Goal: Task Accomplishment & Management: Manage account settings

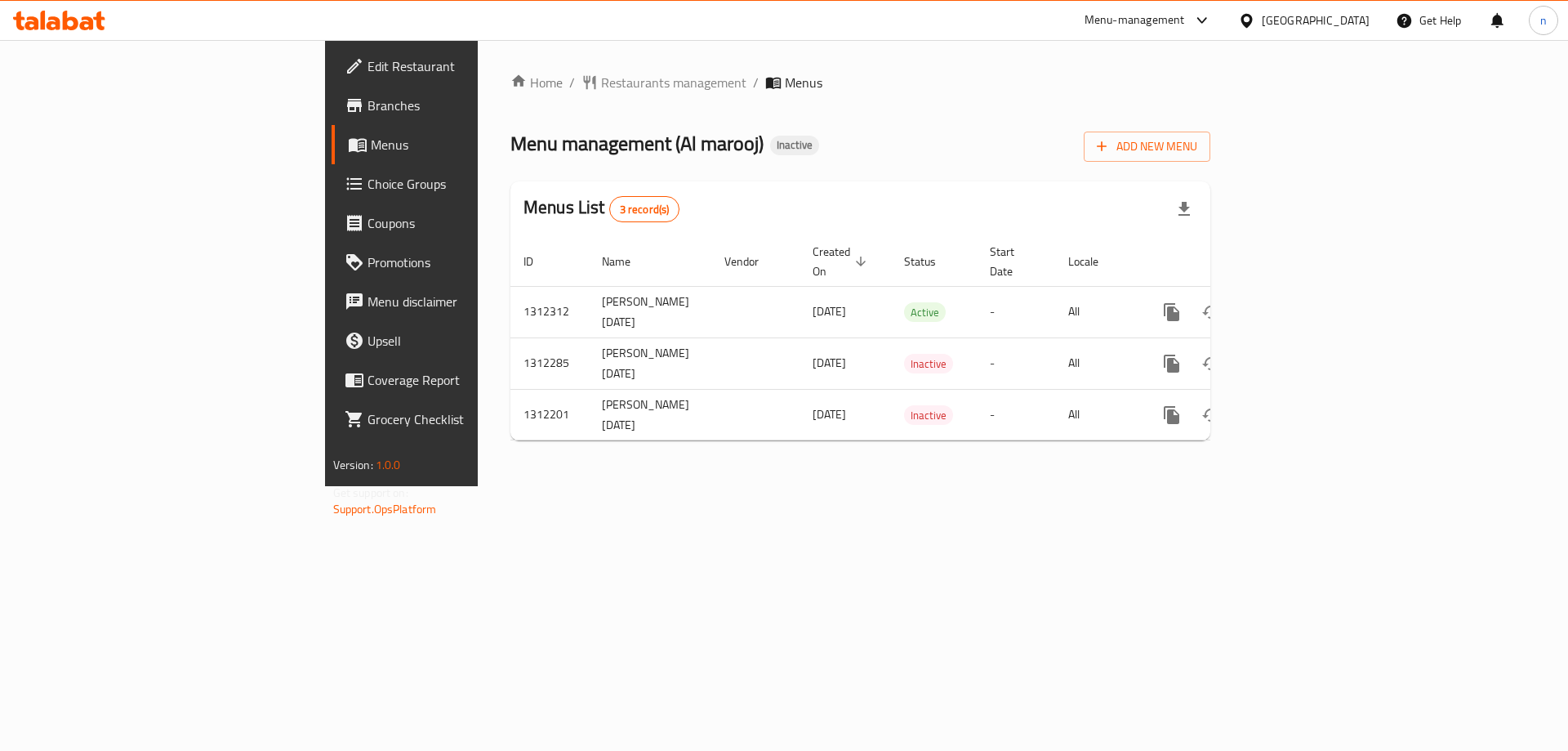
click at [1211, 170] on div "Home / Restaurants management / Menus Menu management ( Al marooj ) Inactive Ad…" at bounding box center [860, 262] width 700 height 380
click at [1194, 212] on icon "button" at bounding box center [1184, 209] width 20 height 20
click at [1211, 132] on button "Add New Menu" at bounding box center [1147, 147] width 127 height 30
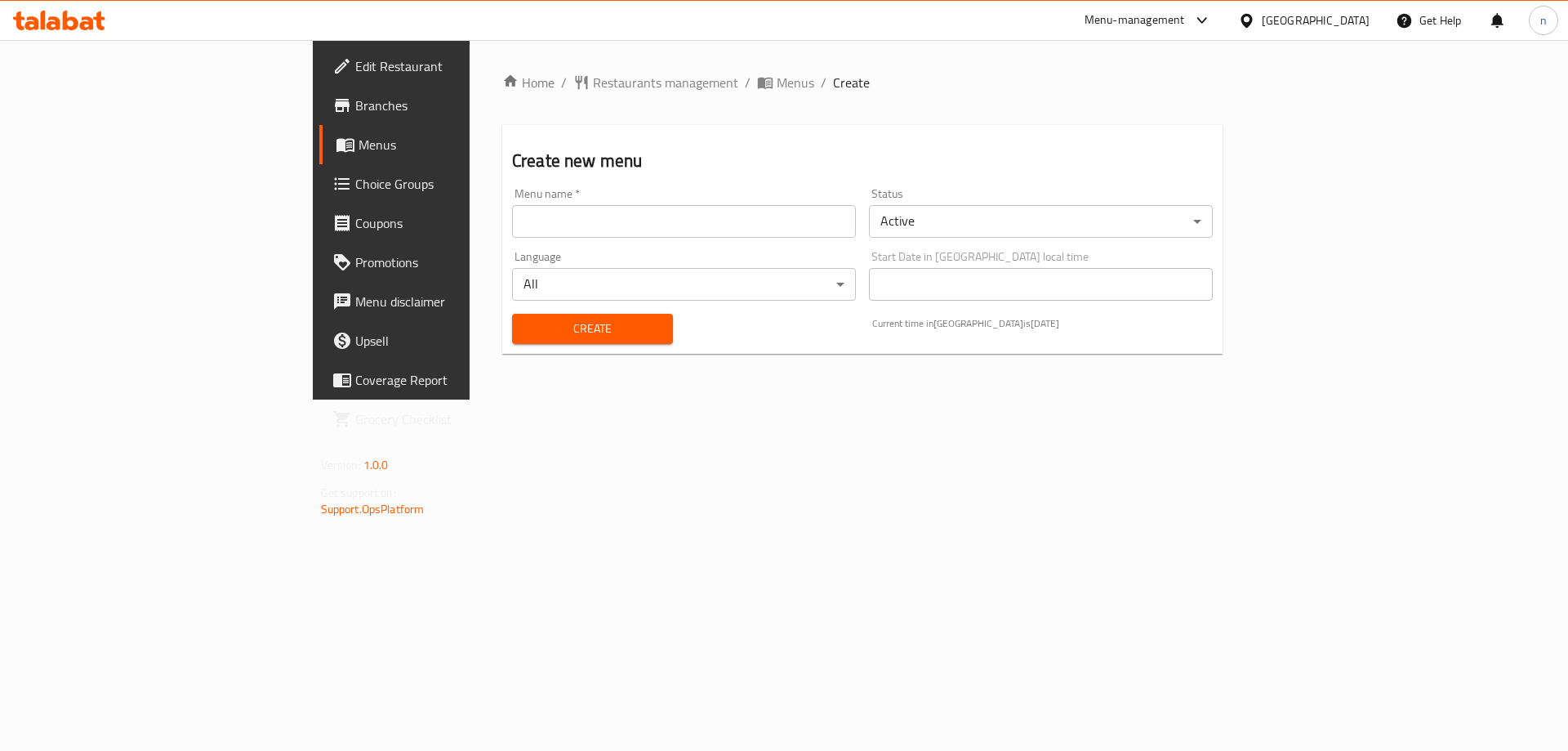
click at [512, 226] on input "text" at bounding box center [683, 221] width 344 height 32
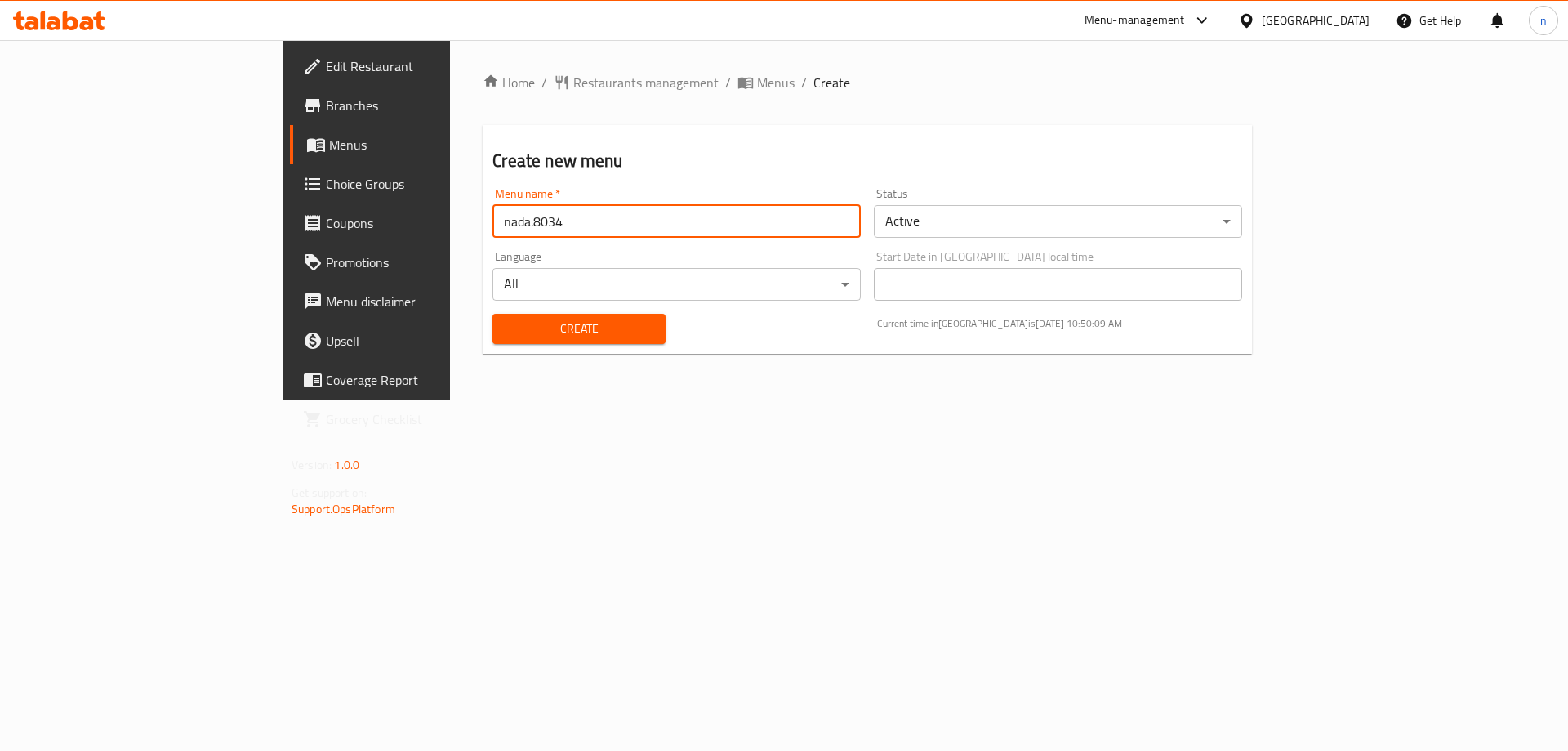
click at [493, 233] on input "nada.8034" at bounding box center [677, 221] width 369 height 32
drag, startPoint x: 378, startPoint y: 223, endPoint x: 348, endPoint y: 227, distance: 30.3
click at [493, 227] on input "nada.8034 1st menu" at bounding box center [677, 221] width 369 height 32
click at [493, 222] on input "nada.1st menu" at bounding box center [677, 221] width 369 height 32
type input "nada.1st menu"
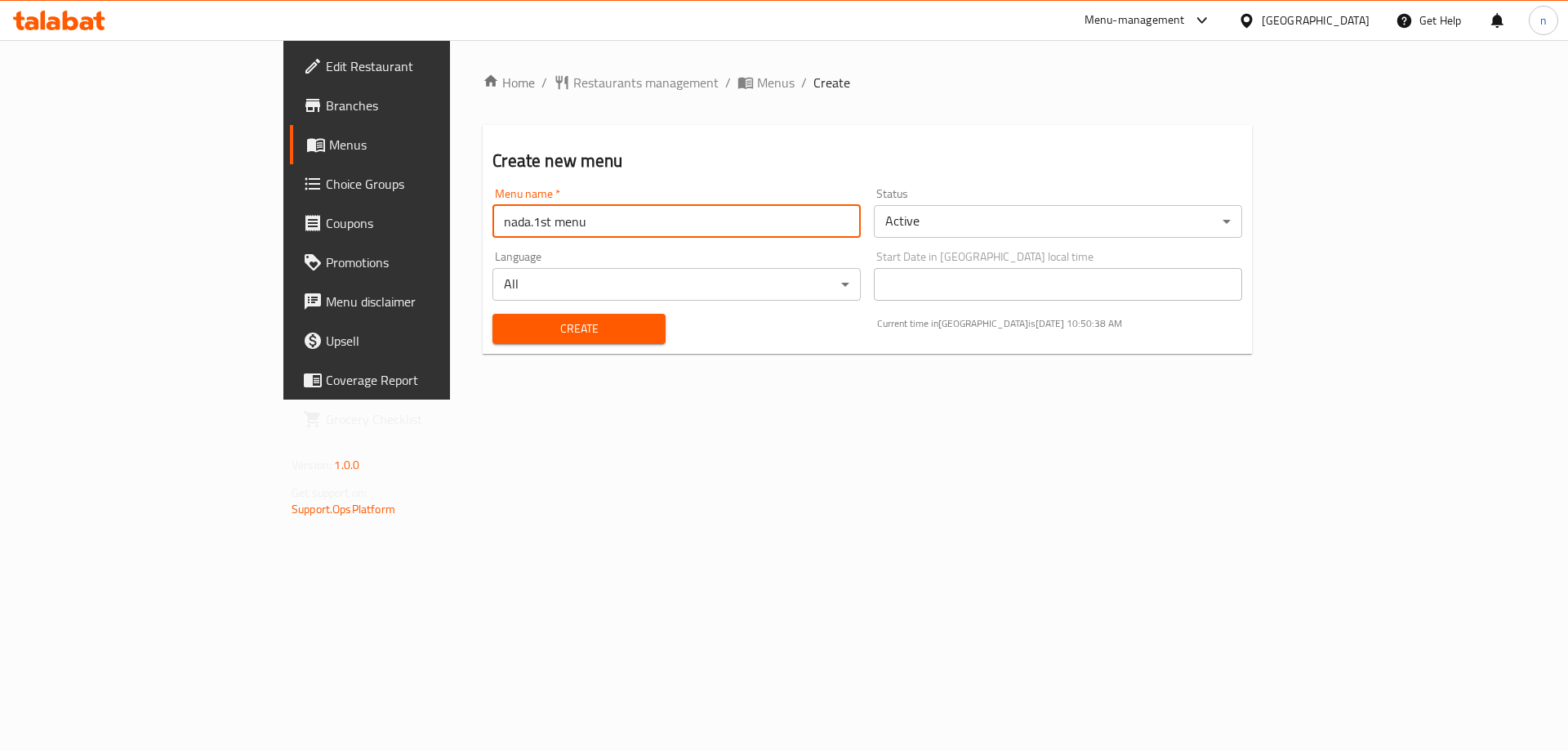
click at [506, 321] on span "Create" at bounding box center [579, 329] width 146 height 21
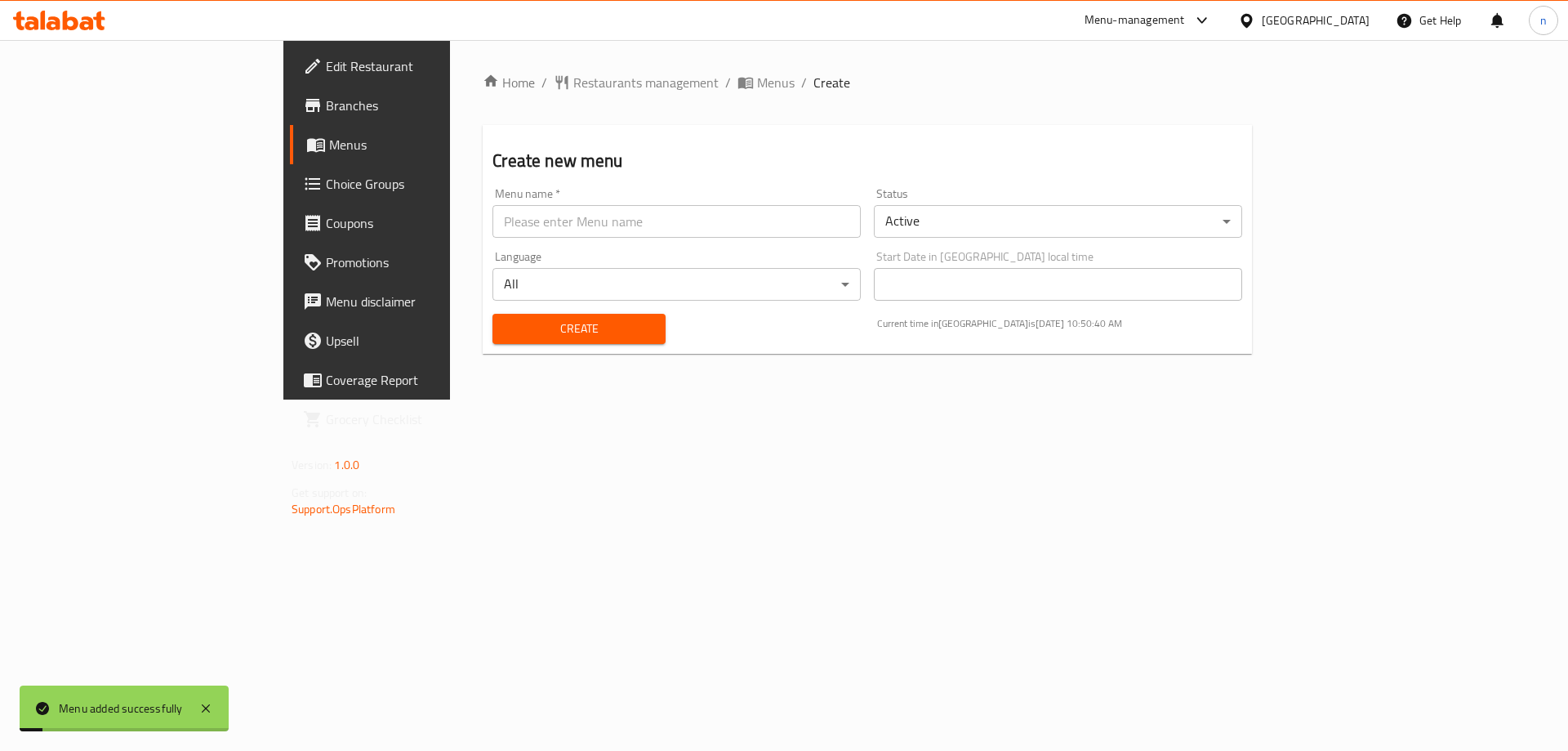
click at [330, 149] on span "Menus" at bounding box center [431, 145] width 203 height 20
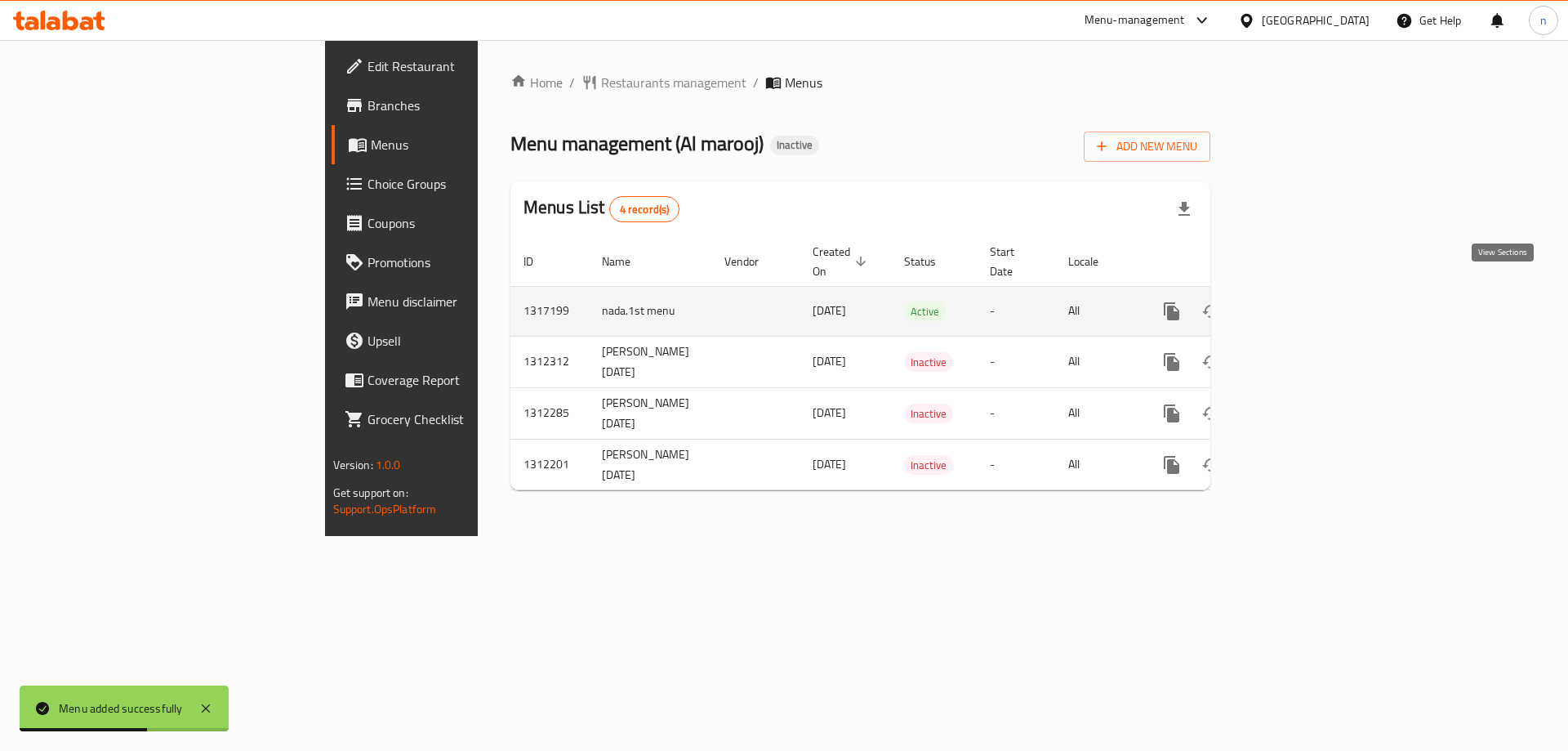
click at [1299, 301] on icon "enhanced table" at bounding box center [1290, 311] width 20 height 20
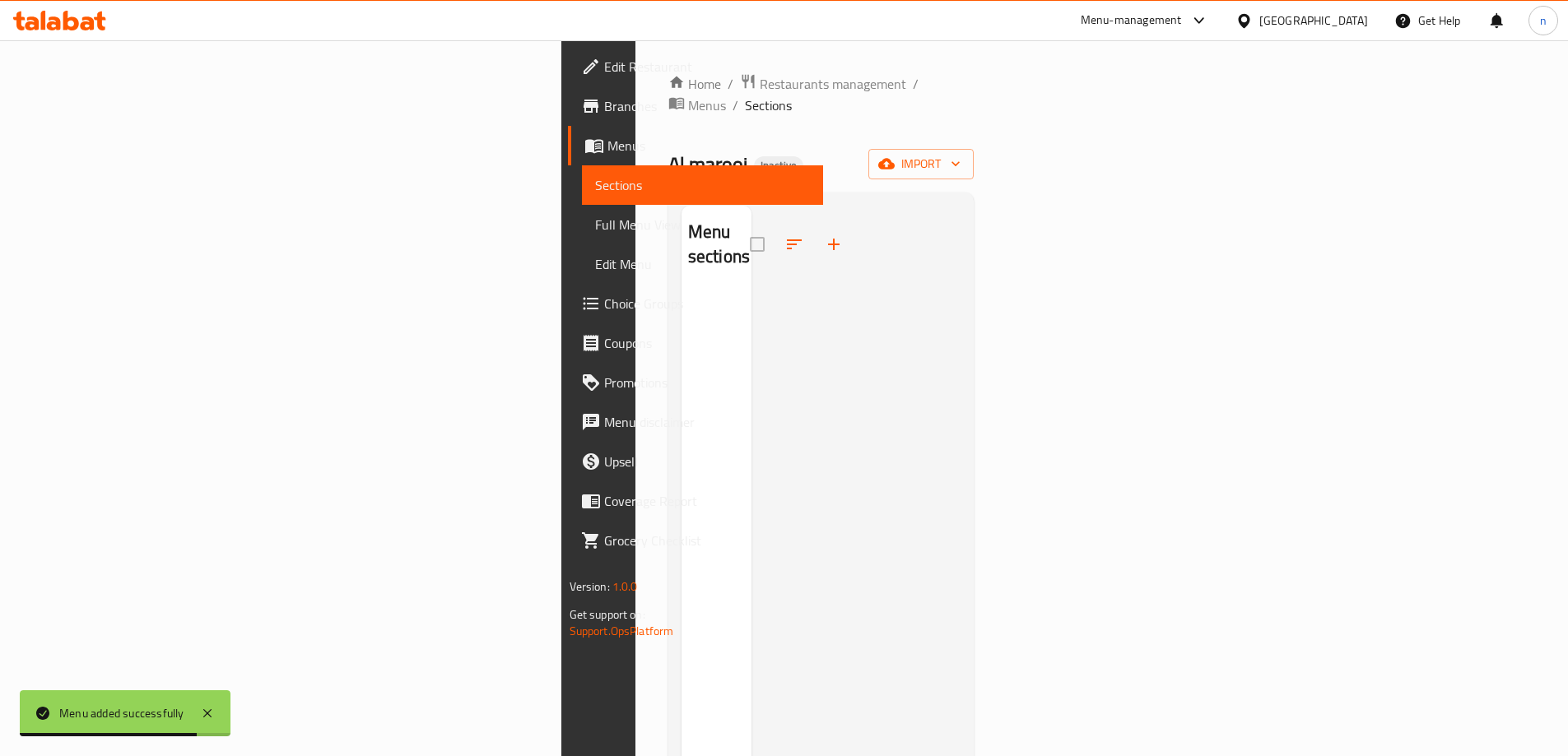
click at [595, 221] on span "Full Menu View" at bounding box center [703, 225] width 215 height 20
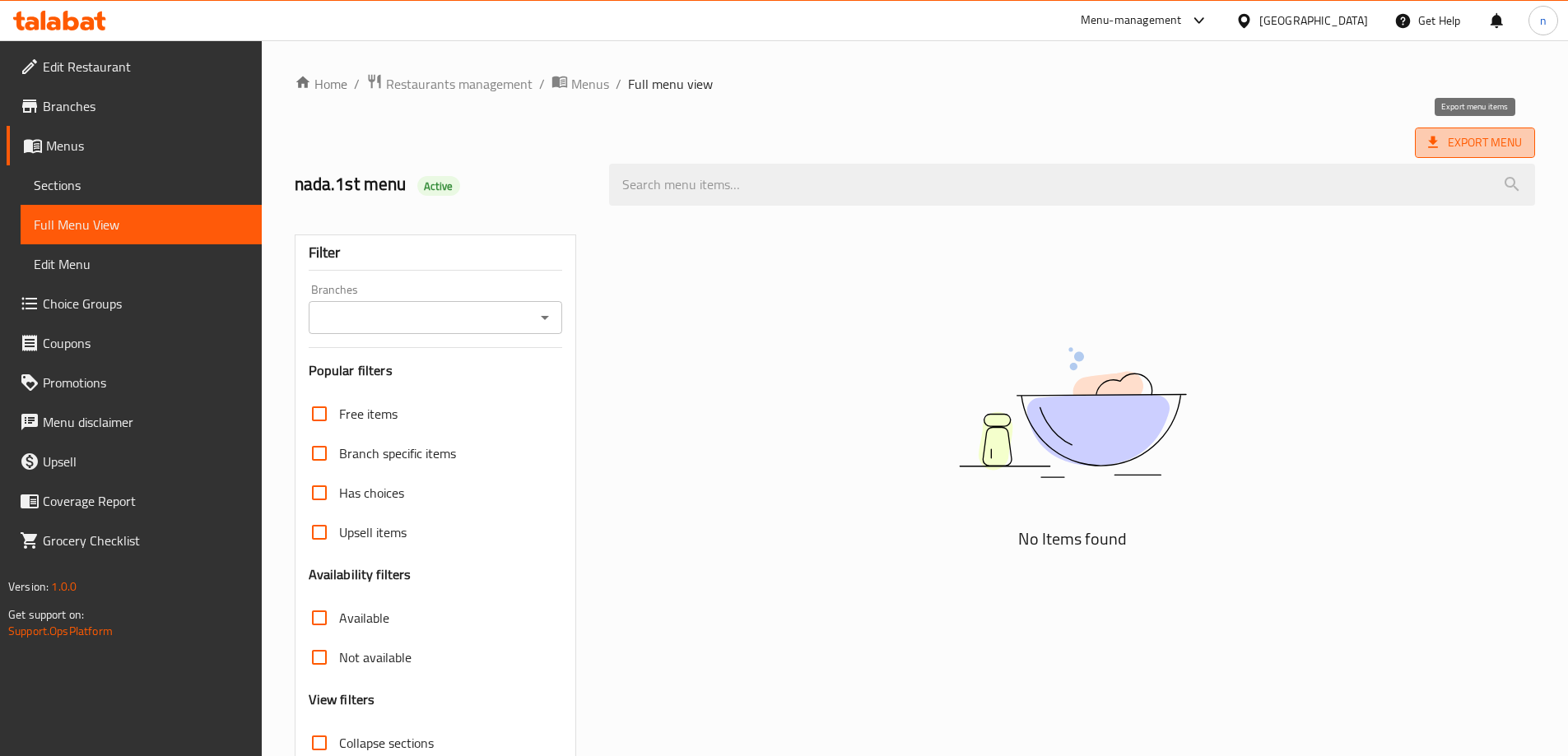
click at [1465, 153] on span "Export Menu" at bounding box center [1474, 142] width 120 height 30
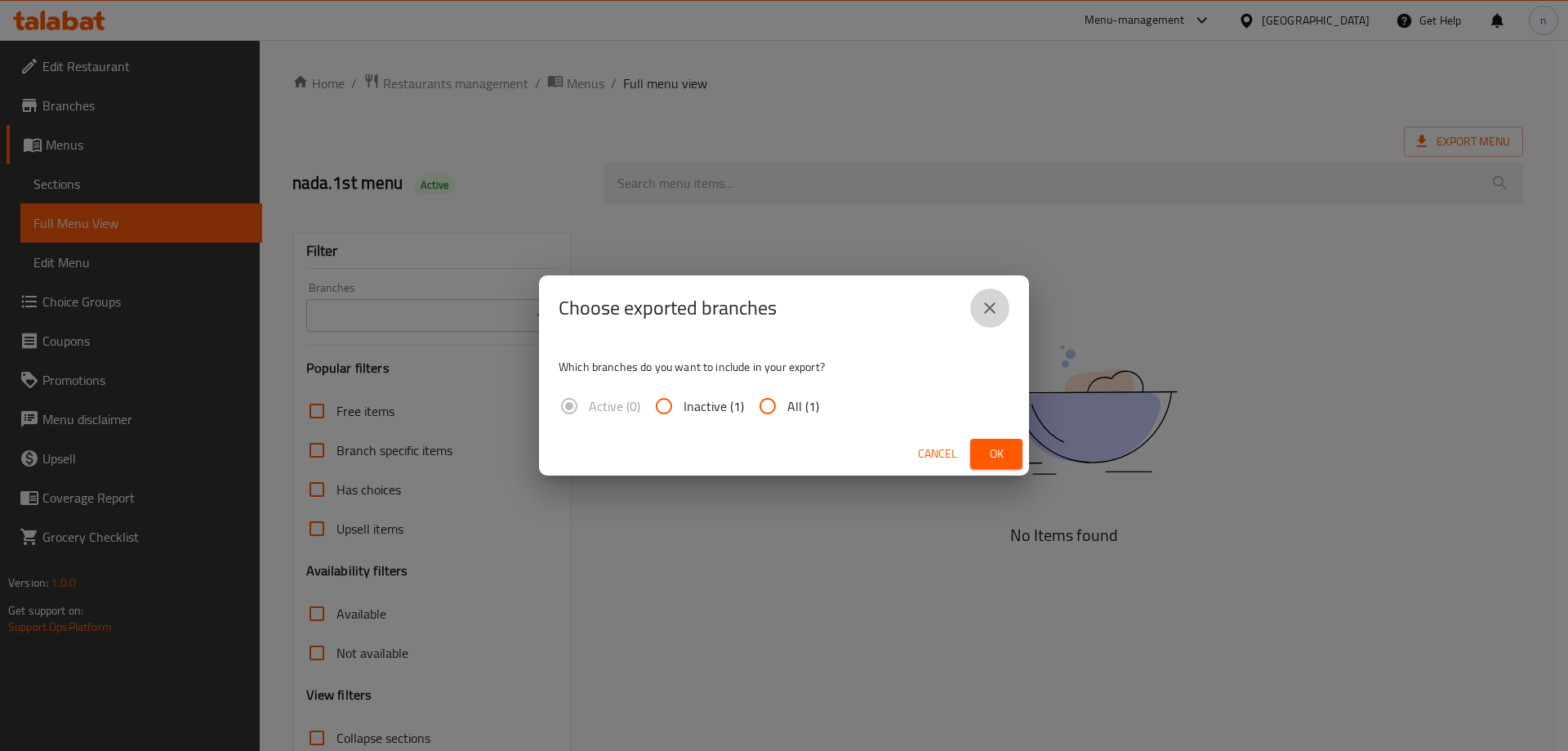
click at [993, 301] on icon "close" at bounding box center [990, 308] width 20 height 20
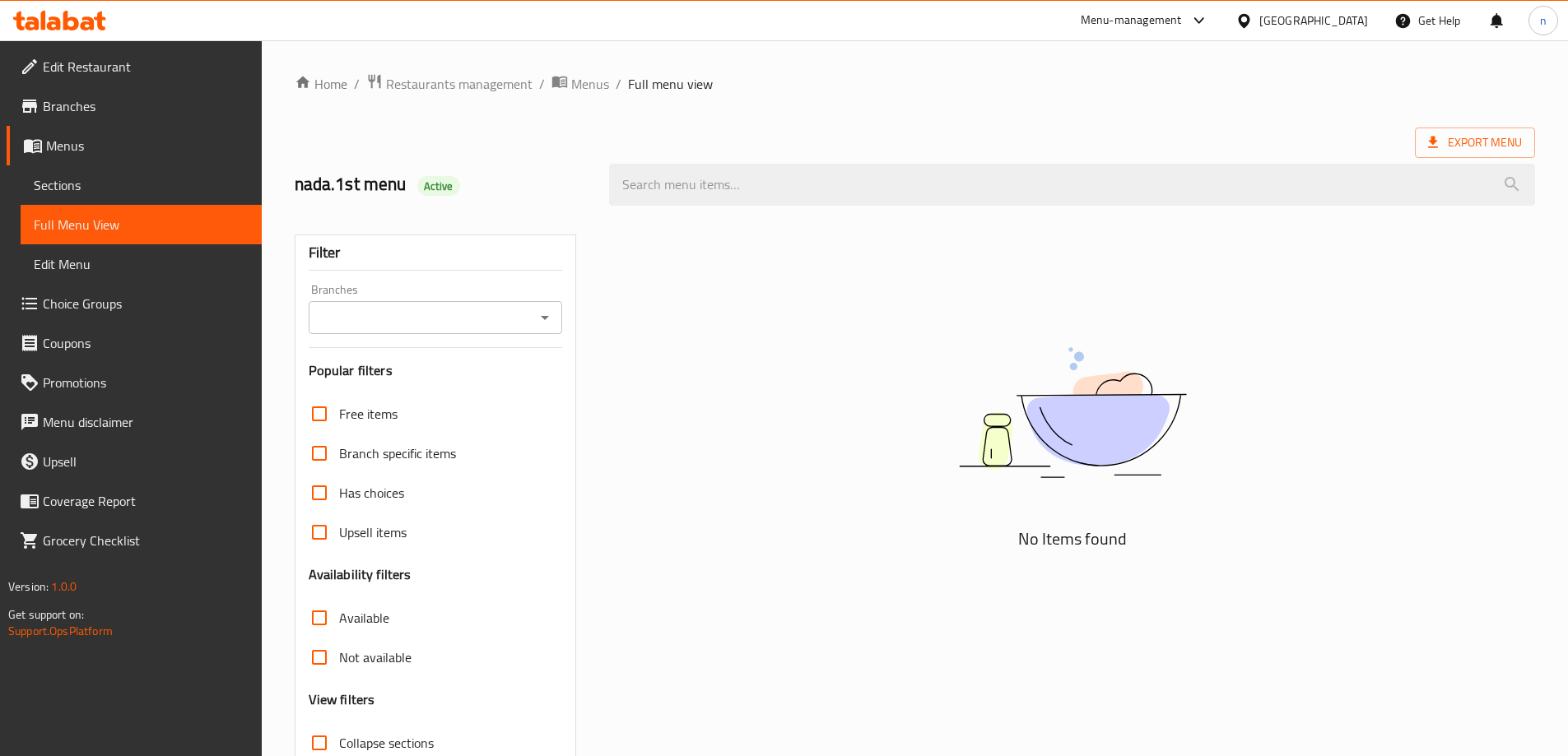
click at [111, 176] on span "Sections" at bounding box center [141, 185] width 215 height 20
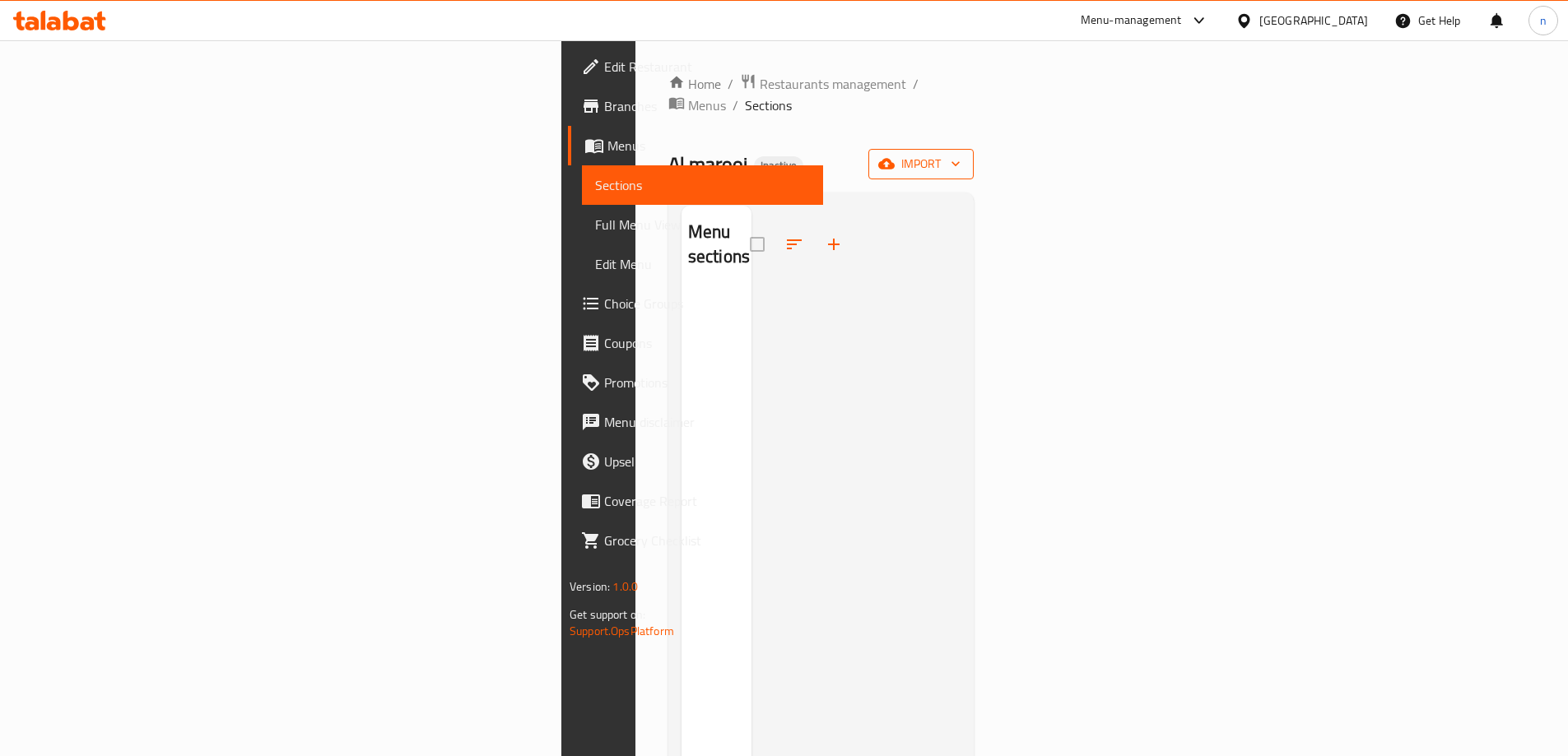
click at [960, 154] on span "import" at bounding box center [921, 164] width 79 height 21
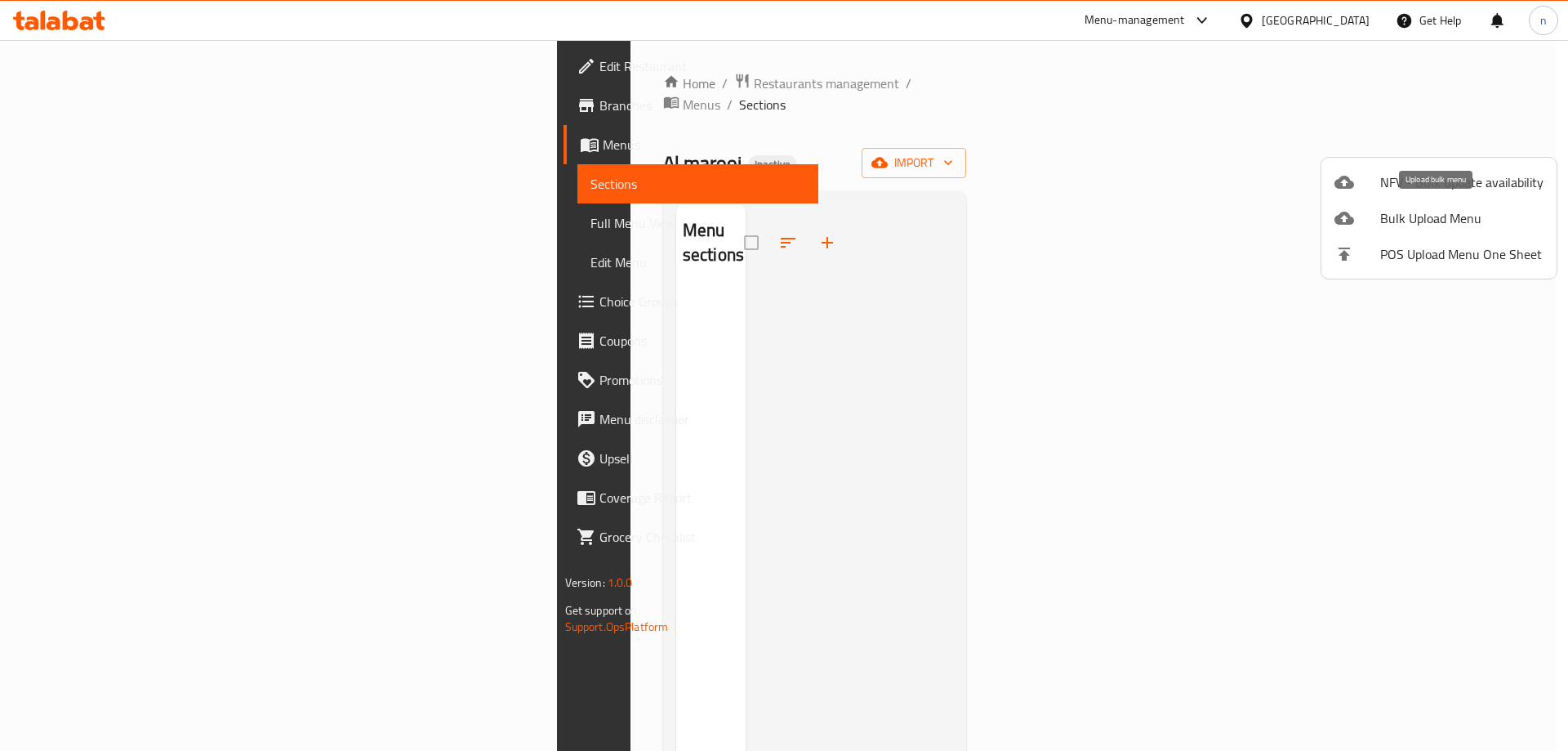
click at [1410, 216] on span "Bulk Upload Menu" at bounding box center [1462, 218] width 163 height 20
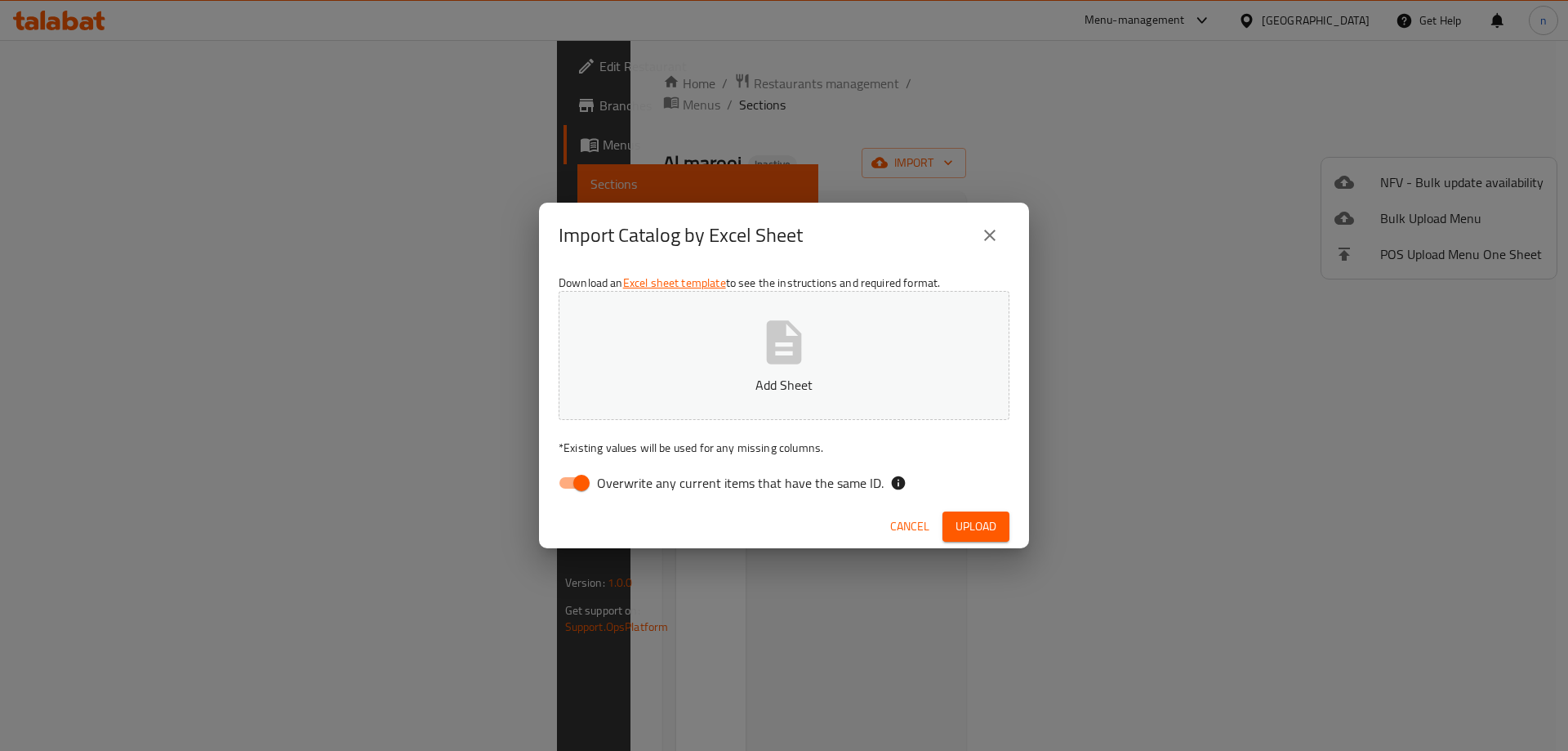
click at [588, 484] on input "Overwrite any current items that have the same ID." at bounding box center [582, 482] width 93 height 31
checkbox input "false"
click at [741, 351] on button "Add Sheet" at bounding box center [784, 355] width 451 height 129
click at [974, 532] on span "Upload" at bounding box center [975, 526] width 41 height 21
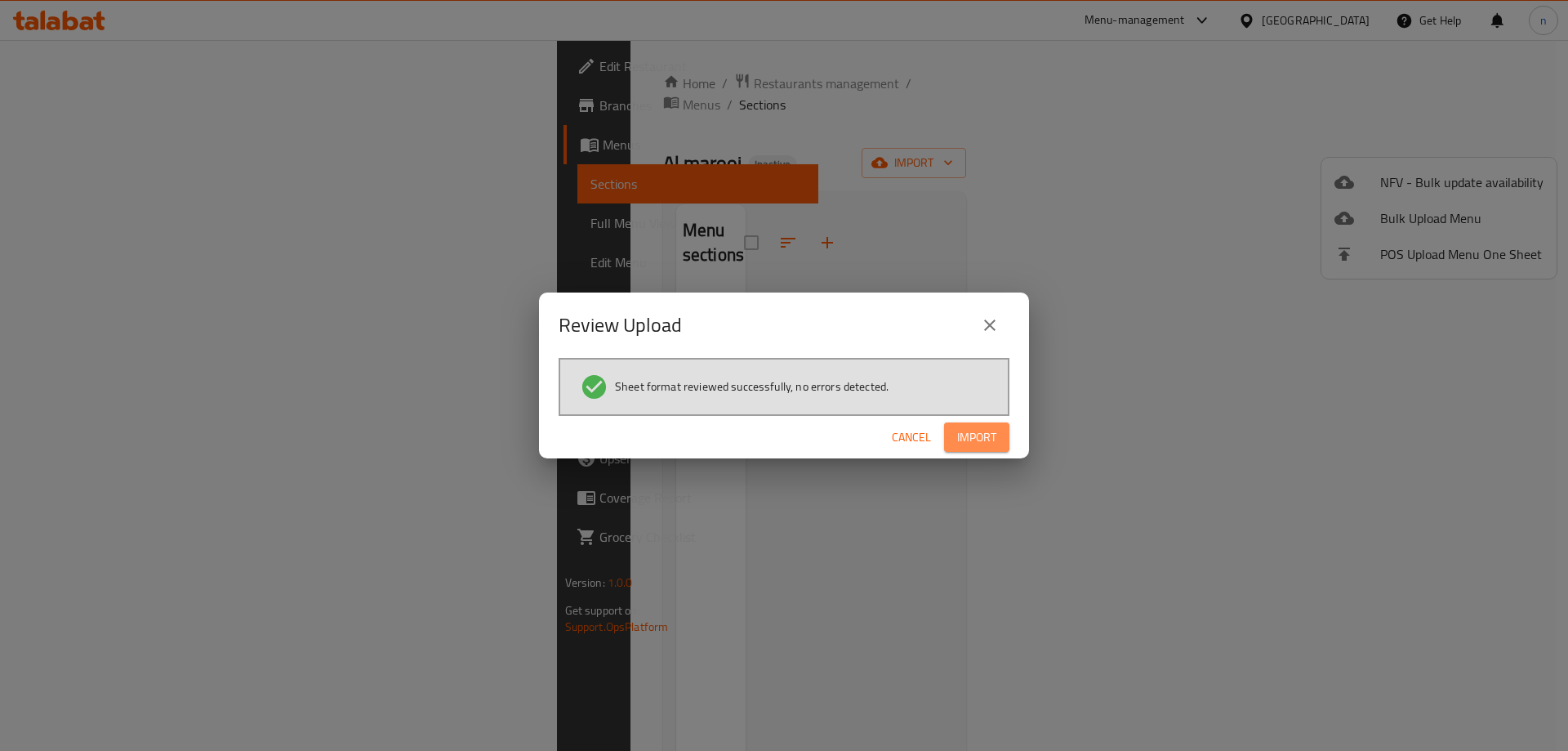
click at [971, 447] on span "Import" at bounding box center [976, 437] width 39 height 21
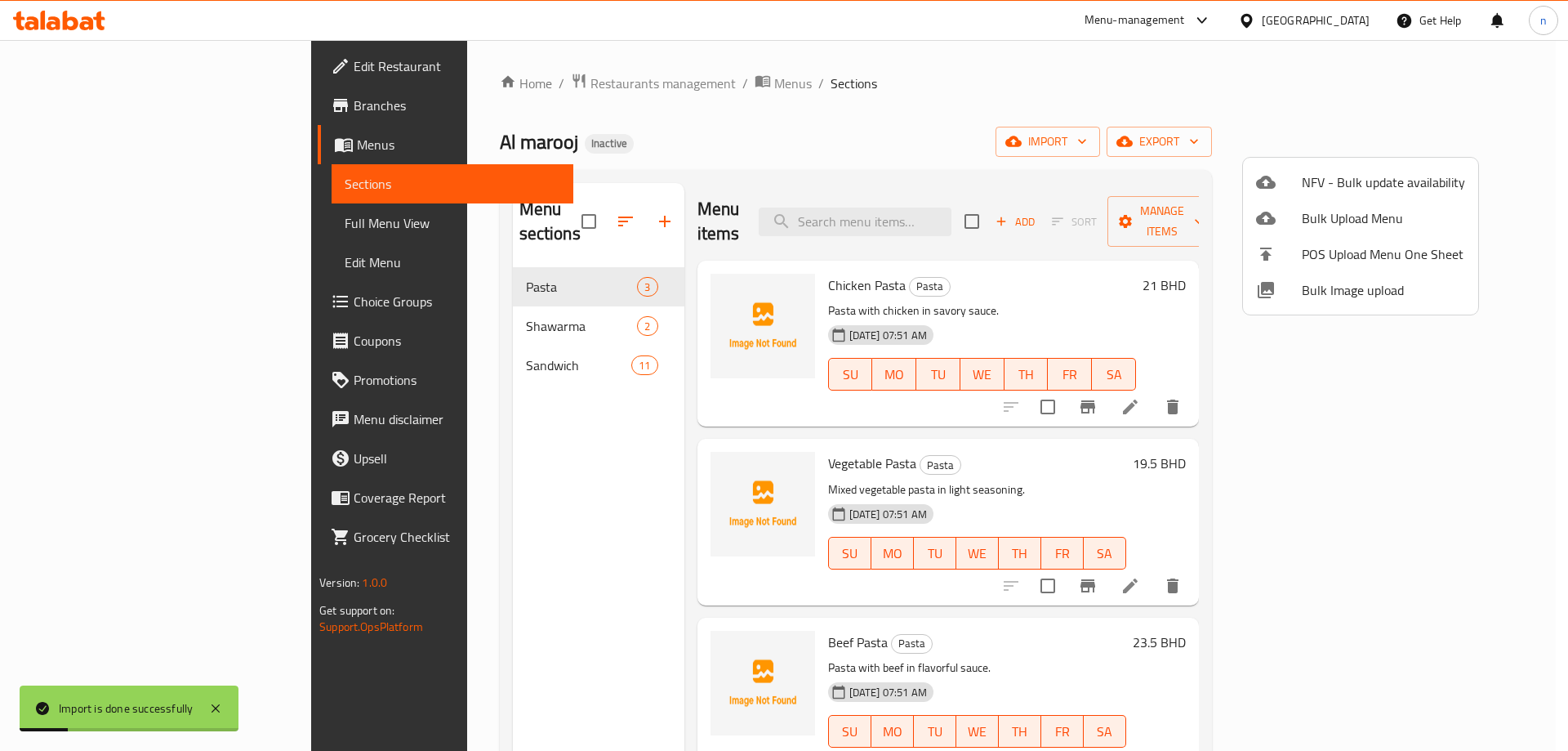
click at [149, 226] on div at bounding box center [784, 376] width 1568 height 751
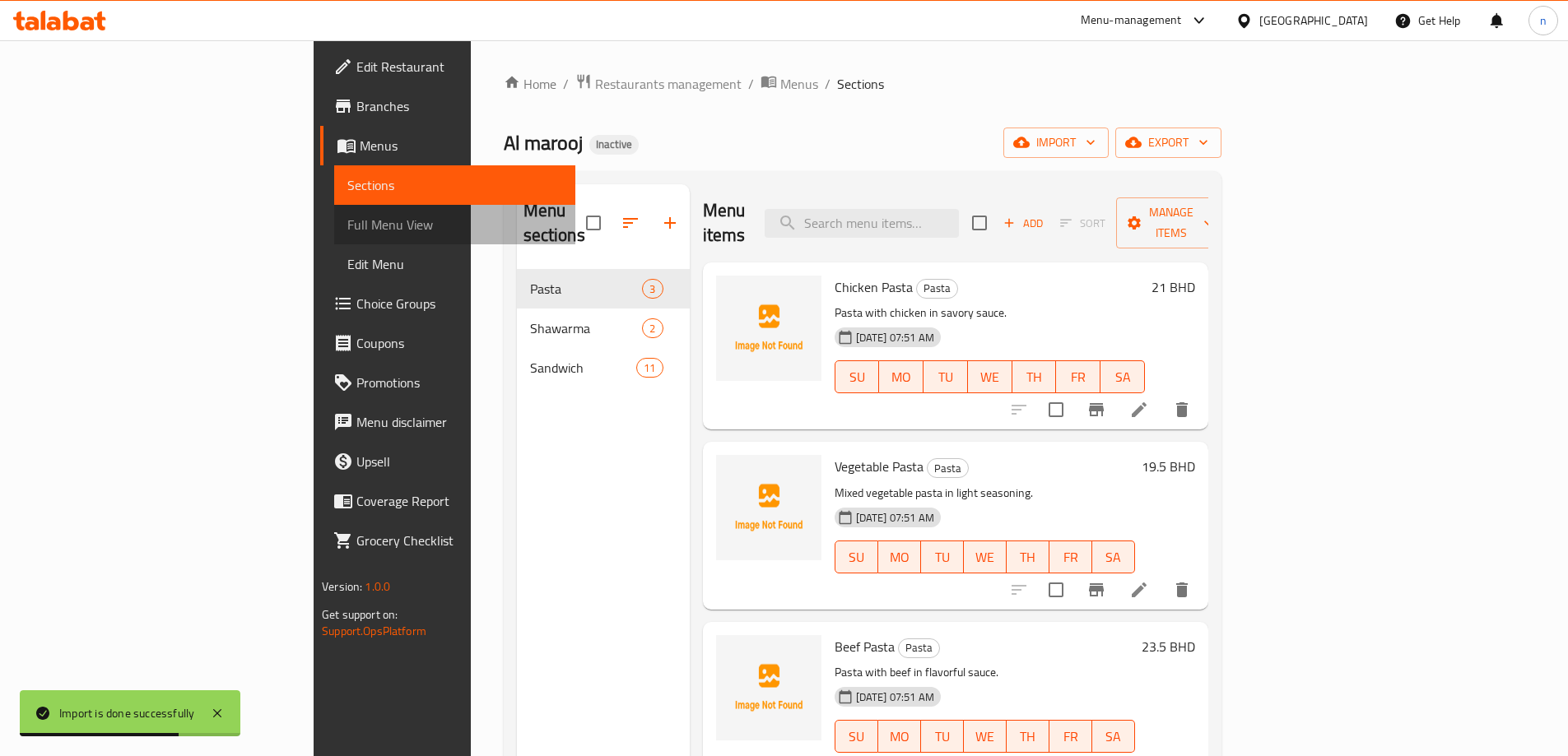
click at [347, 217] on span "Full Menu View" at bounding box center [454, 225] width 215 height 20
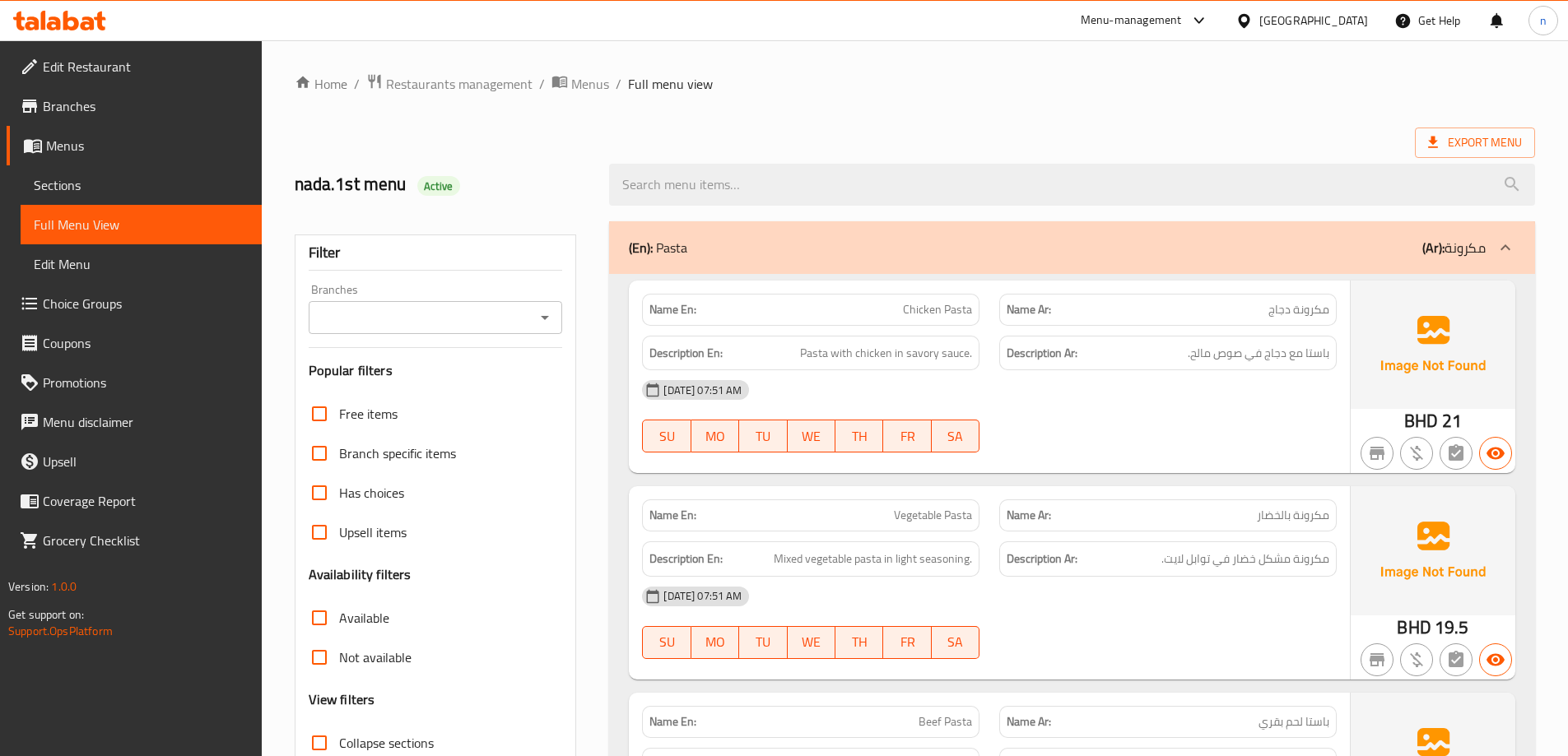
click at [61, 190] on span "Sections" at bounding box center [141, 185] width 215 height 20
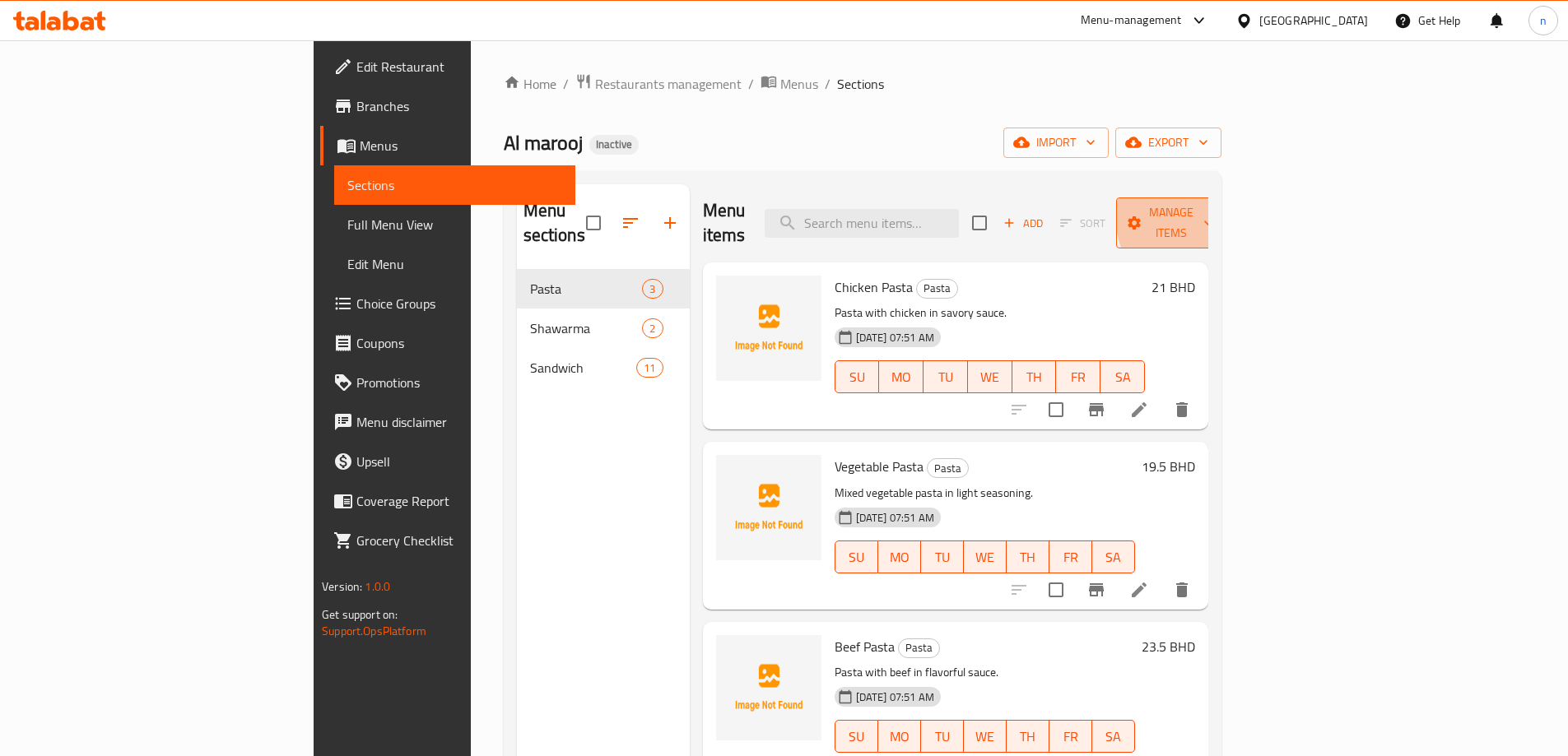
click at [1213, 210] on span "Manage items" at bounding box center [1171, 222] width 84 height 41
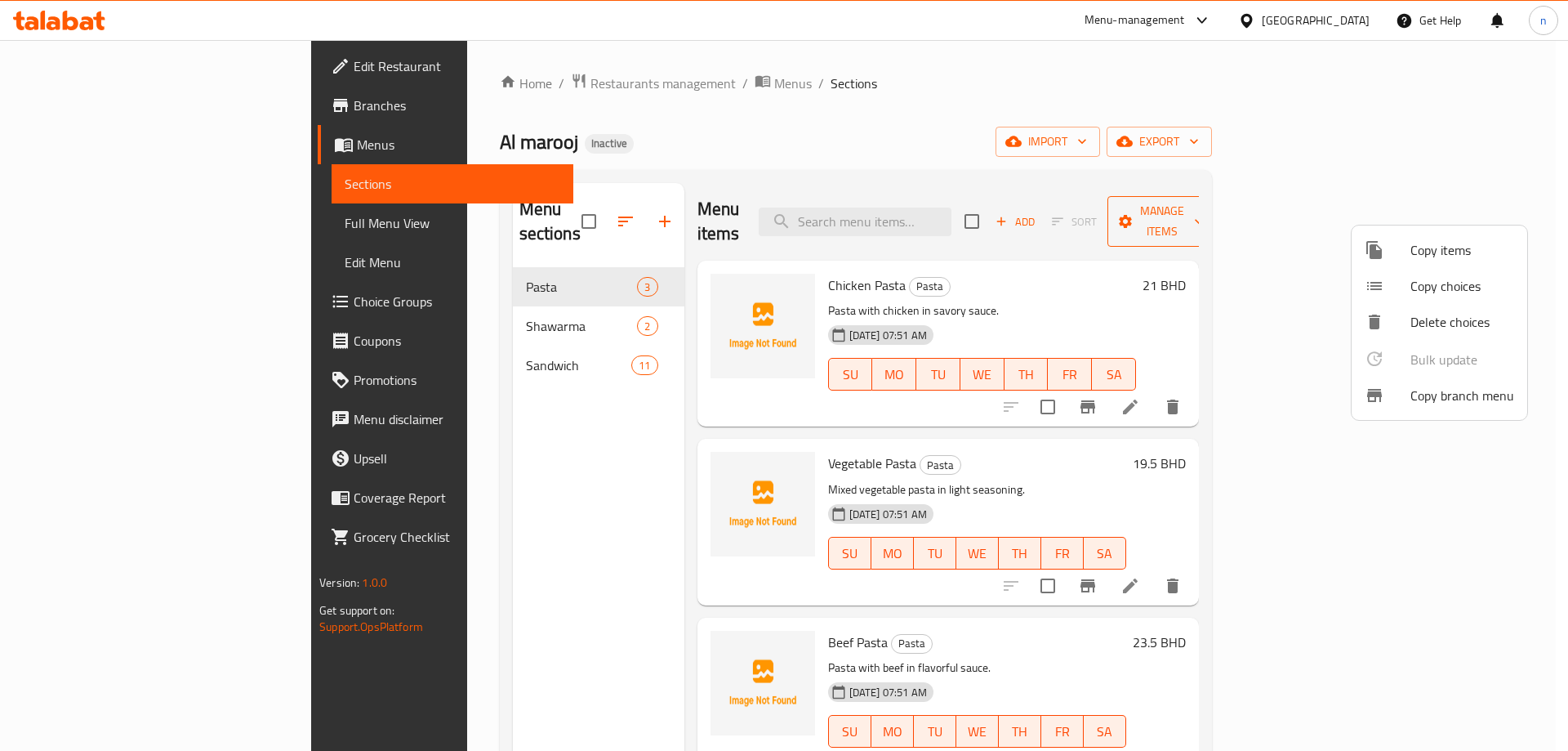
click at [1477, 209] on div at bounding box center [784, 376] width 1568 height 751
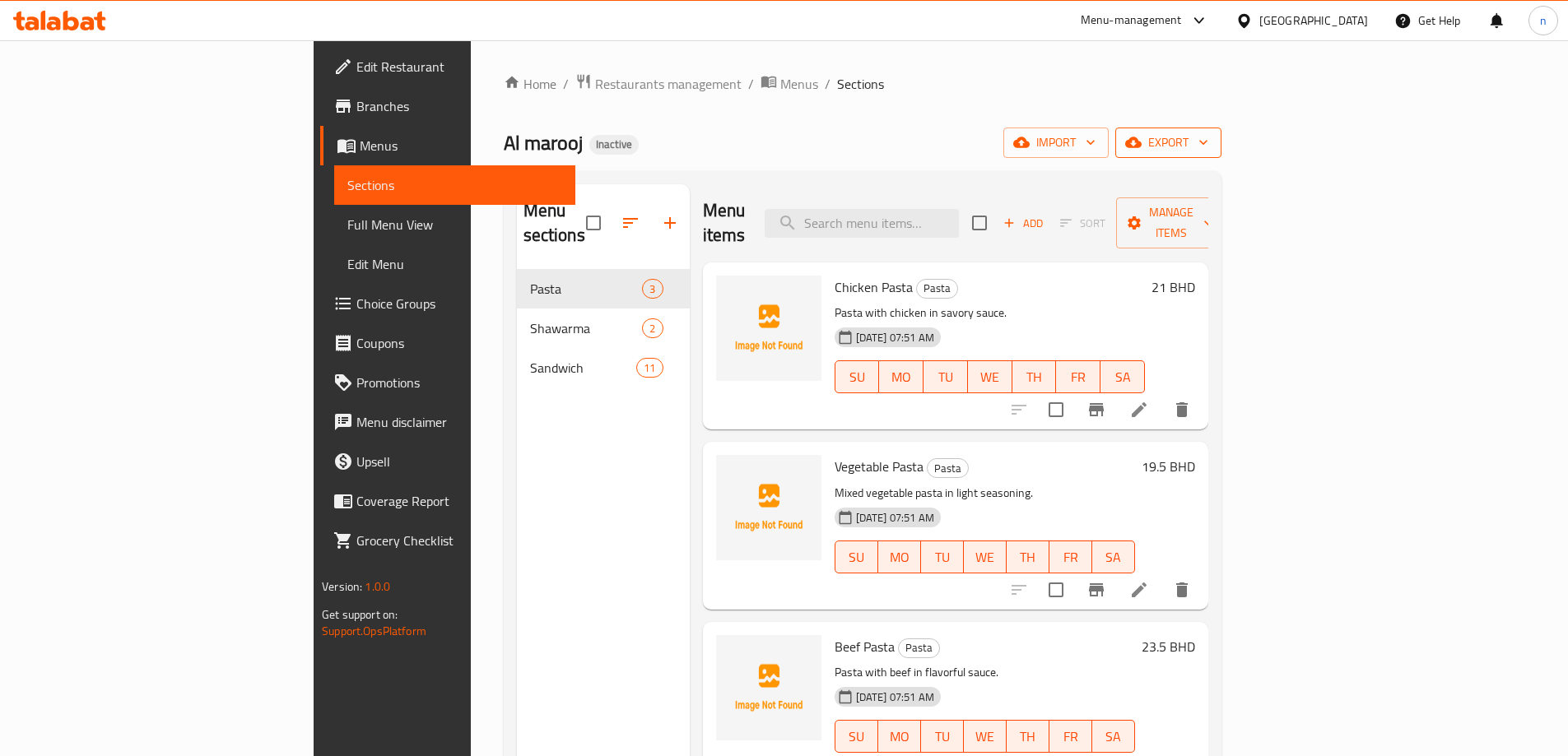
click at [1208, 140] on span "export" at bounding box center [1168, 142] width 80 height 21
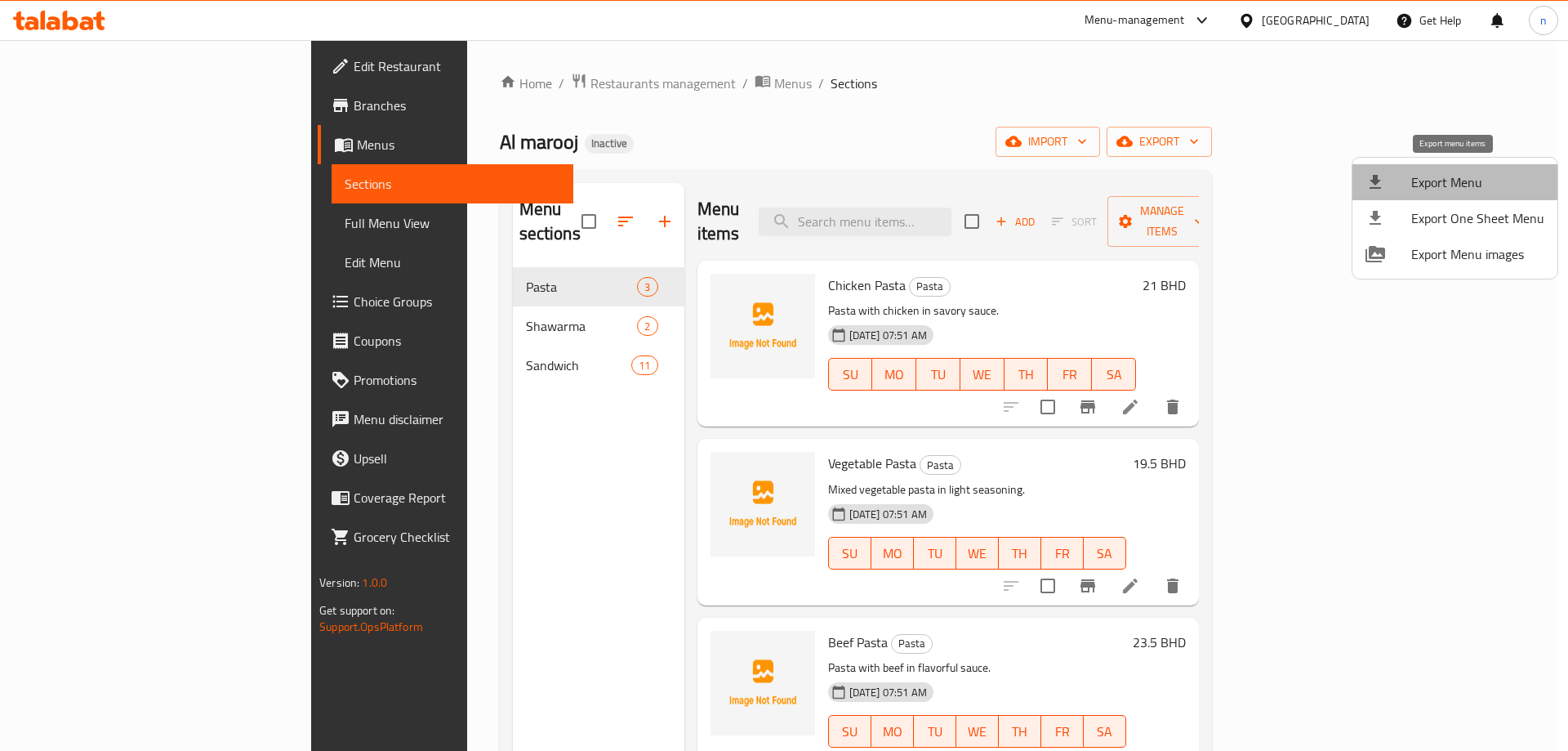
click at [1457, 183] on span "Export Menu" at bounding box center [1478, 182] width 133 height 20
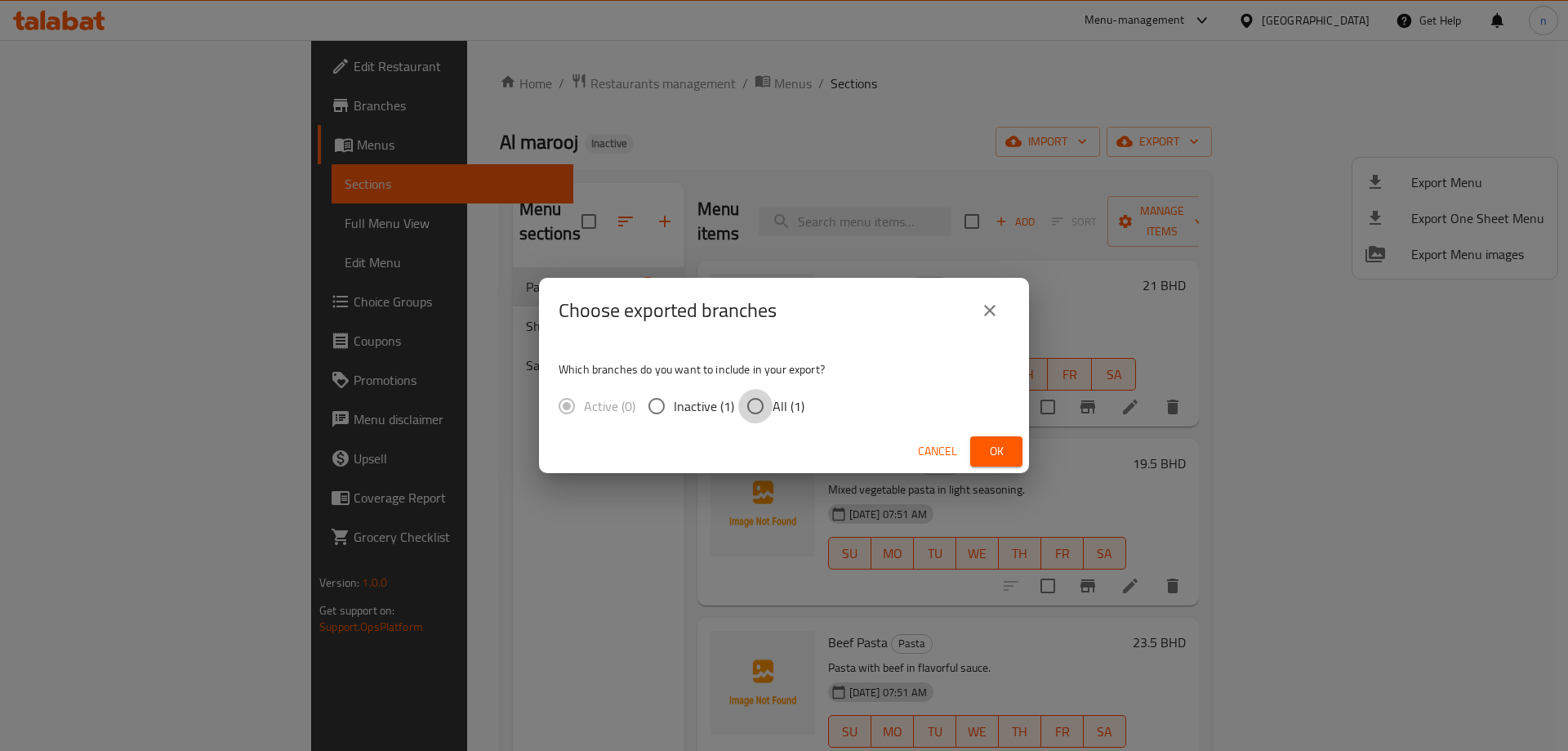
click at [761, 405] on input "All (1)" at bounding box center [755, 405] width 34 height 34
radio input "true"
click at [1007, 454] on span "Ok" at bounding box center [996, 451] width 26 height 21
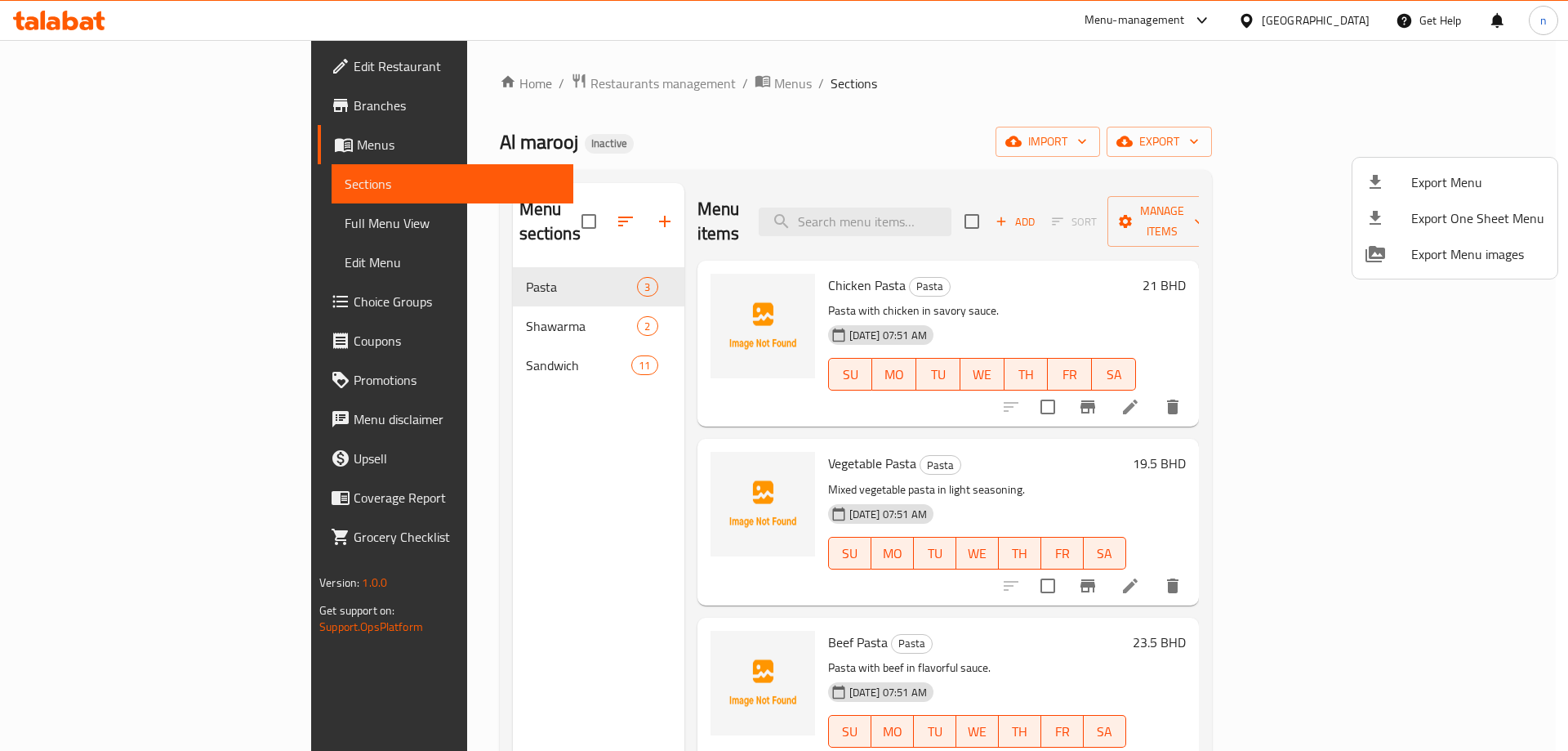
click at [72, 228] on div at bounding box center [784, 376] width 1568 height 751
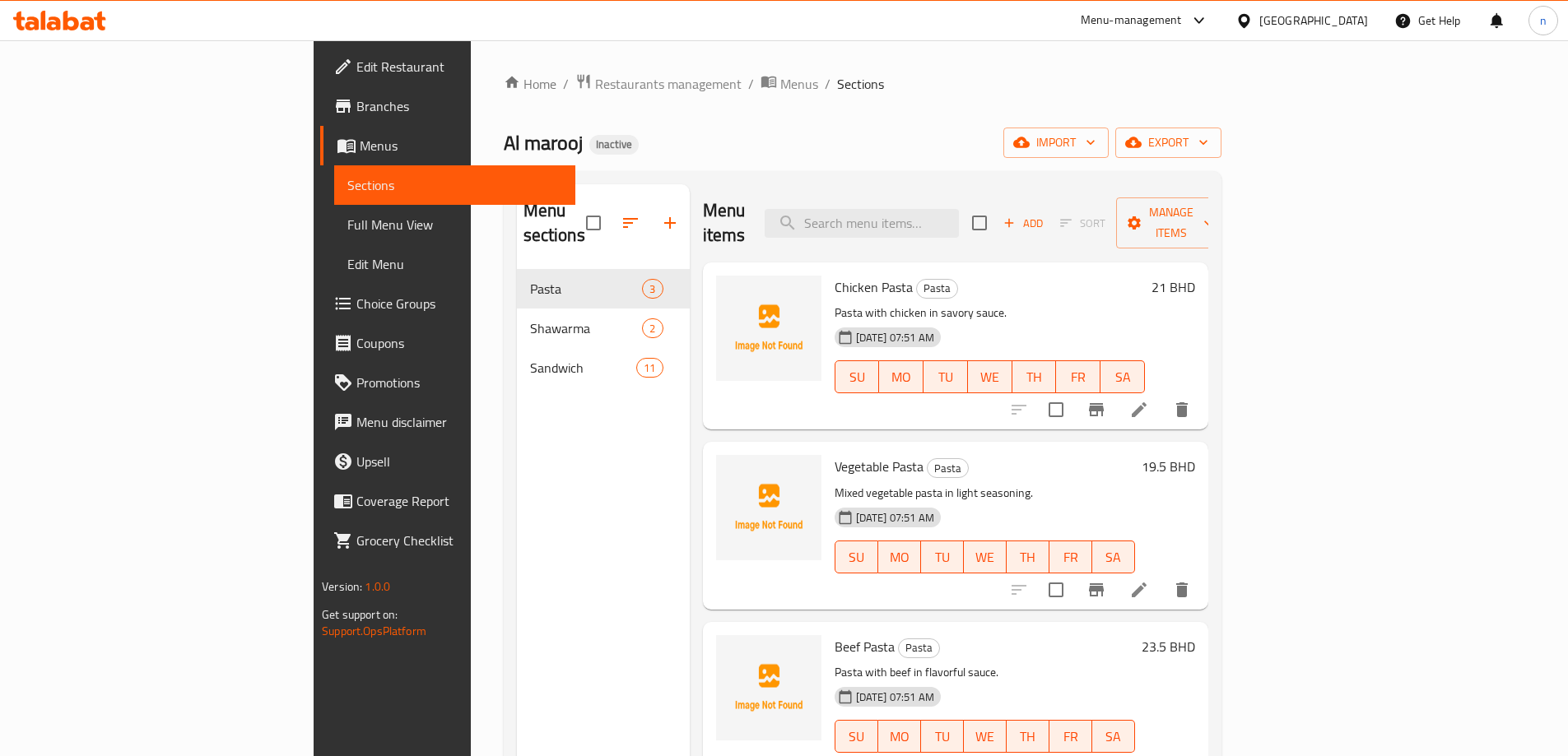
click at [347, 233] on span "Full Menu View" at bounding box center [454, 225] width 215 height 20
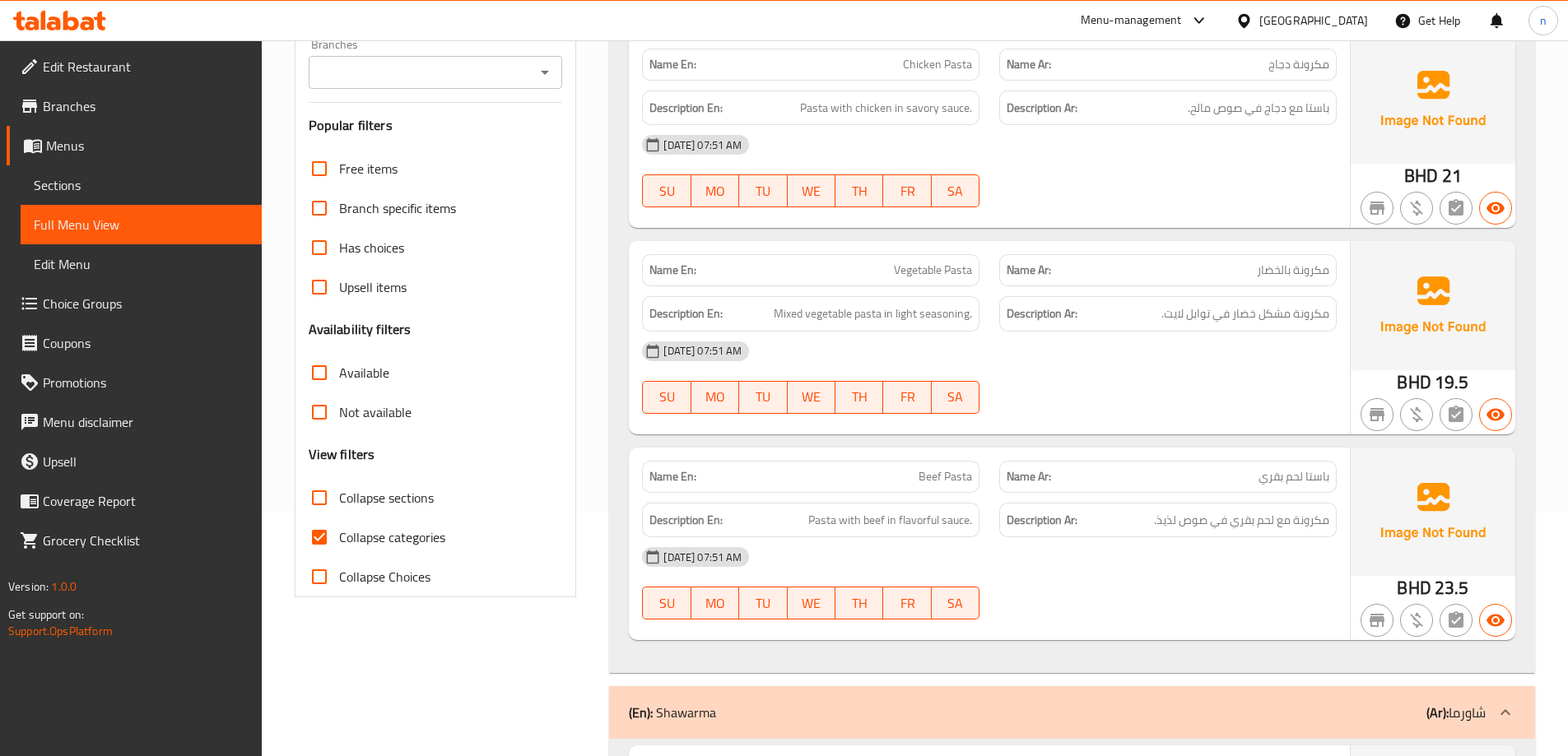
scroll to position [246, 0]
drag, startPoint x: 319, startPoint y: 545, endPoint x: 330, endPoint y: 538, distance: 13.0
click at [319, 545] on input "Collapse categories" at bounding box center [319, 535] width 39 height 39
checkbox input "false"
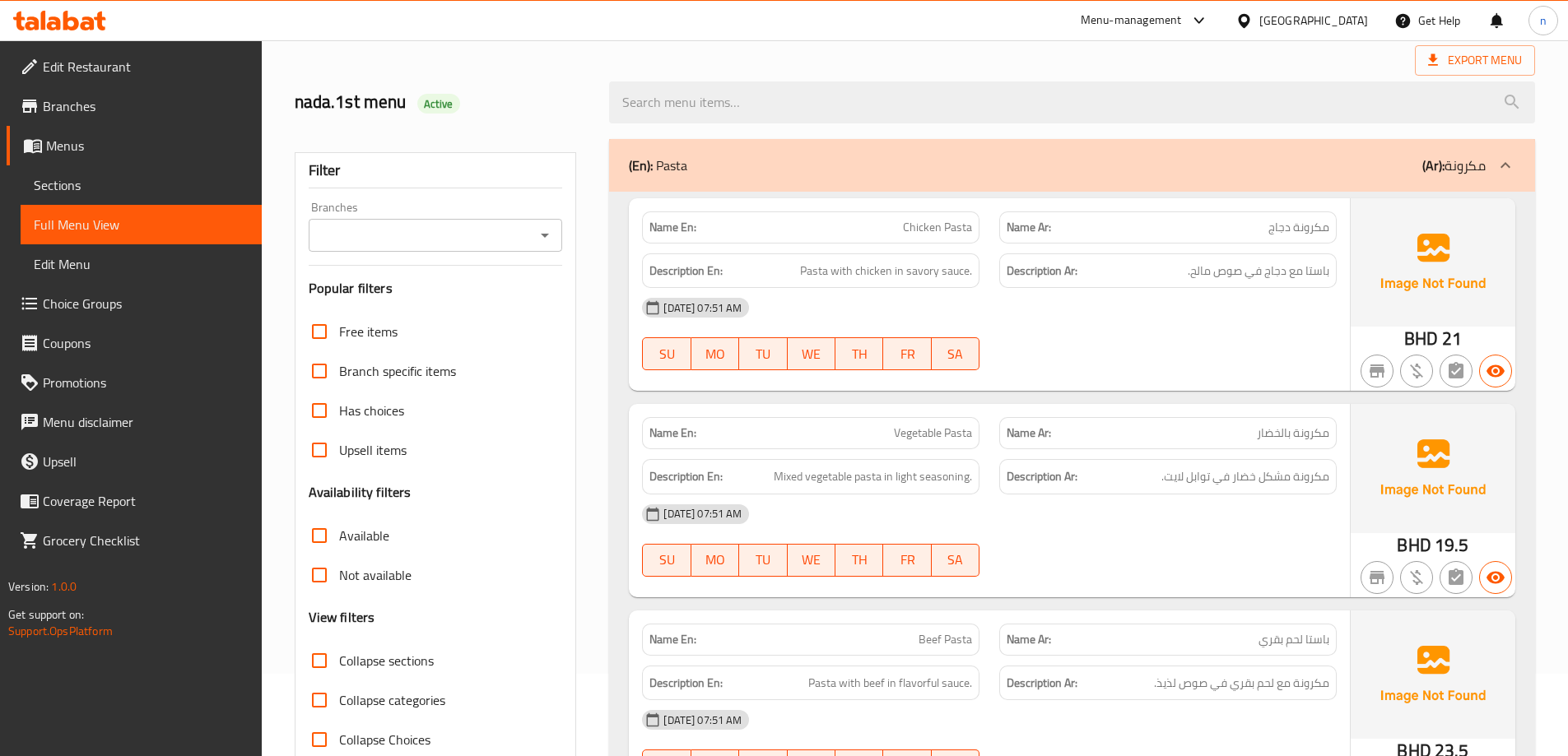
scroll to position [164, 0]
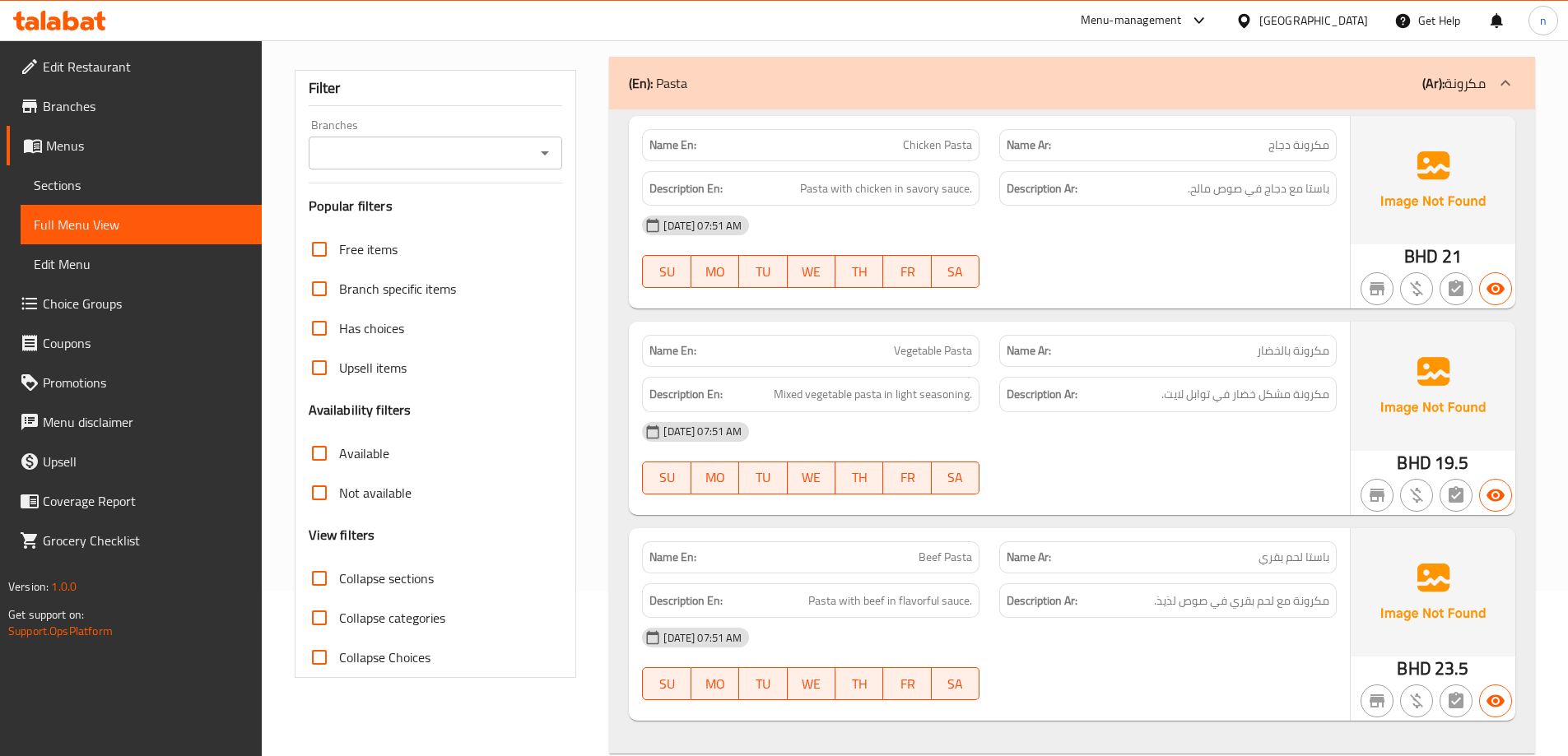
click at [1272, 252] on div "14-10-2025 07:51 AM SU MO TU WE TH FR SA" at bounding box center [989, 251] width 714 height 92
click at [112, 264] on span "Edit Menu" at bounding box center [141, 264] width 215 height 20
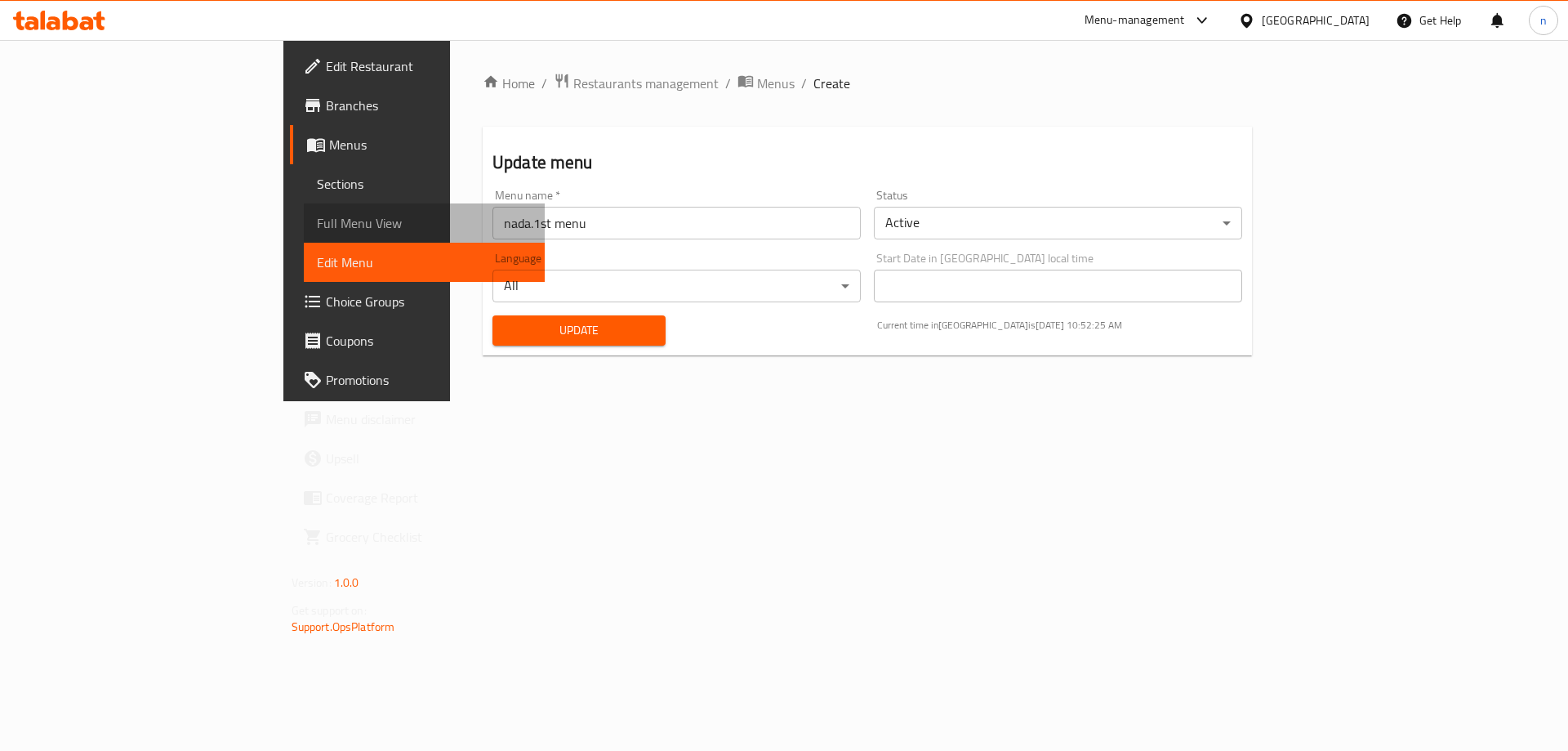
click at [317, 225] on span "Full Menu View" at bounding box center [424, 223] width 216 height 20
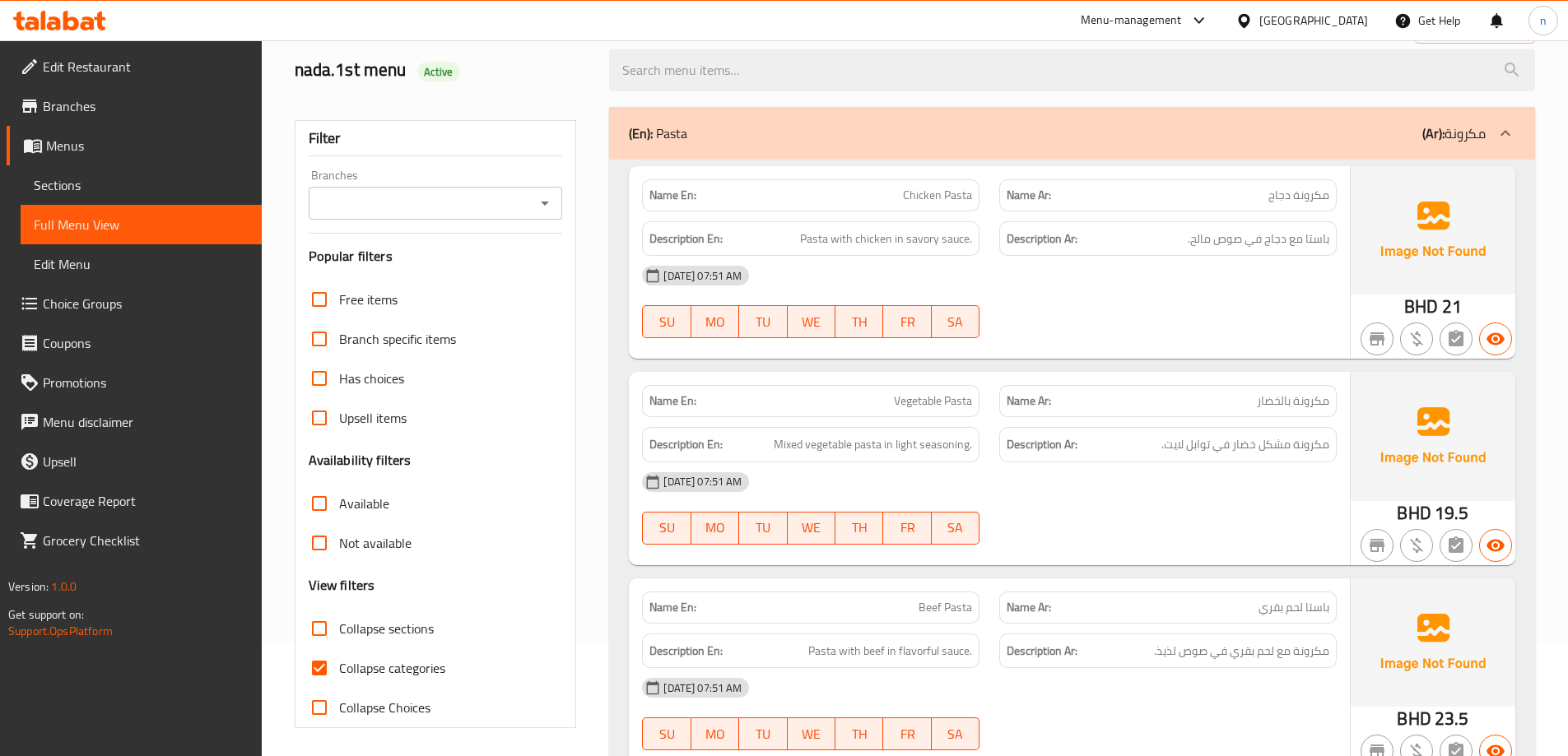
scroll to position [164, 0]
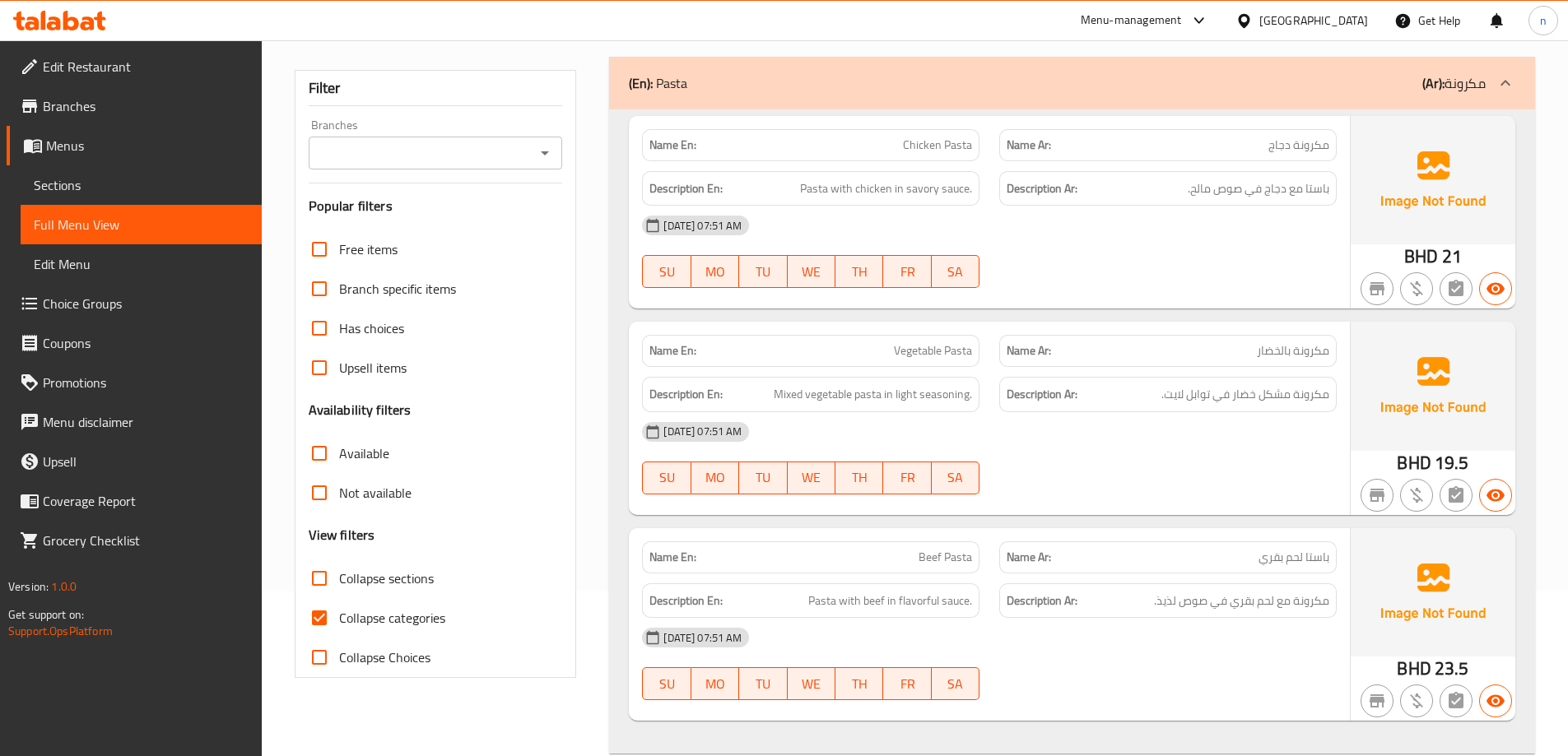
click at [314, 617] on input "Collapse categories" at bounding box center [319, 618] width 39 height 39
checkbox input "false"
click at [1308, 193] on span "باستا مع دجاج في صوص مالح." at bounding box center [1258, 189] width 142 height 21
click at [929, 150] on span "Chicken Pasta" at bounding box center [937, 145] width 69 height 18
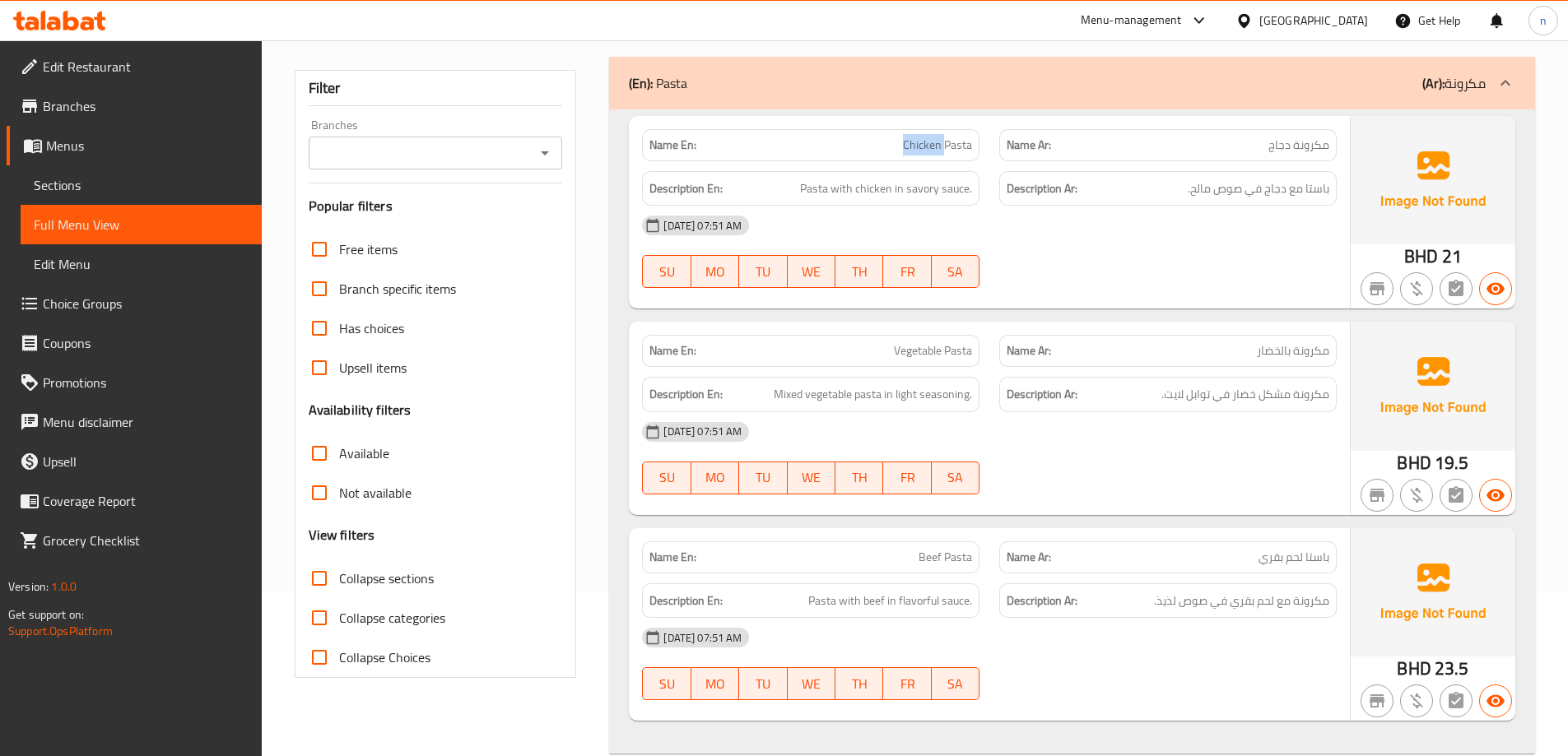
click at [929, 150] on span "Chicken Pasta" at bounding box center [937, 145] width 69 height 18
copy span "Chicken Pasta"
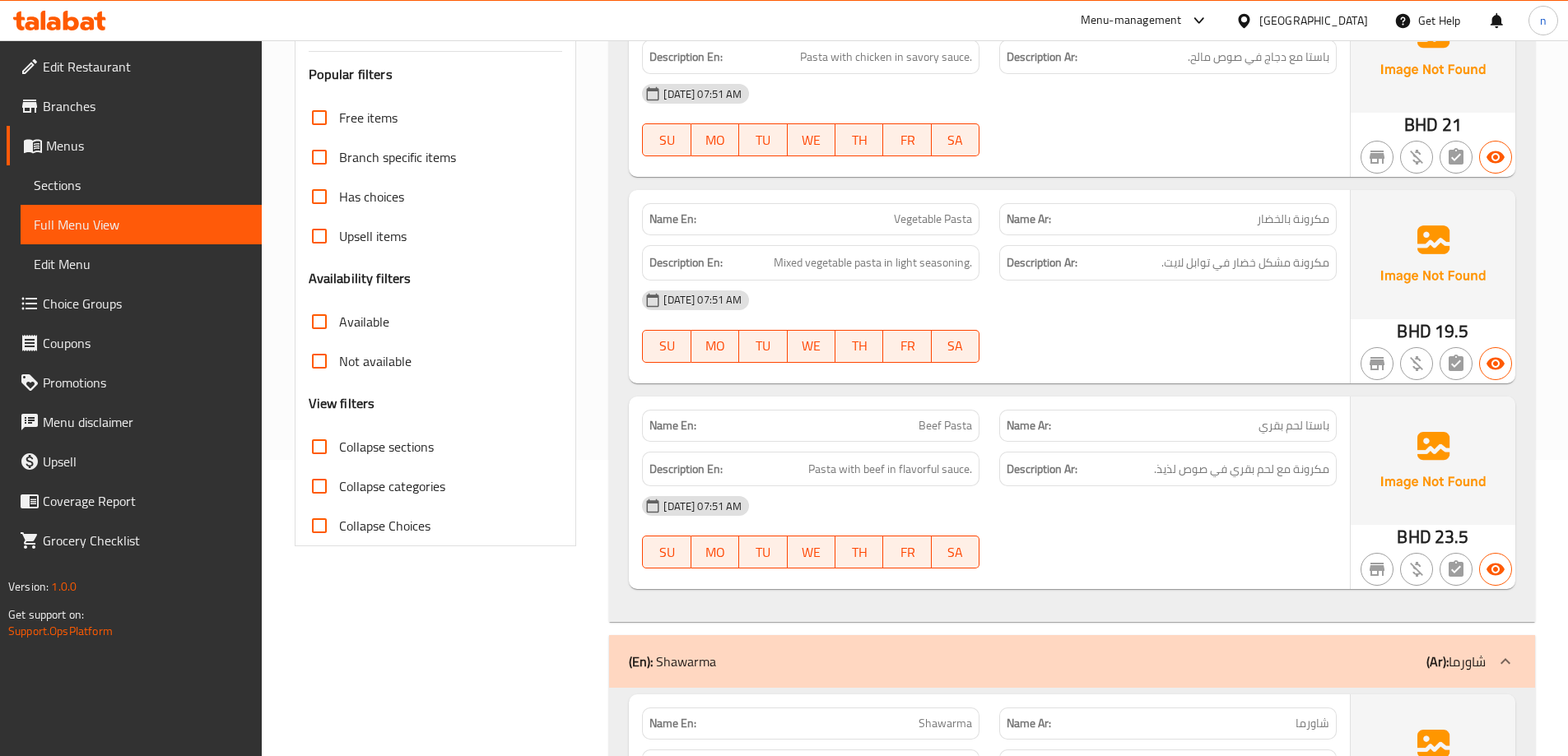
scroll to position [412, 0]
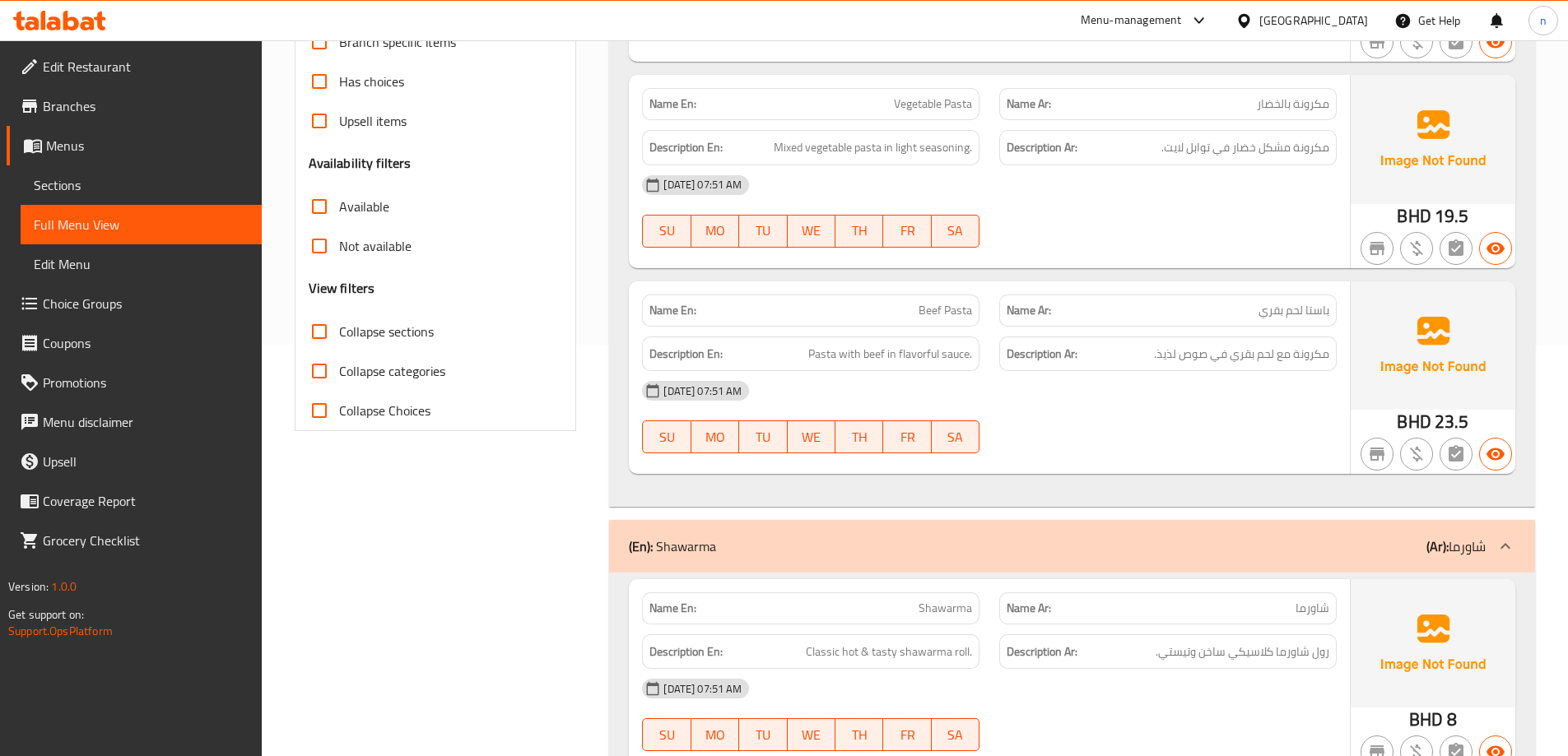
click at [951, 314] on span "Beef Pasta" at bounding box center [945, 310] width 54 height 18
copy span "Beef Pasta"
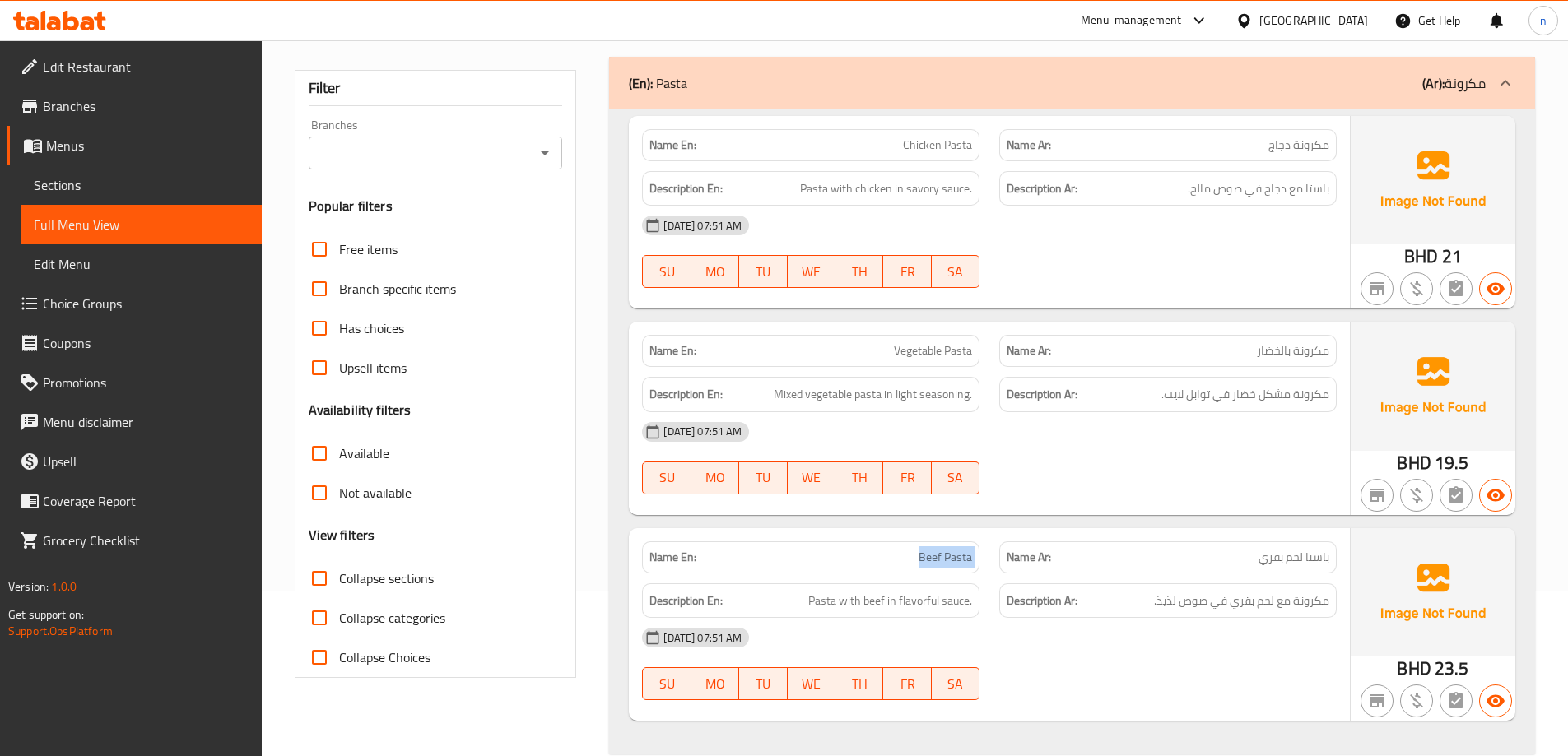
scroll to position [0, 0]
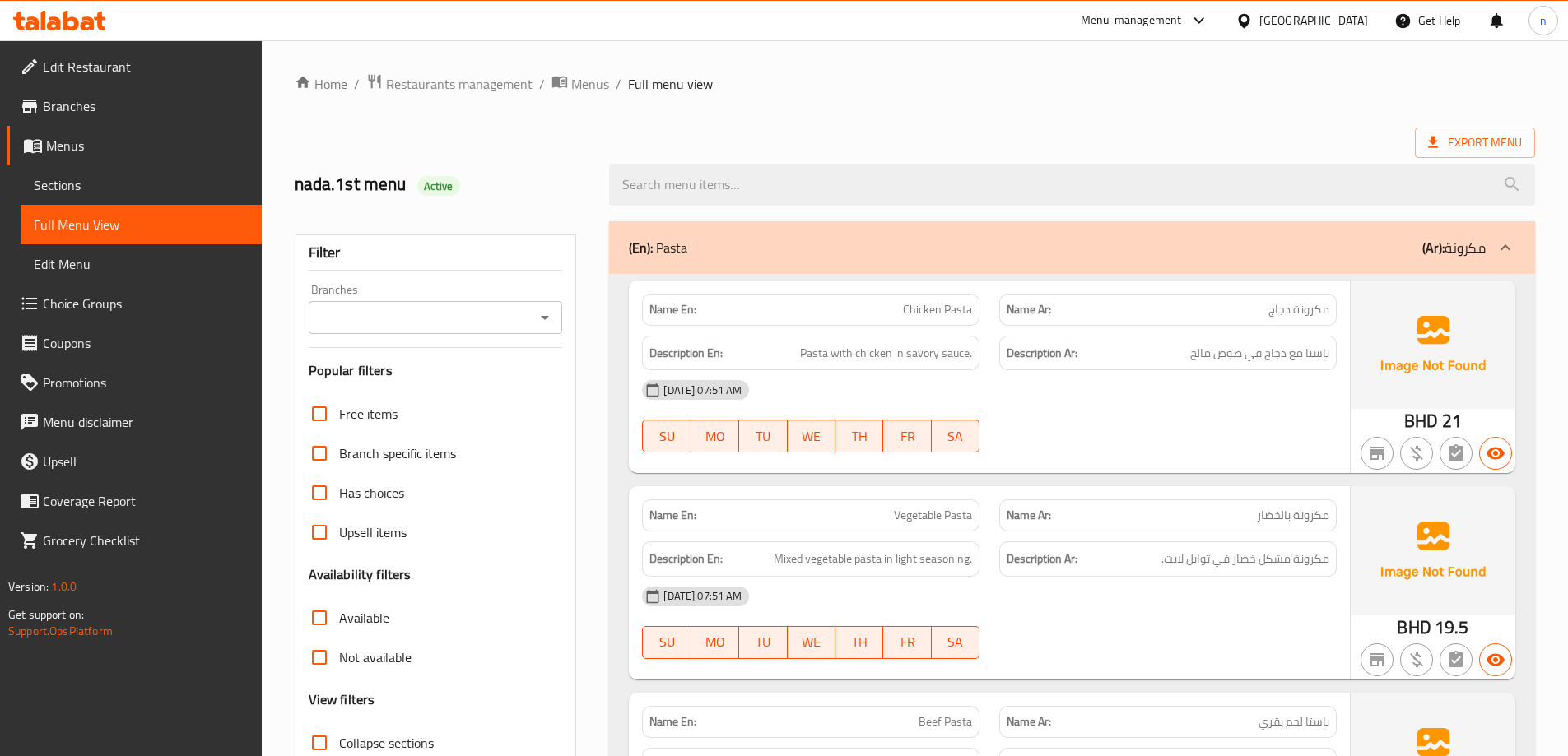
click at [76, 185] on span "Sections" at bounding box center [141, 185] width 215 height 20
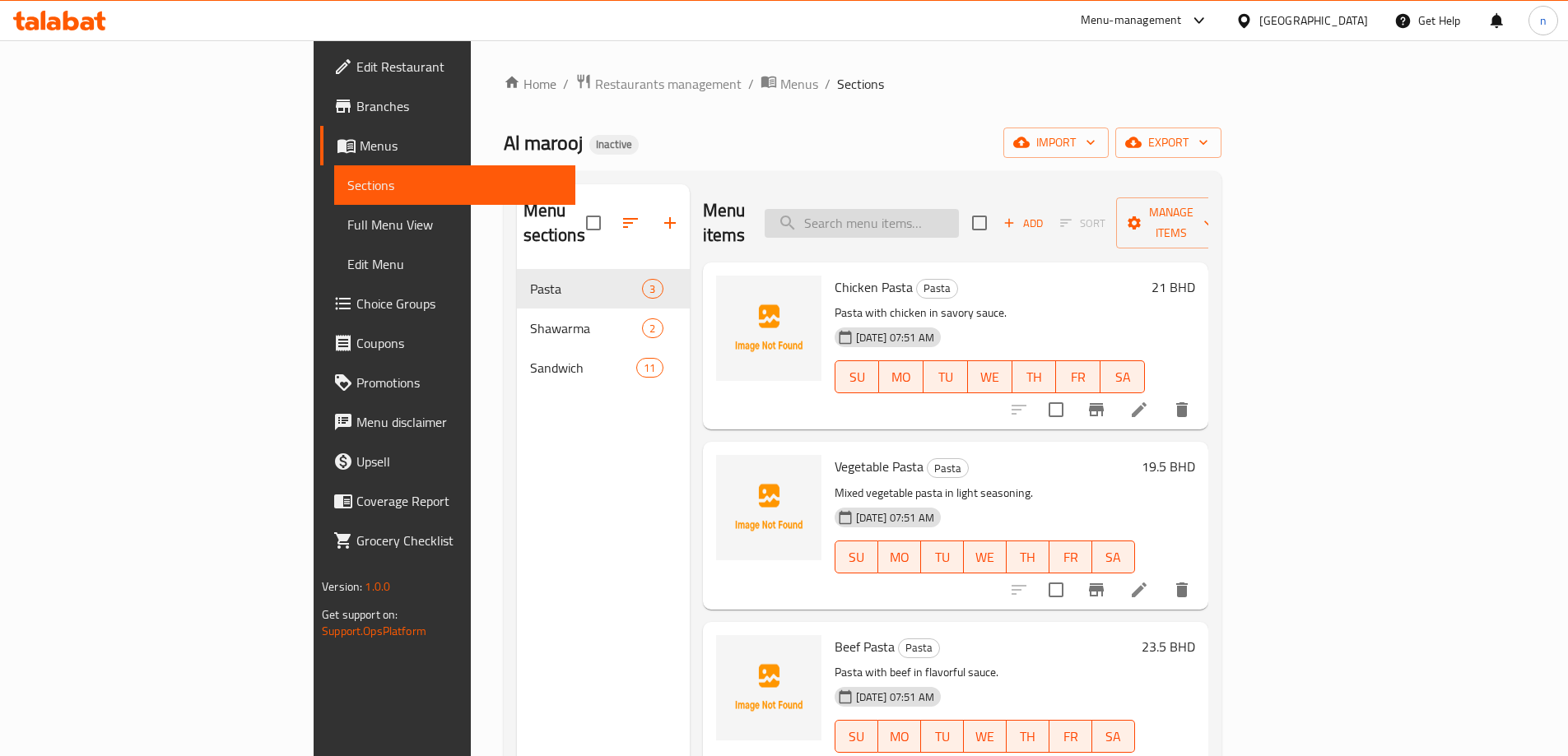
click at [958, 209] on input "search" at bounding box center [862, 223] width 195 height 28
paste input "Chicken Pasta"
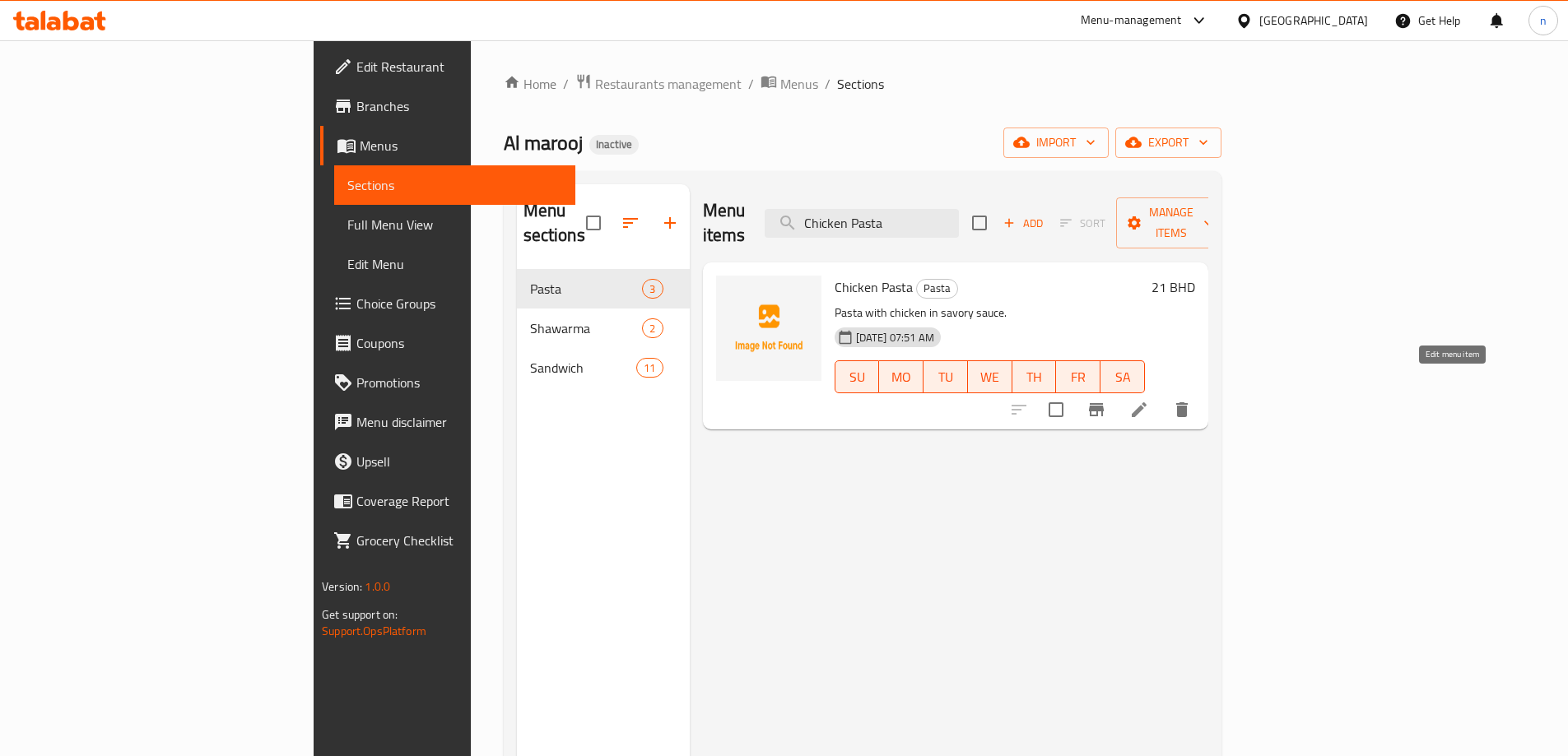
type input "Chicken Pasta"
click at [1146, 402] on icon at bounding box center [1140, 410] width 15 height 15
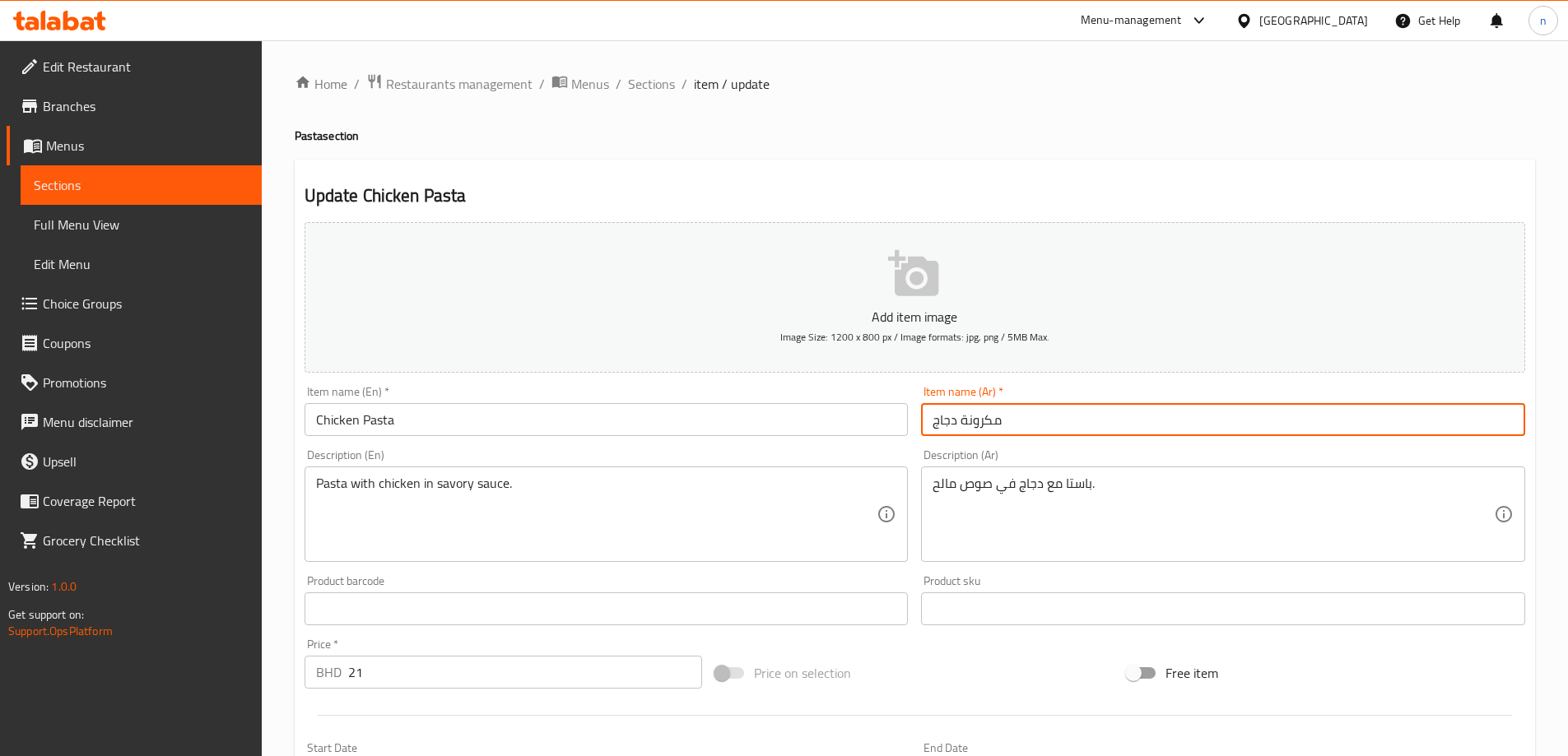
click at [976, 421] on input "مكرونة دجاج" at bounding box center [1223, 419] width 604 height 33
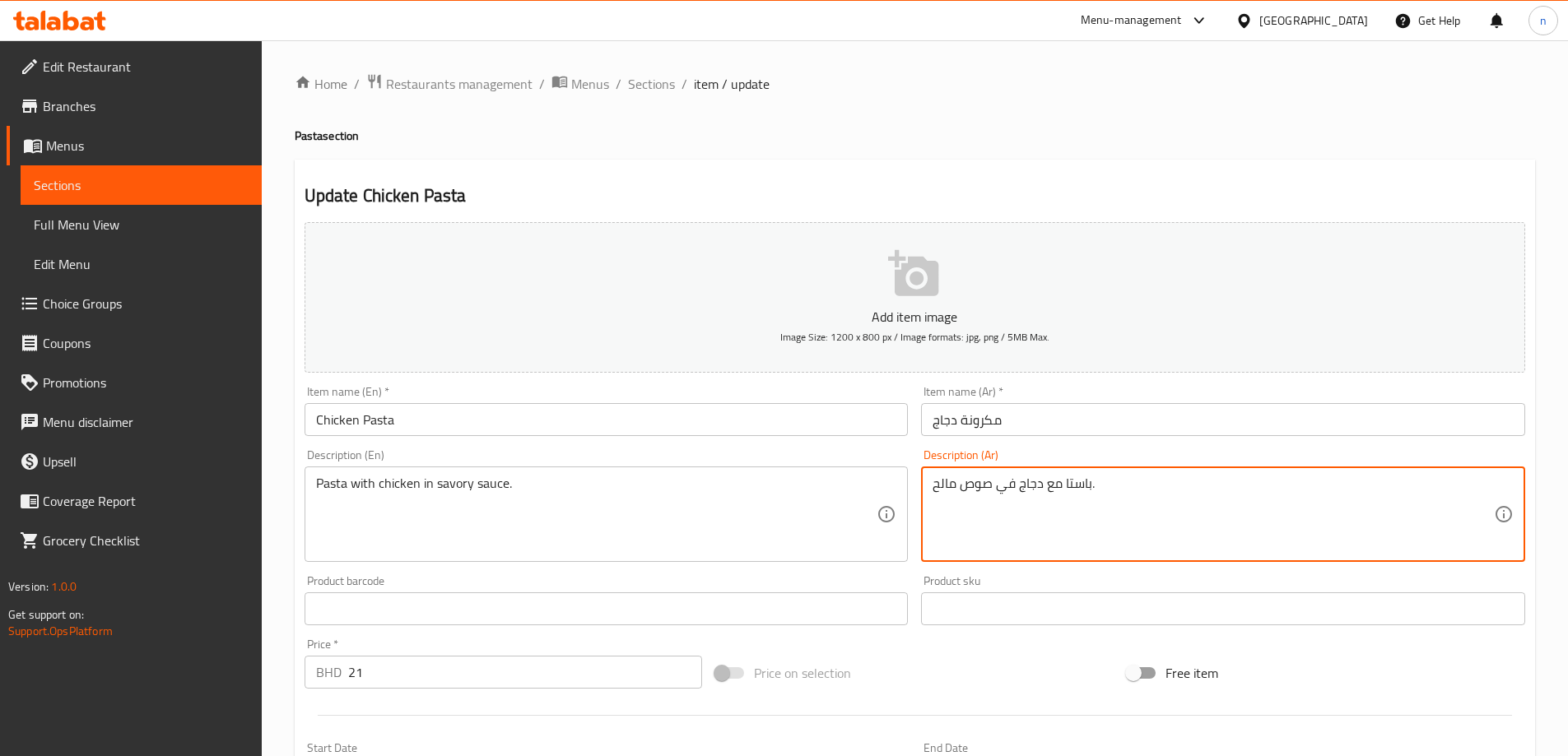
click at [1084, 482] on textarea "باستا مع دجاج في صوص مالح." at bounding box center [1212, 514] width 561 height 78
paste textarea "مكرونة"
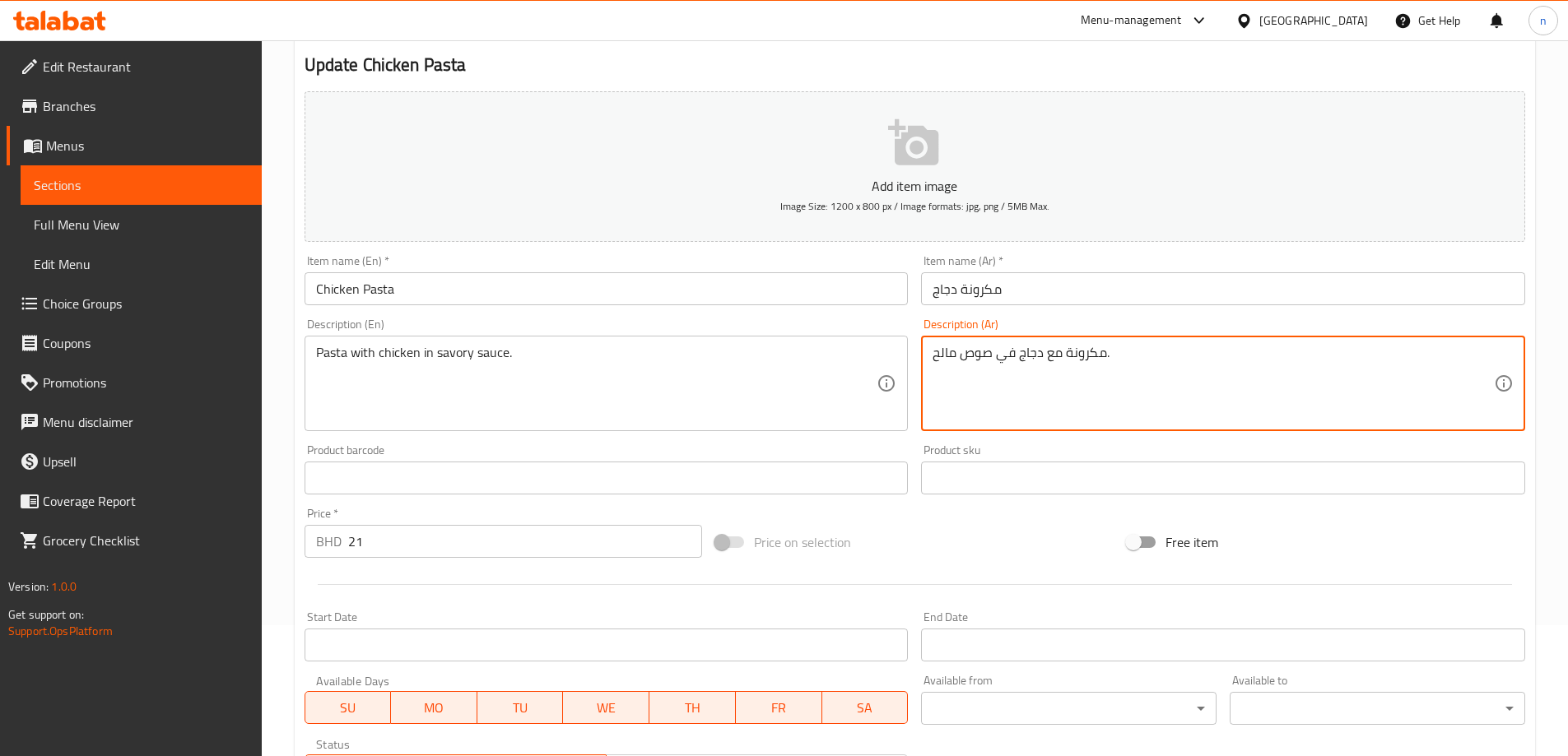
scroll to position [393, 0]
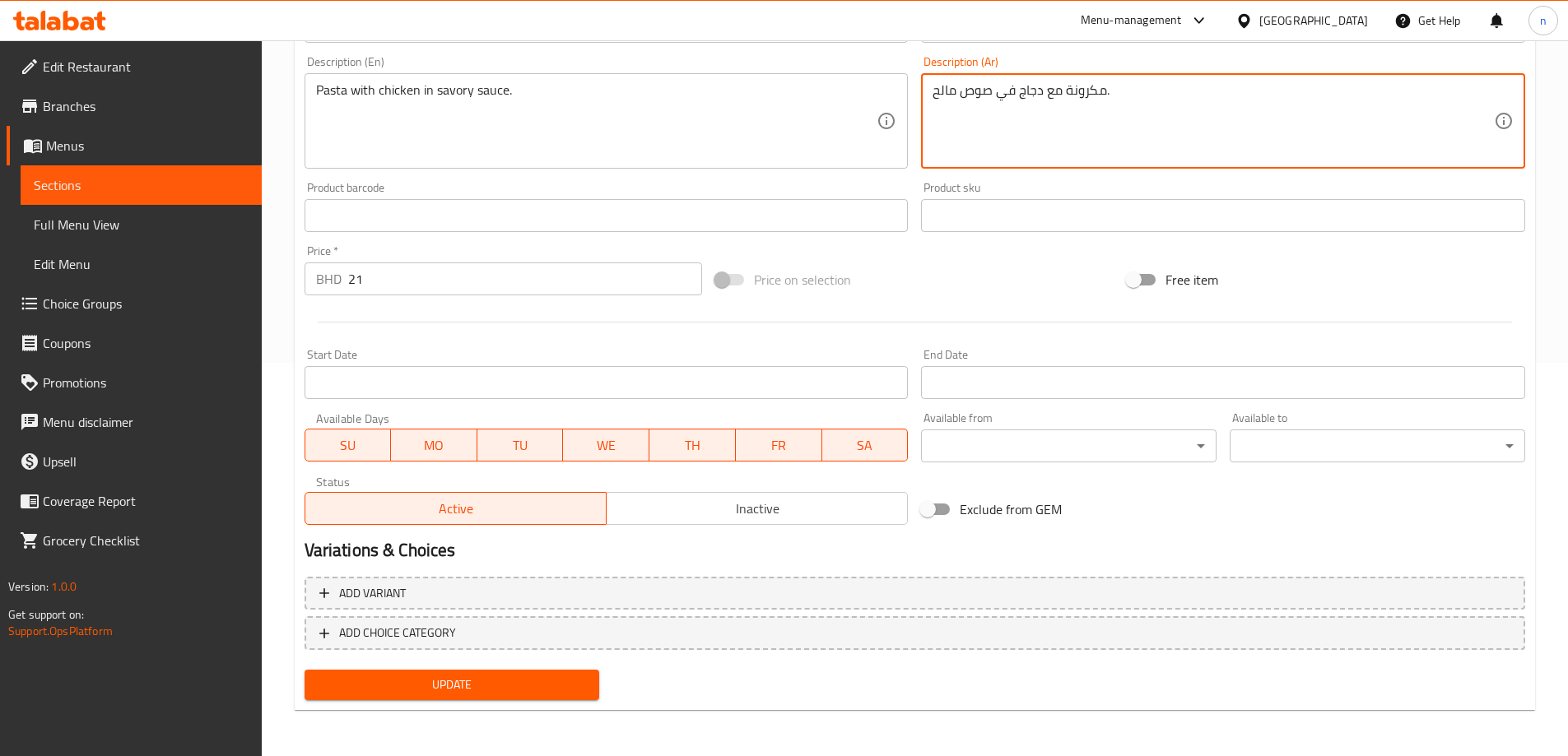
type textarea "مكرونة مع دجاج في صوص مالح."
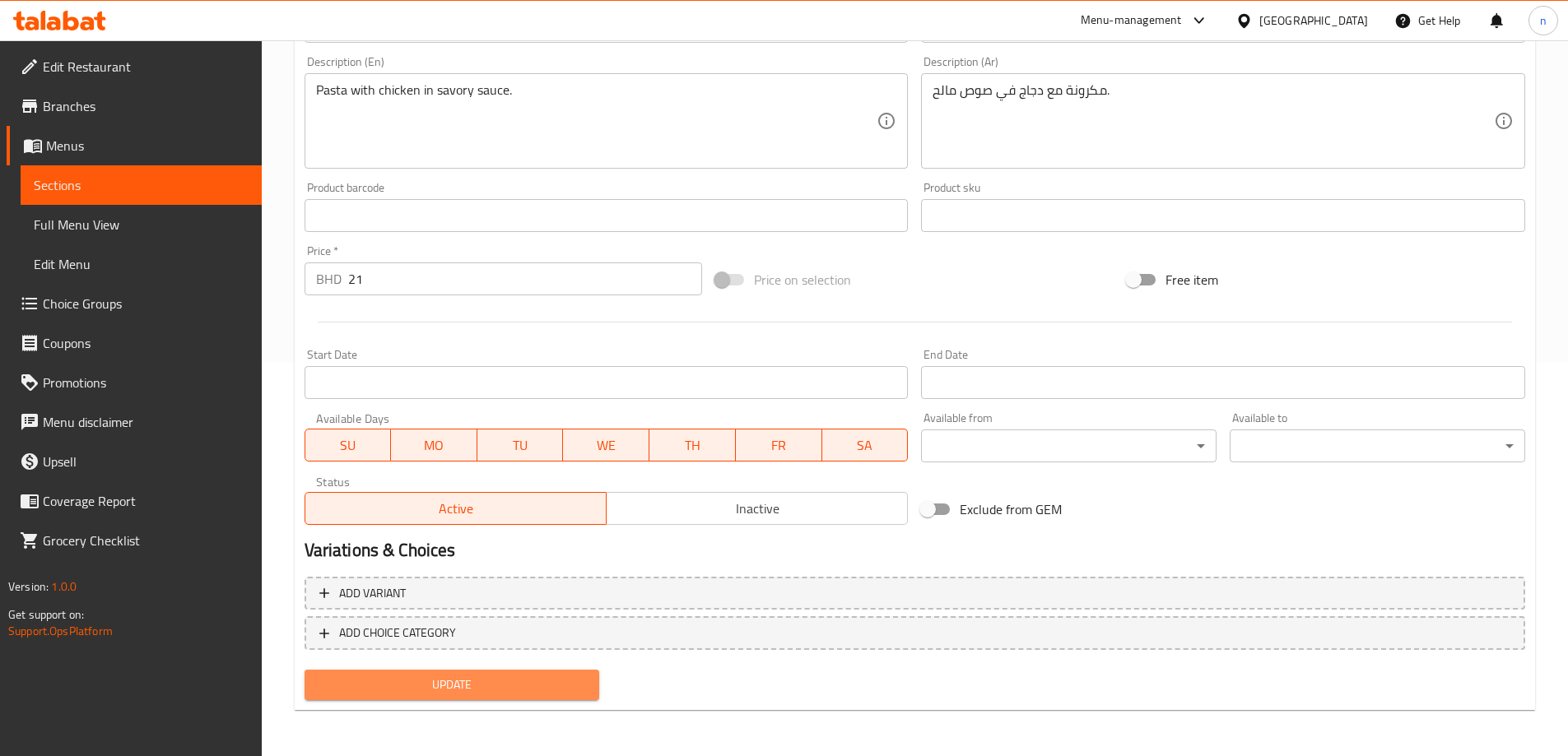
click at [452, 689] on span "Update" at bounding box center [452, 685] width 269 height 21
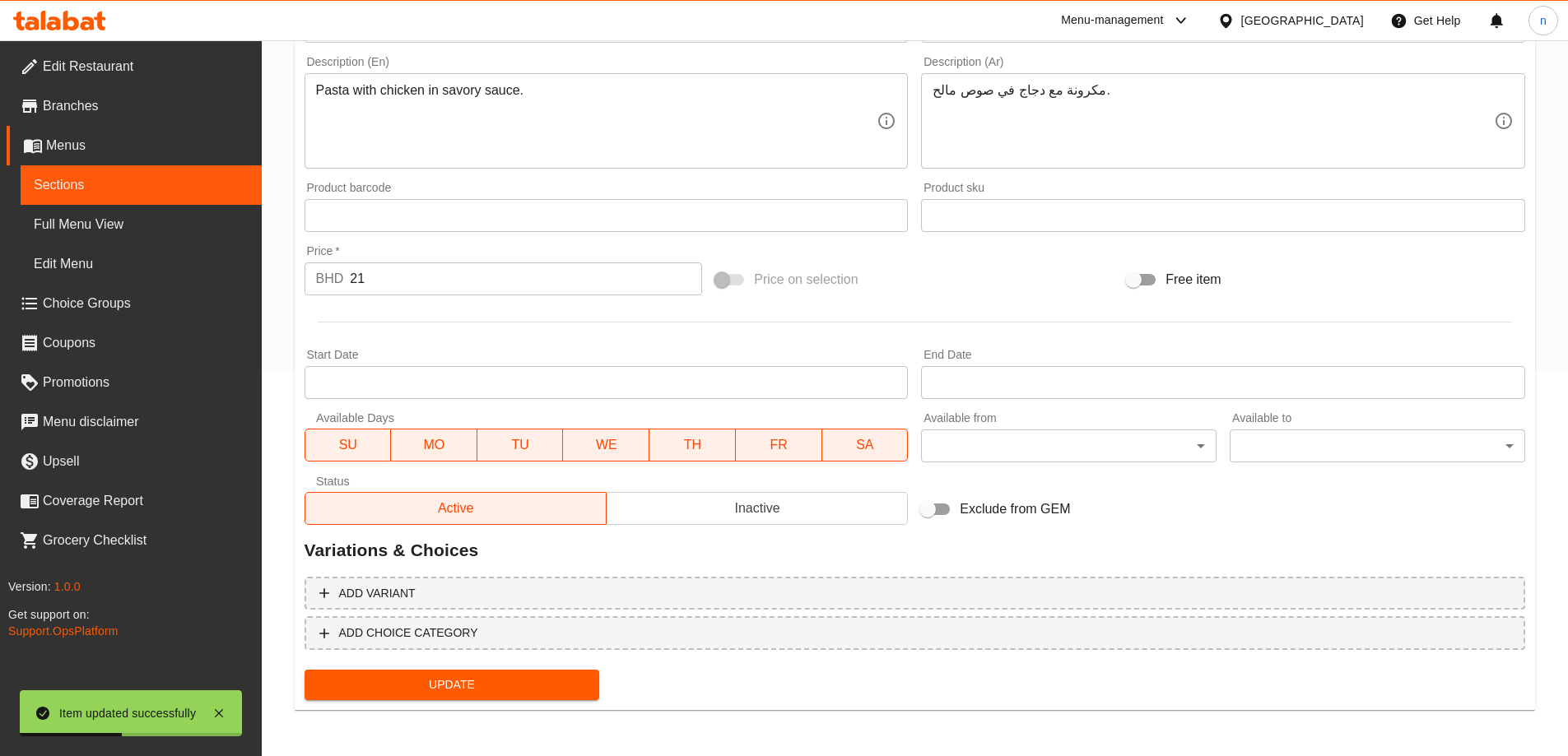
scroll to position [384, 0]
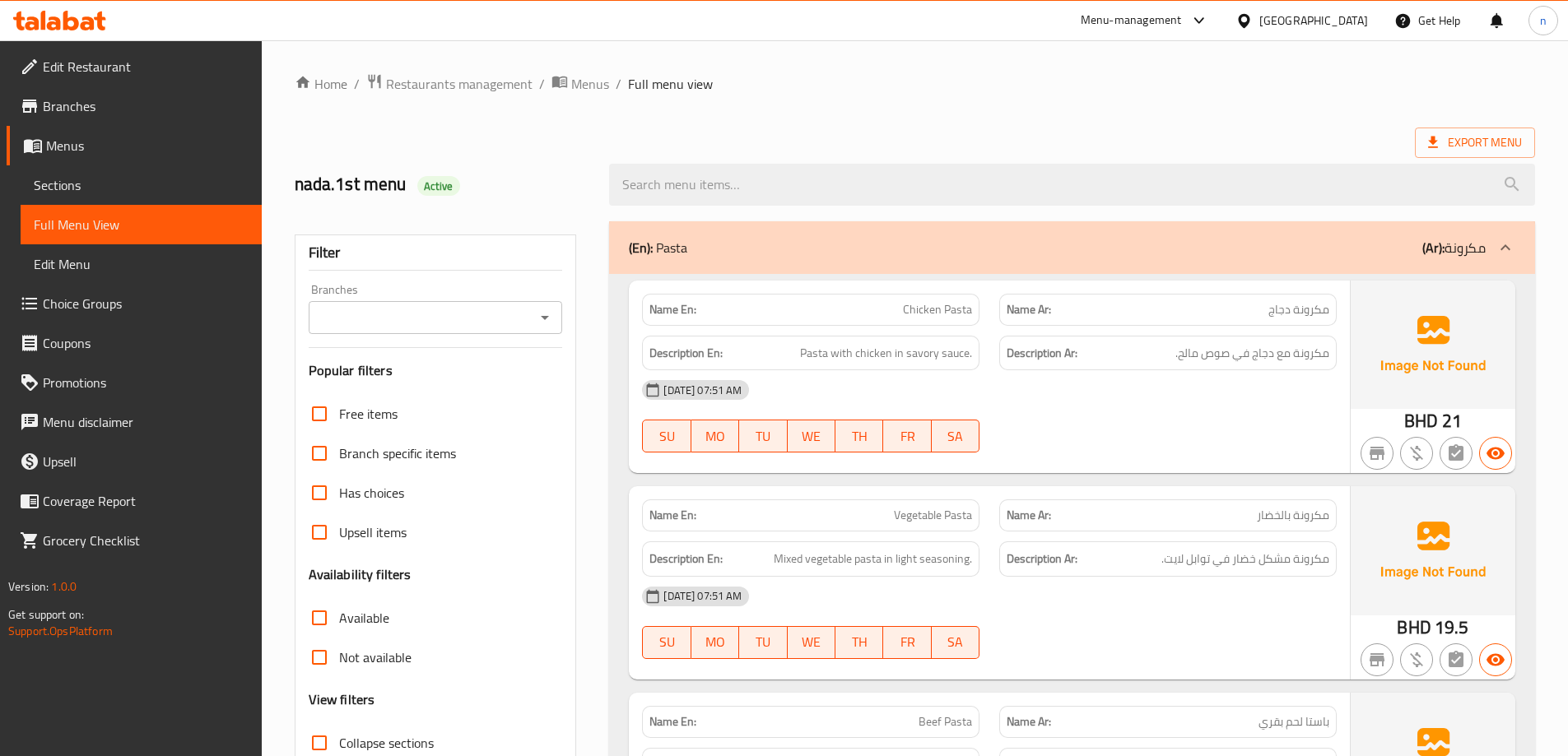
click at [112, 182] on span "Sections" at bounding box center [141, 185] width 215 height 20
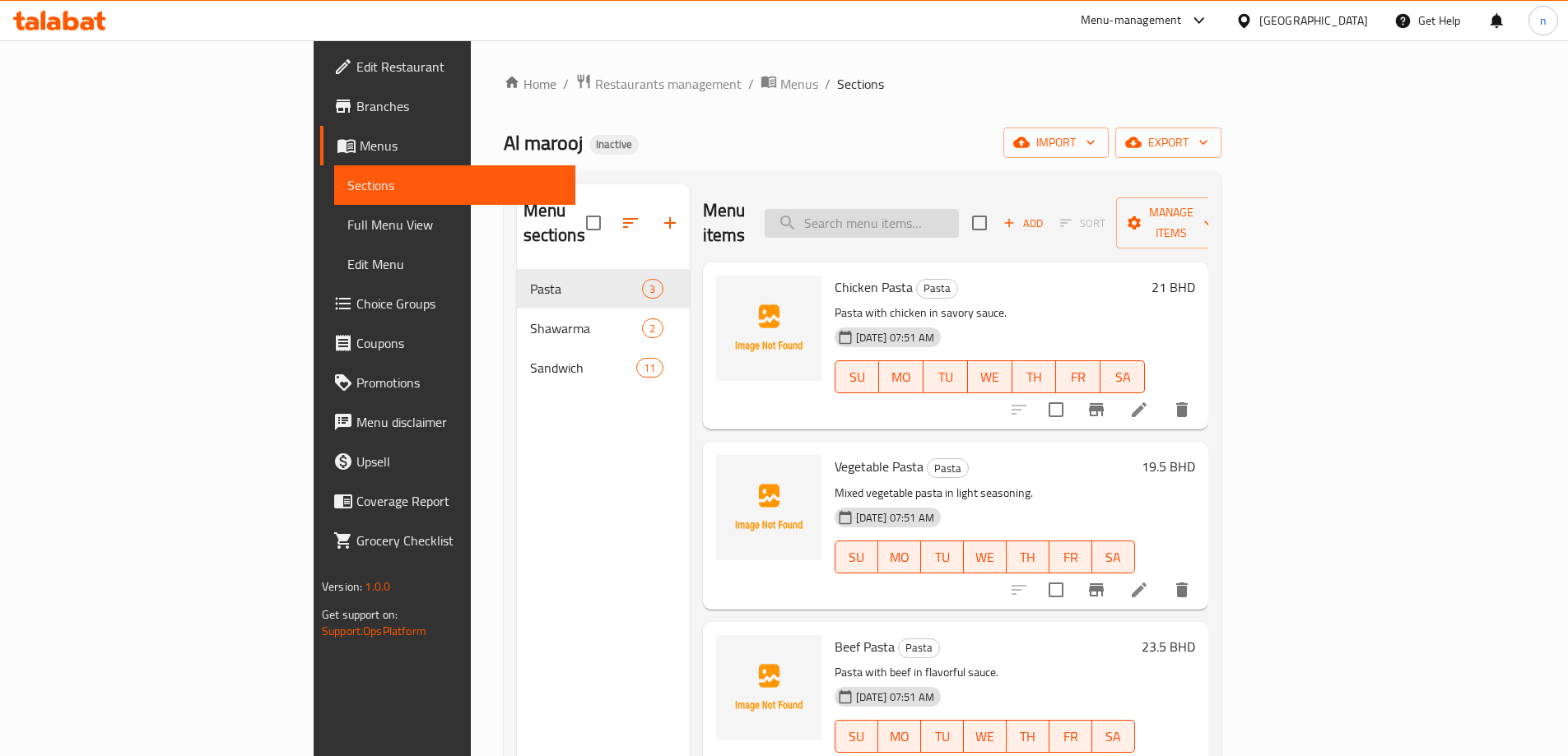
click at [934, 209] on input "search" at bounding box center [862, 223] width 195 height 28
paste input "Beef Pasta"
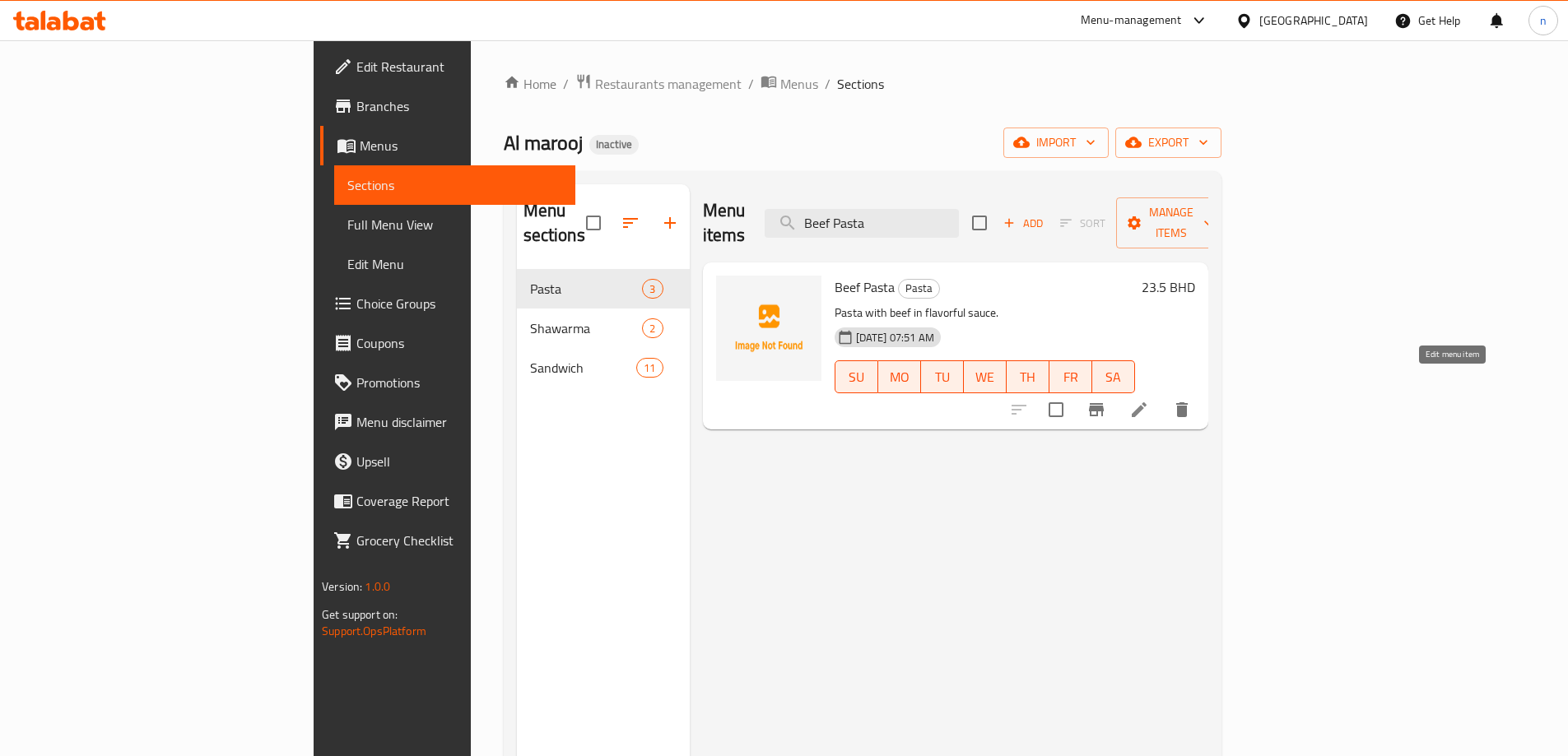
type input "Beef Pasta"
click at [1146, 402] on icon at bounding box center [1140, 410] width 15 height 15
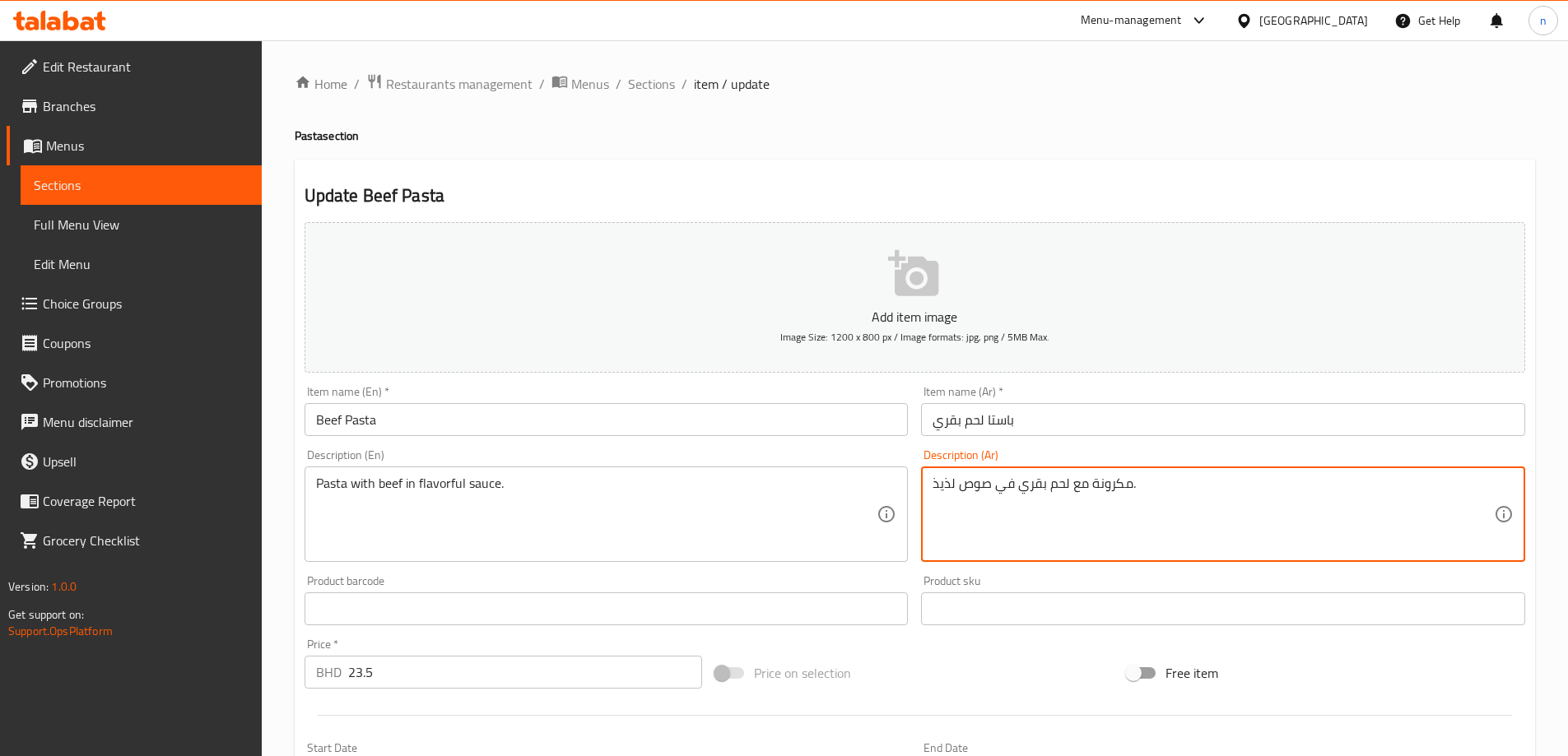
click at [1113, 489] on textarea "مكرونة مع لحم بقري في صوص لذيذ." at bounding box center [1212, 514] width 561 height 78
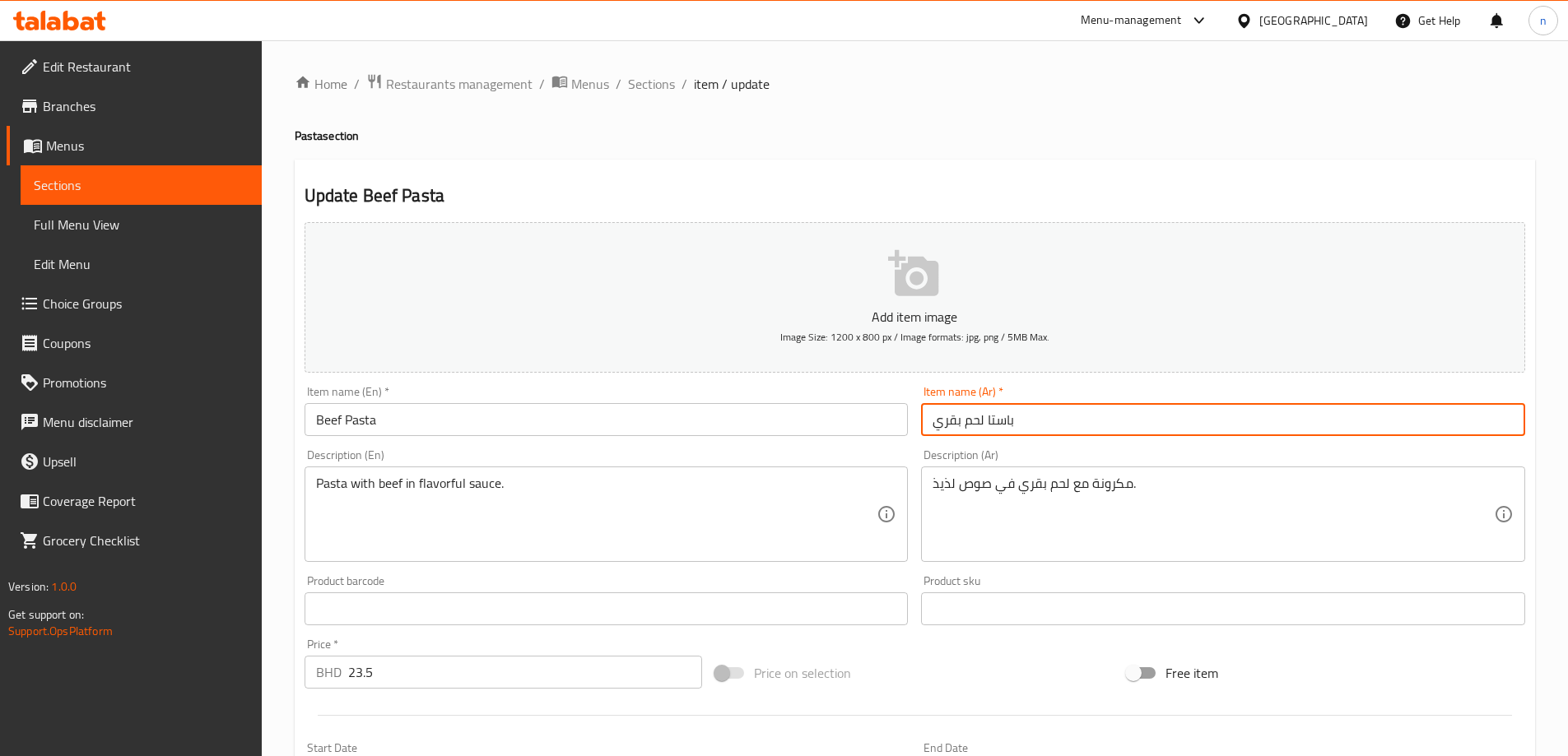
click at [997, 427] on input "باستا لحم بقري" at bounding box center [1223, 419] width 604 height 33
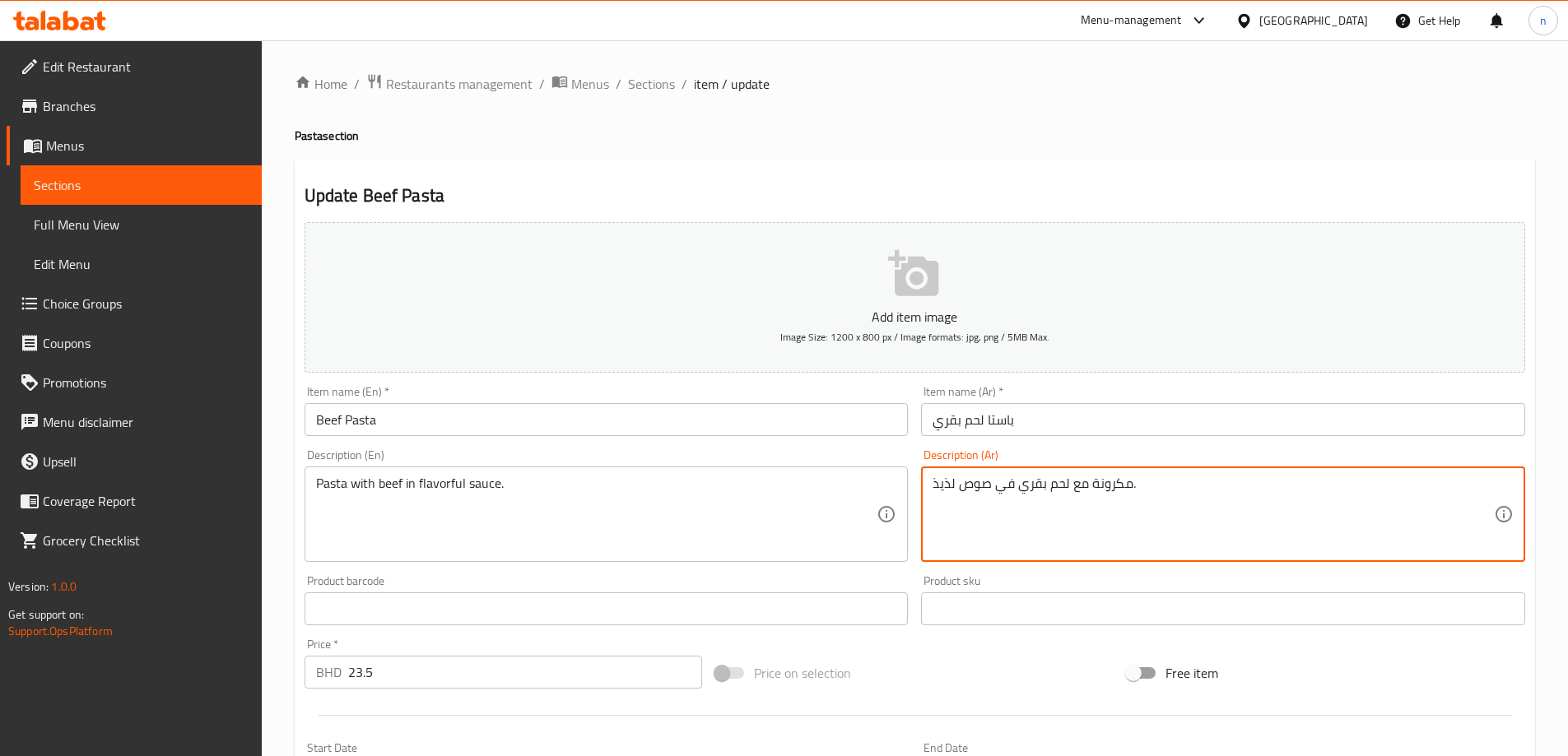
click at [1112, 484] on textarea "مكرونة مع لحم بقري في صوص لذيذ." at bounding box center [1212, 514] width 561 height 78
paste textarea "باستا"
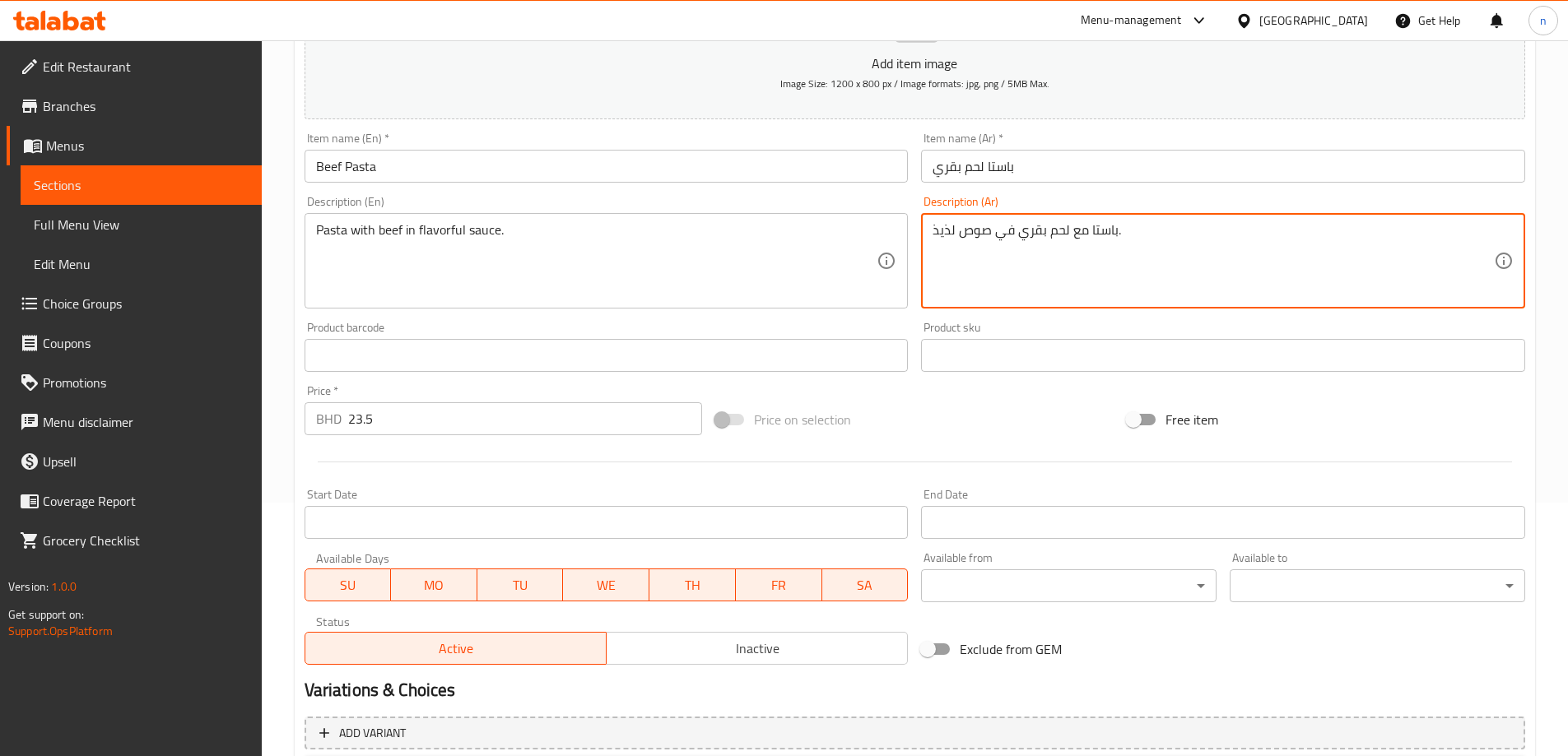
scroll to position [393, 0]
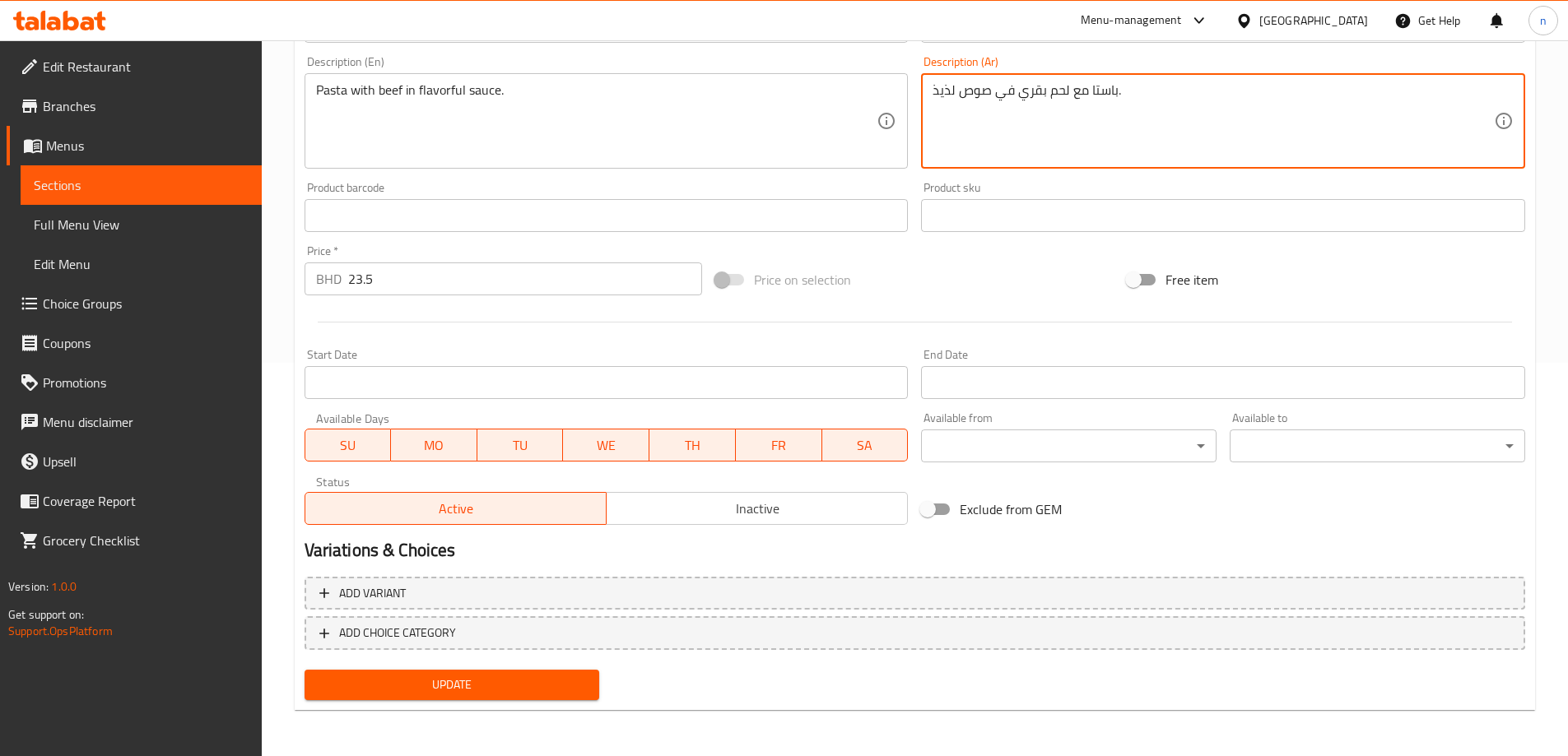
type textarea "باستا مع لحم بقري في صوص لذيذ."
click at [462, 687] on span "Update" at bounding box center [452, 685] width 269 height 21
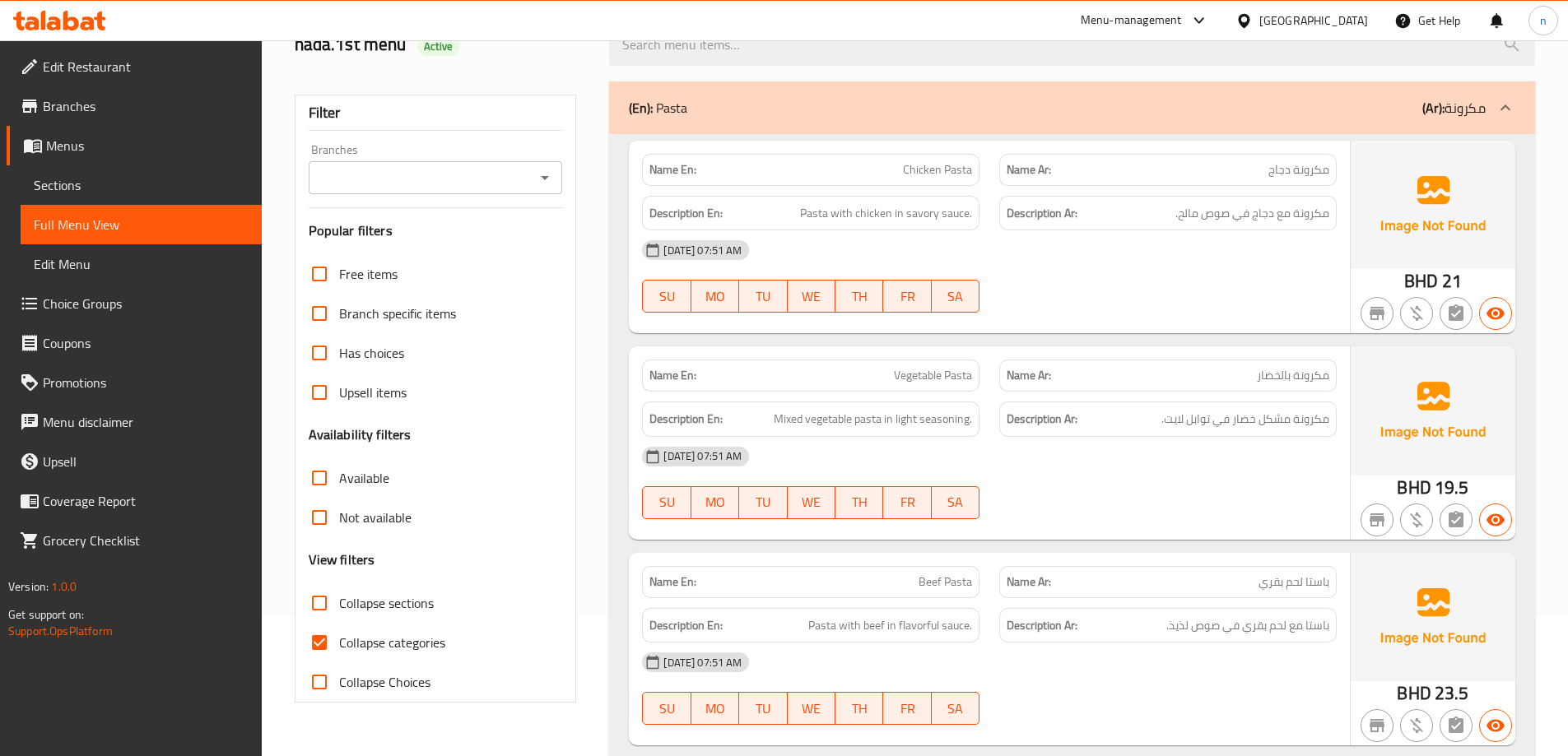
scroll to position [168, 0]
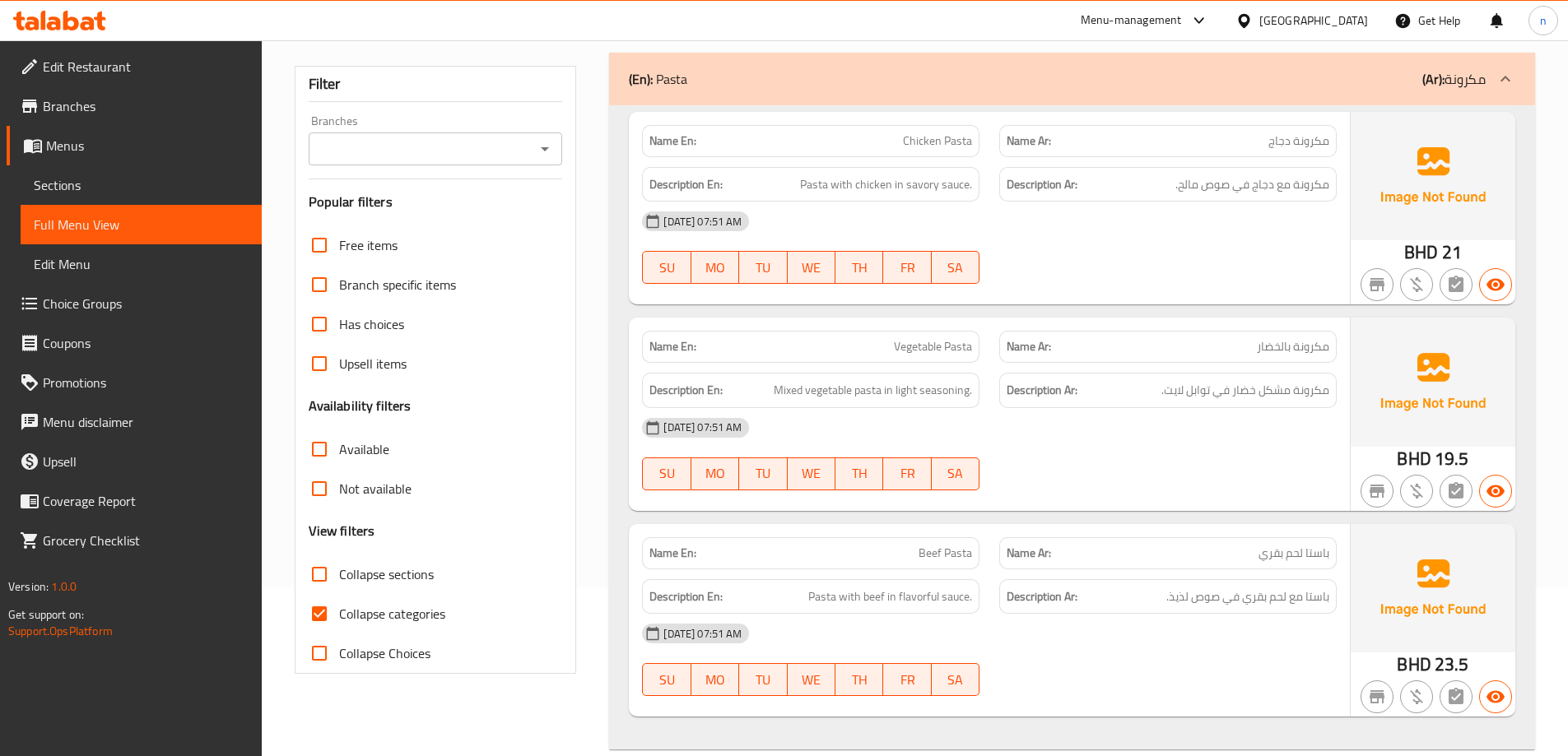
click at [325, 613] on input "Collapse categories" at bounding box center [319, 614] width 39 height 39
checkbox input "false"
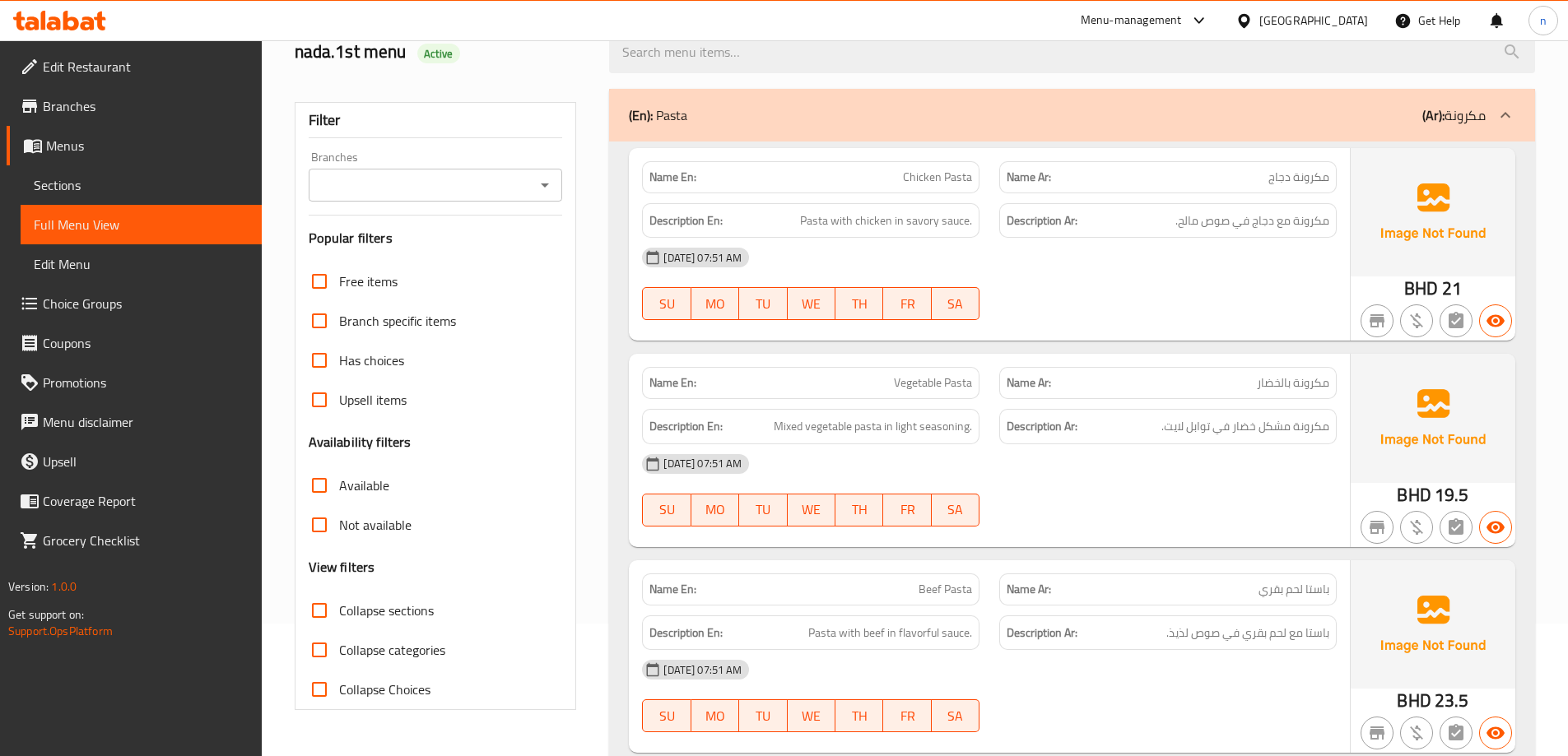
scroll to position [0, 0]
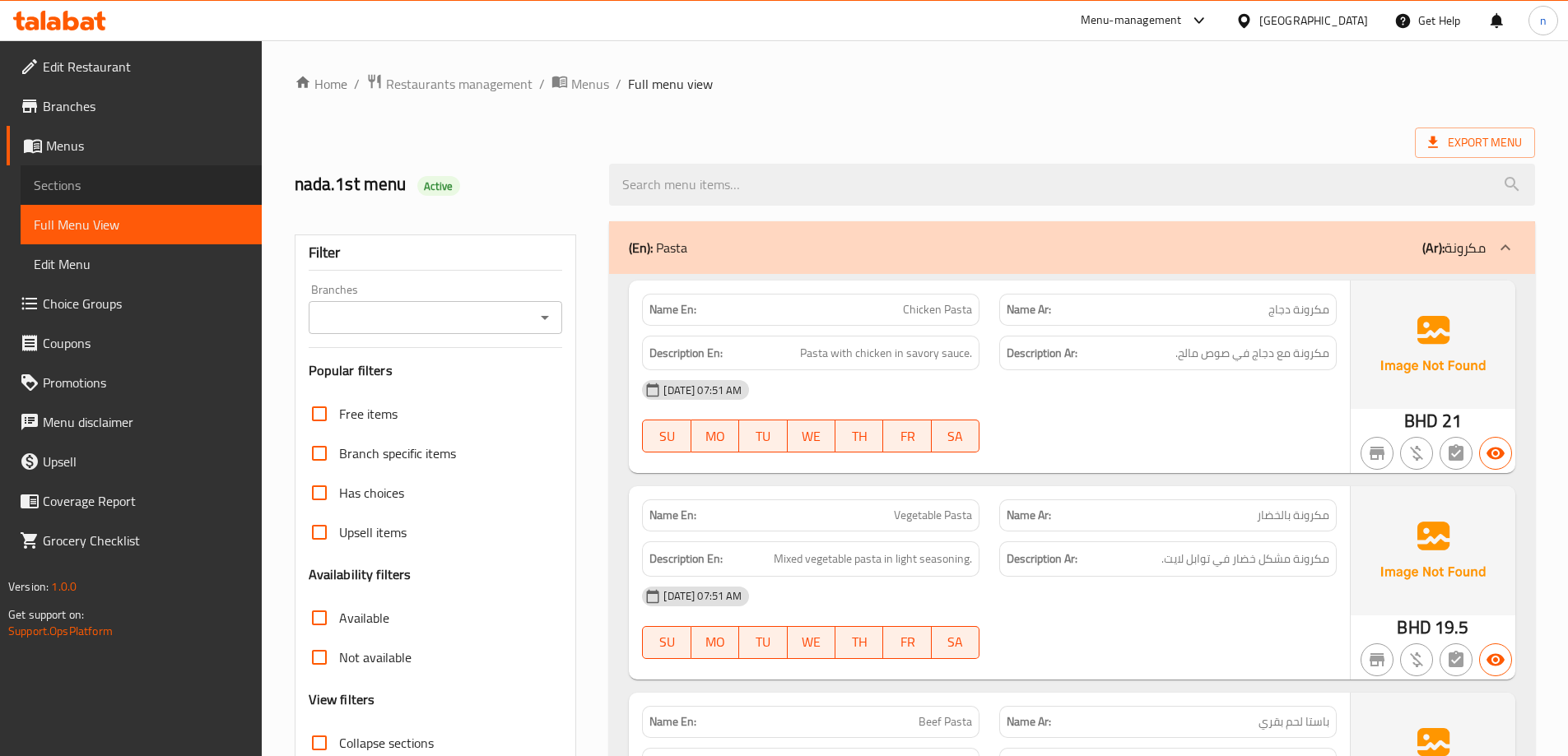
drag, startPoint x: 90, startPoint y: 189, endPoint x: 257, endPoint y: 184, distance: 167.1
click at [90, 189] on span "Sections" at bounding box center [141, 185] width 215 height 20
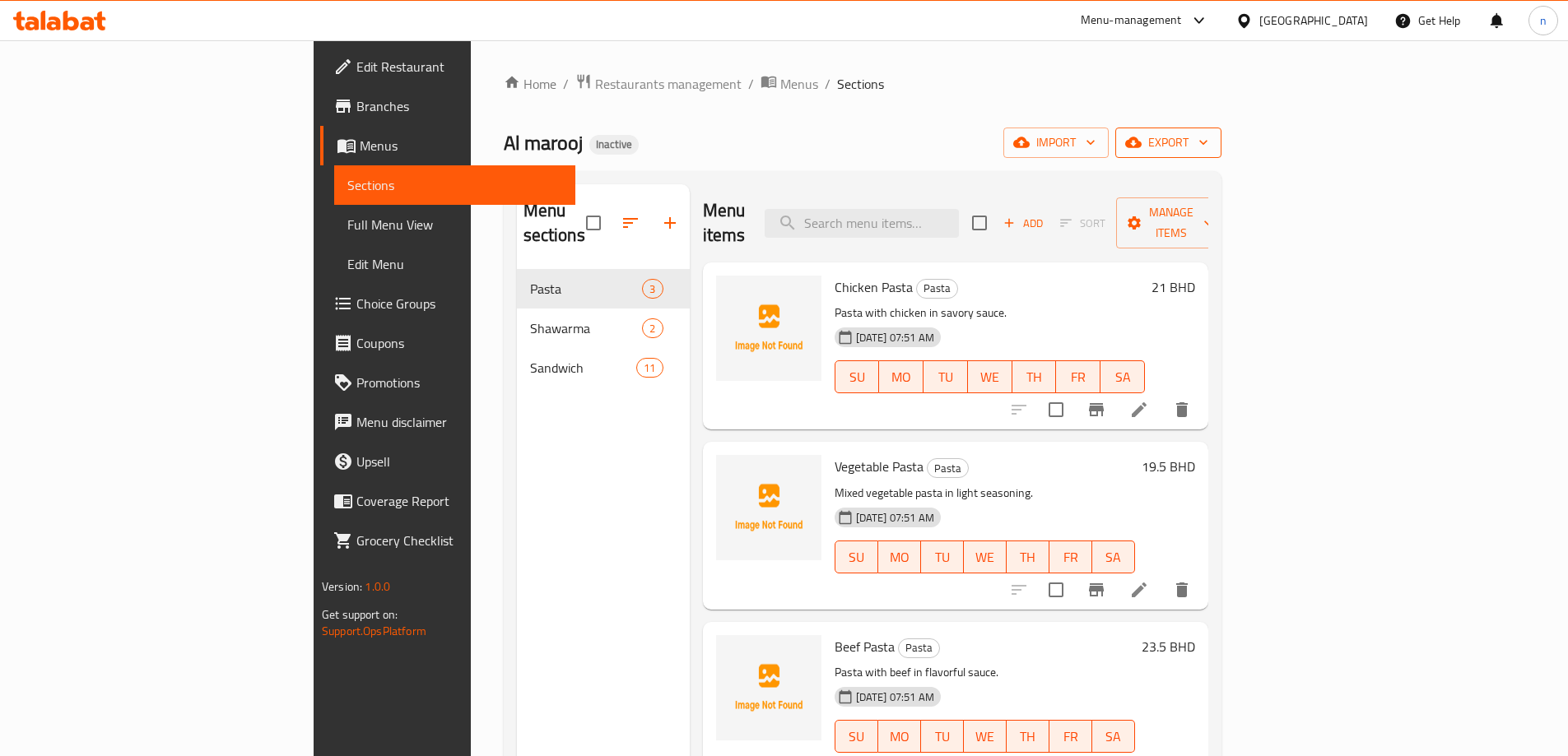
click at [1208, 145] on span "export" at bounding box center [1168, 142] width 80 height 21
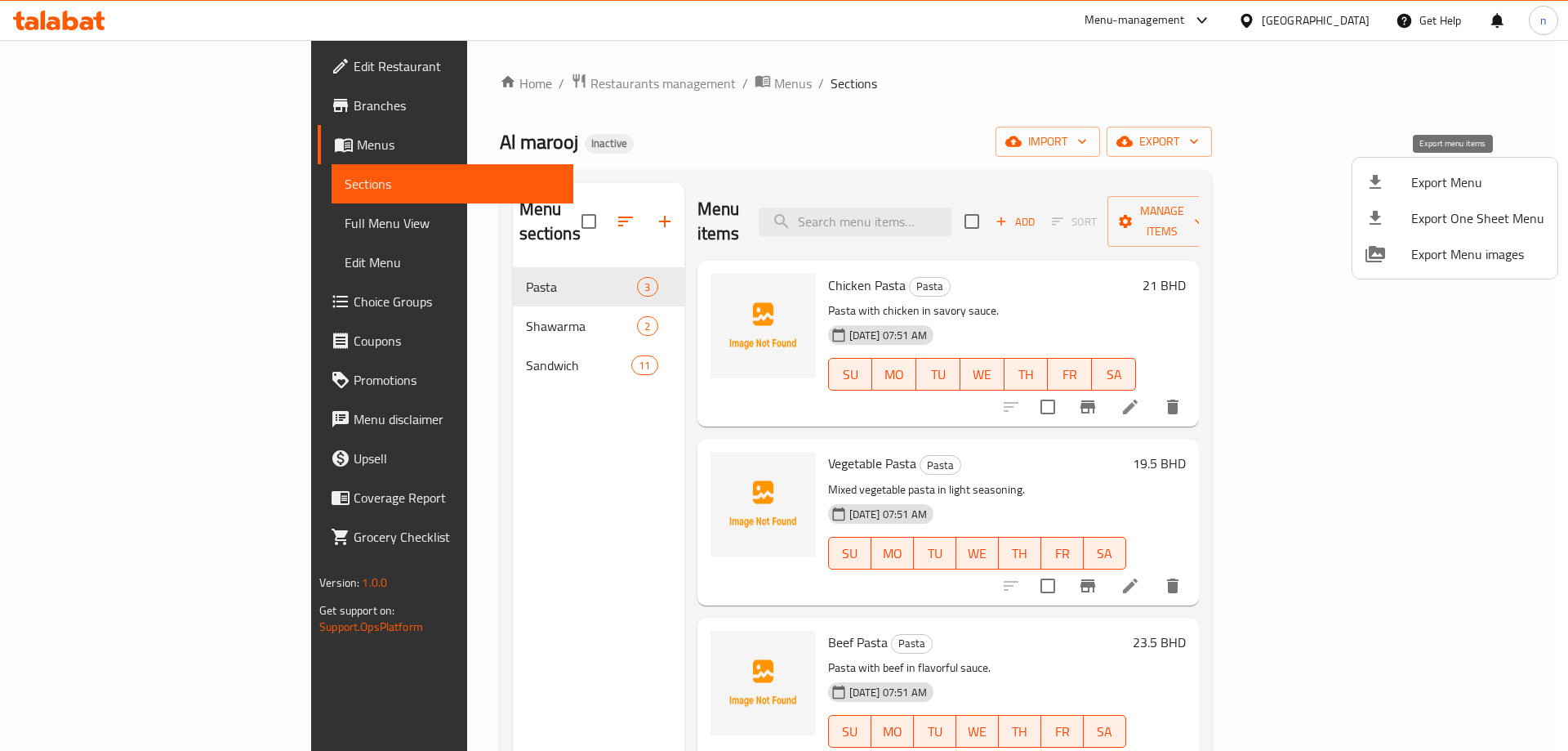
click at [1410, 187] on div at bounding box center [1388, 182] width 46 height 20
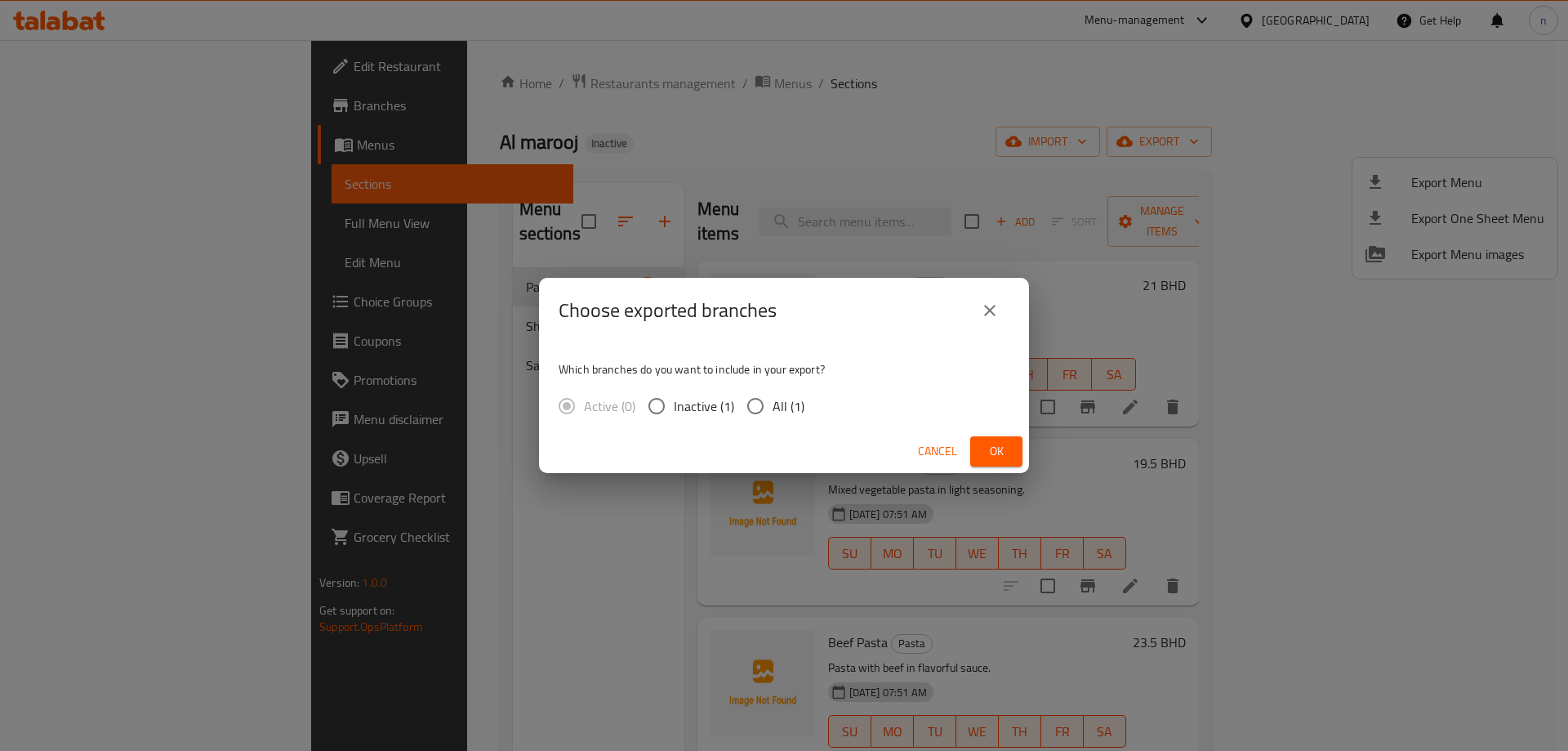
click at [755, 403] on input "All (1)" at bounding box center [755, 405] width 34 height 34
radio input "true"
click at [991, 459] on span "Ok" at bounding box center [996, 451] width 26 height 21
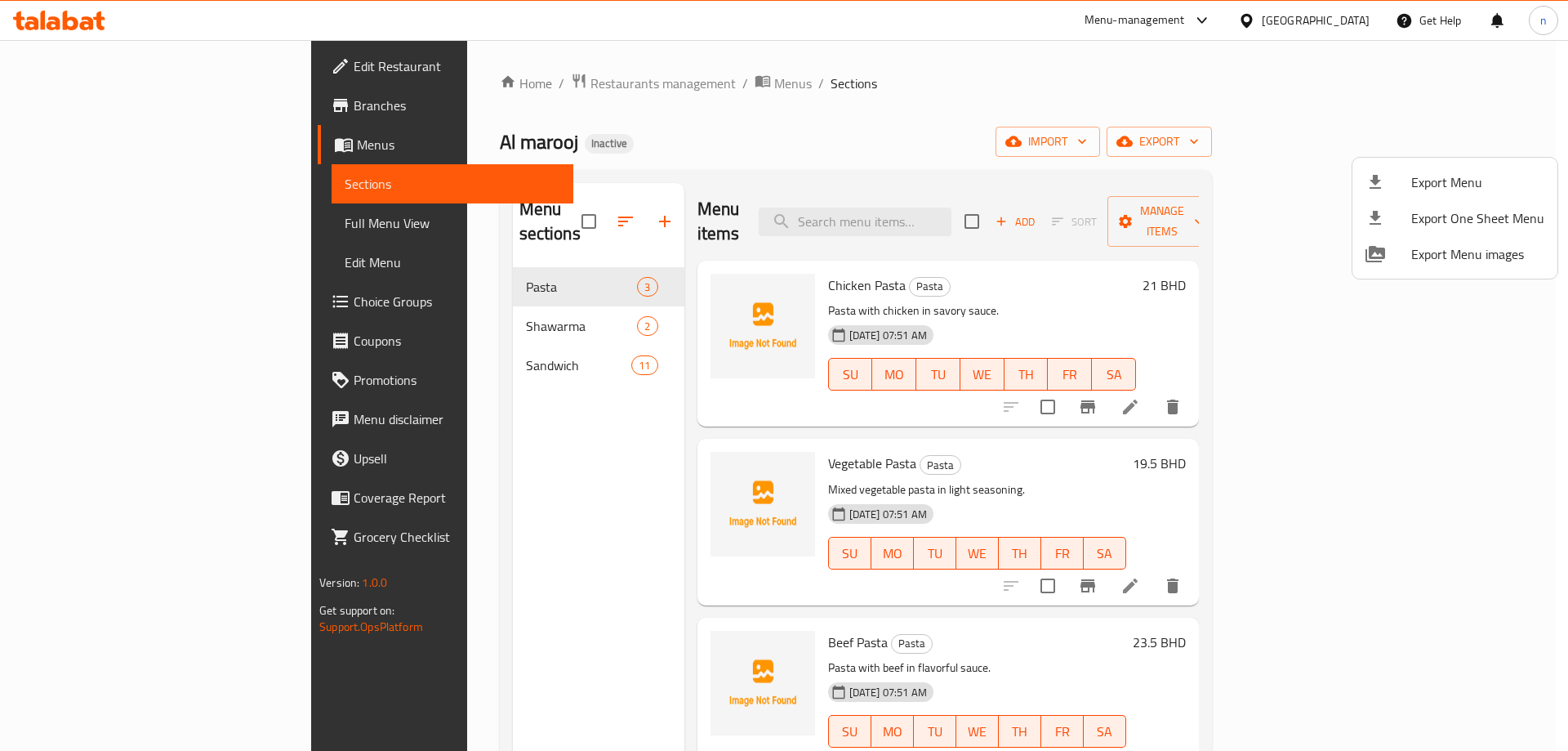
click at [64, 228] on div at bounding box center [784, 376] width 1568 height 751
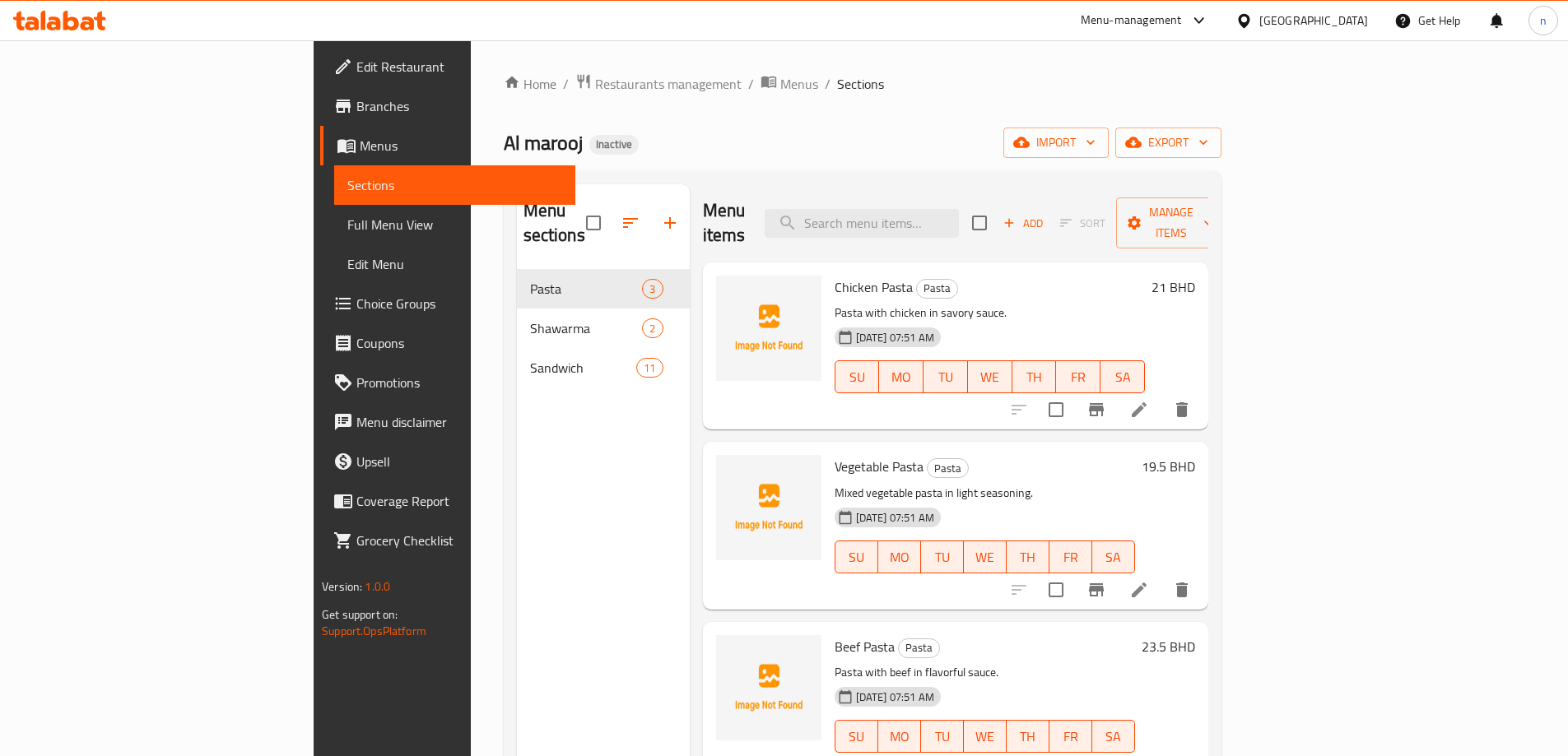
click at [347, 229] on span "Full Menu View" at bounding box center [454, 225] width 215 height 20
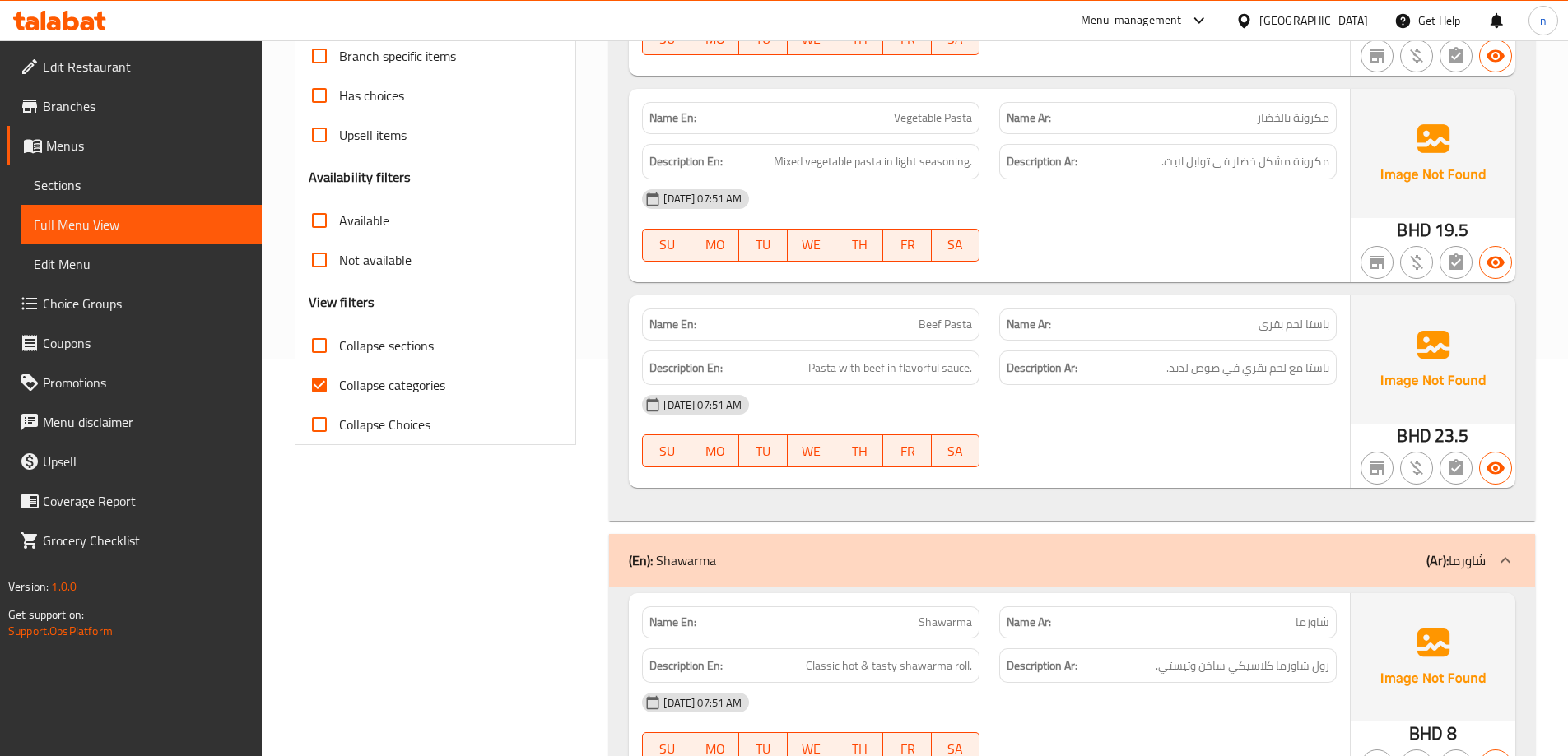
scroll to position [246, 0]
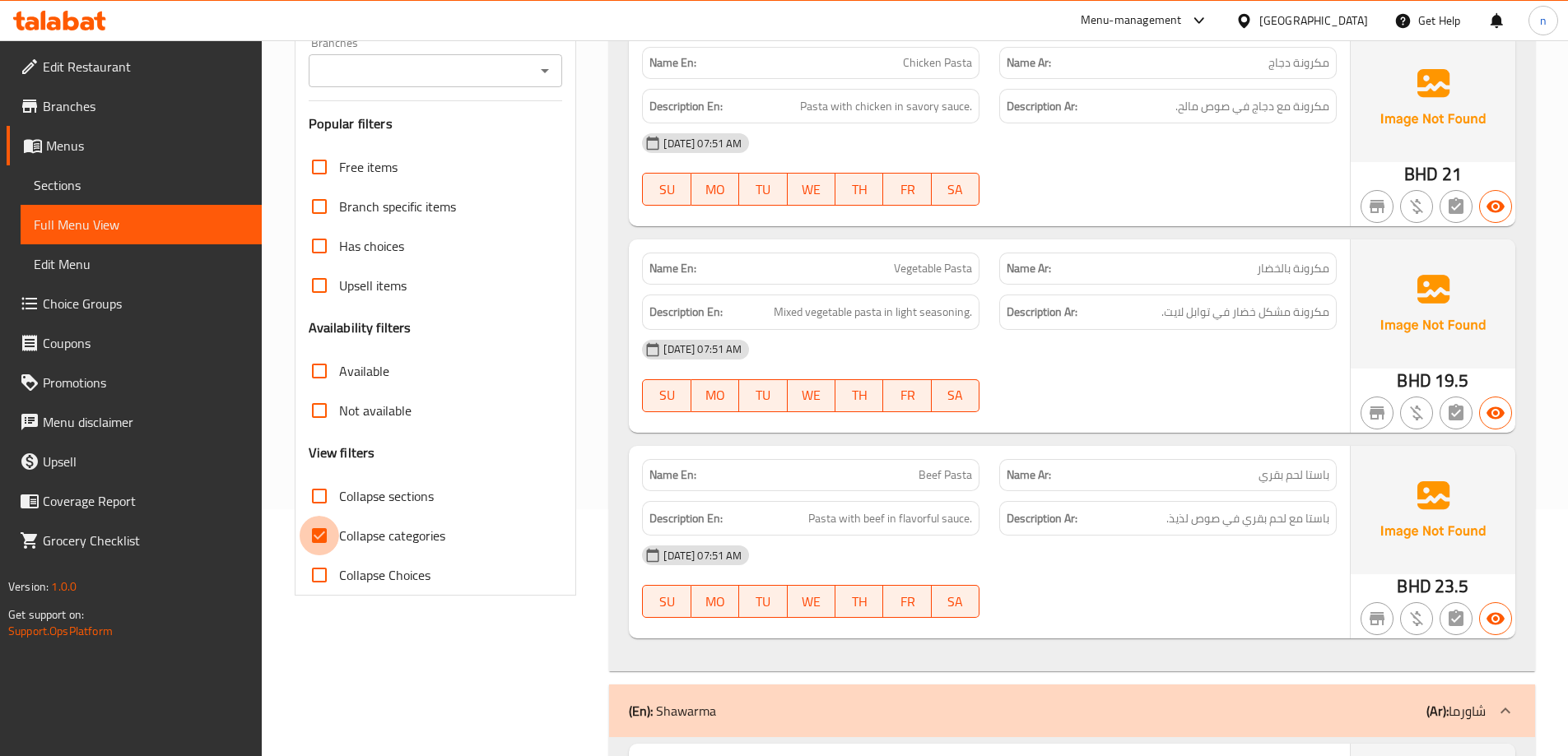
click at [314, 547] on input "Collapse categories" at bounding box center [319, 535] width 39 height 39
checkbox input "false"
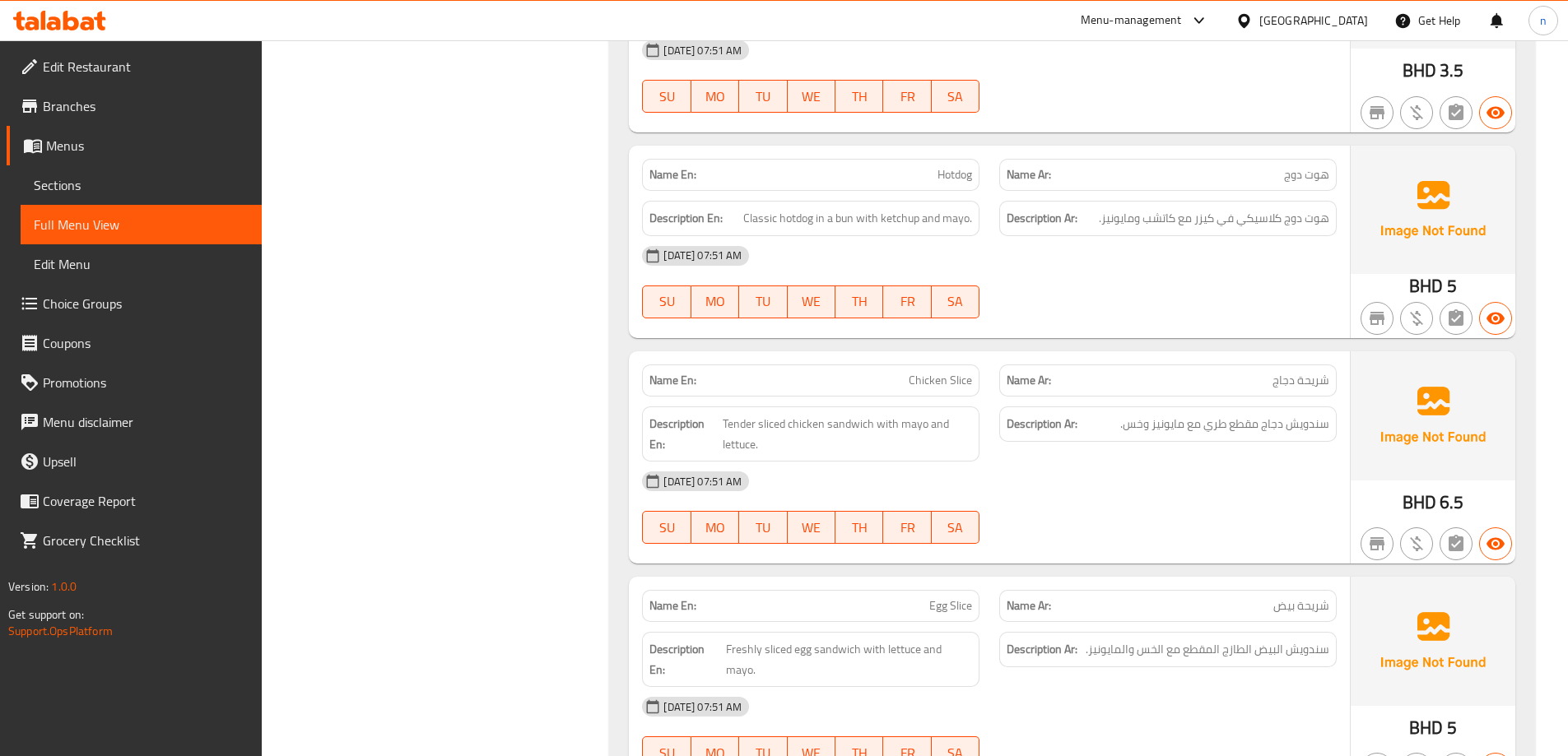
scroll to position [3136, 0]
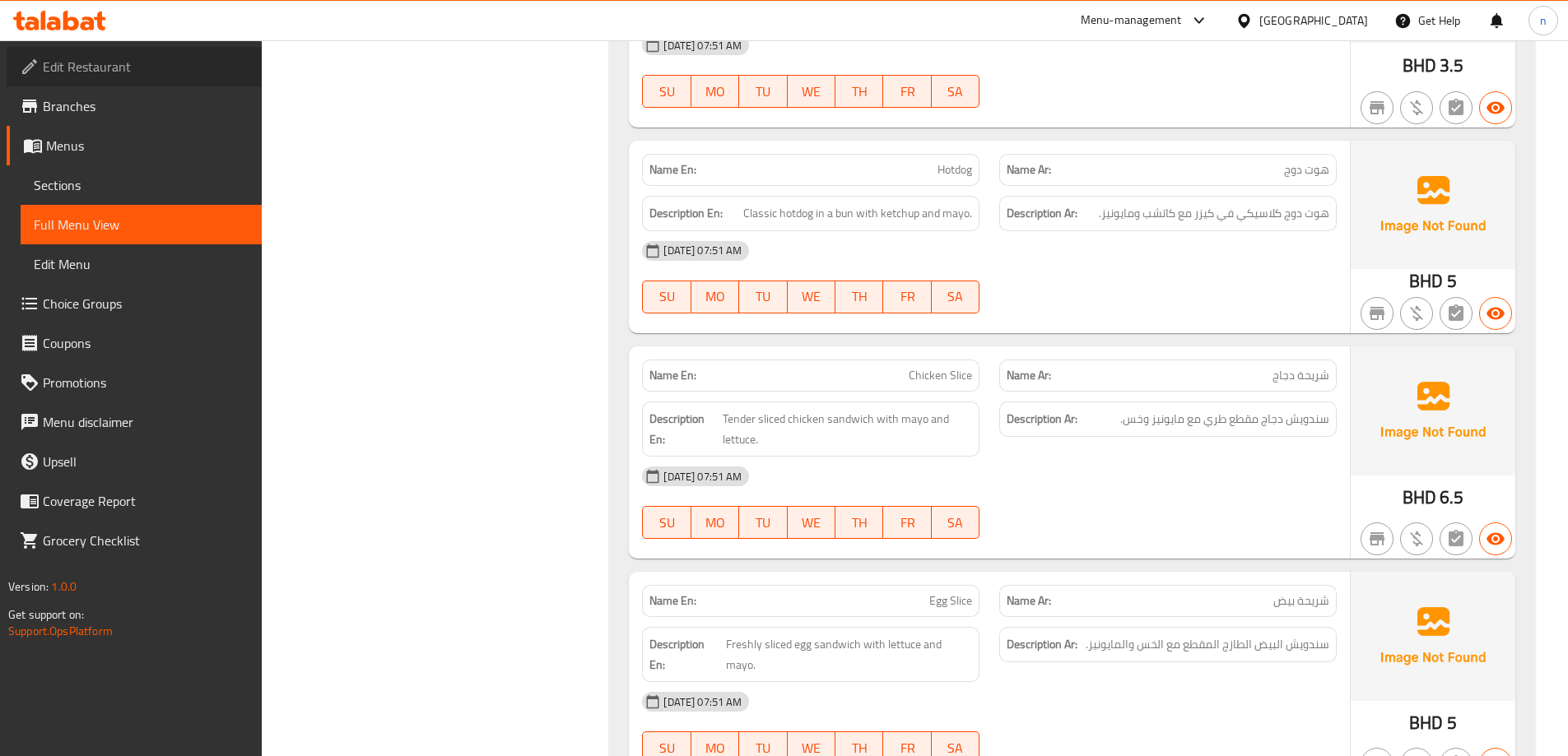
click at [143, 71] on span "Edit Restaurant" at bounding box center [145, 67] width 205 height 20
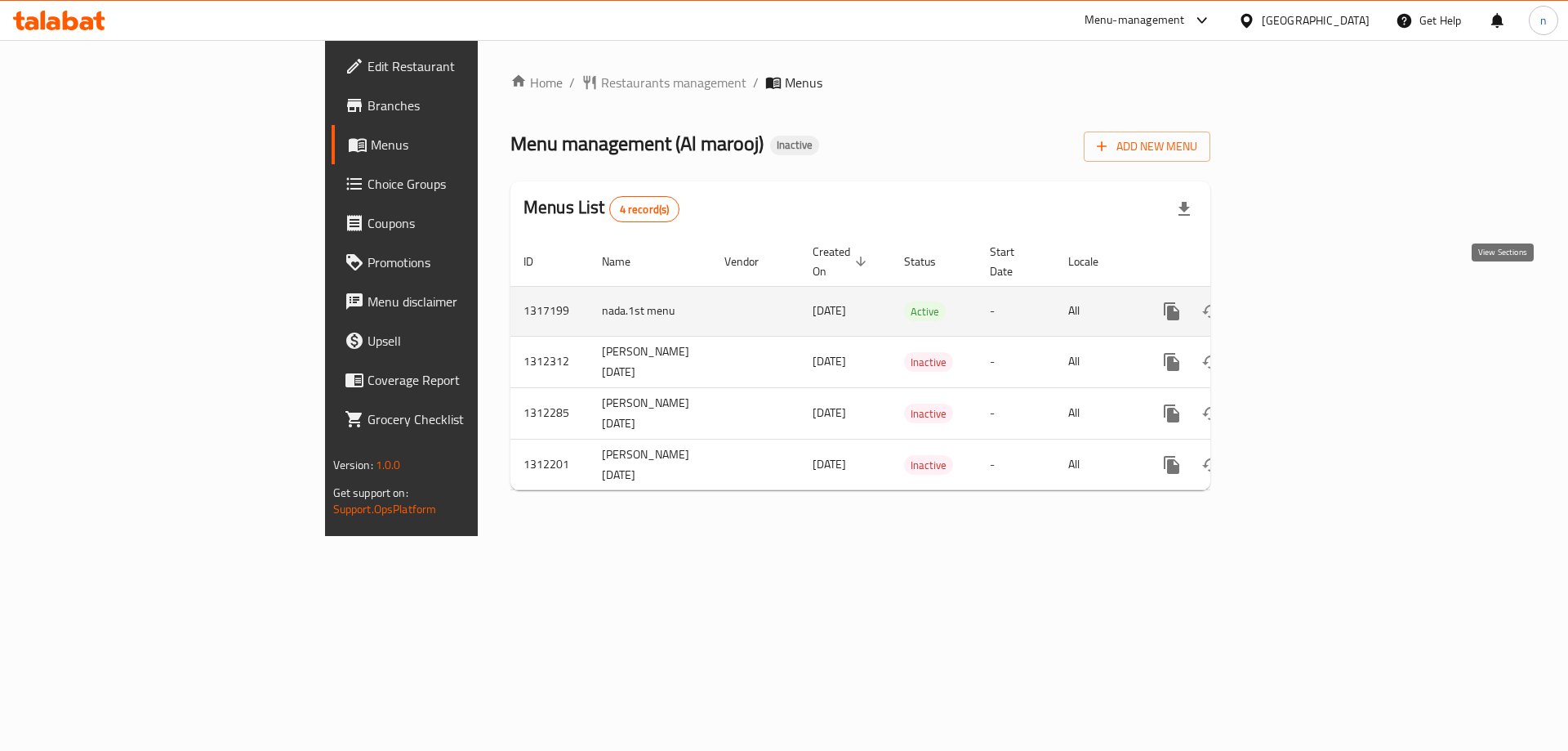
click at [1299, 301] on icon "enhanced table" at bounding box center [1290, 311] width 20 height 20
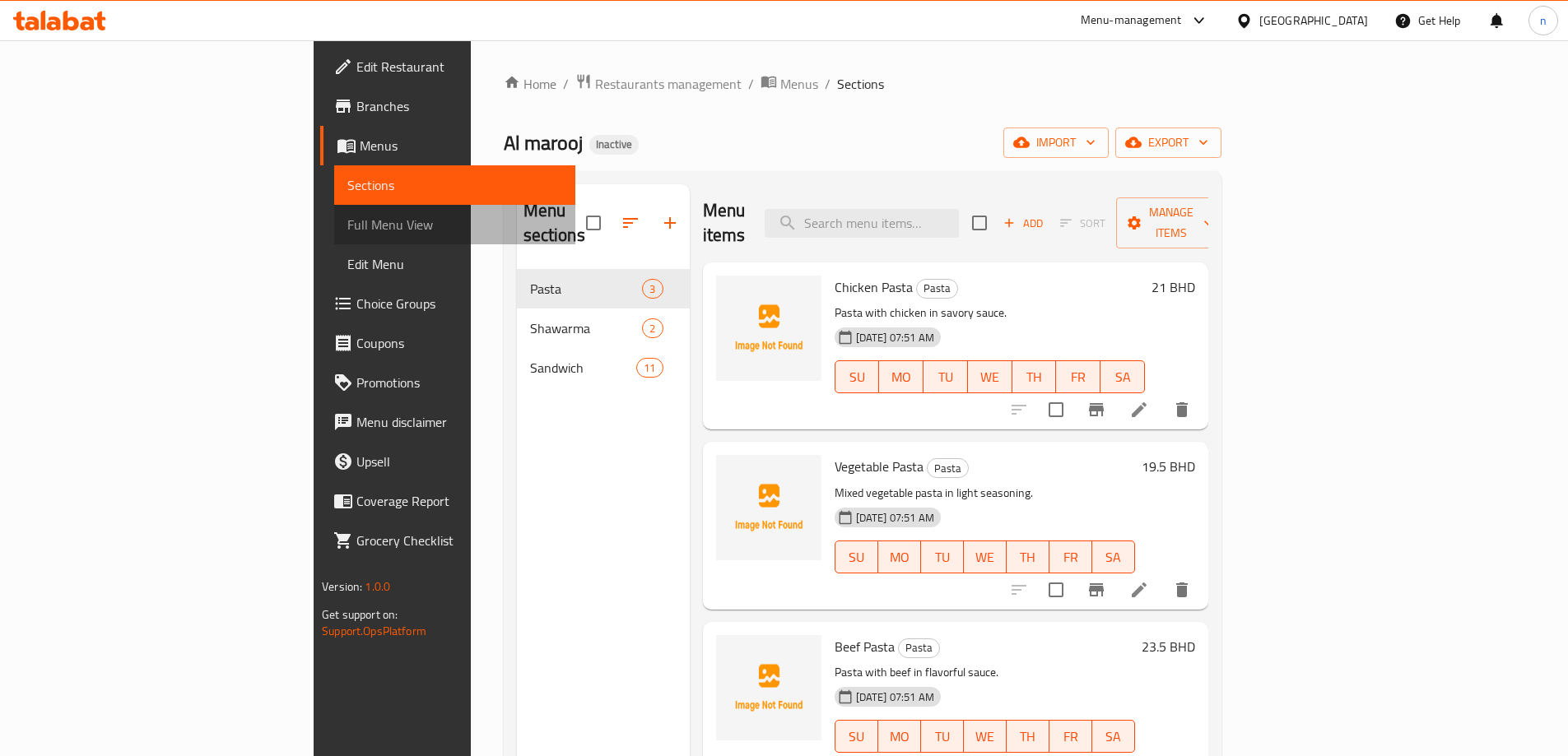
click at [347, 221] on span "Full Menu View" at bounding box center [454, 225] width 215 height 20
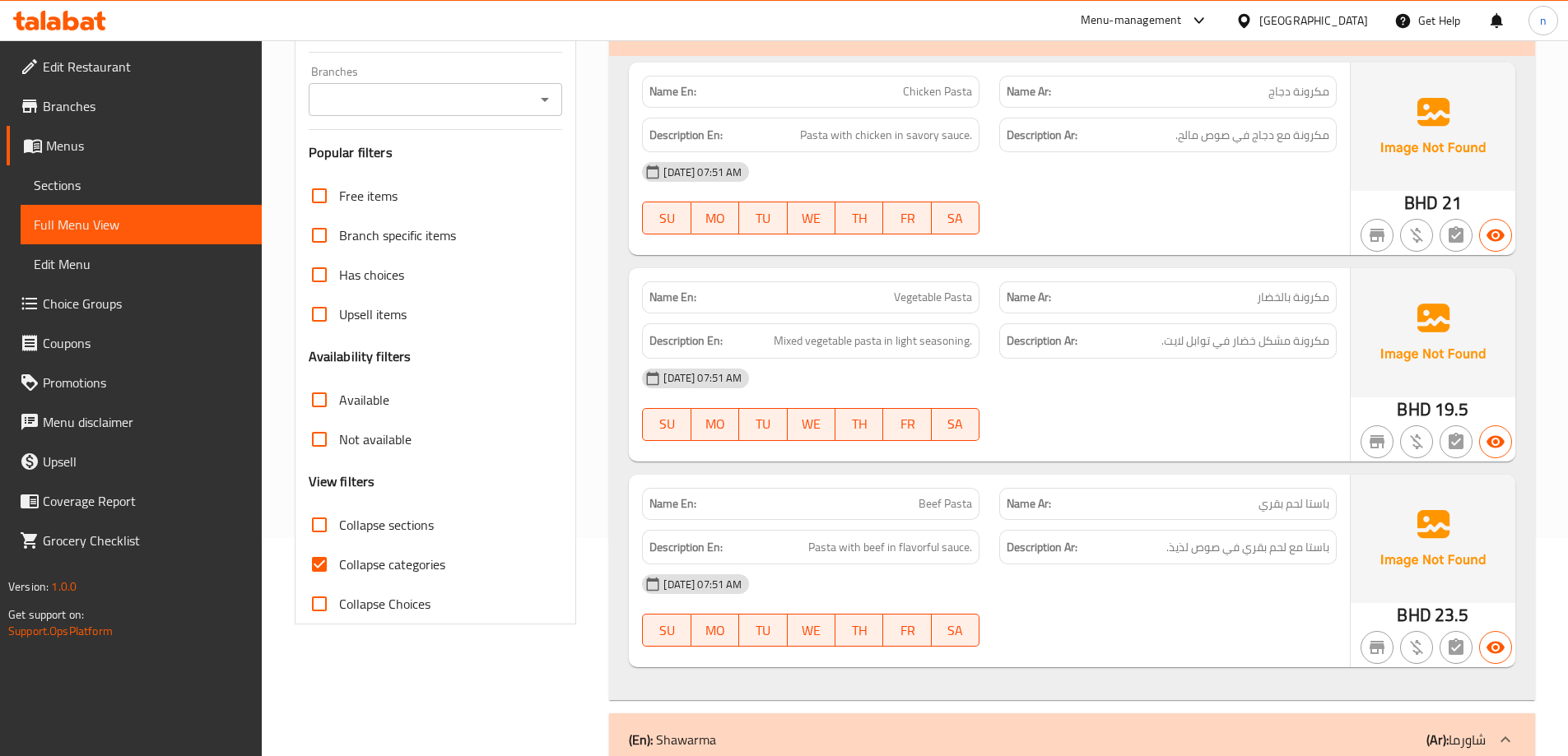
scroll to position [246, 0]
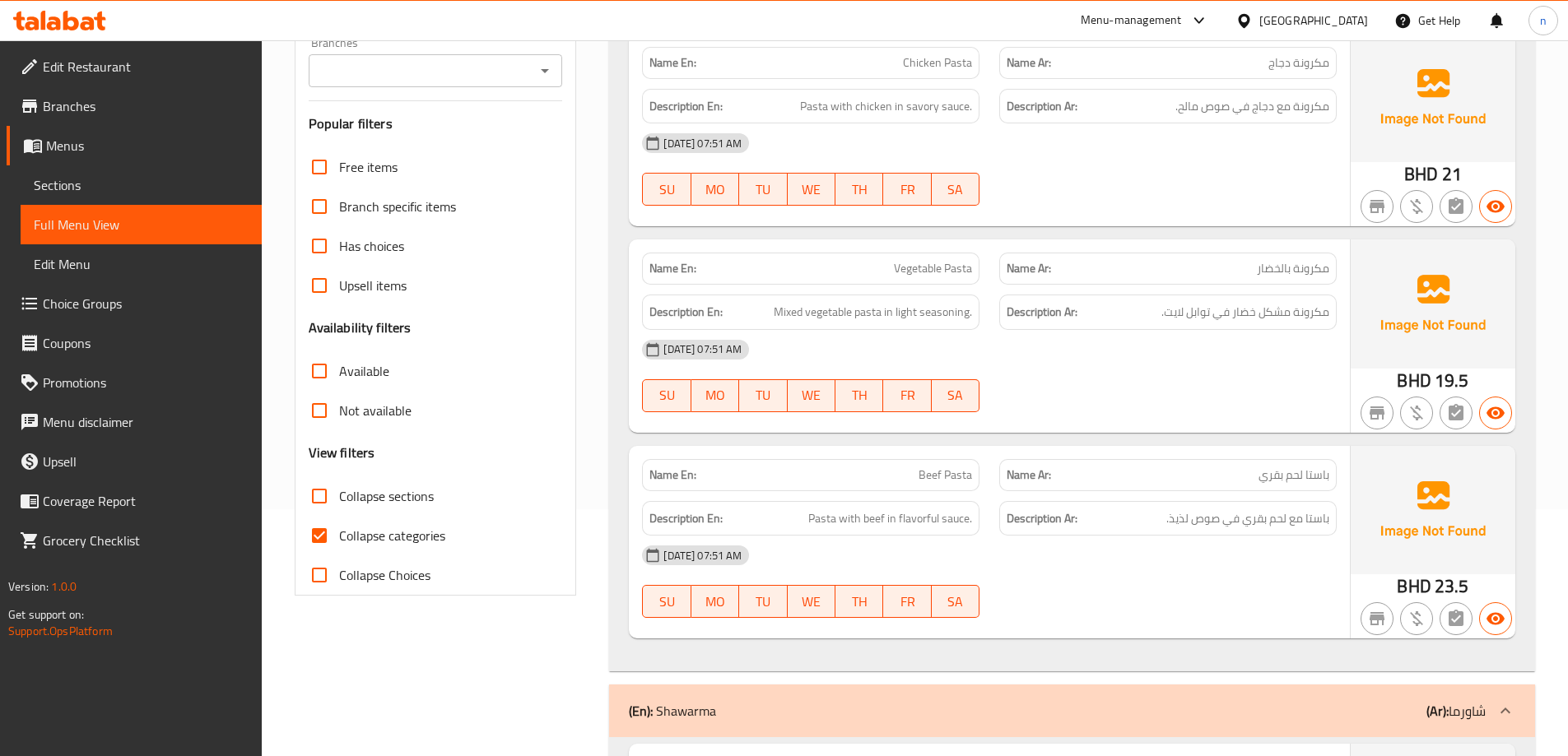
click at [325, 541] on input "Collapse categories" at bounding box center [319, 535] width 39 height 39
checkbox input "false"
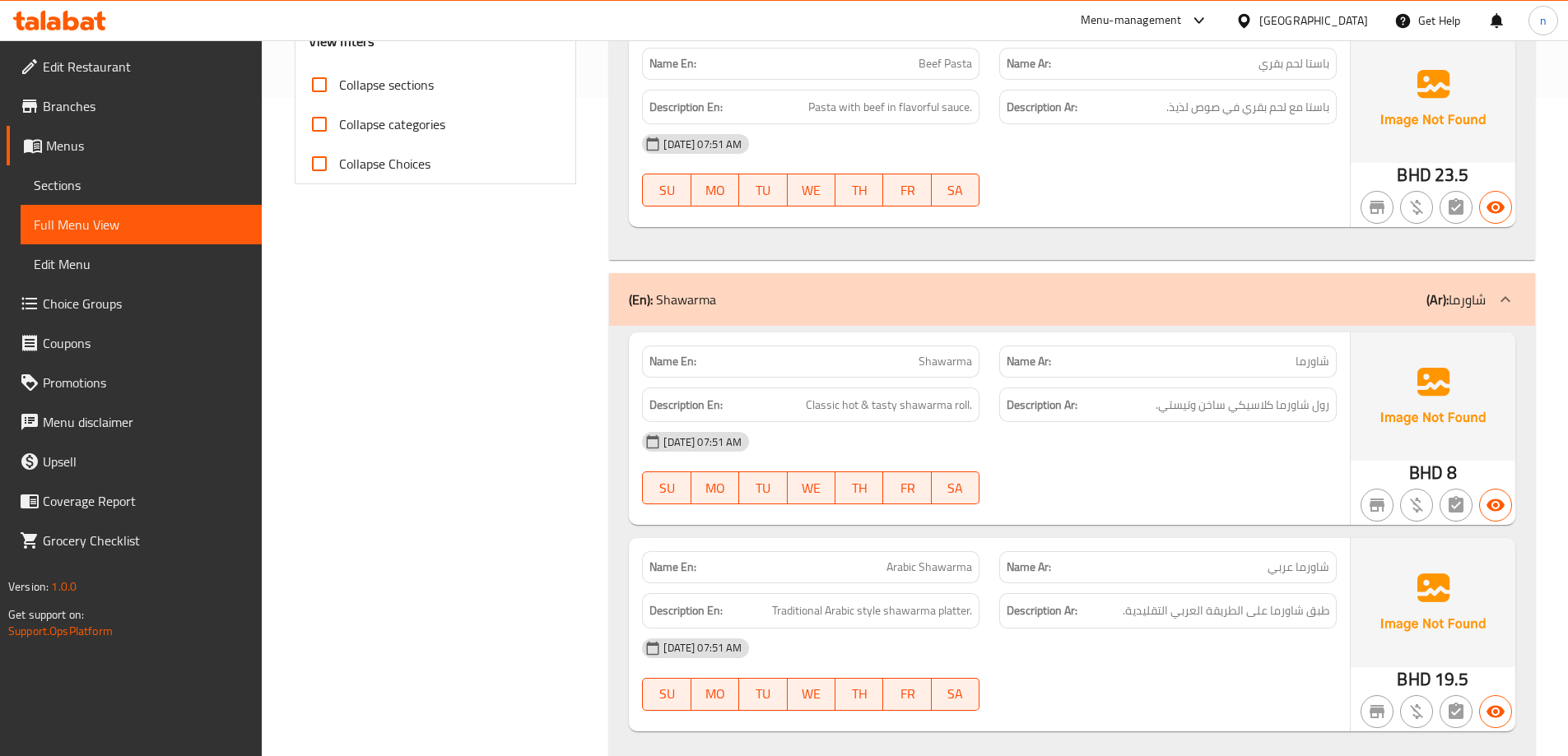
scroll to position [740, 0]
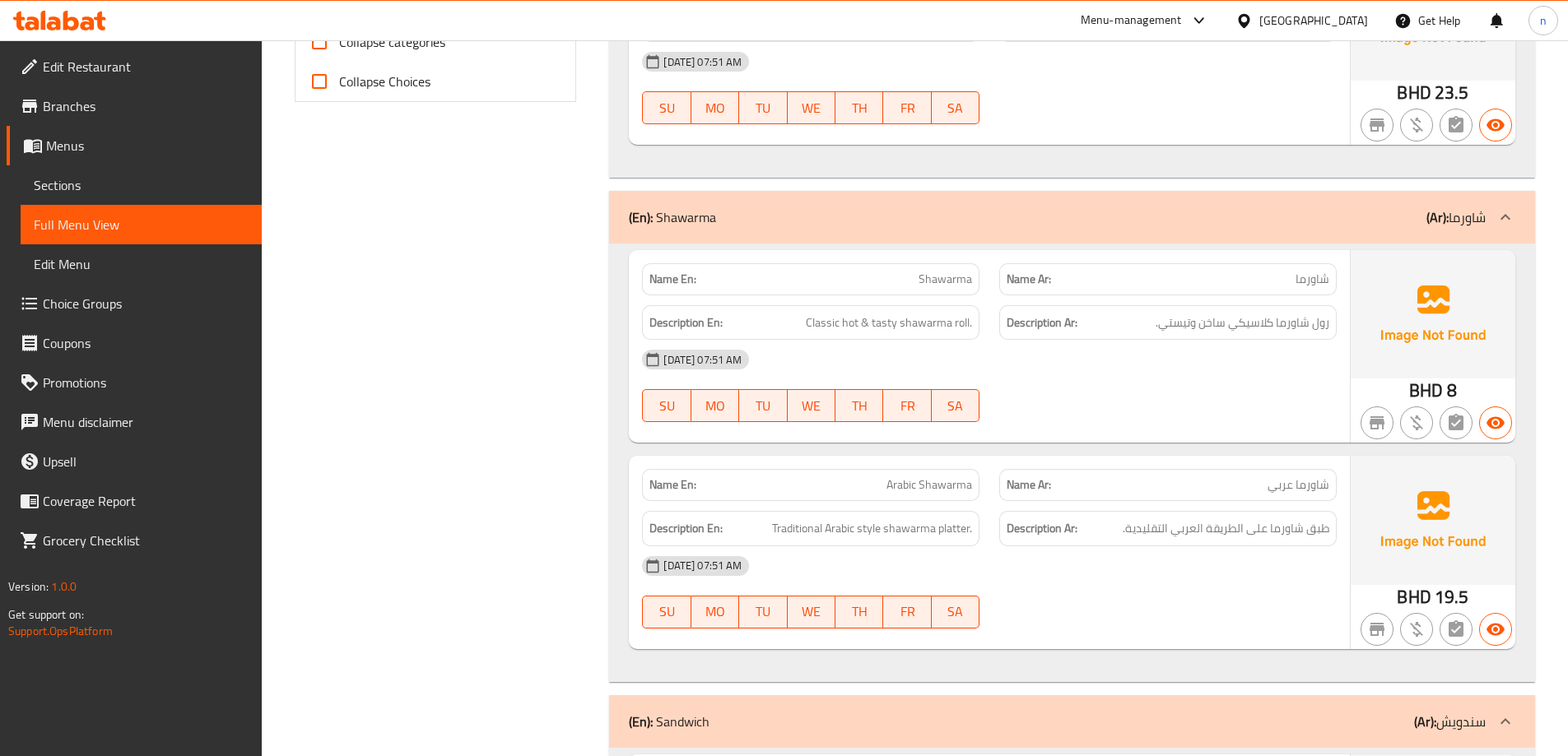
click at [64, 141] on span "Menus" at bounding box center [147, 146] width 202 height 20
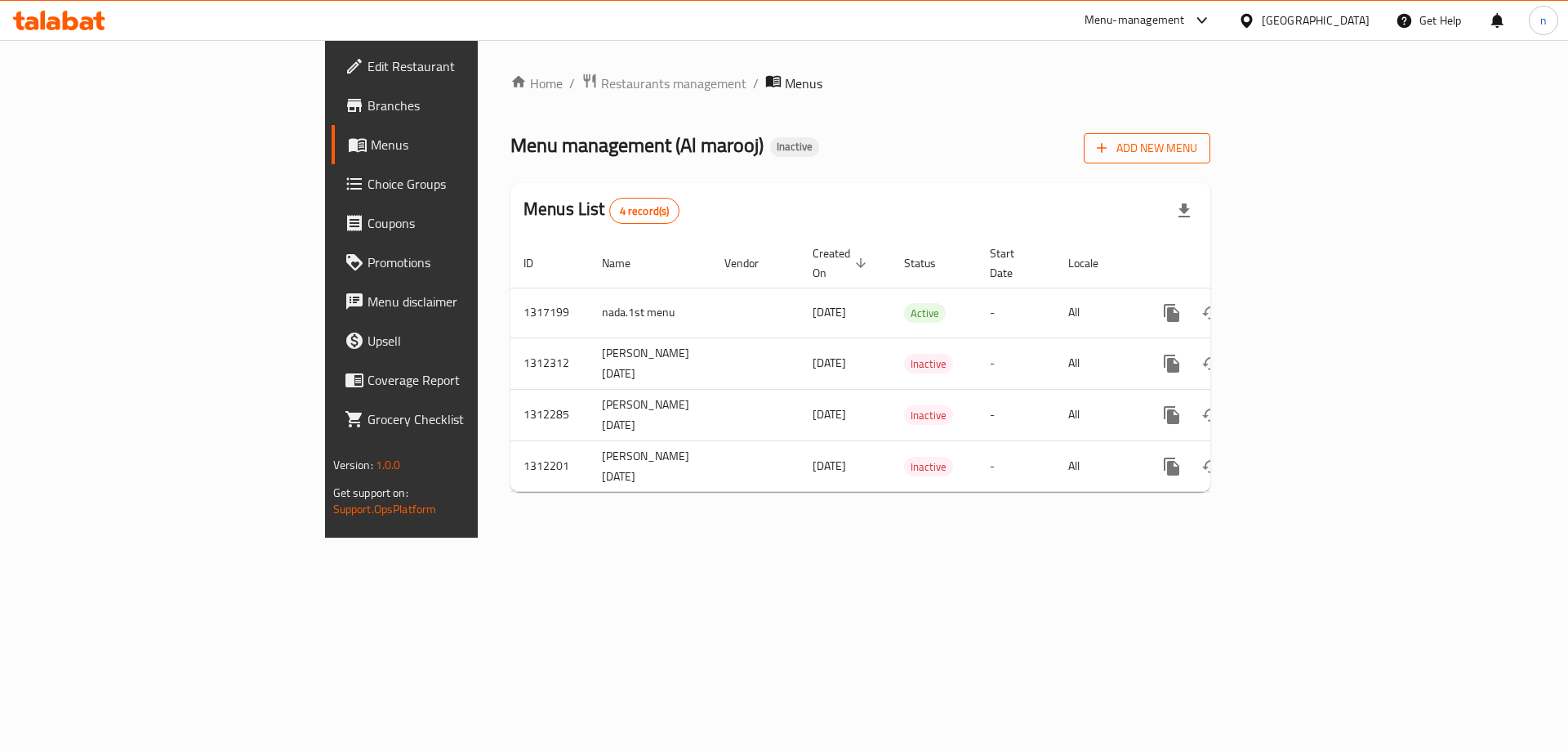
click at [1198, 143] on span "Add New Menu" at bounding box center [1147, 148] width 101 height 21
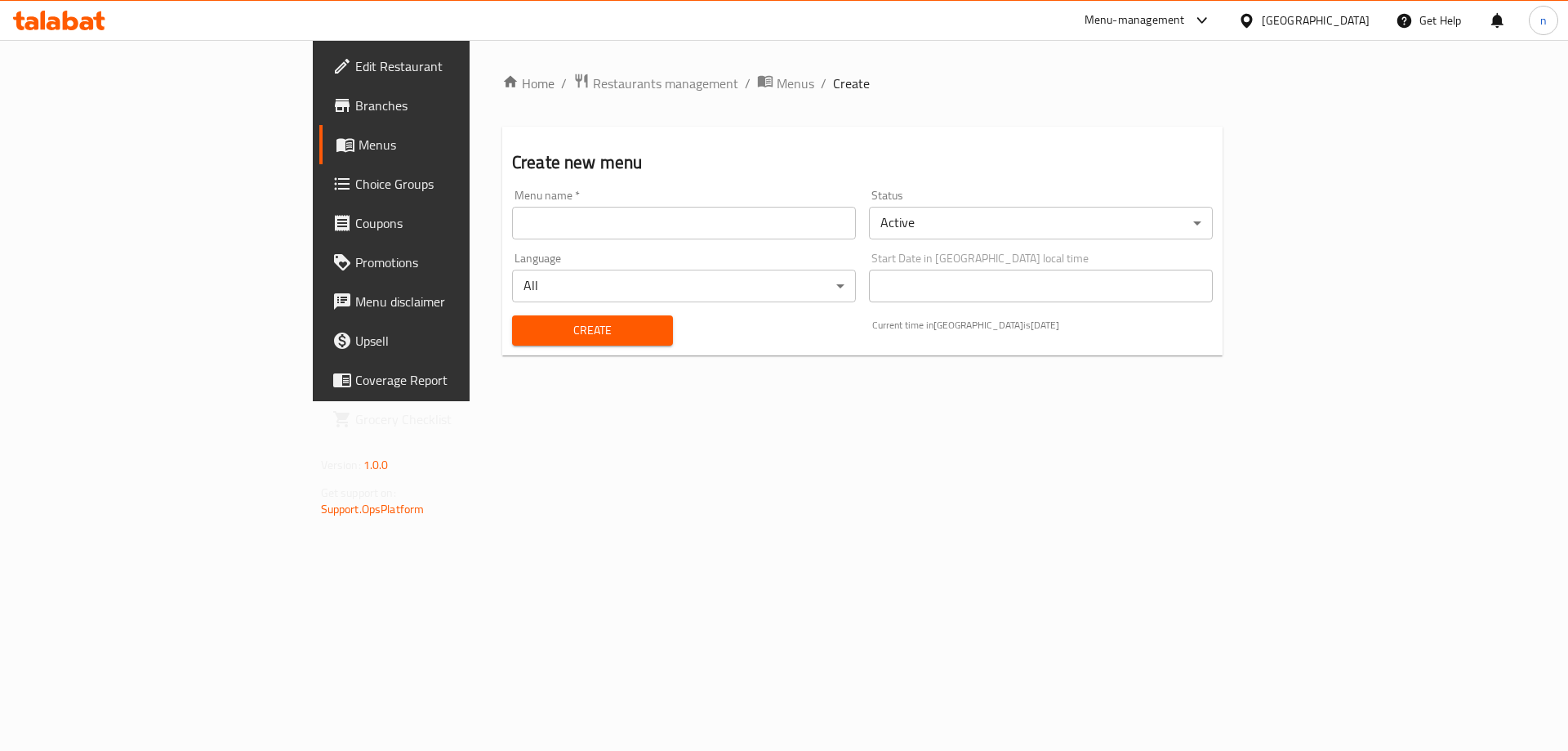
click at [515, 224] on input "text" at bounding box center [683, 222] width 344 height 32
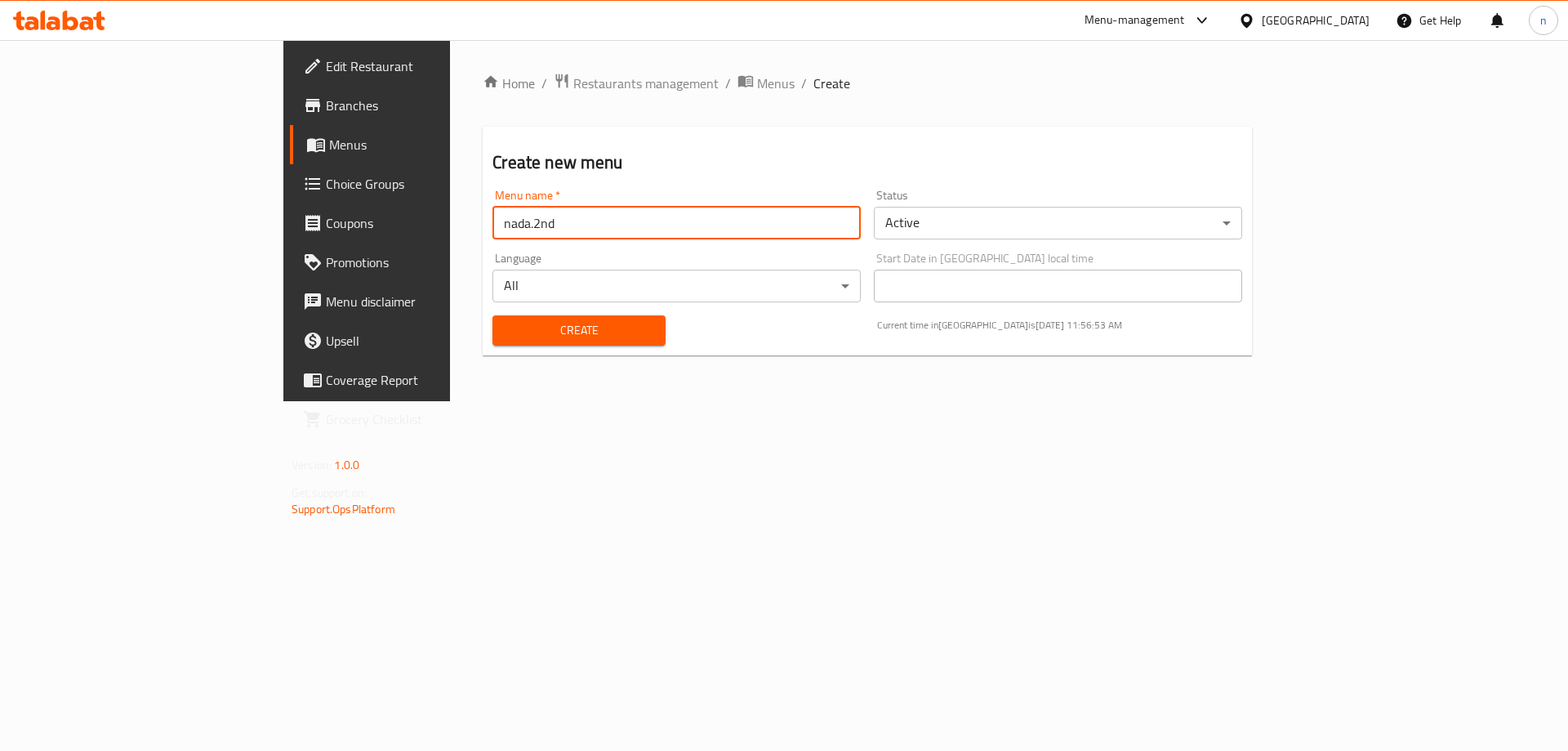
type input "nada.2nd"
click at [494, 318] on button "Create" at bounding box center [578, 331] width 172 height 30
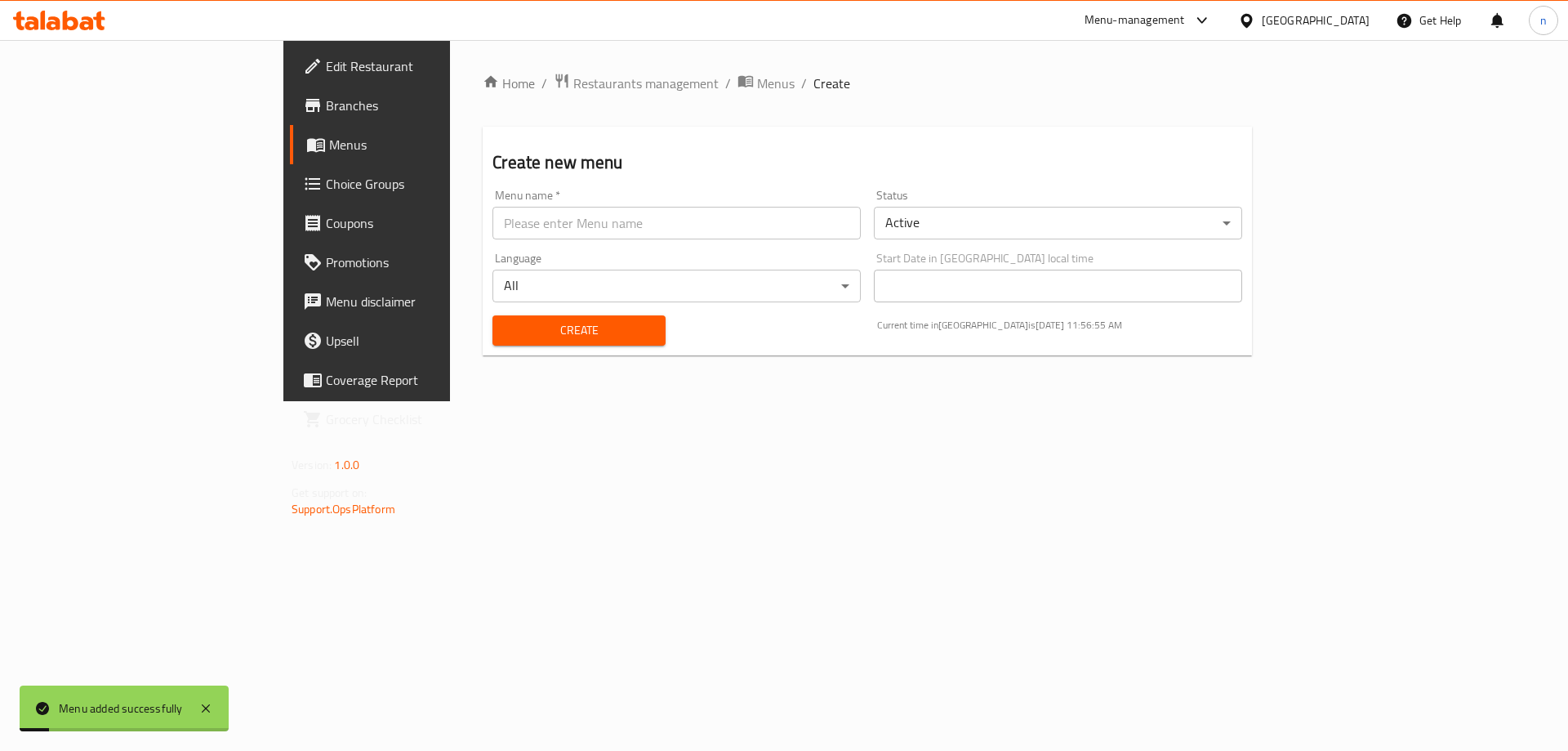
click at [330, 152] on span "Menus" at bounding box center [431, 145] width 203 height 20
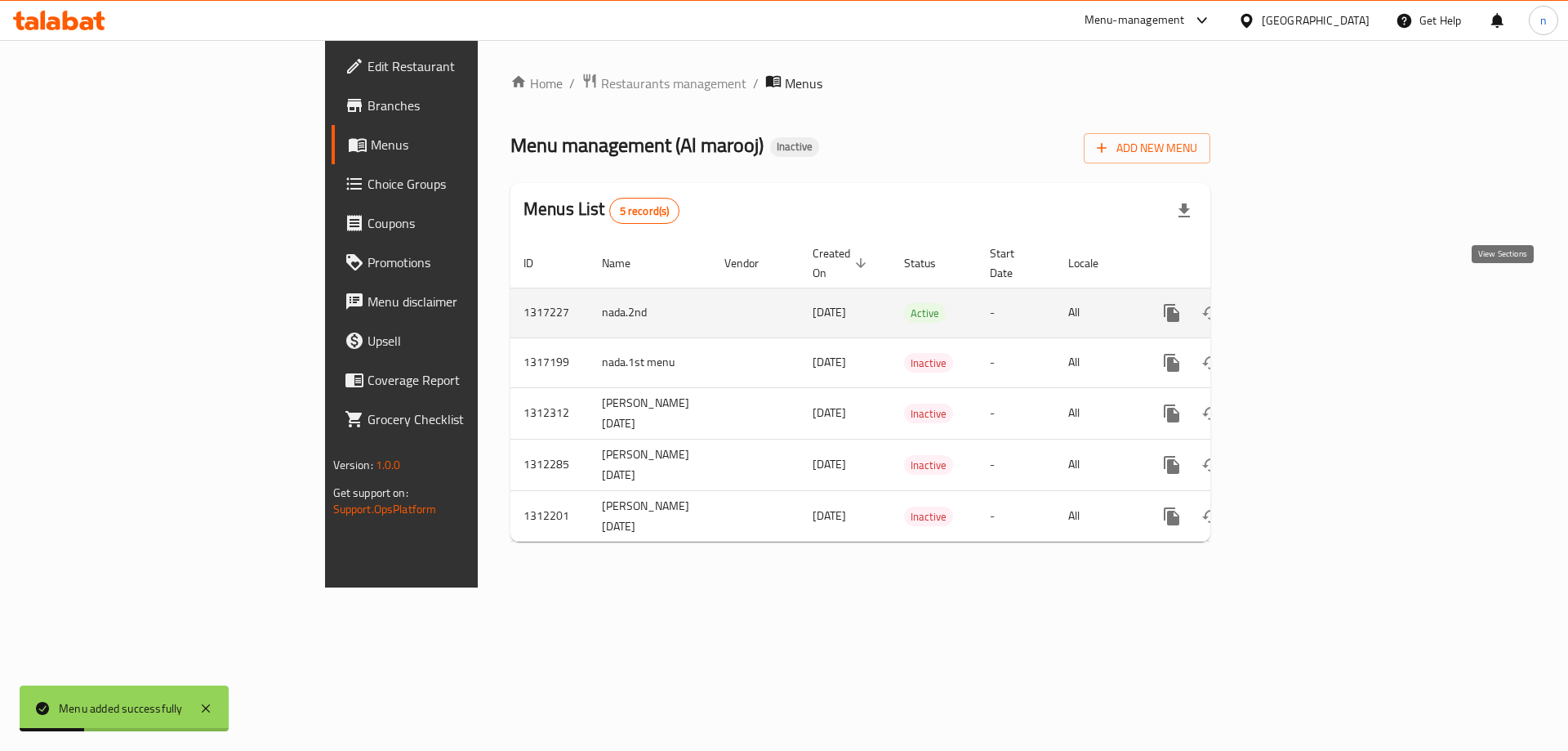
click at [1299, 303] on icon "enhanced table" at bounding box center [1290, 313] width 20 height 20
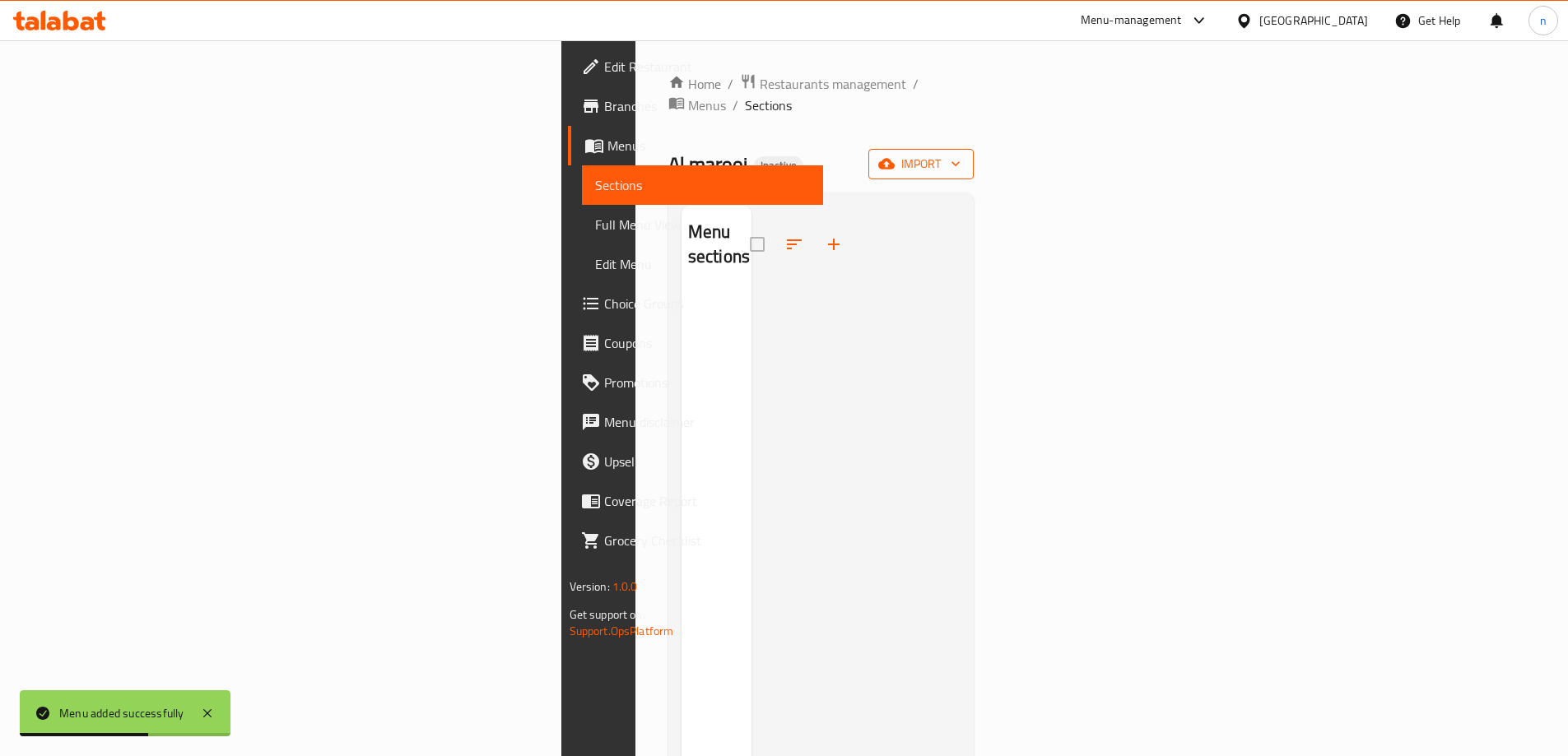
click at [960, 154] on span "import" at bounding box center [921, 164] width 79 height 21
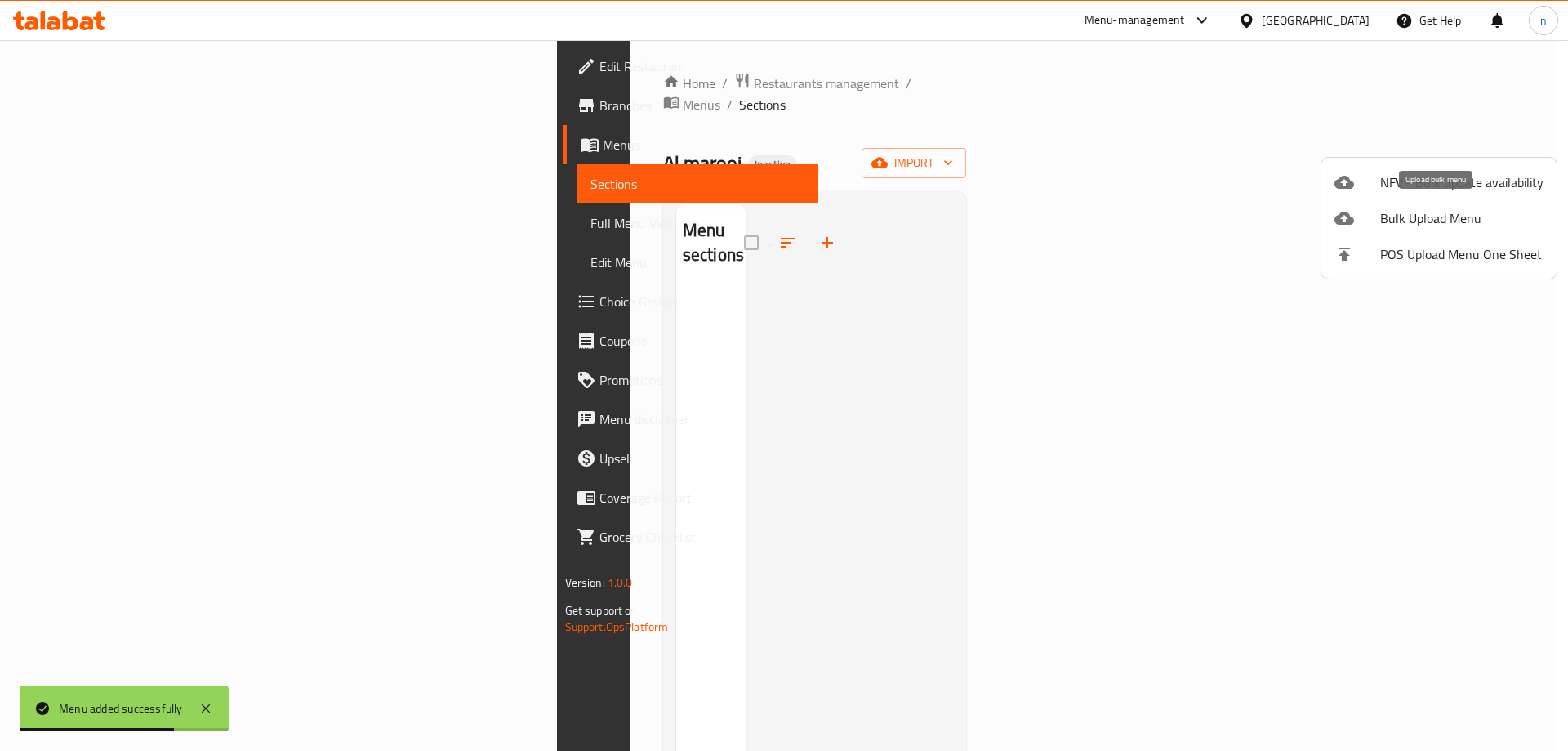
click at [1448, 209] on span "Bulk Upload Menu" at bounding box center [1462, 218] width 163 height 20
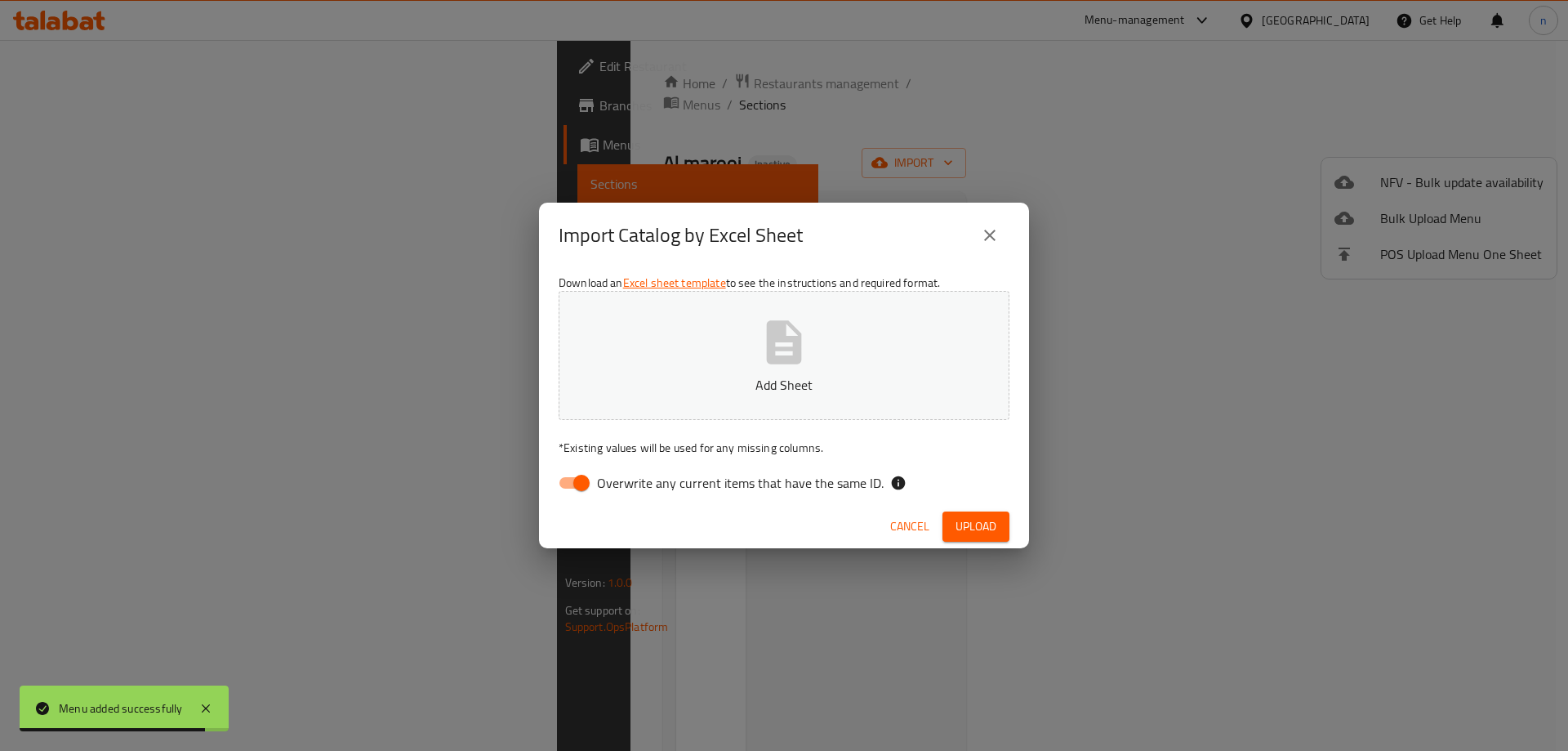
click at [567, 480] on input "Overwrite any current items that have the same ID." at bounding box center [582, 482] width 93 height 31
checkbox input "false"
click at [1000, 517] on button "Upload" at bounding box center [976, 526] width 67 height 30
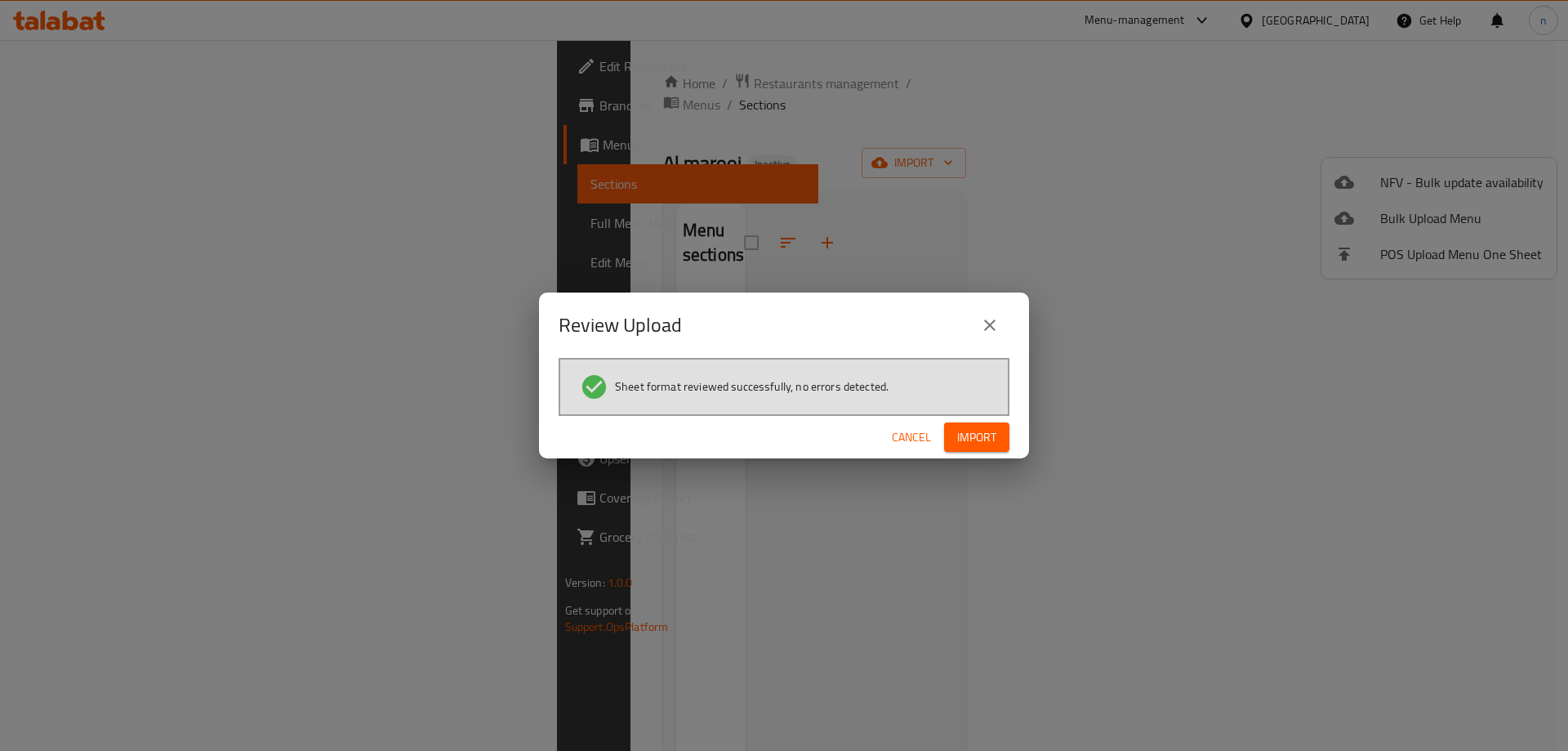
click at [993, 435] on span "Import" at bounding box center [976, 437] width 39 height 21
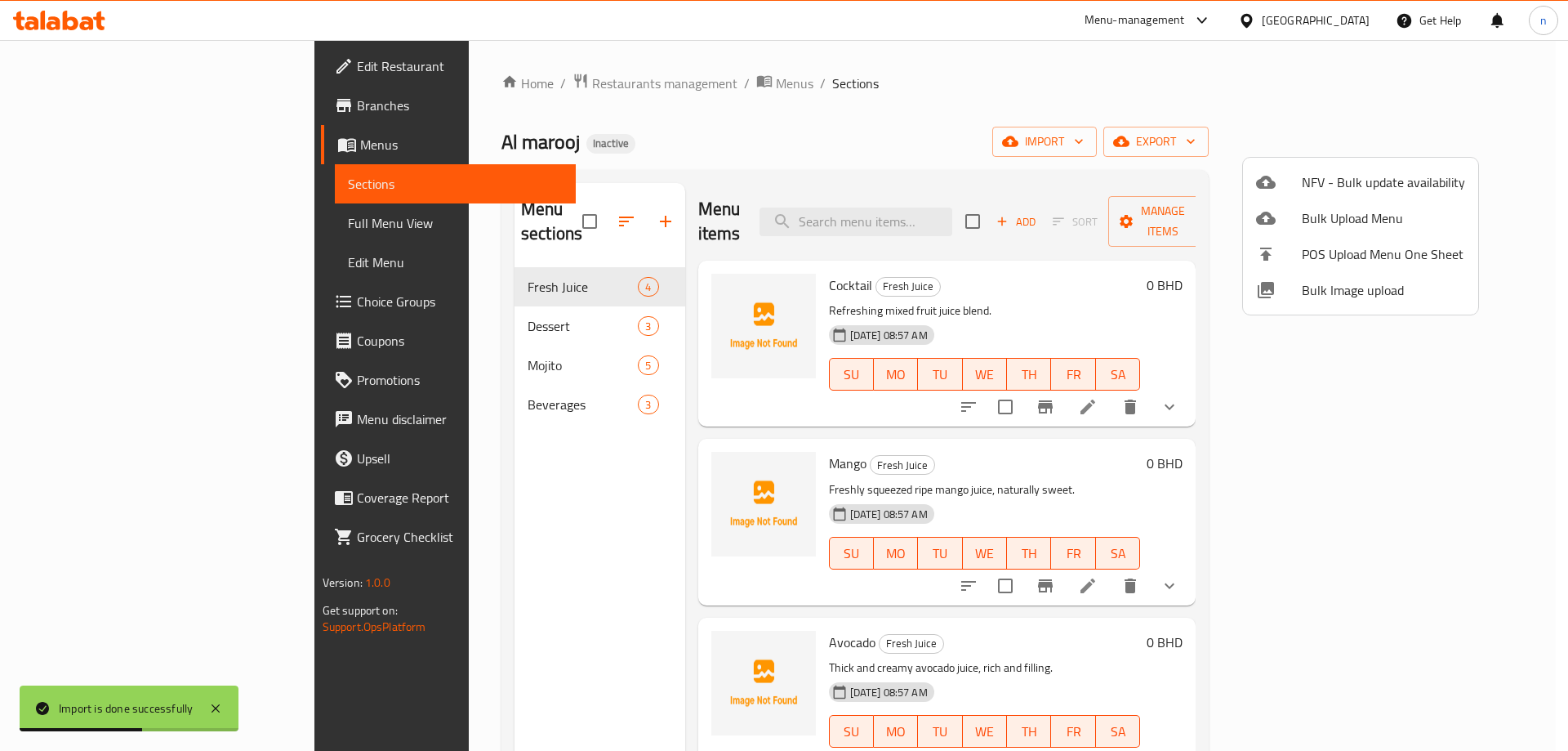
click at [94, 220] on div at bounding box center [784, 376] width 1568 height 751
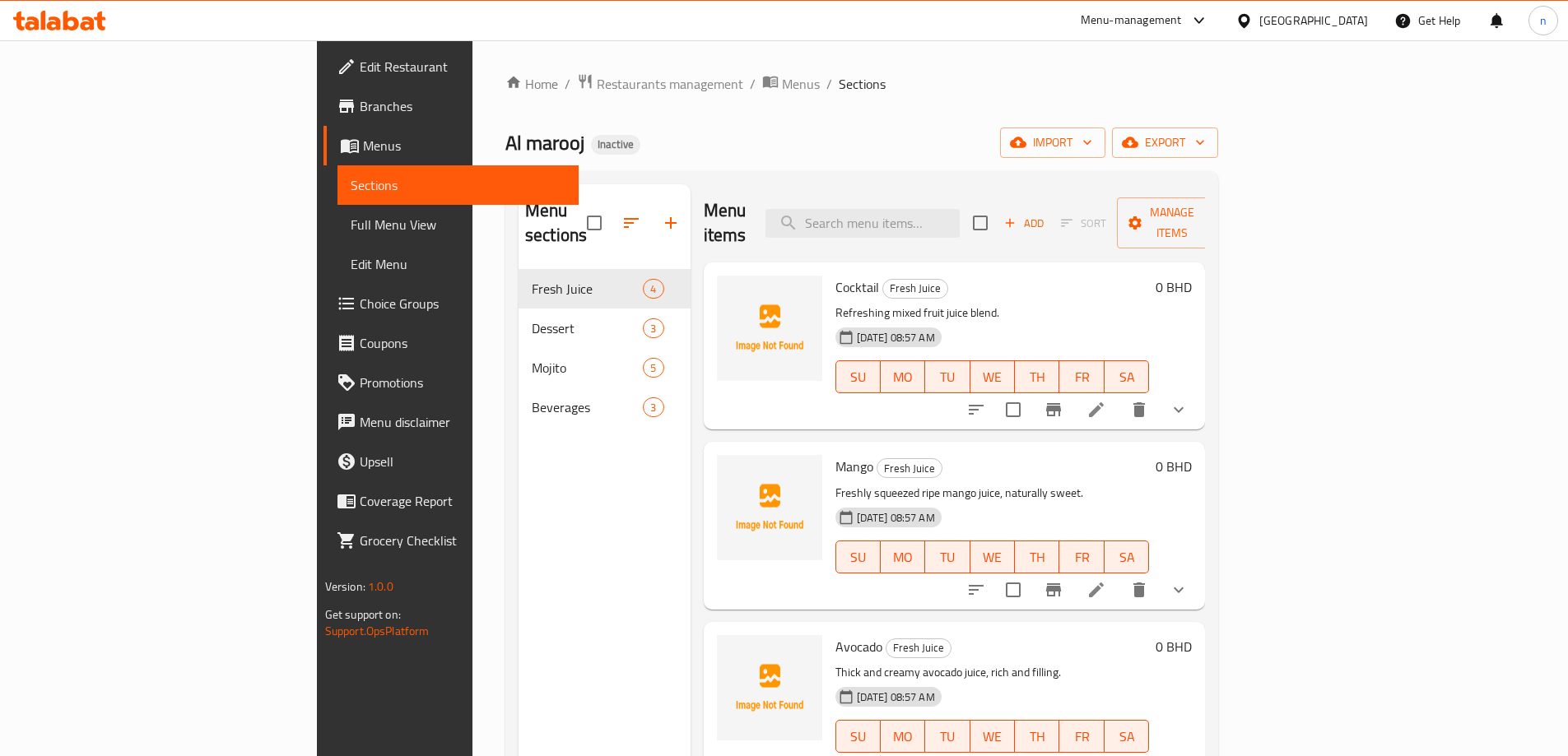
click at [337, 211] on link "Full Menu View" at bounding box center [458, 224] width 241 height 39
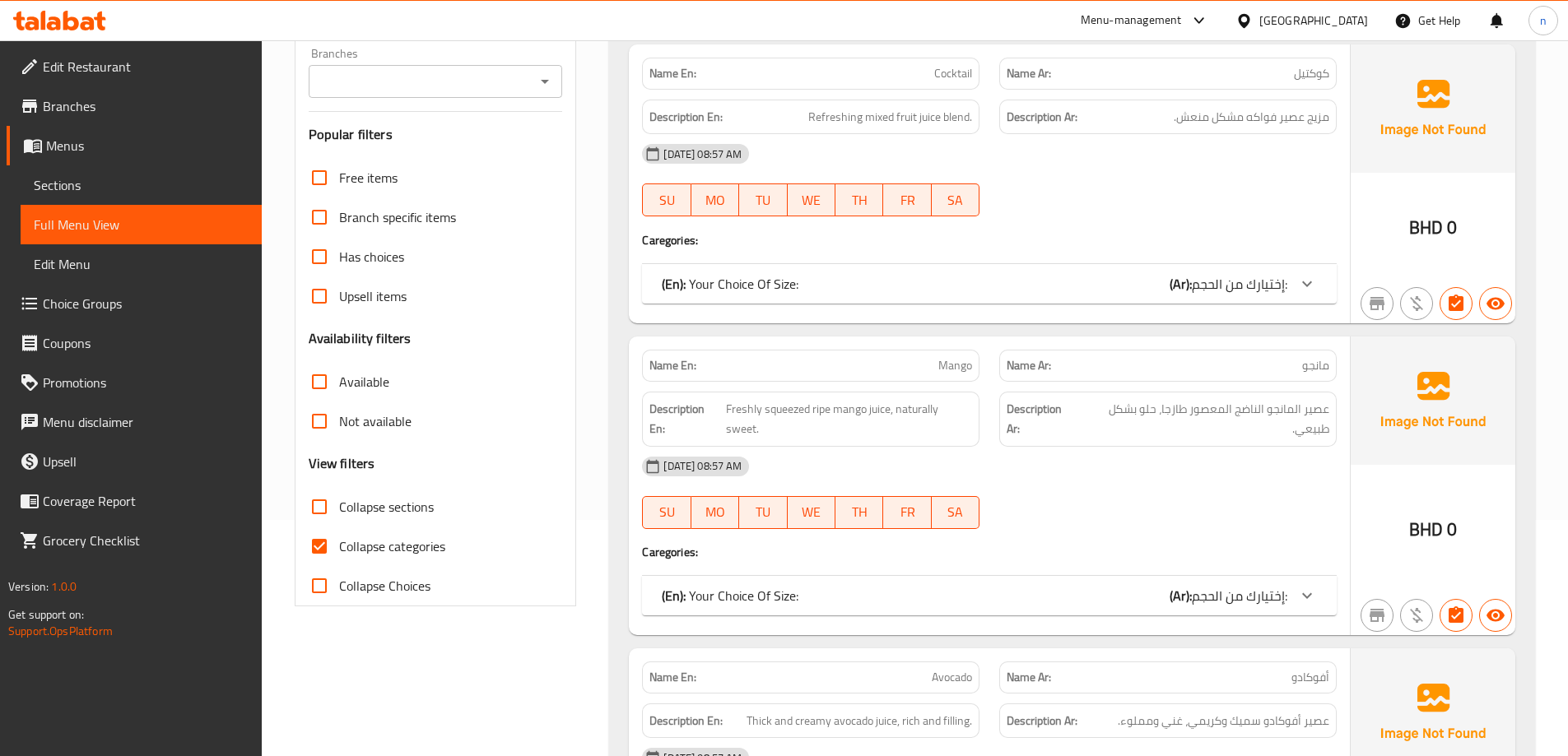
scroll to position [329, 0]
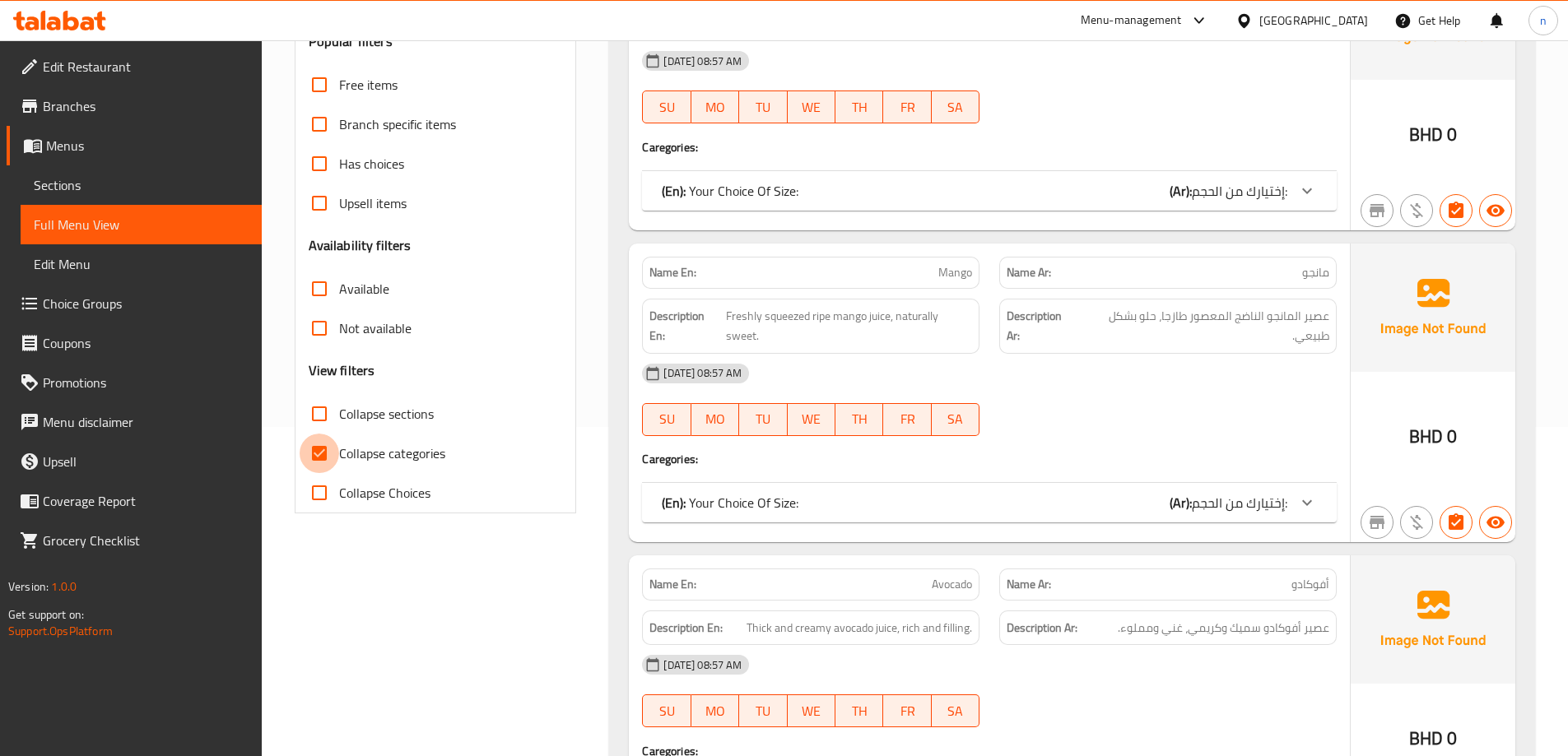
click at [319, 458] on input "Collapse categories" at bounding box center [319, 453] width 39 height 39
checkbox input "false"
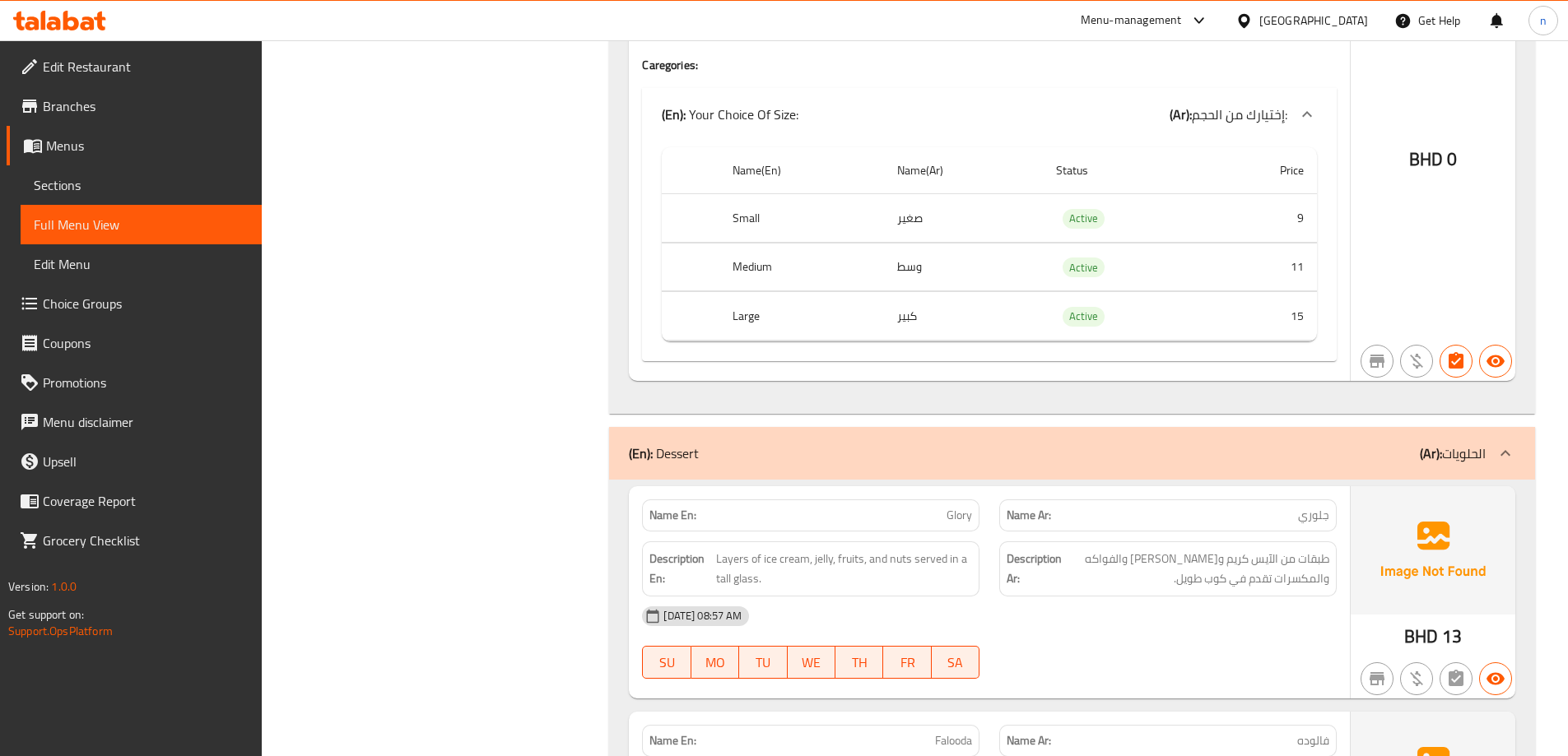
scroll to position [2295, 0]
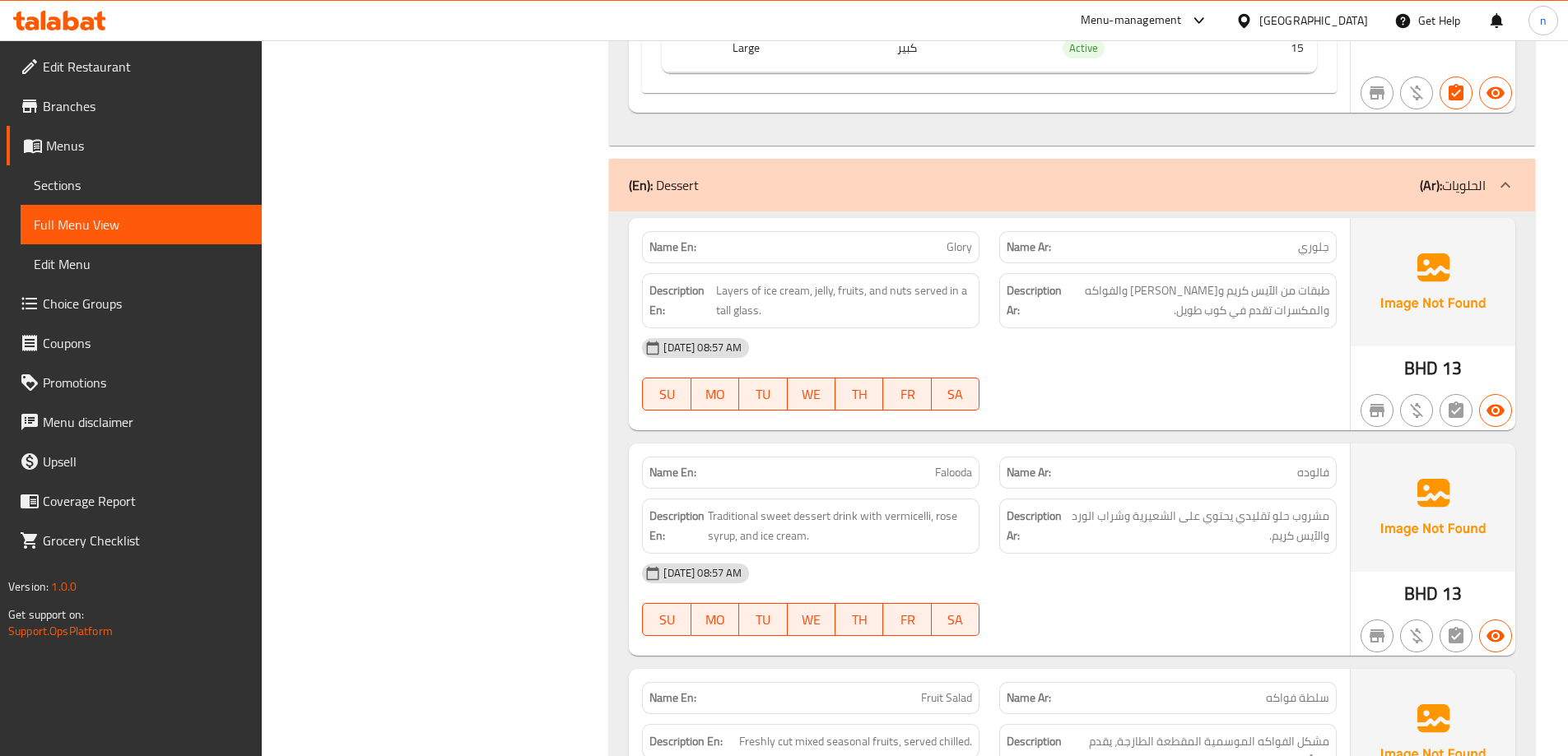
click at [942, 473] on span "Falooda" at bounding box center [953, 473] width 37 height 18
copy span "Falooda"
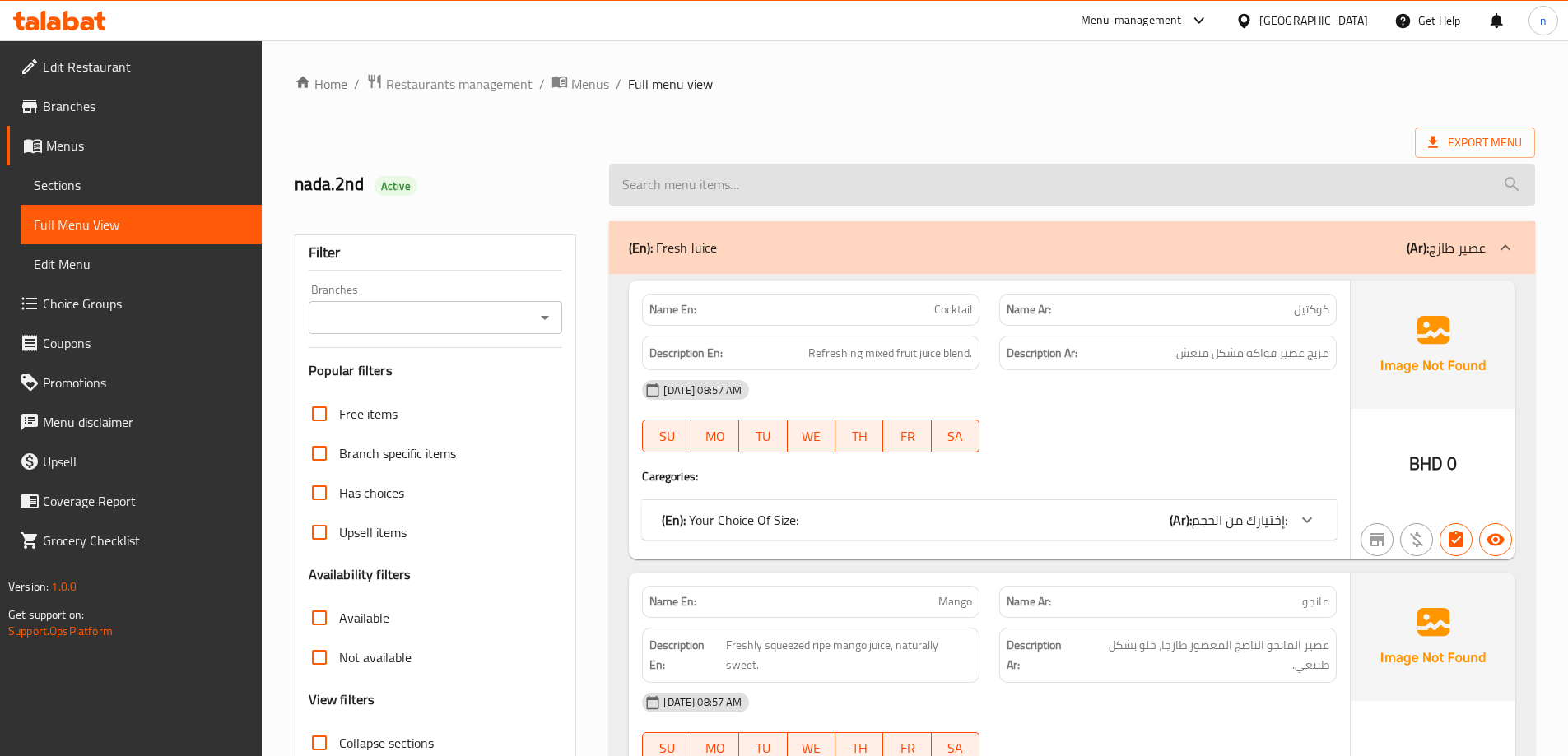
click at [762, 192] on input "search" at bounding box center [1072, 184] width 926 height 42
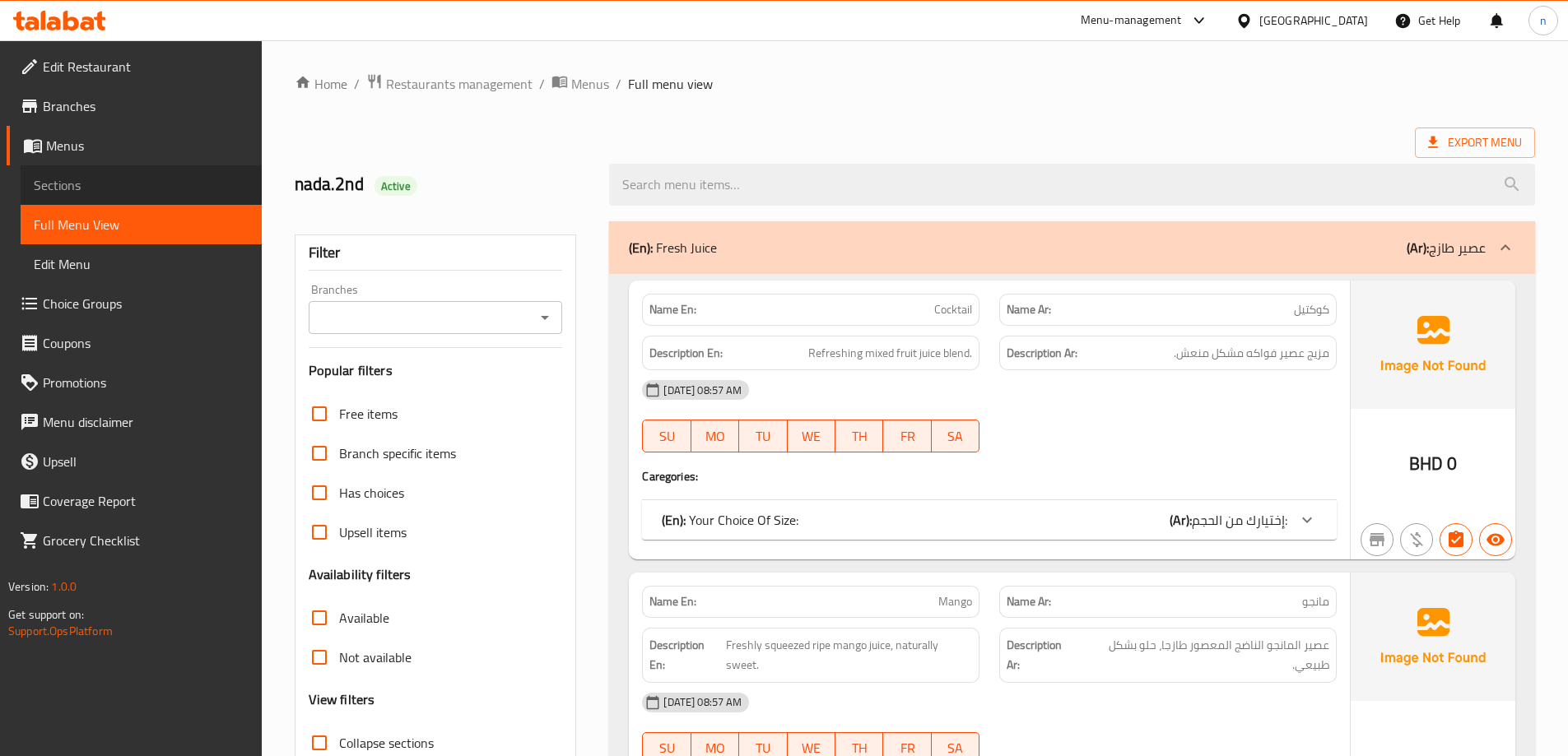
click at [63, 192] on span "Sections" at bounding box center [141, 185] width 215 height 20
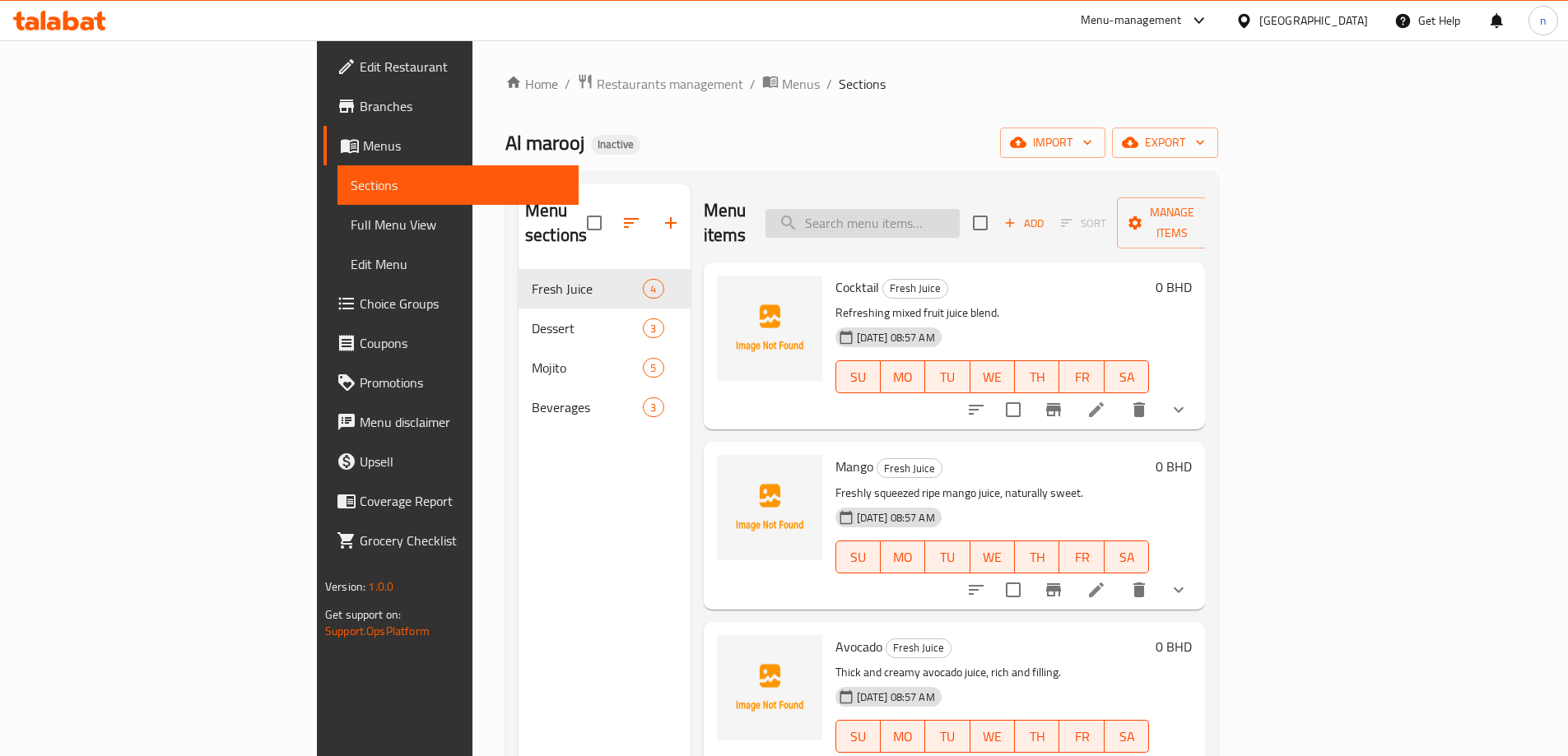
click at [938, 209] on input "search" at bounding box center [863, 223] width 195 height 28
paste input "Falooda"
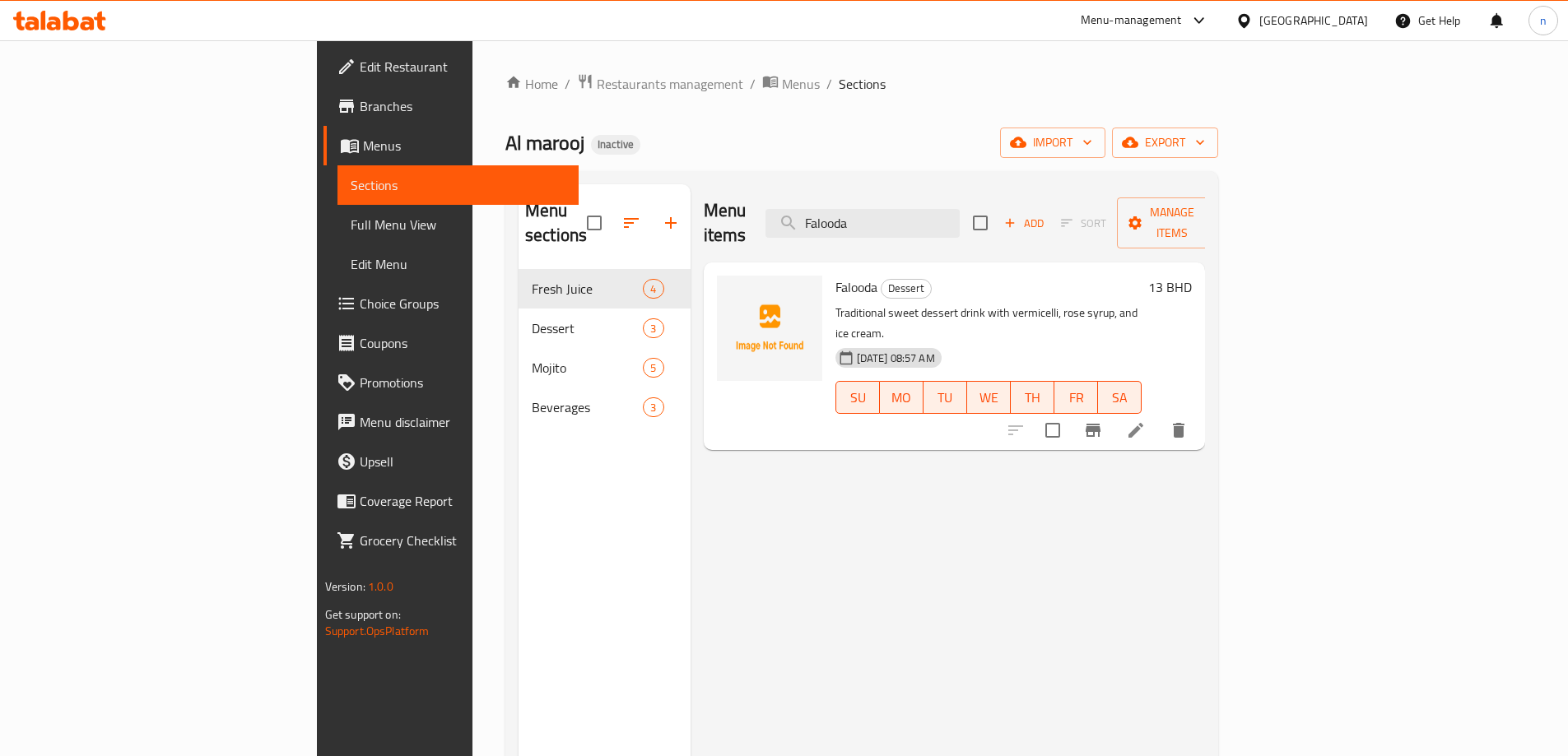
type input "Falooda"
click at [1143, 422] on icon at bounding box center [1136, 430] width 15 height 15
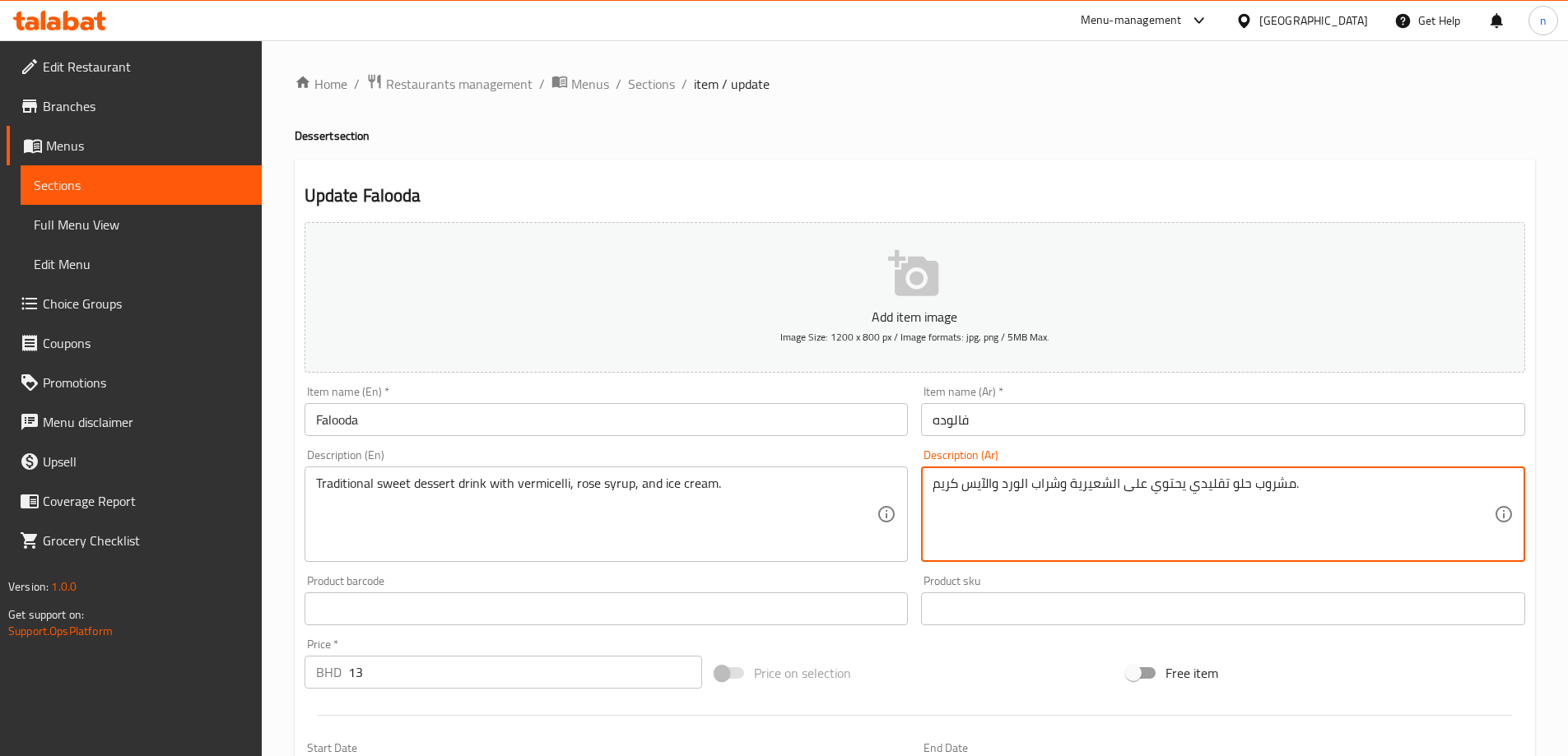
click at [1017, 486] on textarea "مشروب حلو تقليدي يحتوي على الشعيرية وشراب الورد والآيس كريم." at bounding box center [1212, 514] width 561 height 78
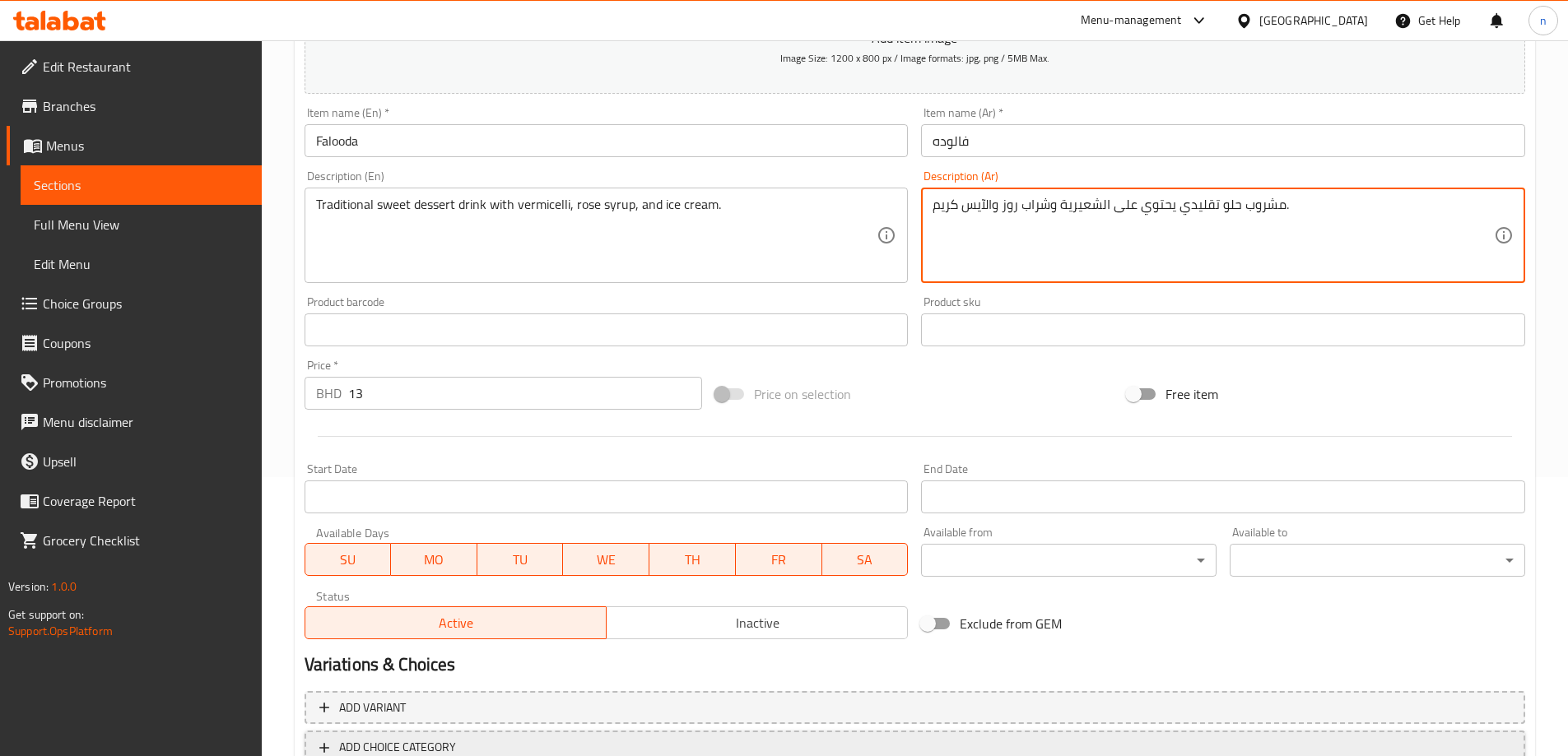
scroll to position [329, 0]
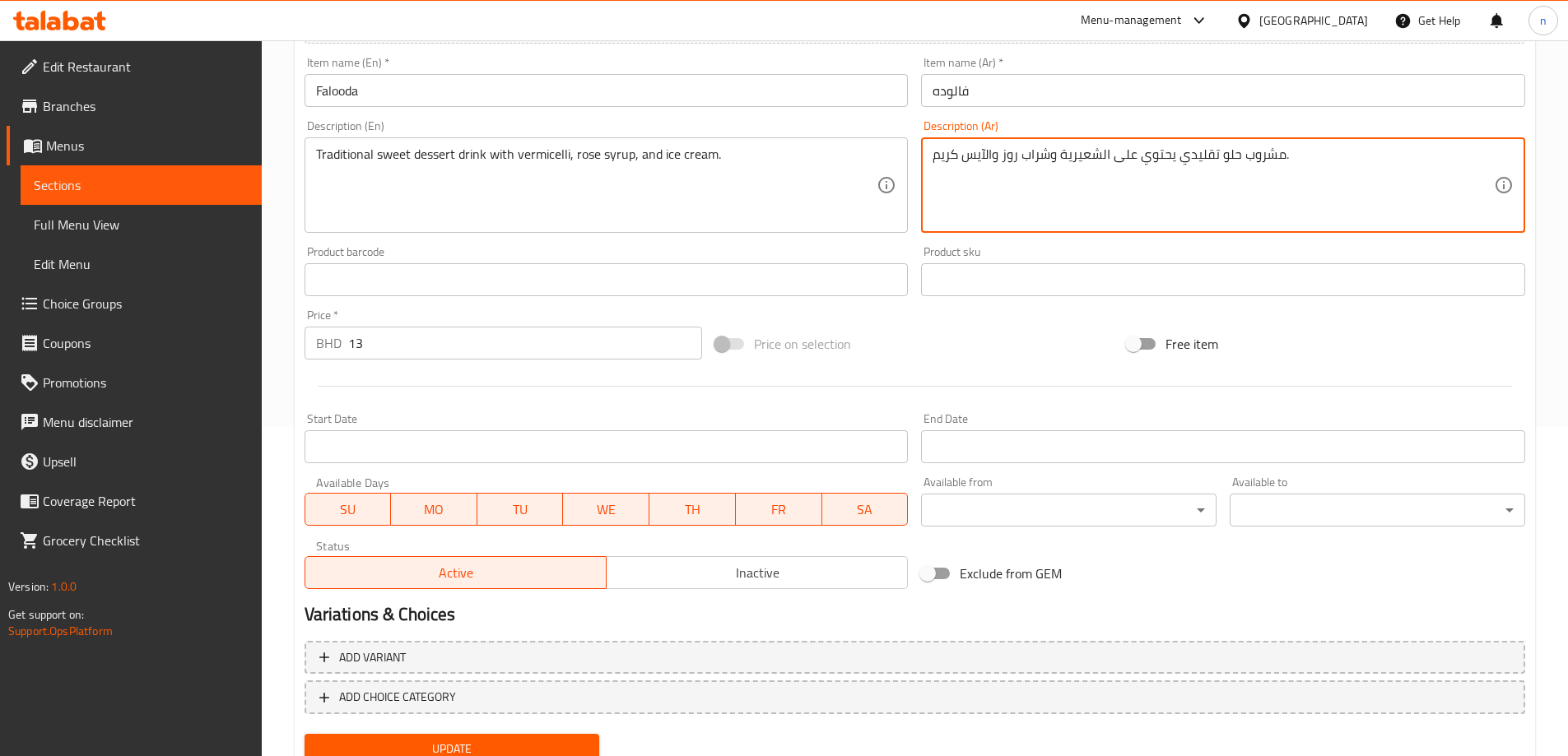
type textarea "مشروب حلو تقليدي يحتوي على الشعيرية وشراب روز والآيس كريم."
click at [410, 741] on span "Update" at bounding box center [452, 748] width 269 height 21
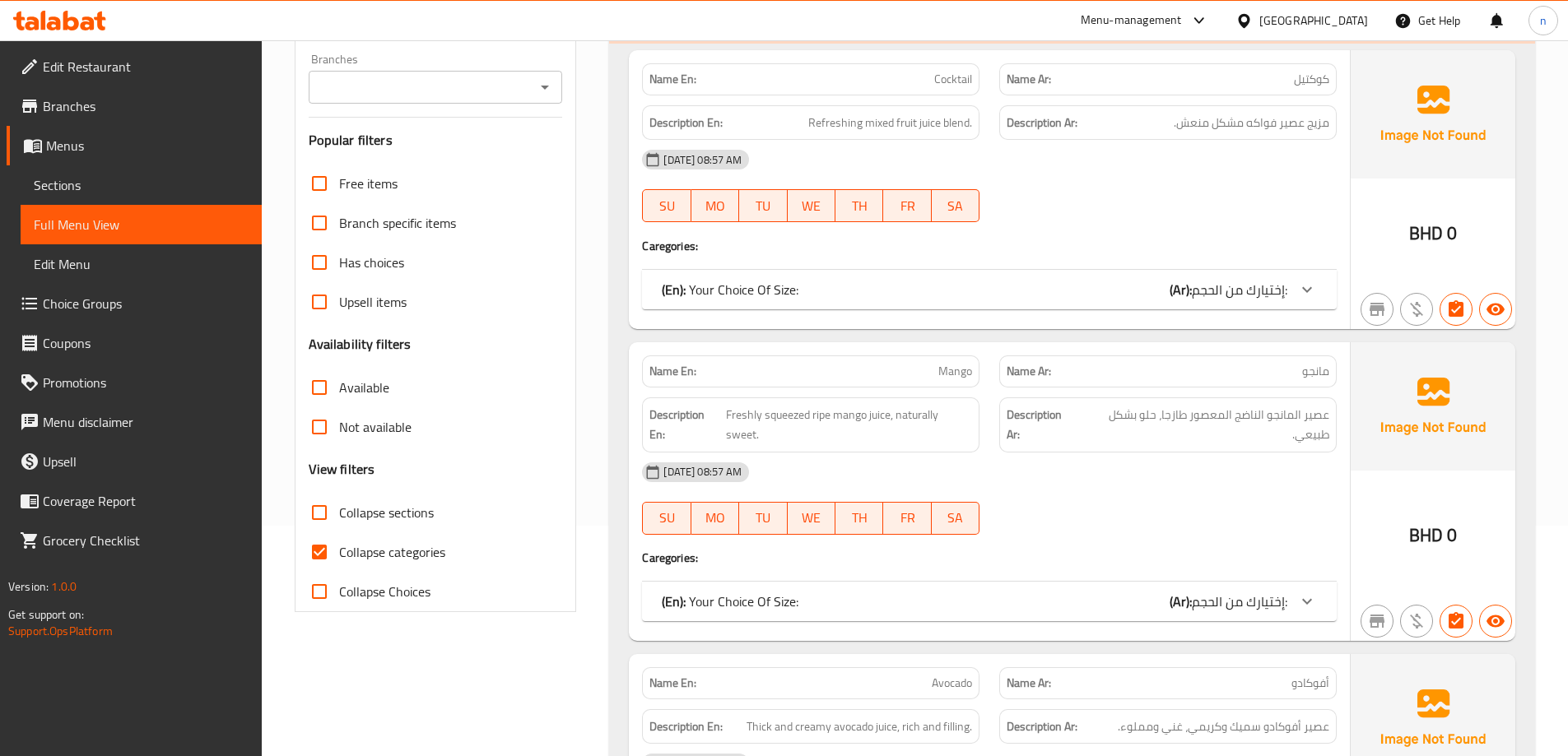
scroll to position [494, 0]
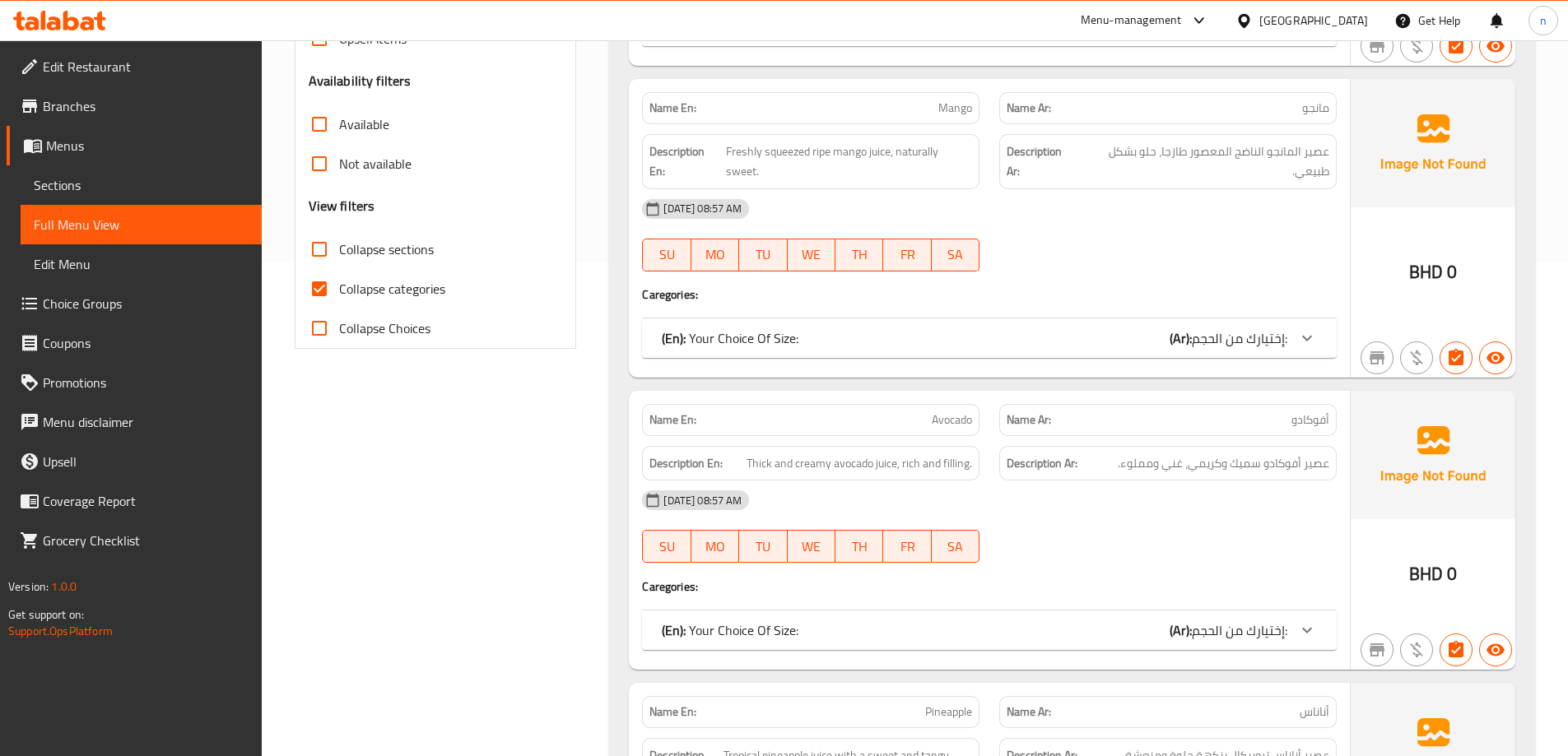
click at [305, 286] on input "Collapse categories" at bounding box center [319, 288] width 39 height 39
checkbox input "false"
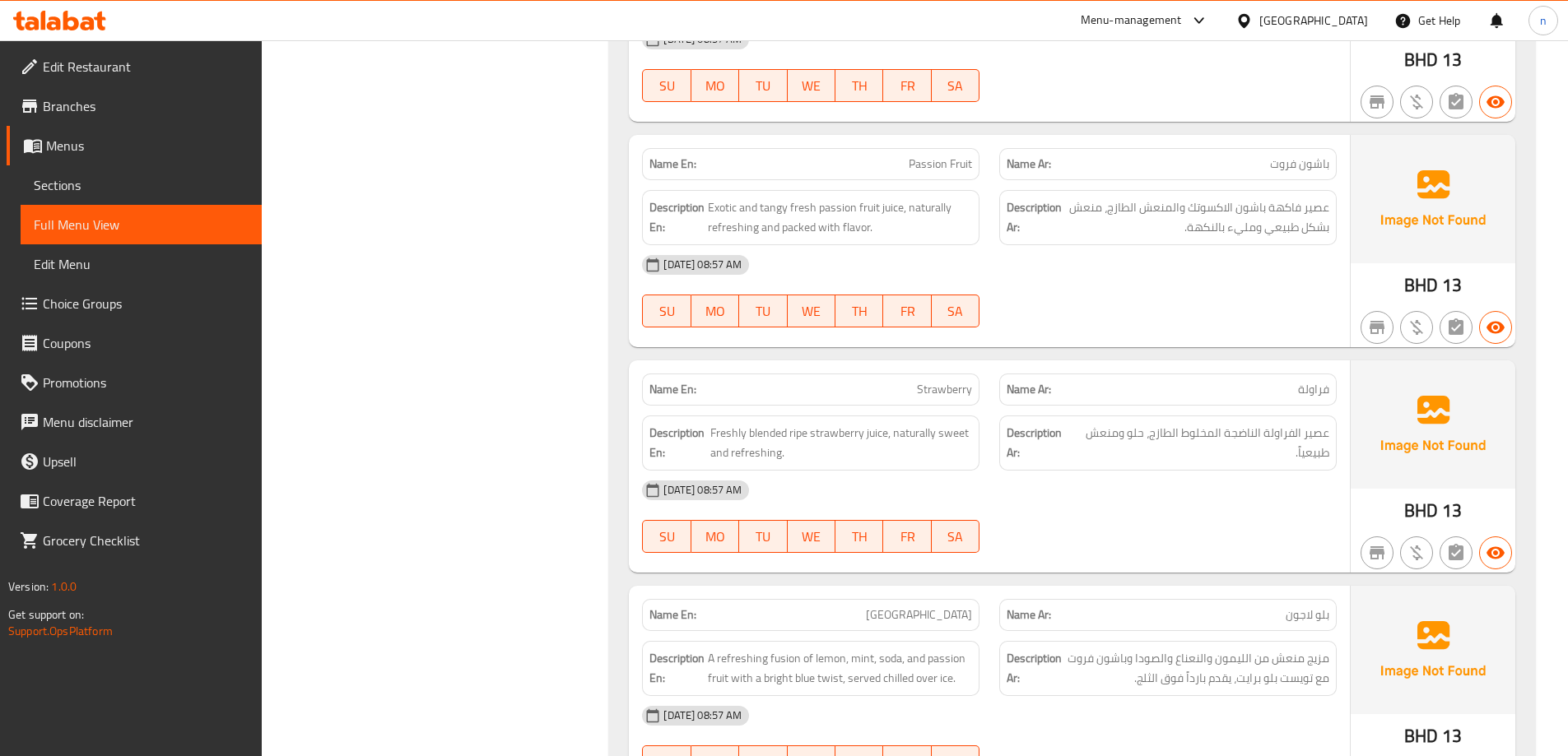
scroll to position [3373, 0]
click at [954, 174] on div "Name En: Passion Fruit" at bounding box center [811, 163] width 337 height 32
click at [948, 164] on span "Passion Fruit" at bounding box center [941, 163] width 64 height 18
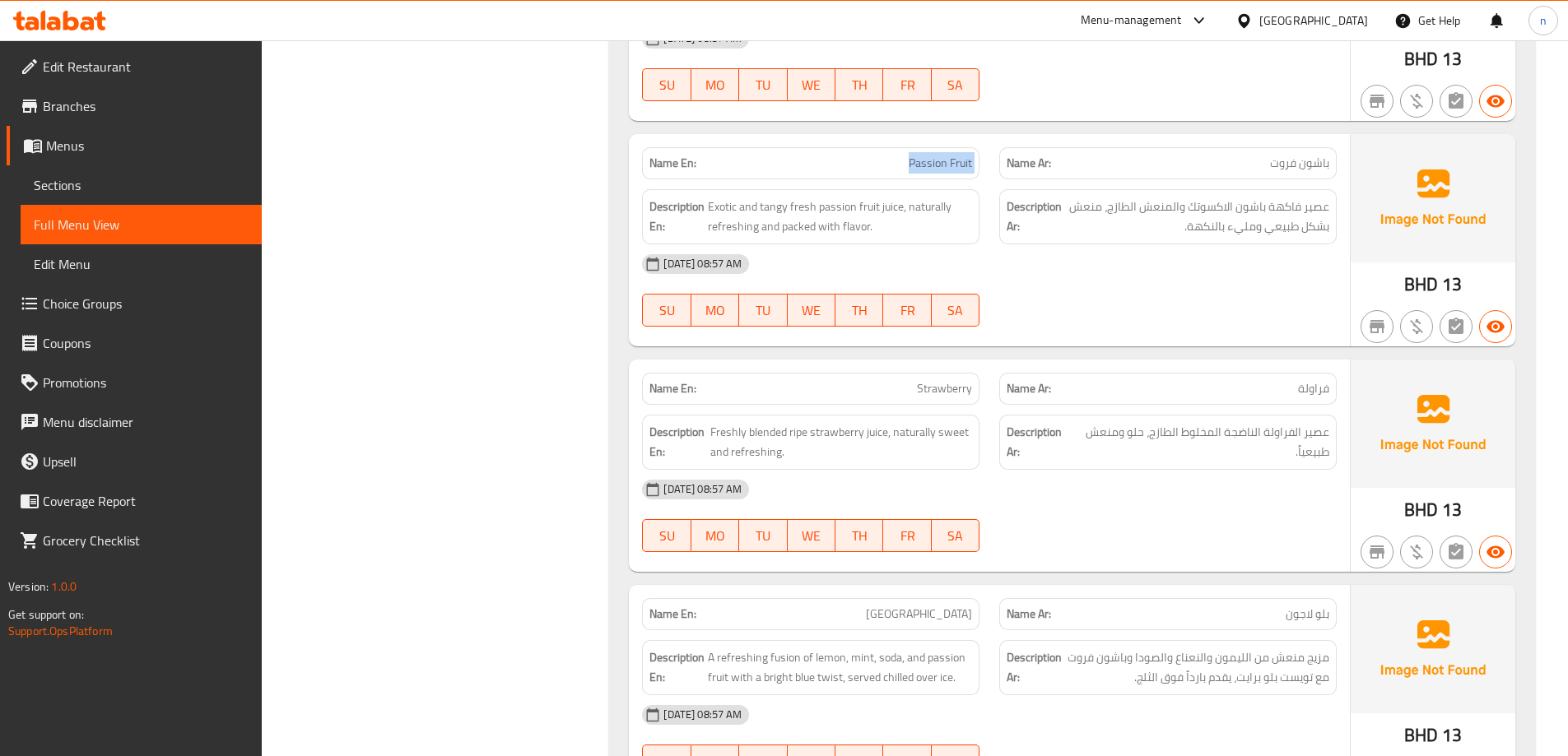
copy span "Passion Fruit"
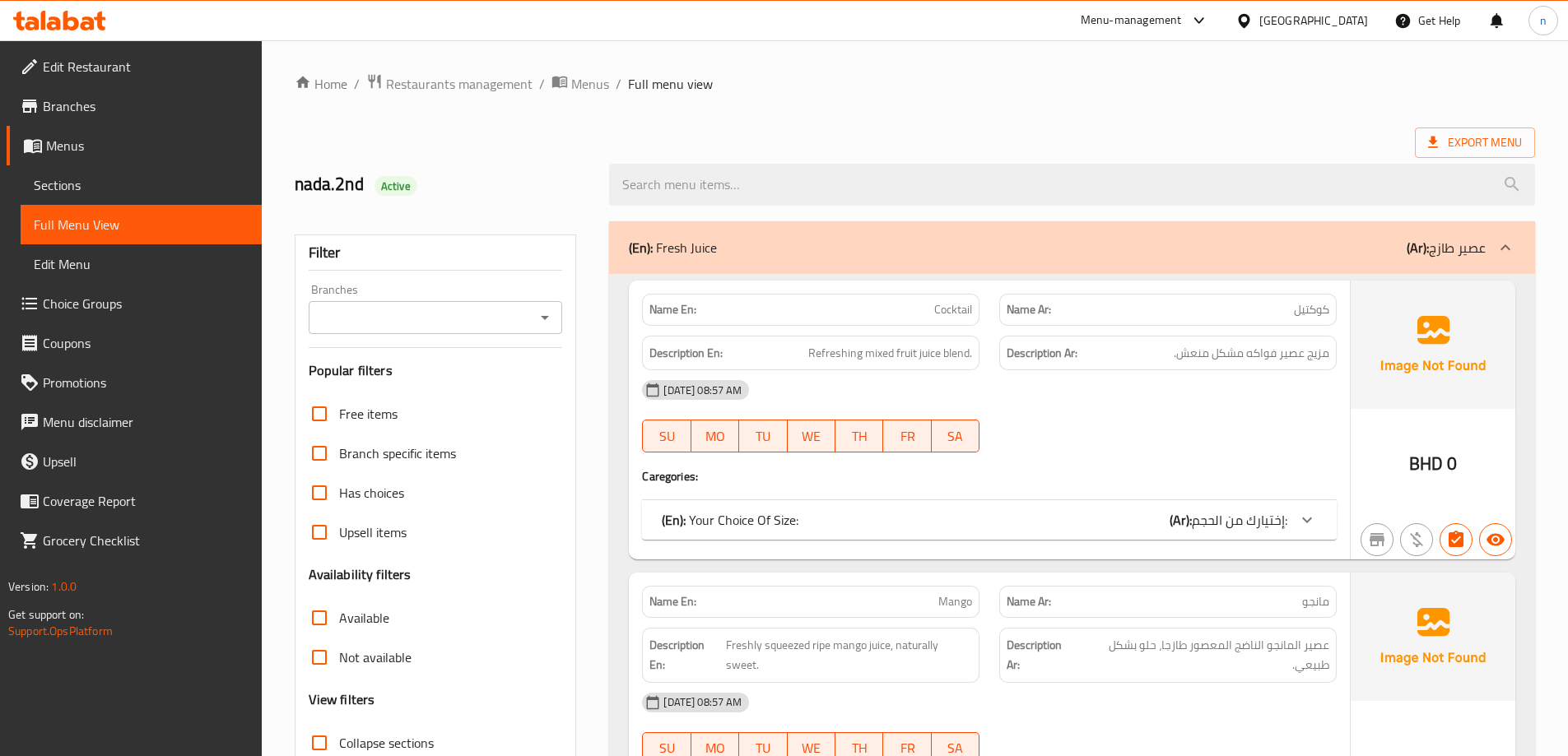
click at [167, 183] on span "Sections" at bounding box center [141, 185] width 215 height 20
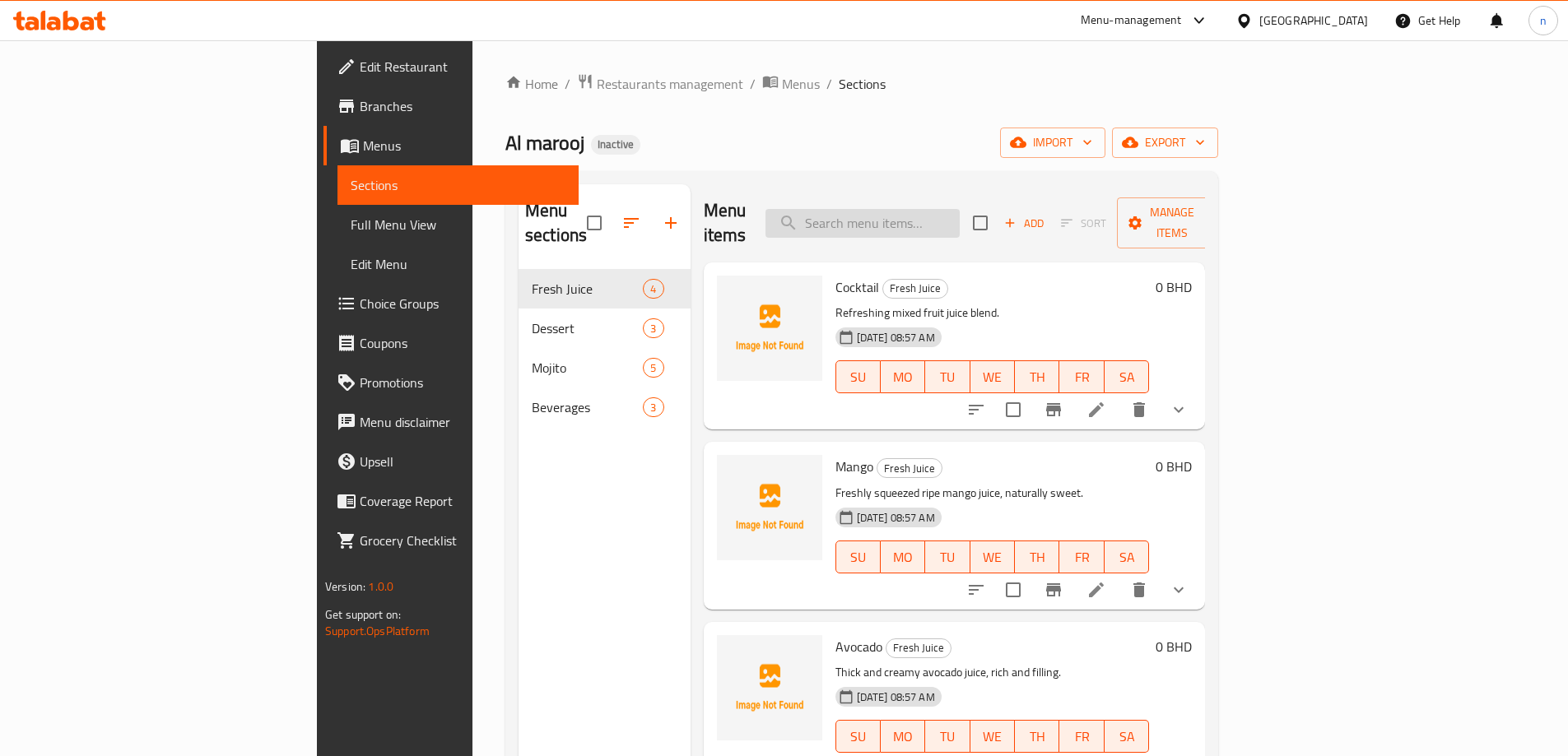
click at [927, 222] on input "search" at bounding box center [863, 223] width 195 height 28
paste input "Passion Fruit"
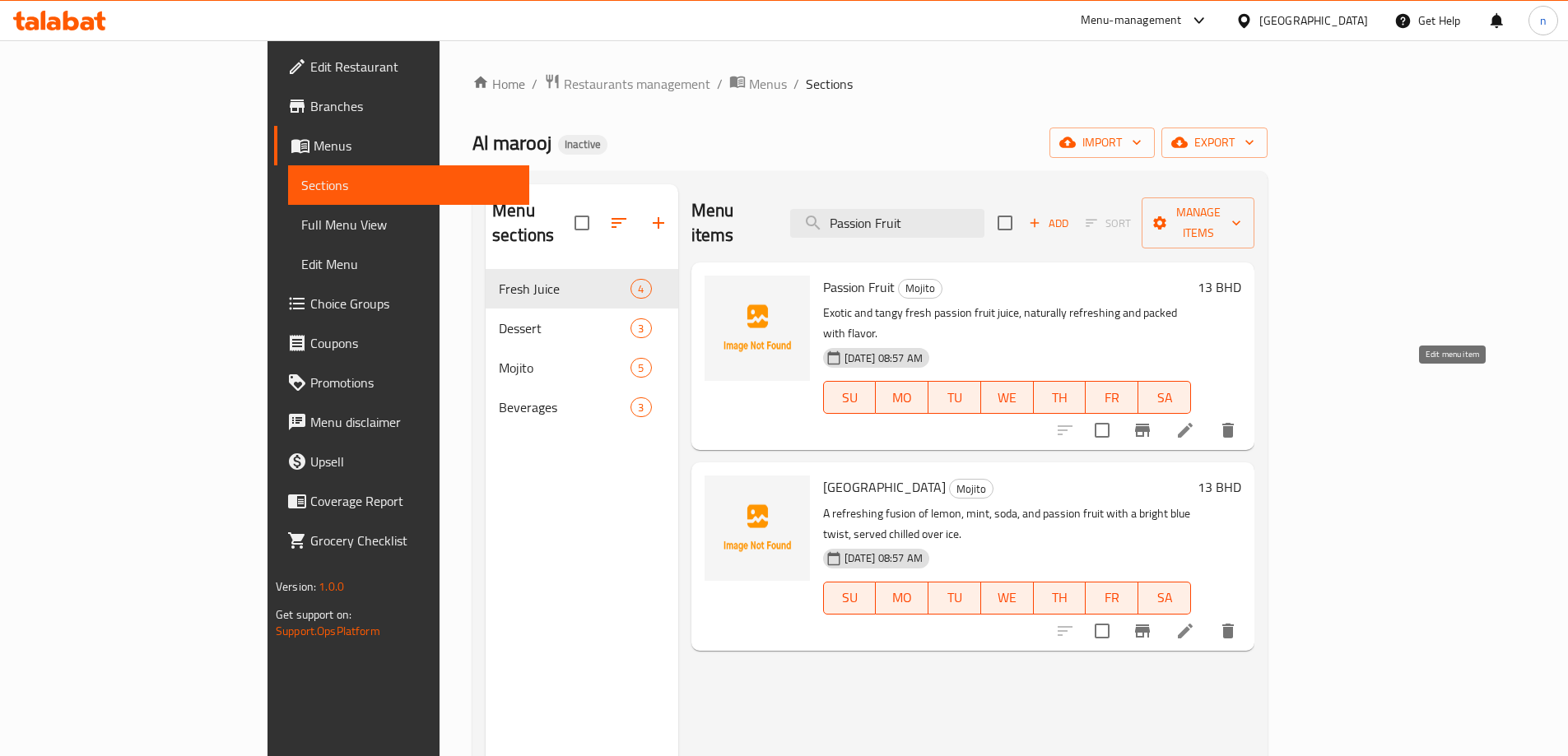
type input "Passion Fruit"
click at [1195, 421] on icon at bounding box center [1186, 431] width 20 height 20
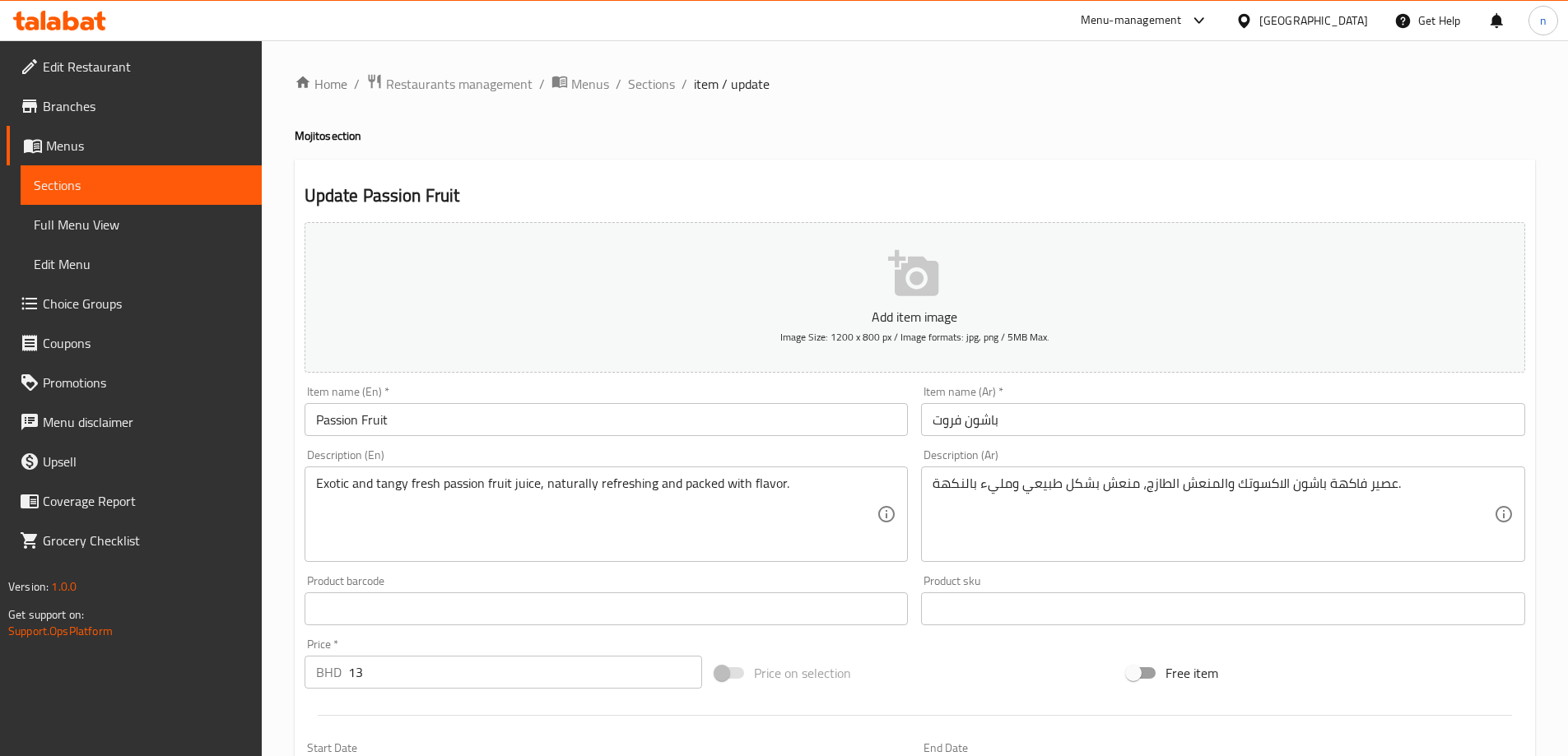
click at [960, 426] on input "باشون فروت" at bounding box center [1223, 419] width 604 height 33
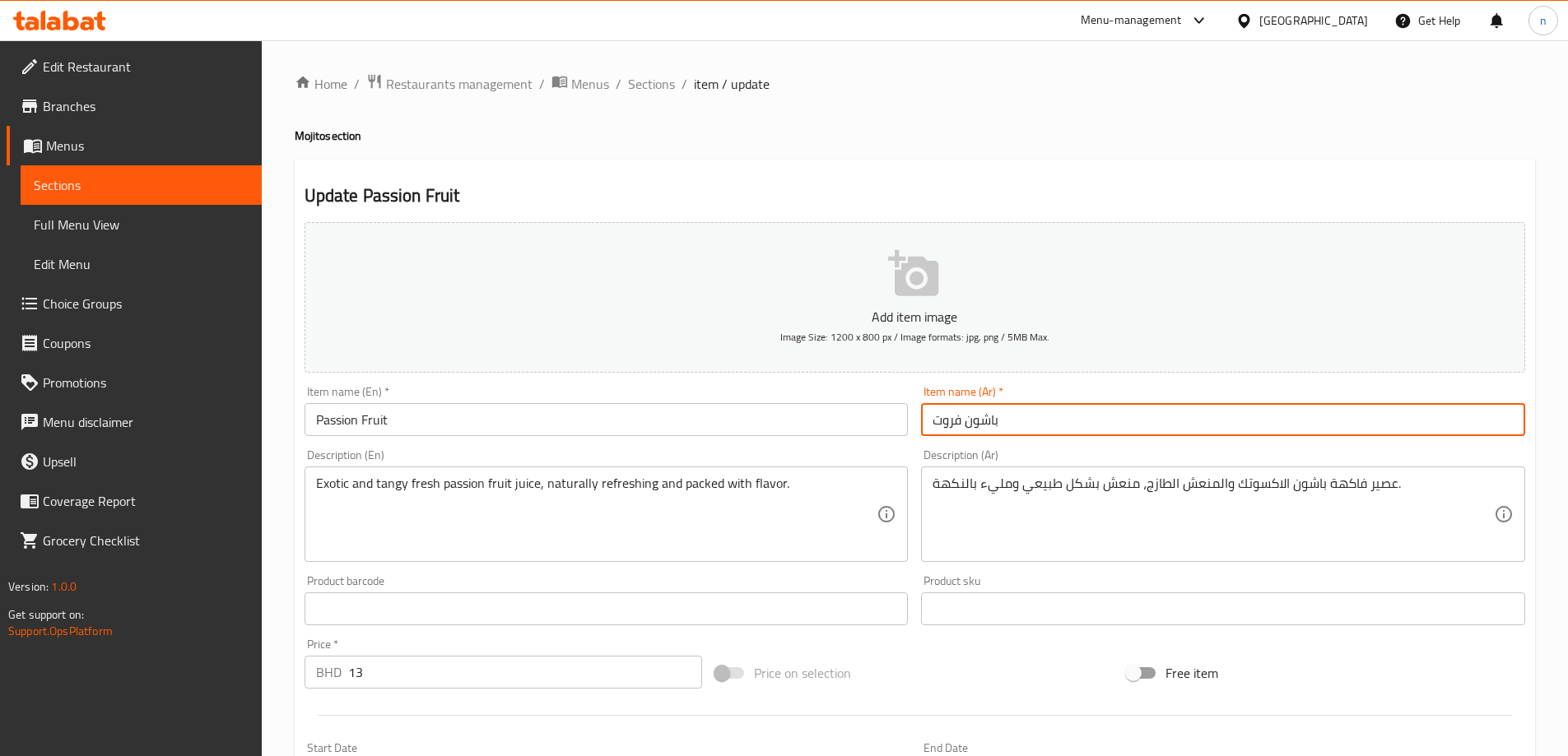
click at [960, 426] on input "باشون فروت" at bounding box center [1223, 419] width 604 height 33
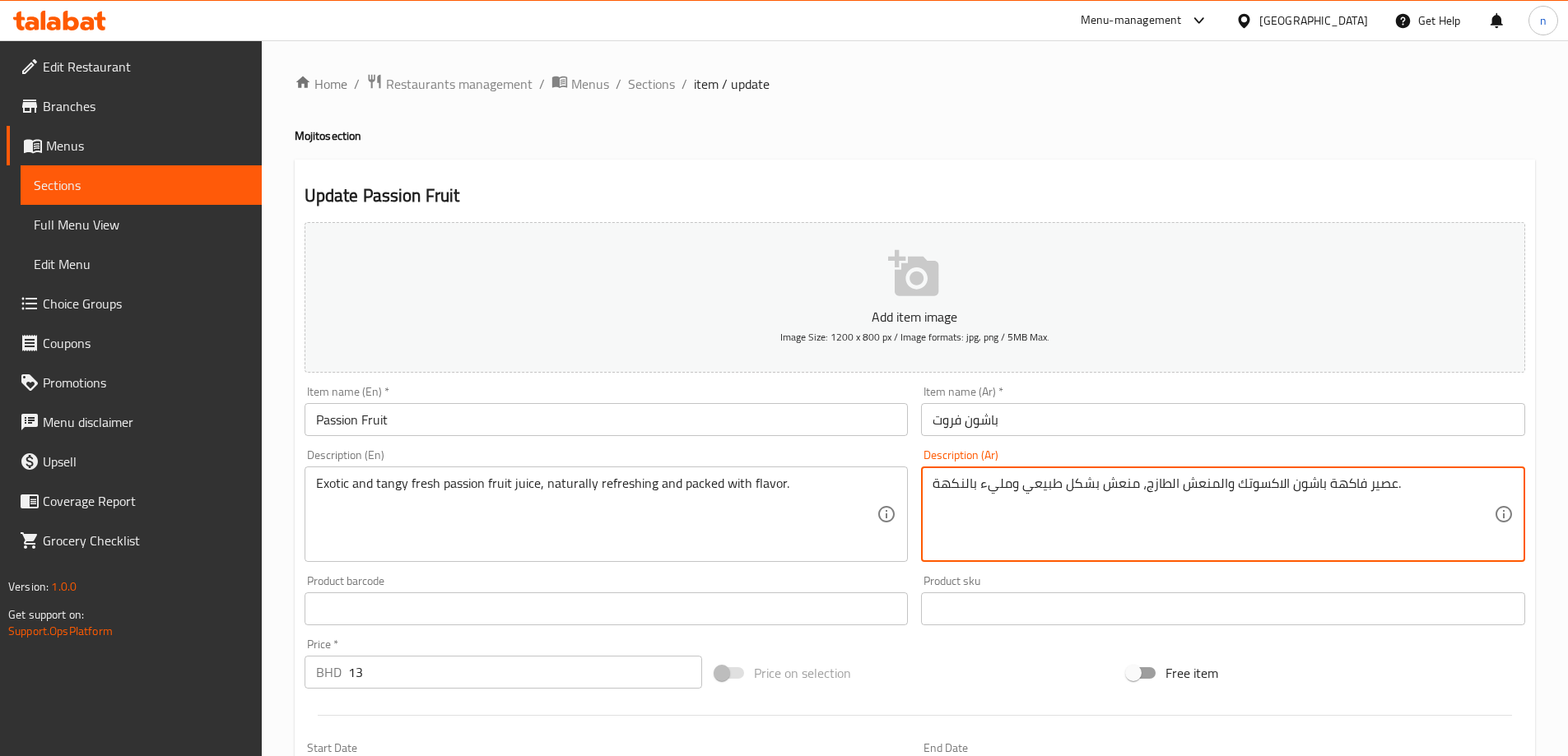
drag, startPoint x: 1291, startPoint y: 484, endPoint x: 1359, endPoint y: 488, distance: 68.1
paste textarea "باشون فروت"
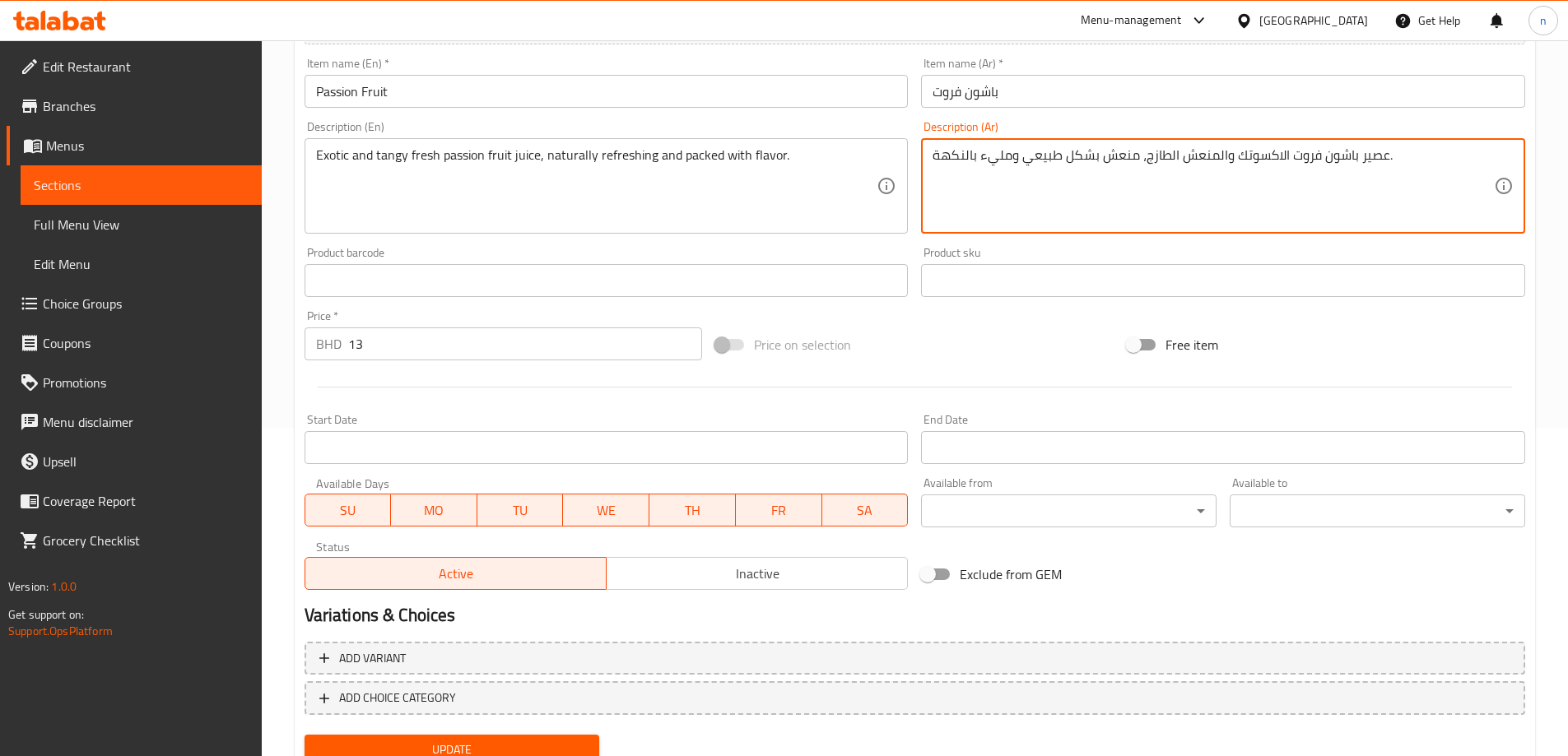
scroll to position [329, 0]
type textarea "عصير باشون فروت الاكسوتك والمنعش الطازج، منعش بشكل طبيعي ومليء بالنكهة."
click at [407, 742] on span "Update" at bounding box center [452, 748] width 269 height 21
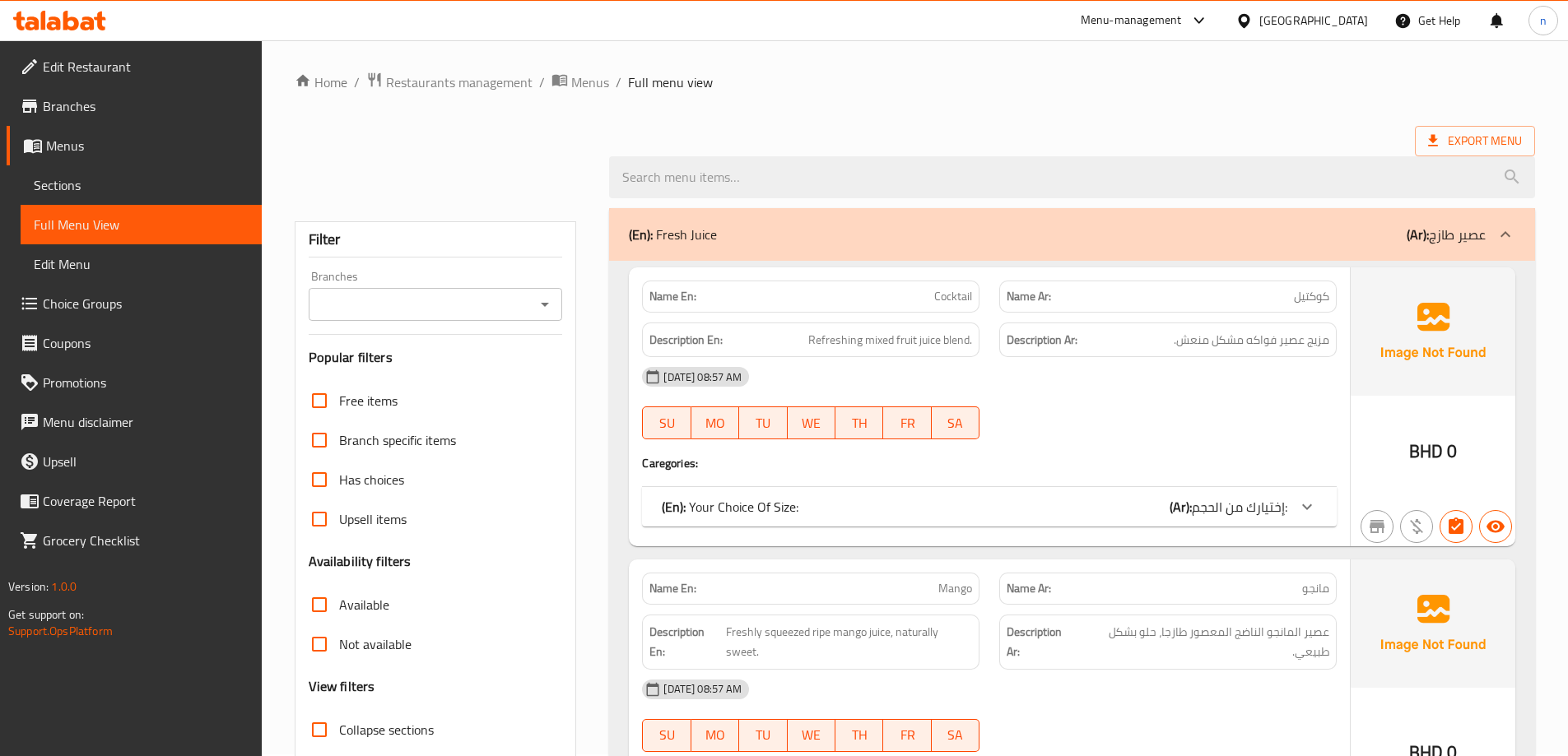
scroll to position [246, 0]
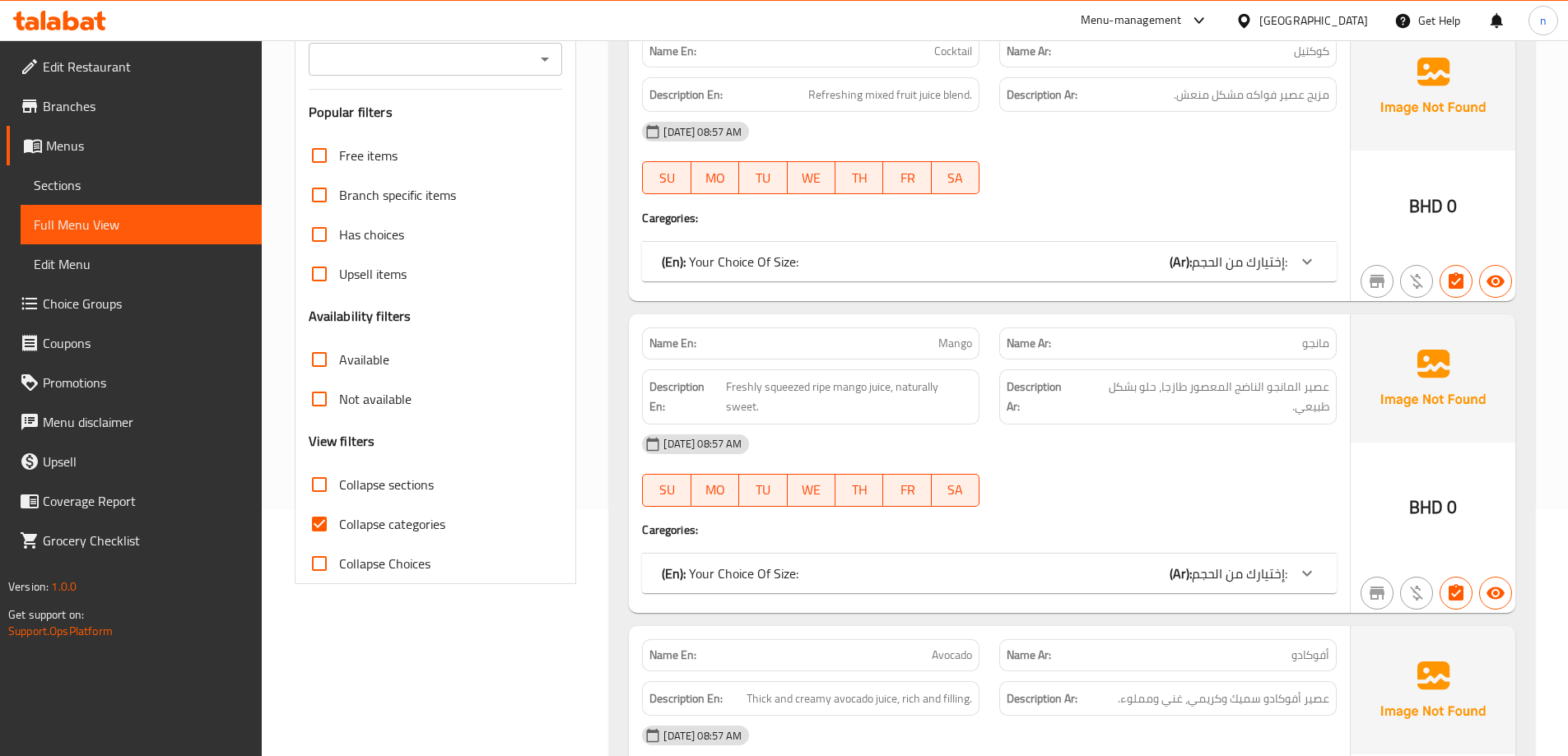
click at [327, 530] on input "Collapse categories" at bounding box center [319, 524] width 39 height 39
checkbox input "false"
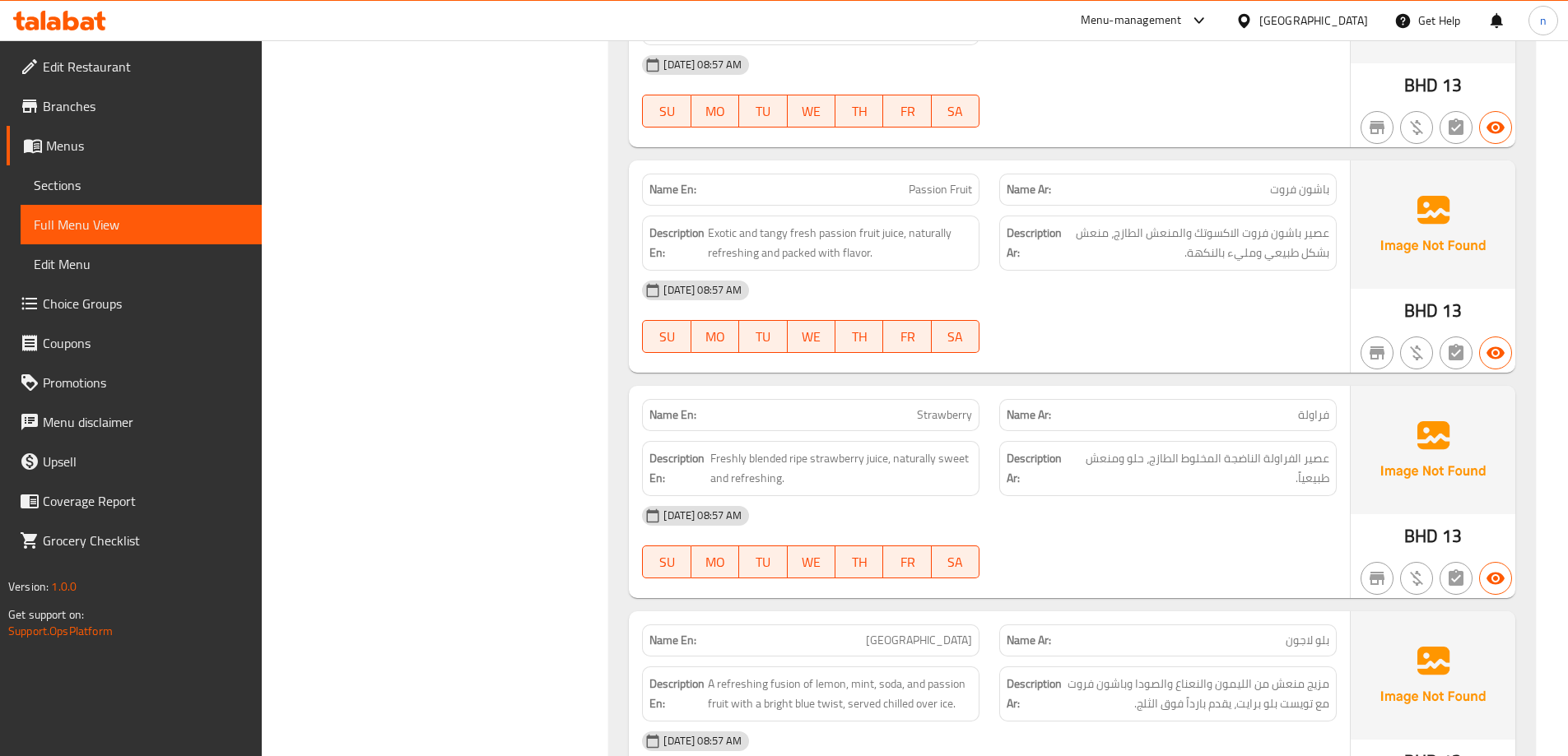
scroll to position [3373, 0]
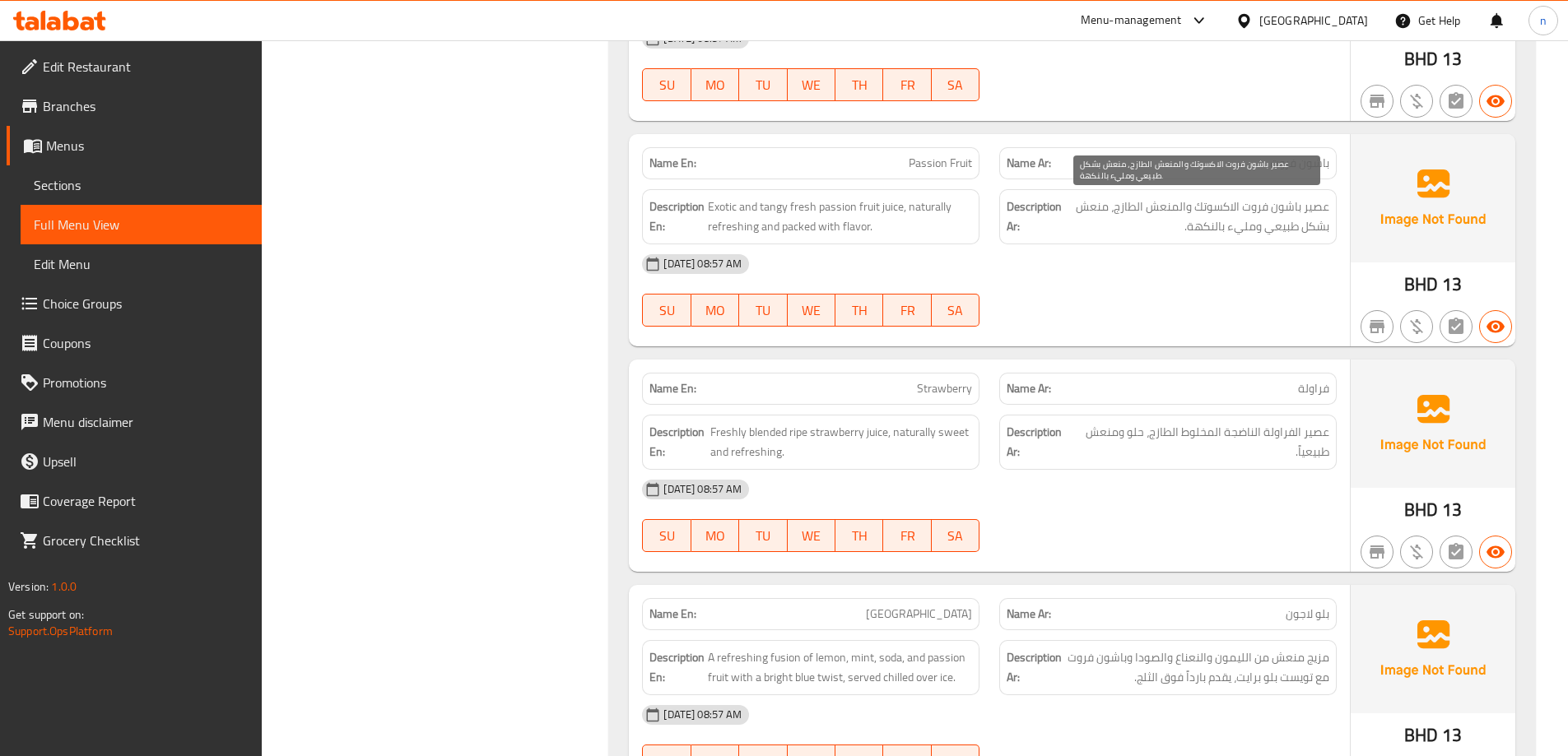
click at [1230, 211] on span "عصير باشون فروت الاكسوتك والمنعش الطازج، منعش بشكل طبيعي ومليء بالنكهة." at bounding box center [1197, 217] width 264 height 40
copy div "عصير باشون فروت الاكسوتك والمنعش الطازج، منعش بشكل طبيعي ومليء بالنكهة."
click at [917, 168] on span "Passion Fruit" at bounding box center [941, 163] width 64 height 18
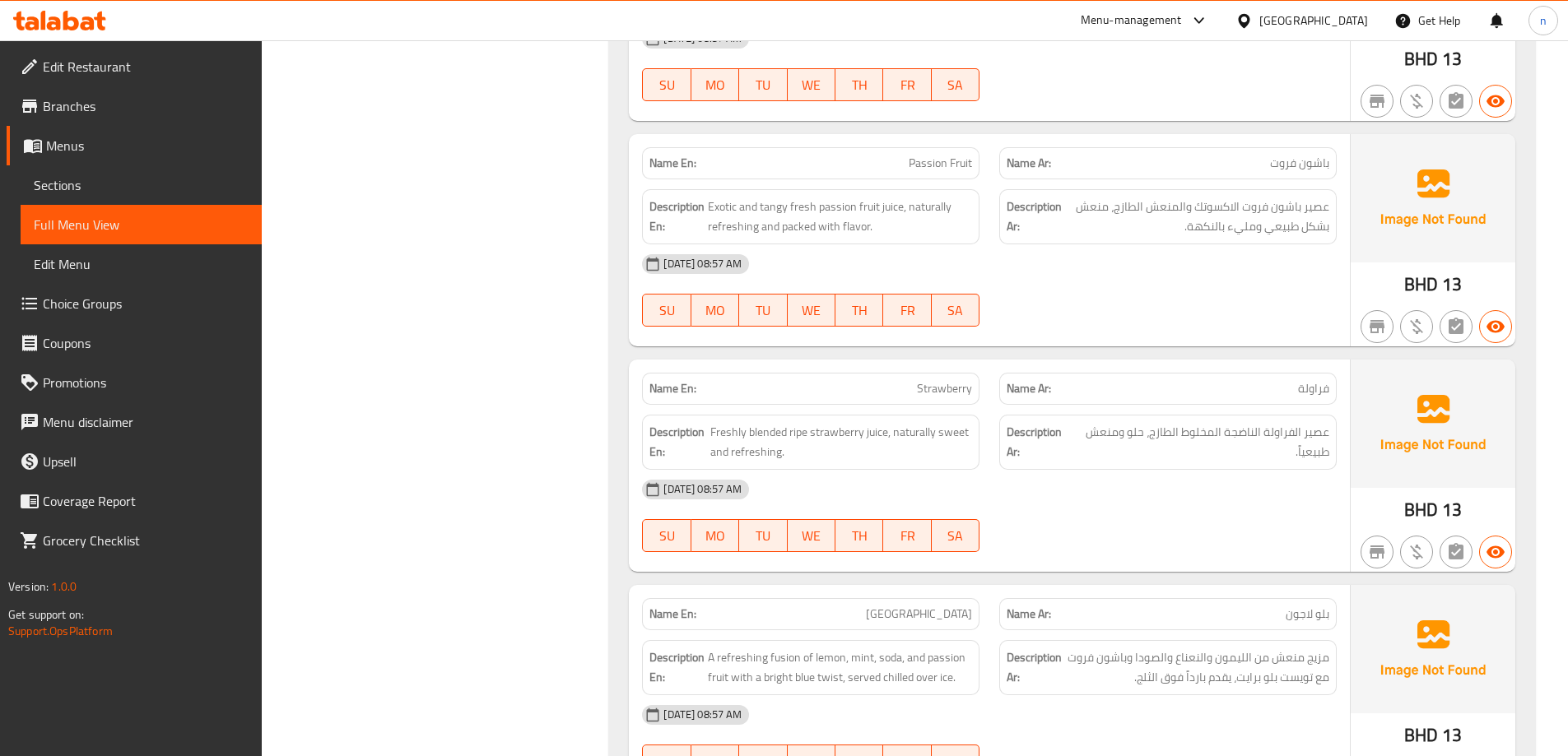
click at [917, 168] on span "Passion Fruit" at bounding box center [941, 163] width 64 height 18
copy span "Passion Fruit"
click at [80, 179] on span "Sections" at bounding box center [141, 185] width 215 height 20
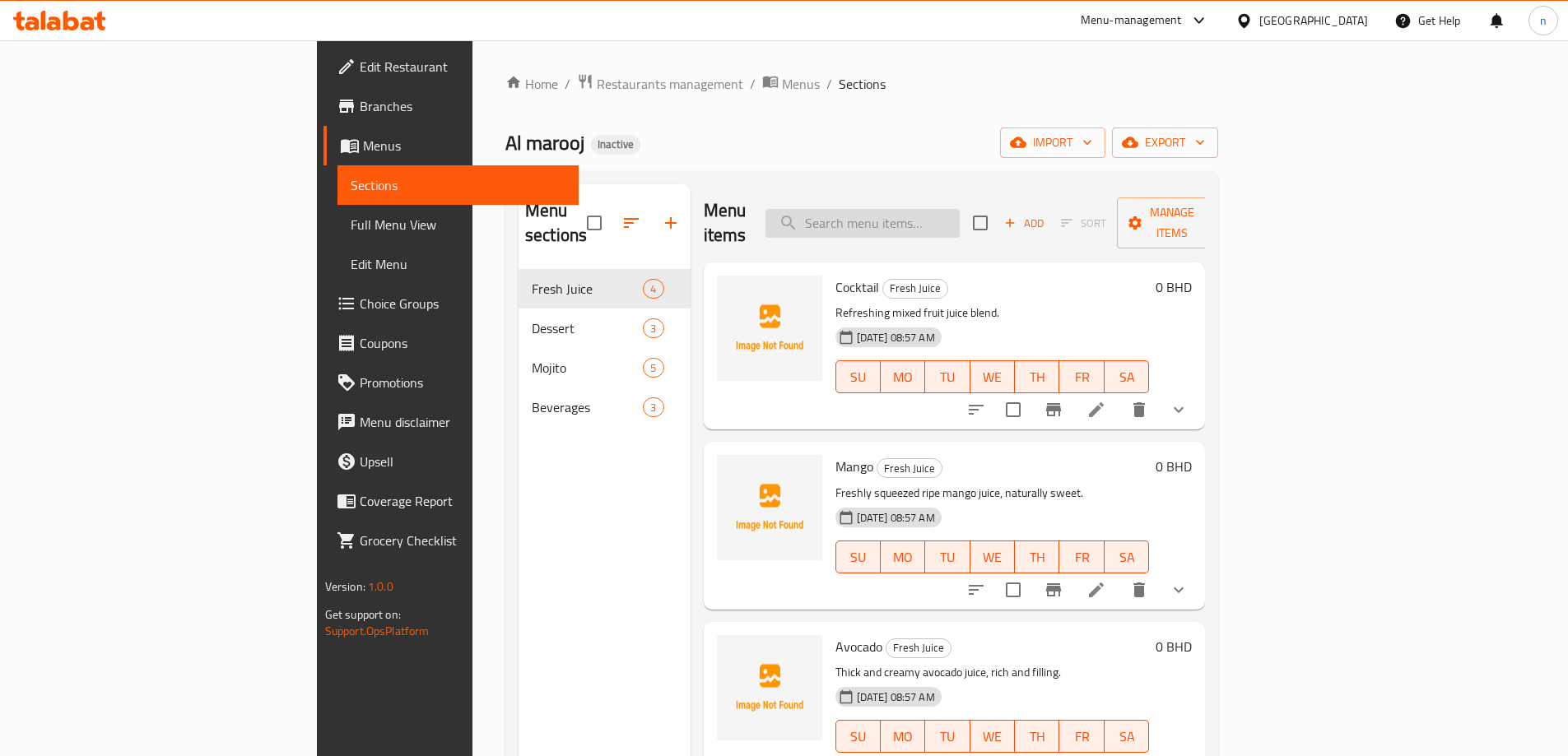
click at [959, 210] on input "search" at bounding box center [863, 223] width 195 height 28
paste input "Passion Fruit"
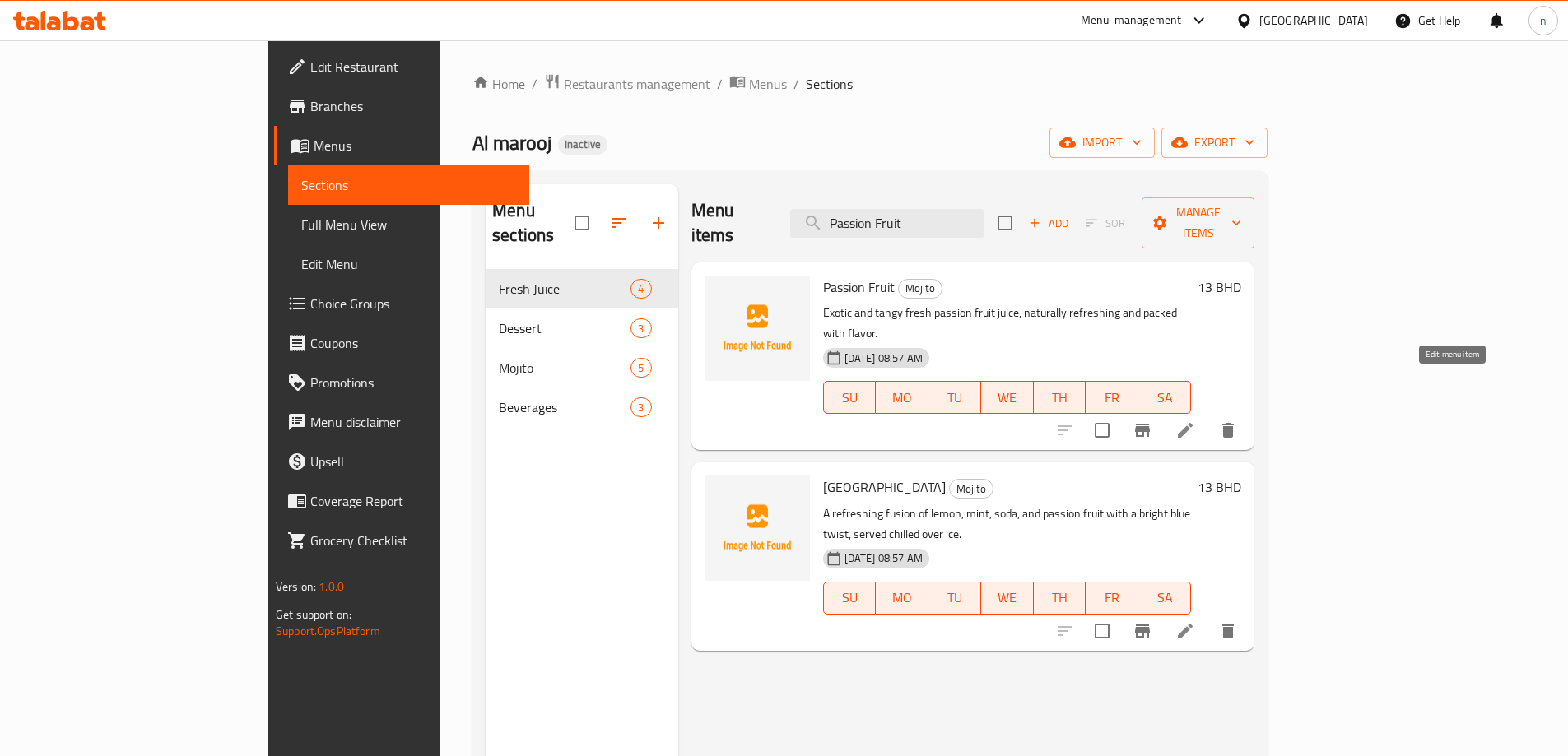
type input "Passion Fruit"
click at [1195, 421] on icon at bounding box center [1186, 431] width 20 height 20
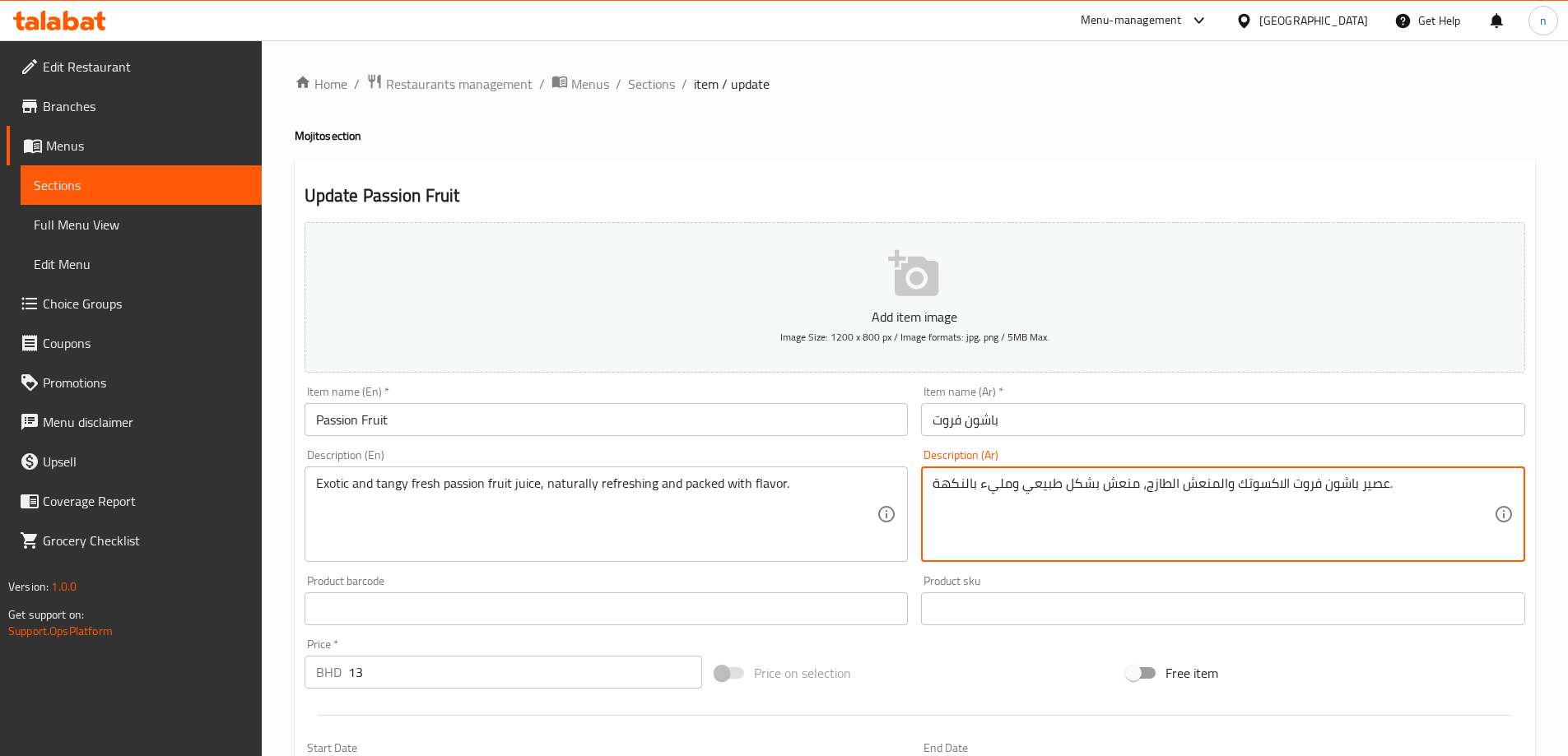
click at [1070, 496] on textarea "عصير باشون فروت الاكسوتك والمنعش الطازج، منعش بشكل طبيعي ومليء بالنكهة." at bounding box center [1212, 514] width 561 height 78
paste textarea "وستك والمنعش الطازج، منعش بشكل طبيعي ومليء بالنكهة."
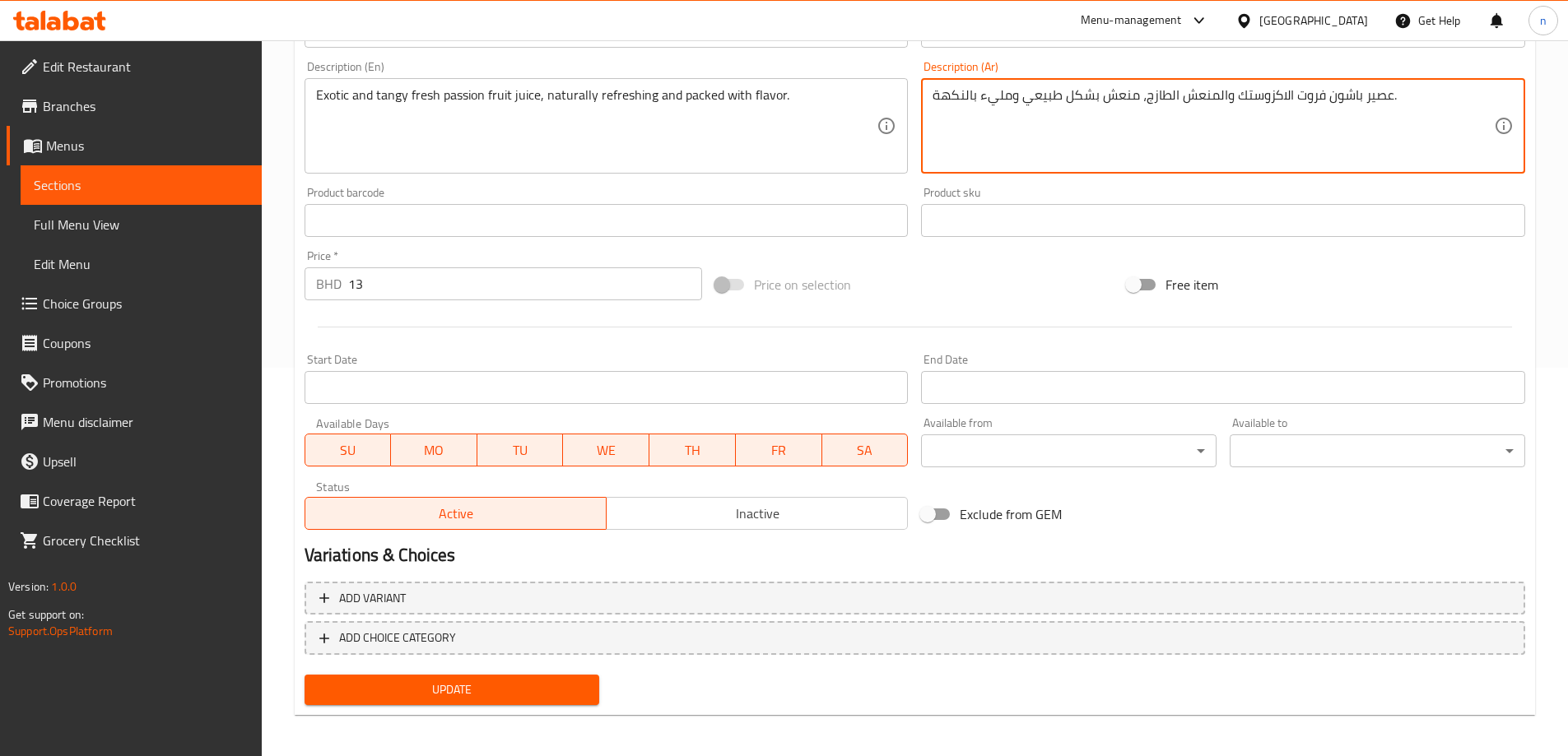
scroll to position [393, 0]
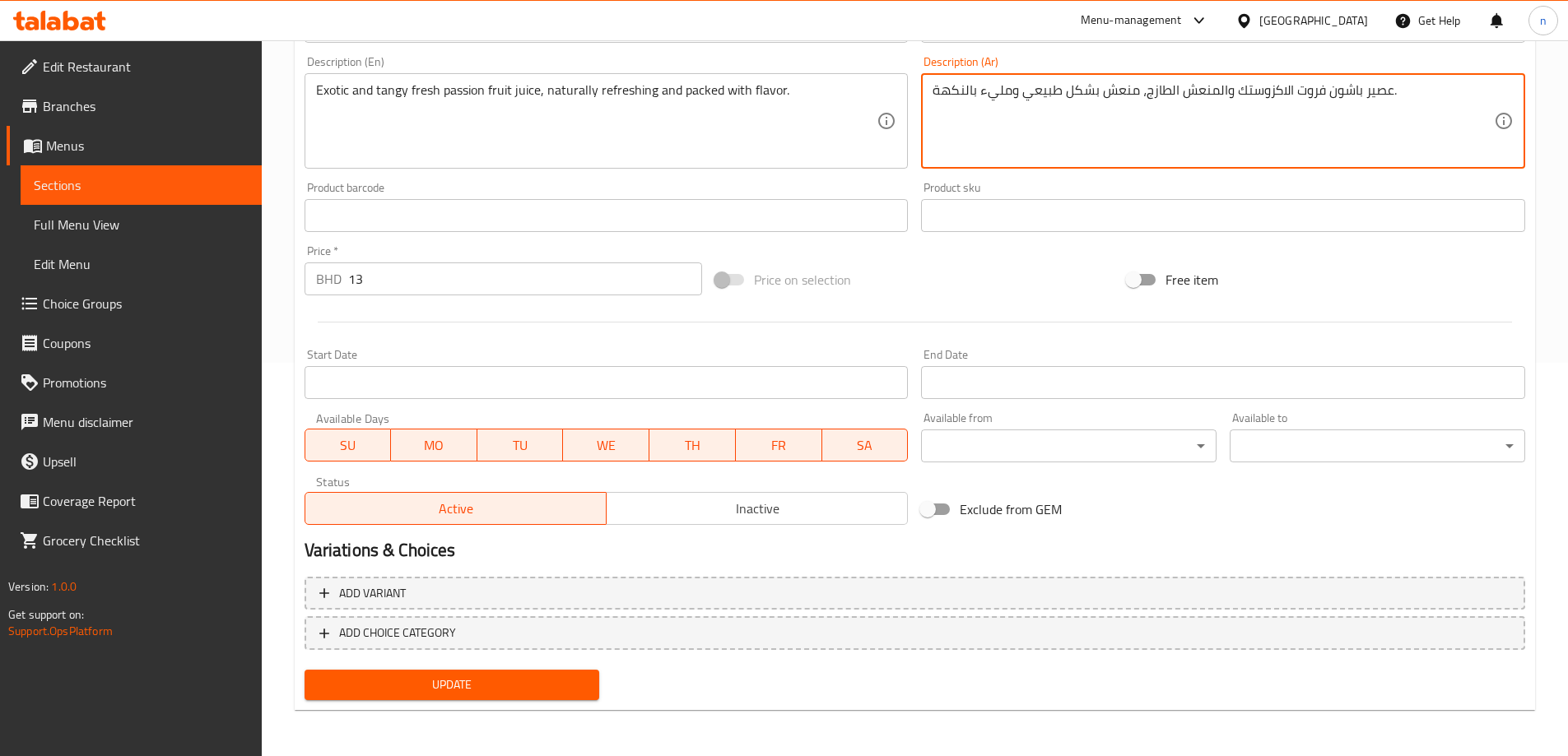
type textarea "عصير باشون فروت الاكزوستك والمنعش الطازج، منعش بشكل طبيعي ومليء بالنكهة."
click at [551, 669] on div "Update" at bounding box center [452, 685] width 309 height 44
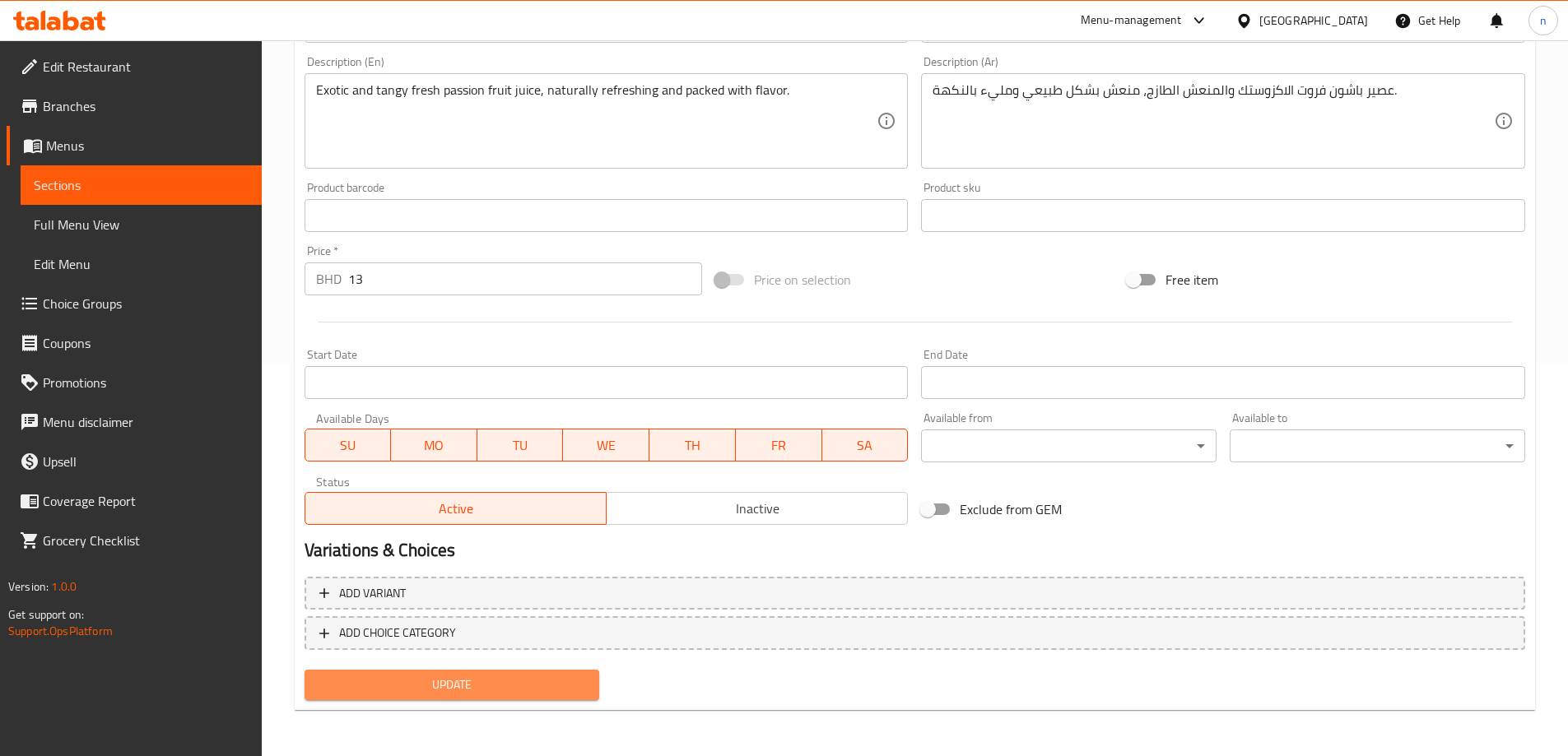
click at [549, 686] on span "Update" at bounding box center [452, 685] width 269 height 21
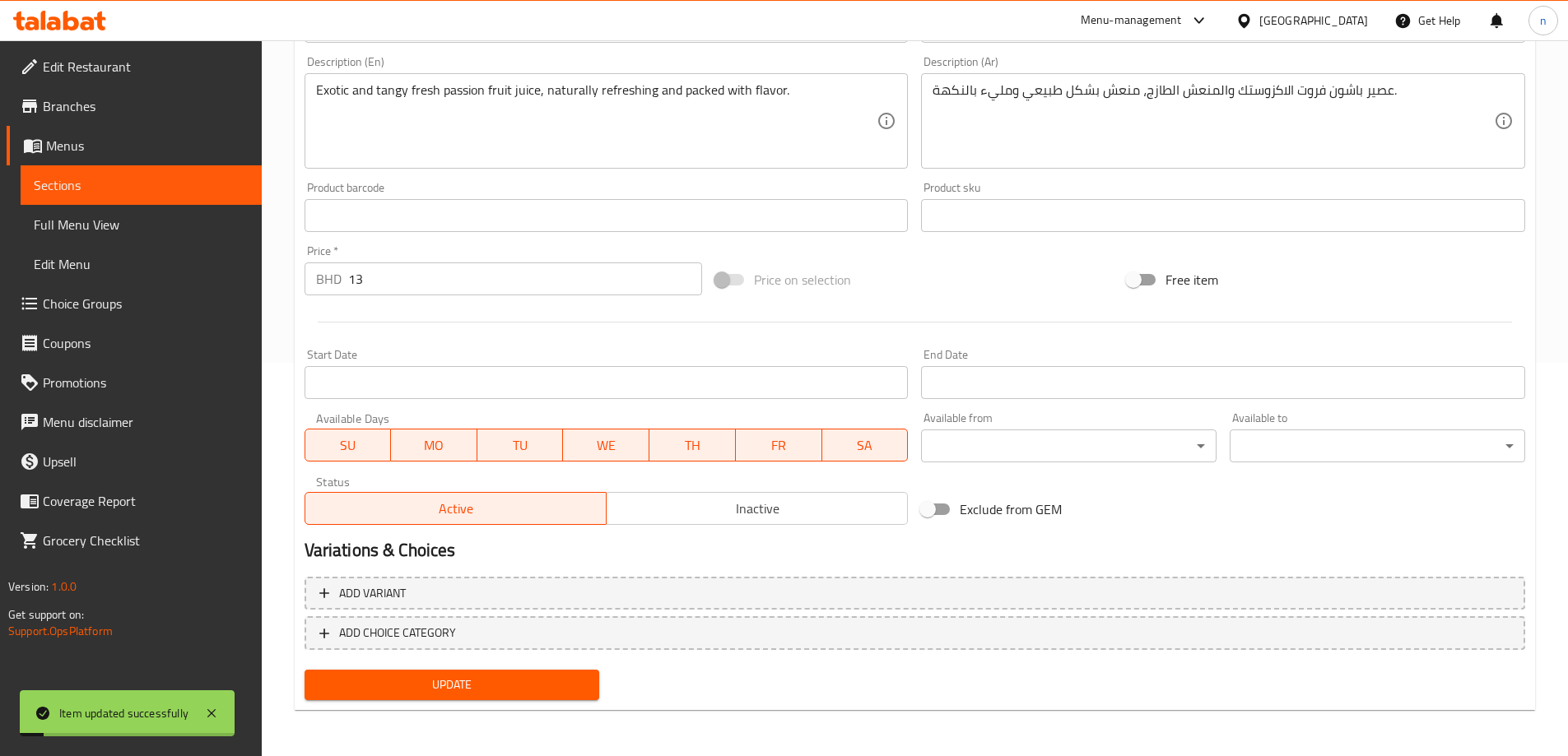
click at [111, 235] on span "Full Menu View" at bounding box center [141, 225] width 215 height 20
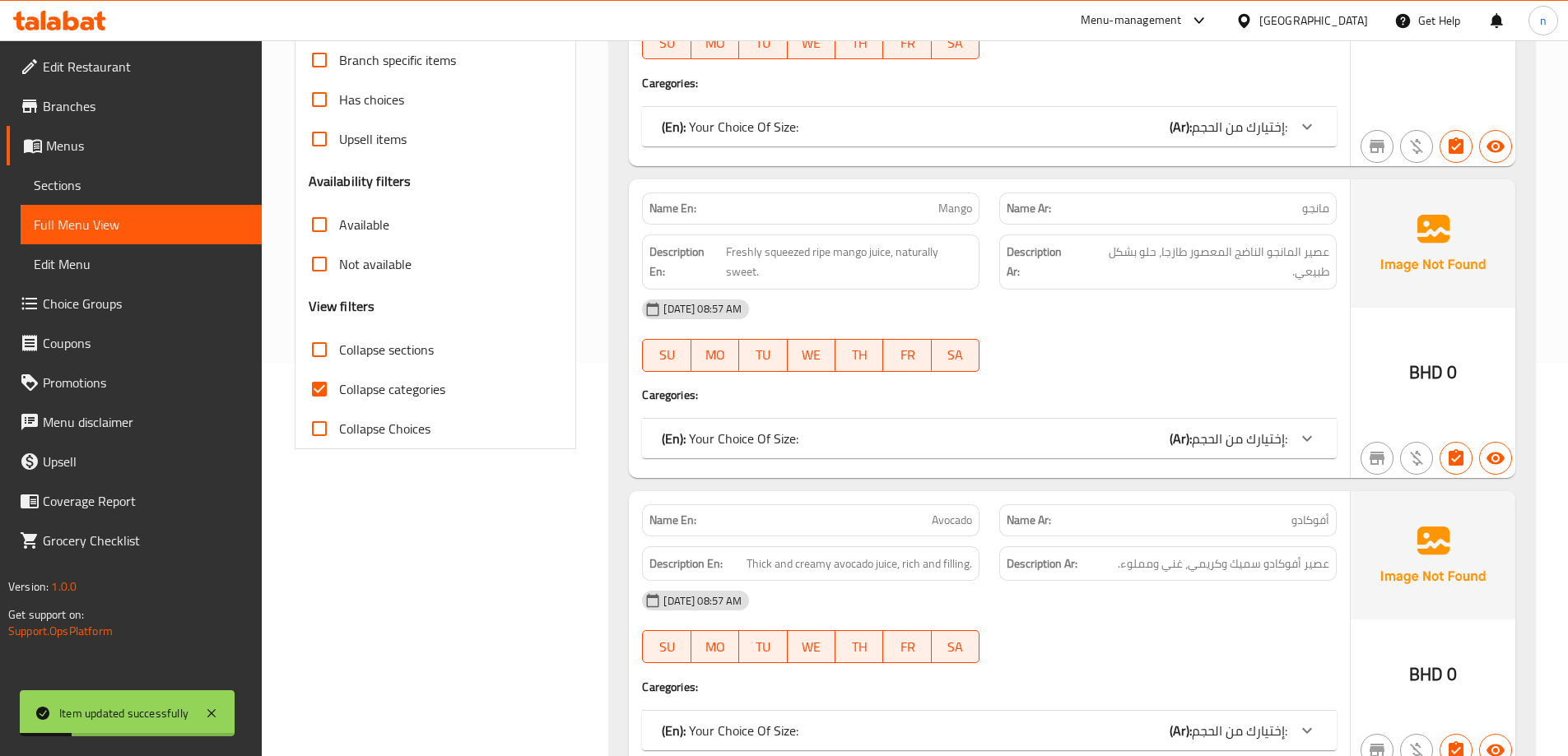
click at [356, 402] on label "Collapse categories" at bounding box center [372, 389] width 146 height 39
click at [339, 402] on input "Collapse categories" at bounding box center [319, 389] width 39 height 39
checkbox input "false"
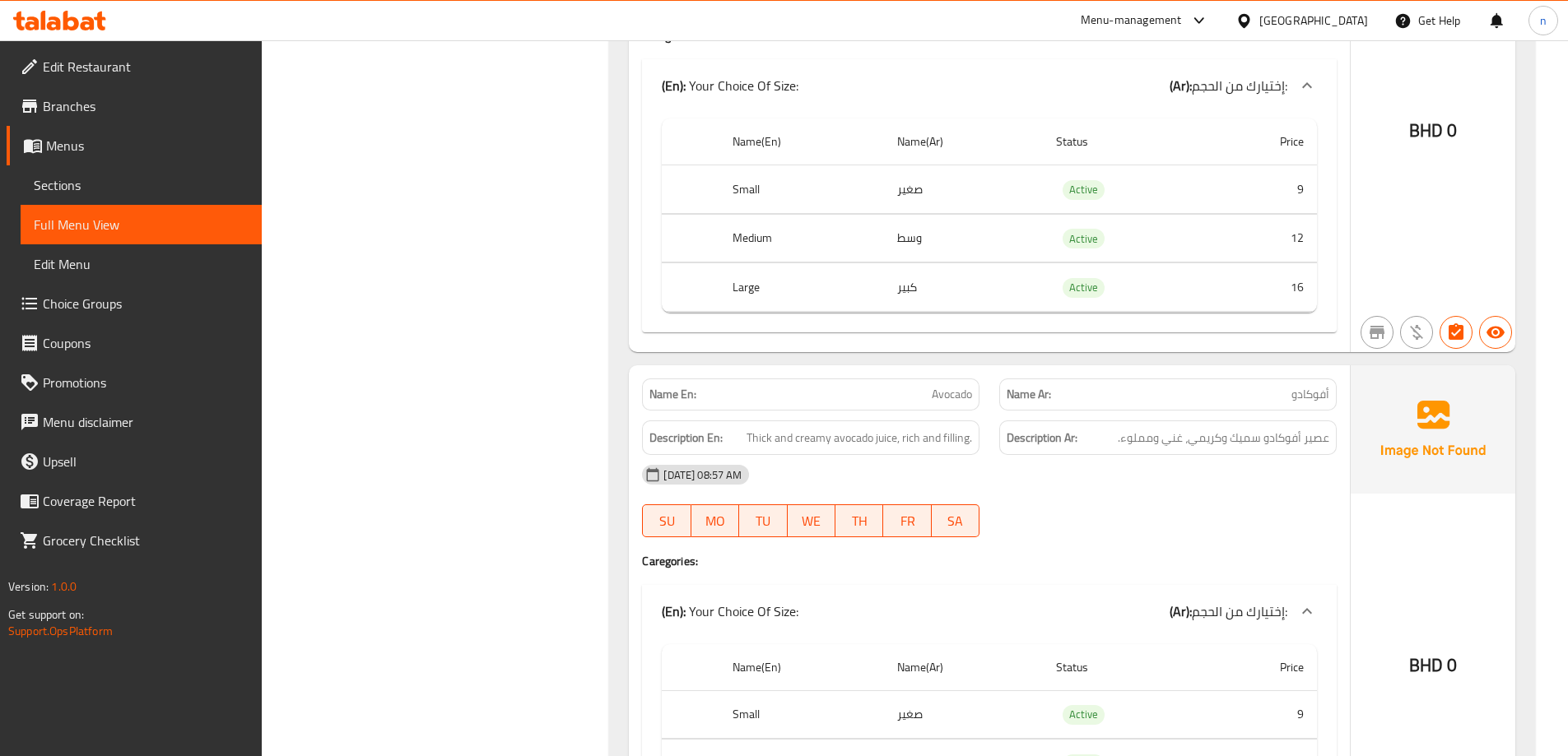
scroll to position [987, 0]
click at [759, 438] on span "Thick and creamy avocado juice, rich and filling." at bounding box center [859, 436] width 226 height 21
copy span "Thick"
click at [1242, 494] on div "14-10-2025 08:57 AM SU MO TU WE TH FR SA" at bounding box center [989, 500] width 714 height 92
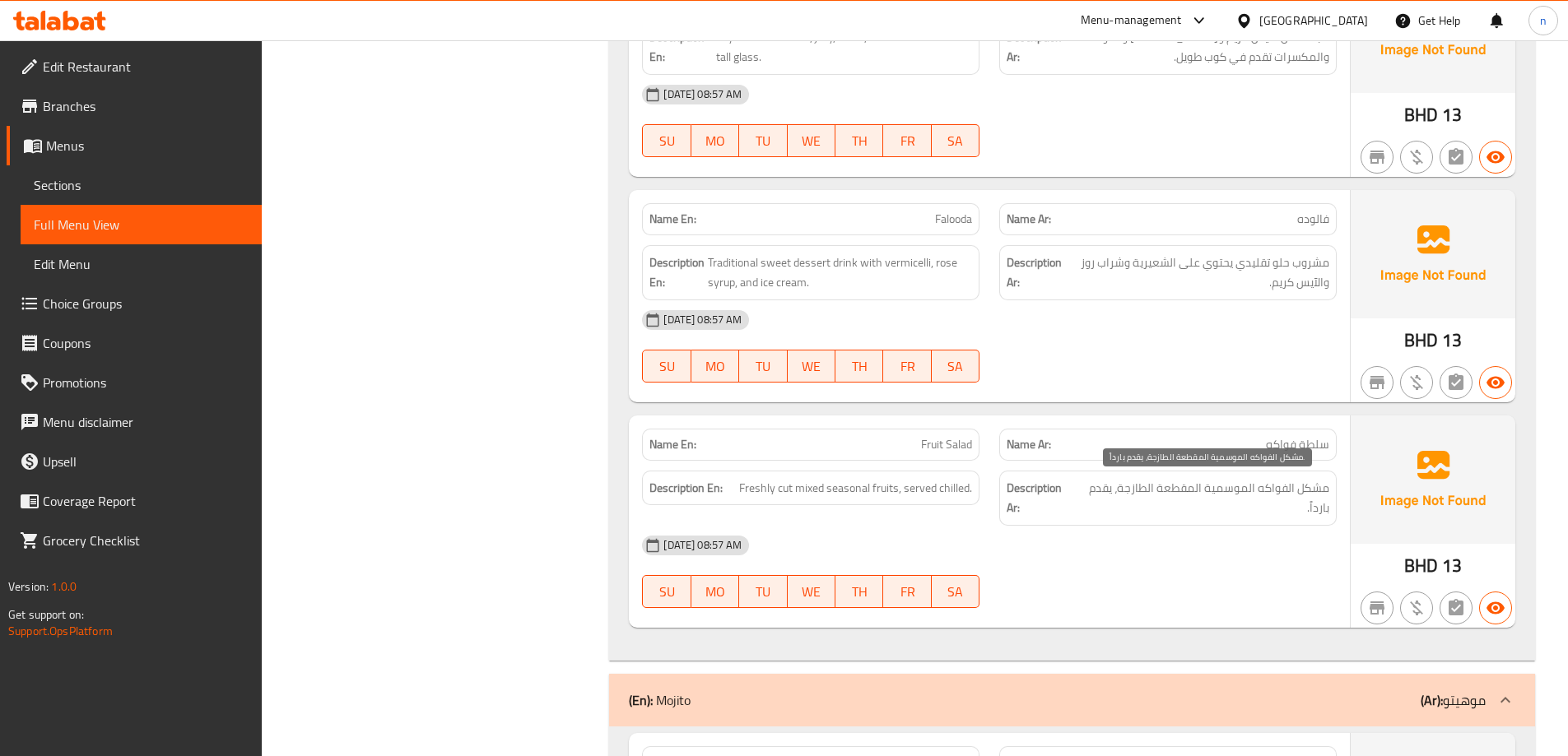
scroll to position [2550, 0]
click at [1133, 269] on span "مشروب حلو تقليدي يحتوي على الشعيرية وشراب روز والآيس كريم." at bounding box center [1199, 271] width 260 height 40
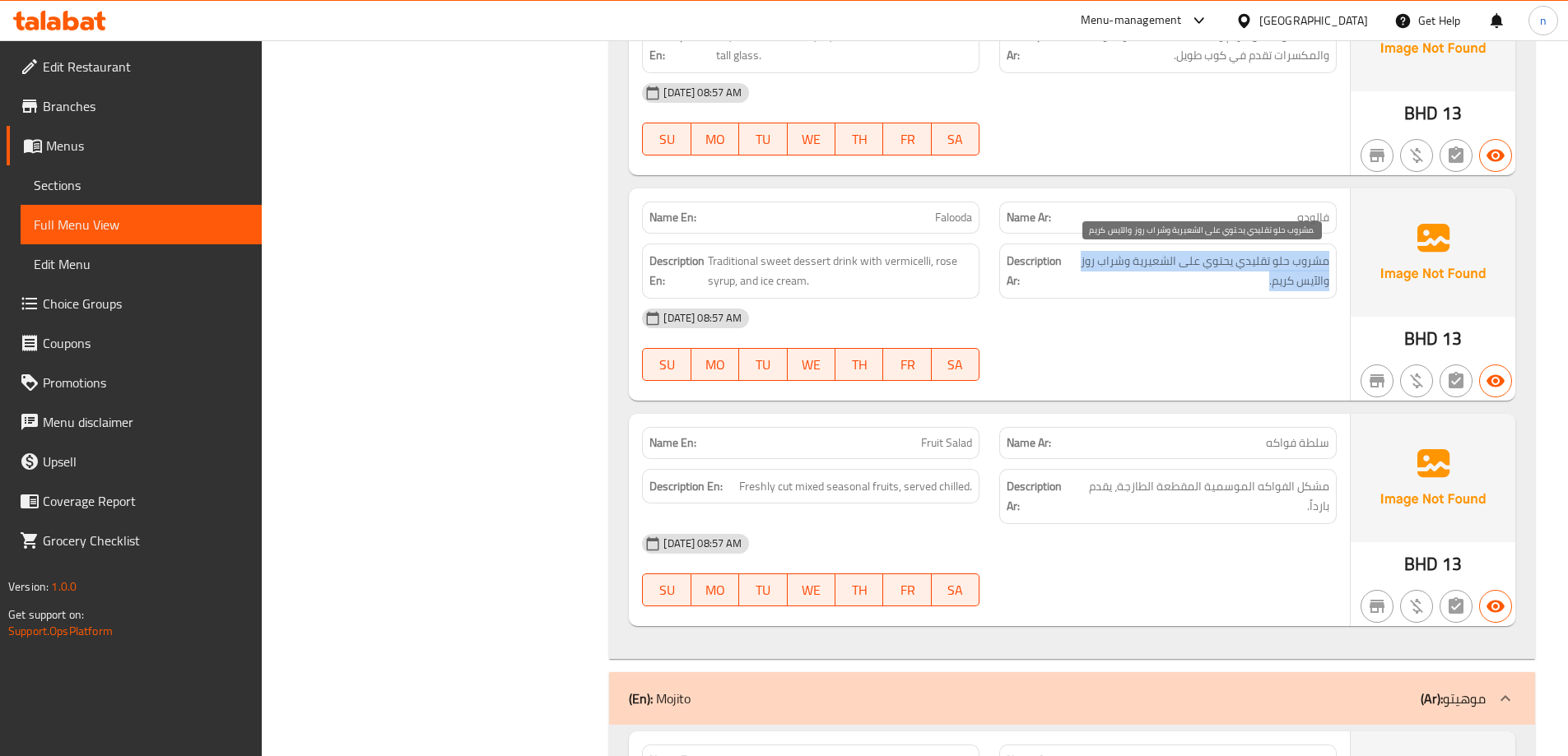
click at [1133, 269] on span "مشروب حلو تقليدي يحتوي على الشعيرية وشراب روز والآيس كريم." at bounding box center [1199, 271] width 260 height 40
copy div "مشروب حلو تقليدي يحتوي على الشعيرية وشراب روز والآيس كريم."
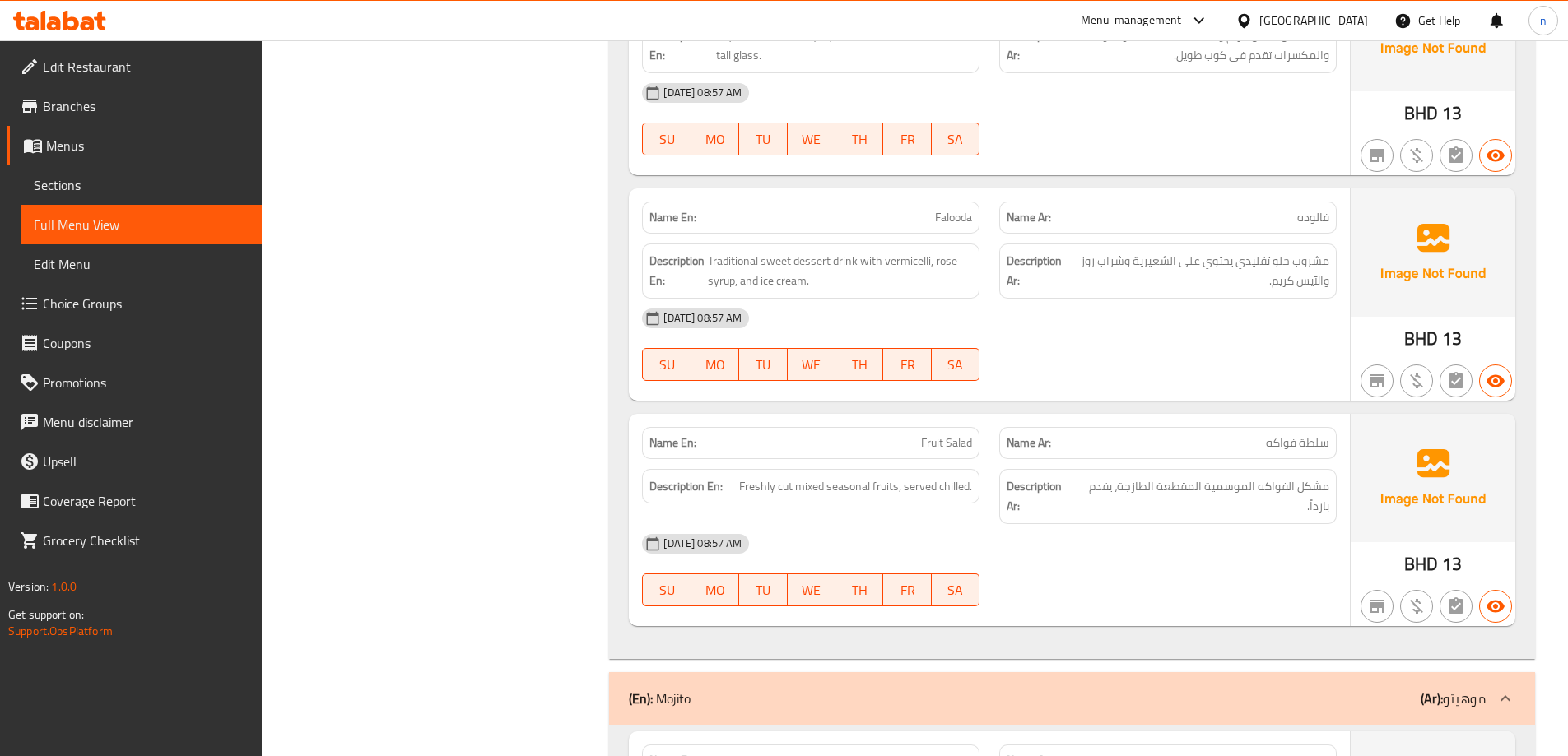
click at [1132, 550] on div "14-10-2025 08:57 AM" at bounding box center [989, 543] width 714 height 39
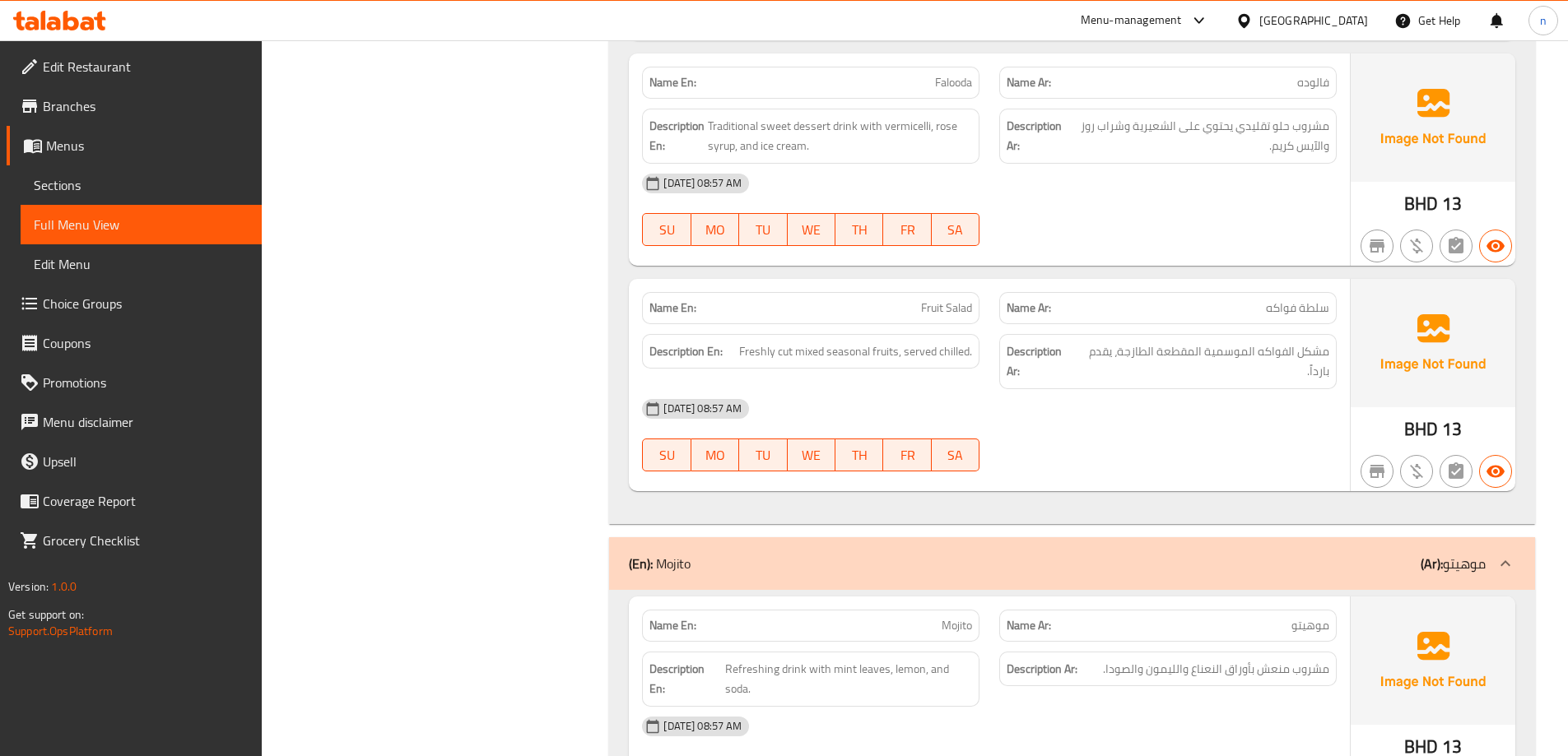
scroll to position [2715, 0]
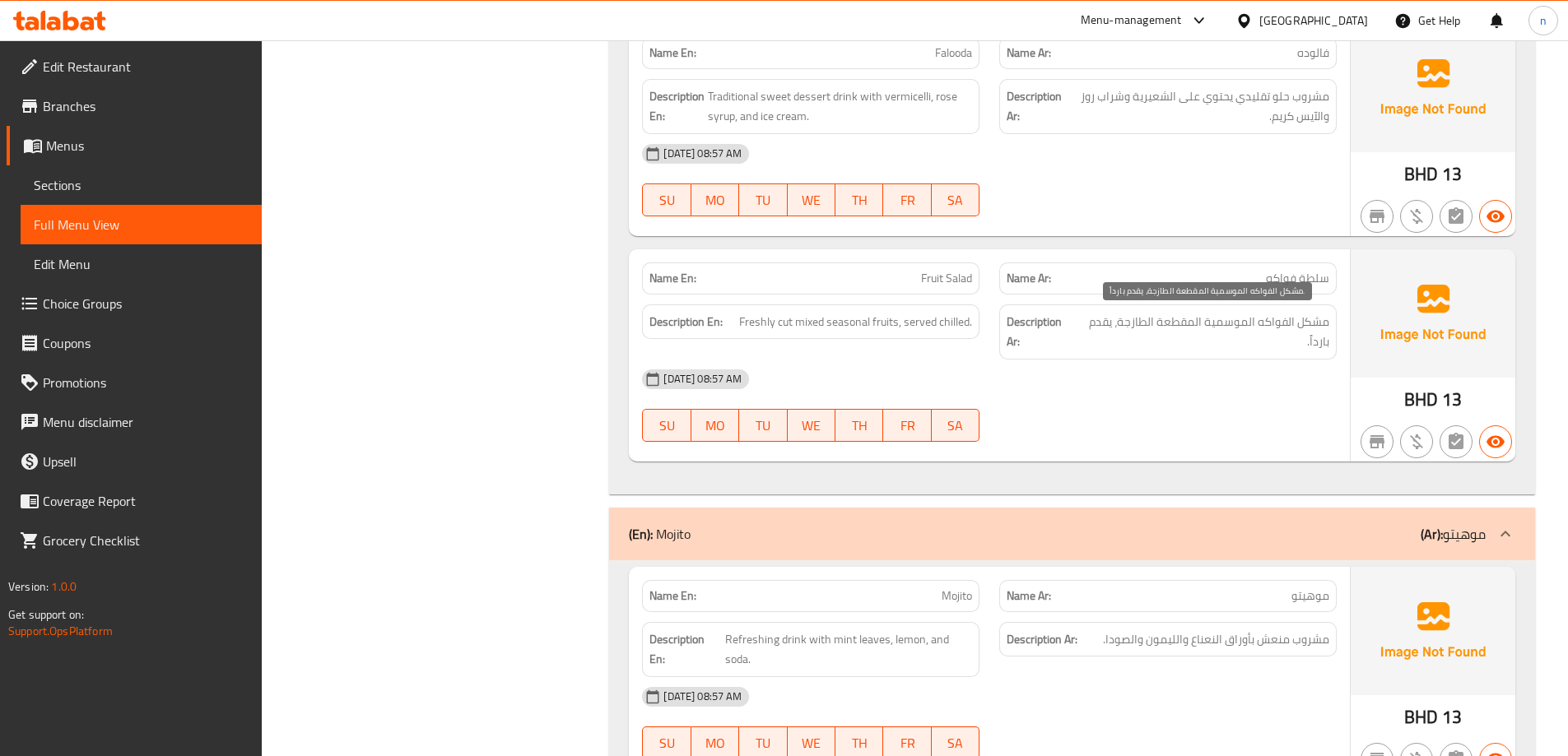
click at [1195, 339] on span "مشكل الفواكه الموسمية المقطعة الطازجة، يقدم بارداً." at bounding box center [1203, 332] width 252 height 40
copy div "مشكل الفواكه الموسمية المقطعة الطازجة، يقدم بارداً."
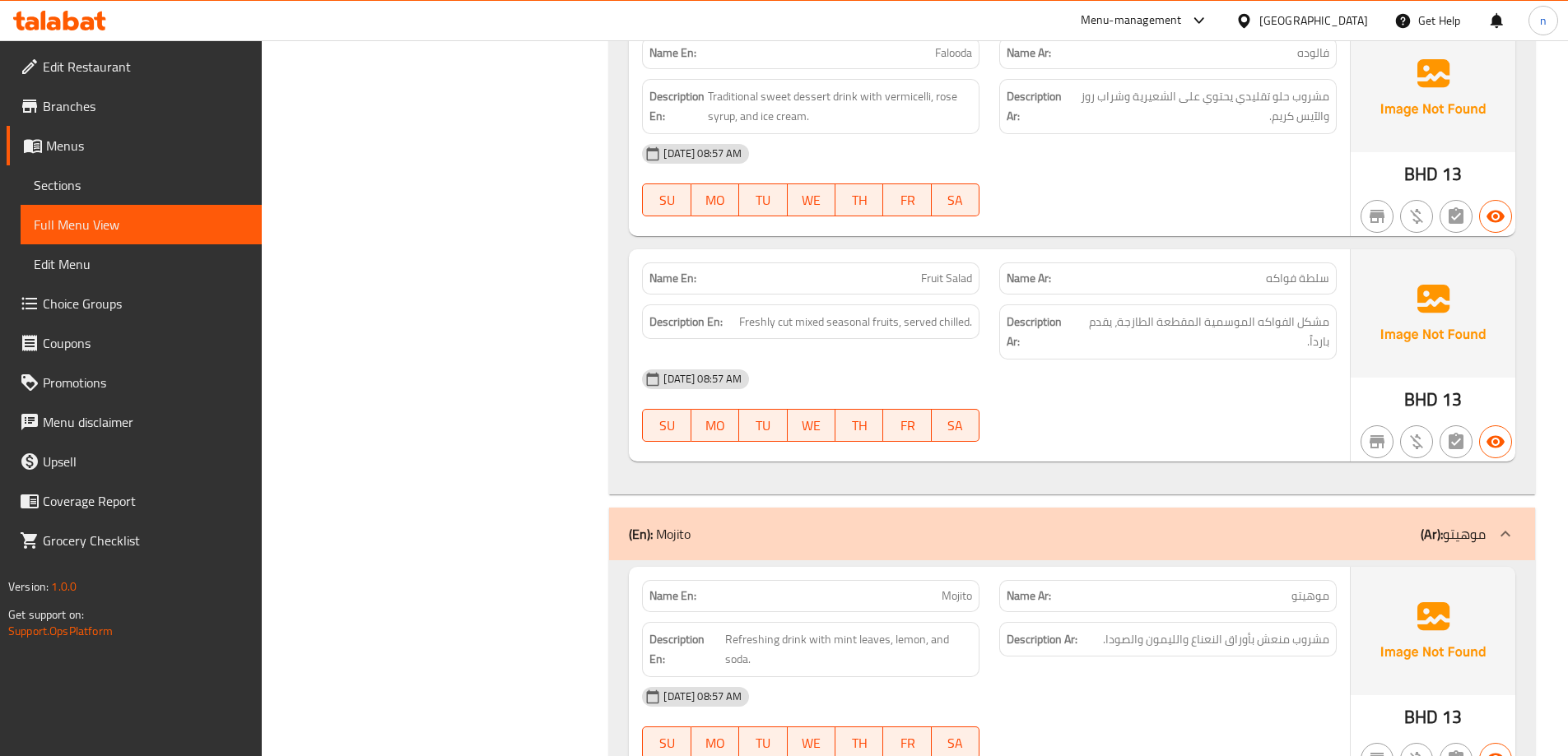
click at [1209, 376] on div "14-10-2025 08:57 AM" at bounding box center [989, 379] width 714 height 39
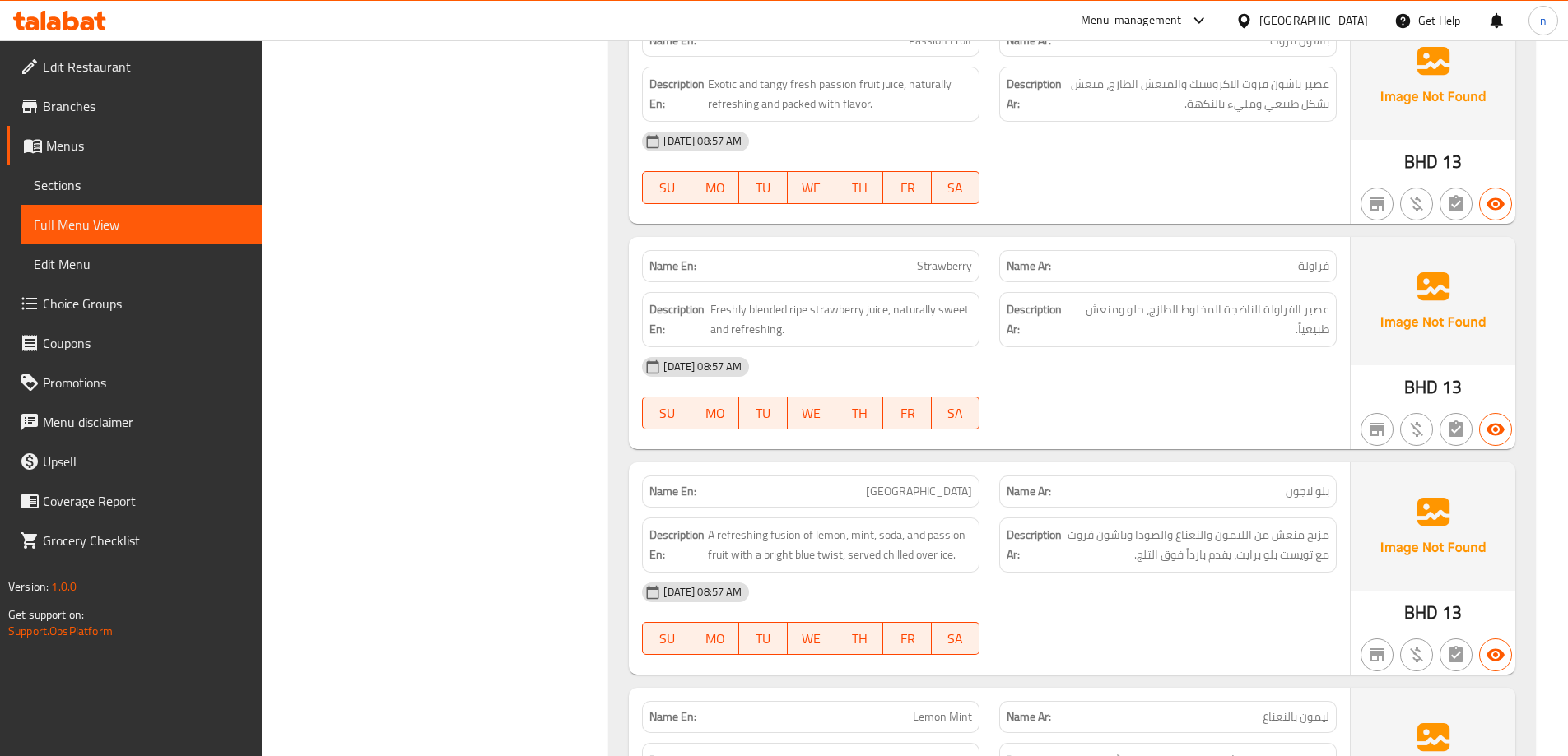
scroll to position [3373, 0]
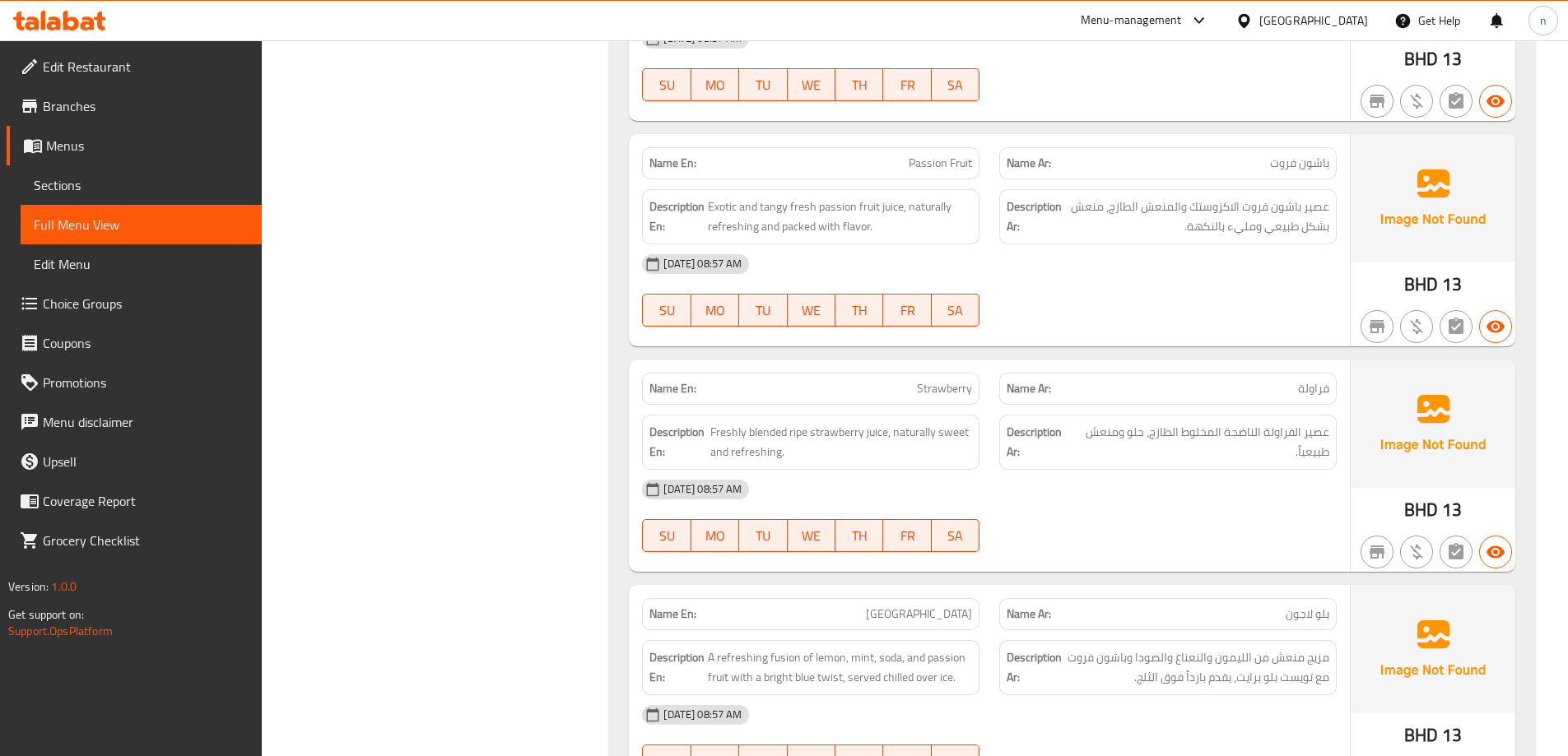
click at [1197, 212] on span "عصير باشون فروت الاكزوستك والمنعش الطازج، منعش بشكل طبيعي ومليء بالنكهة." at bounding box center [1197, 217] width 264 height 40
click at [1207, 204] on span "عصير باشون فروت الاكزوستك والمنعش الطازج، منعش بشكل طبيعي ومليء بالنكهة." at bounding box center [1197, 217] width 264 height 40
copy span "الاكزوستك"
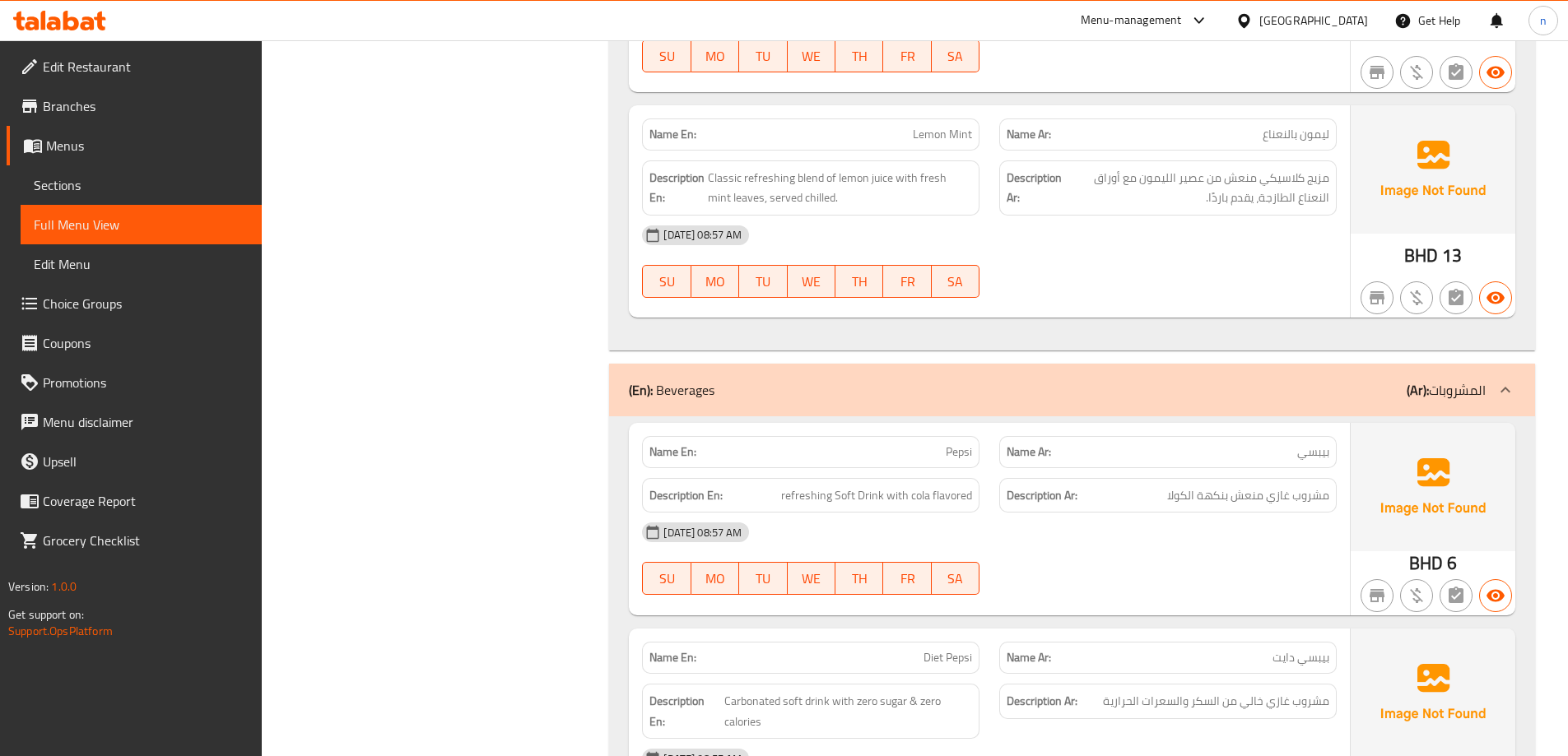
scroll to position [4360, 0]
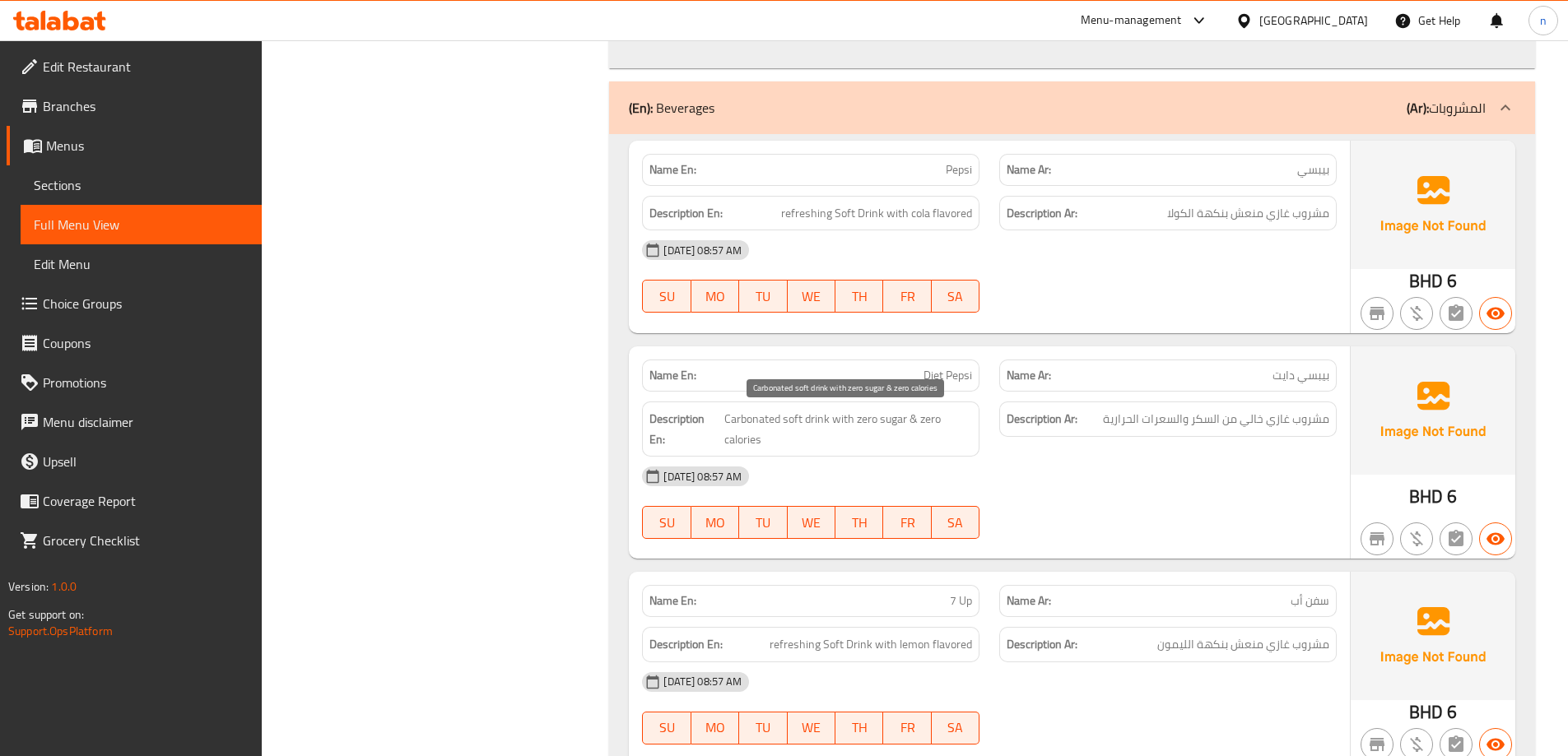
click at [752, 413] on span "Carbonated soft drink with zero sugar & zero calories" at bounding box center [849, 429] width 248 height 40
copy span "Carbonated"
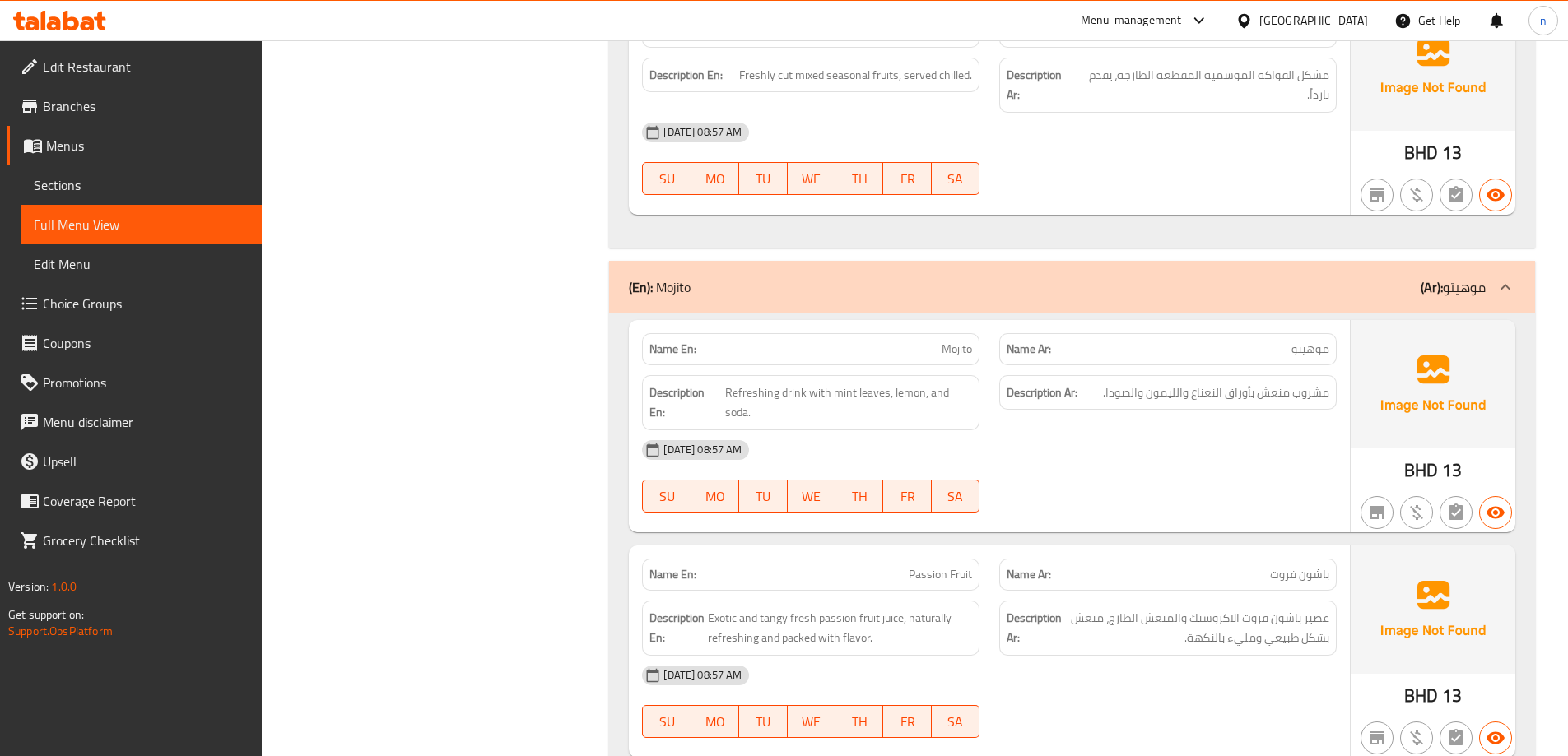
scroll to position [3126, 0]
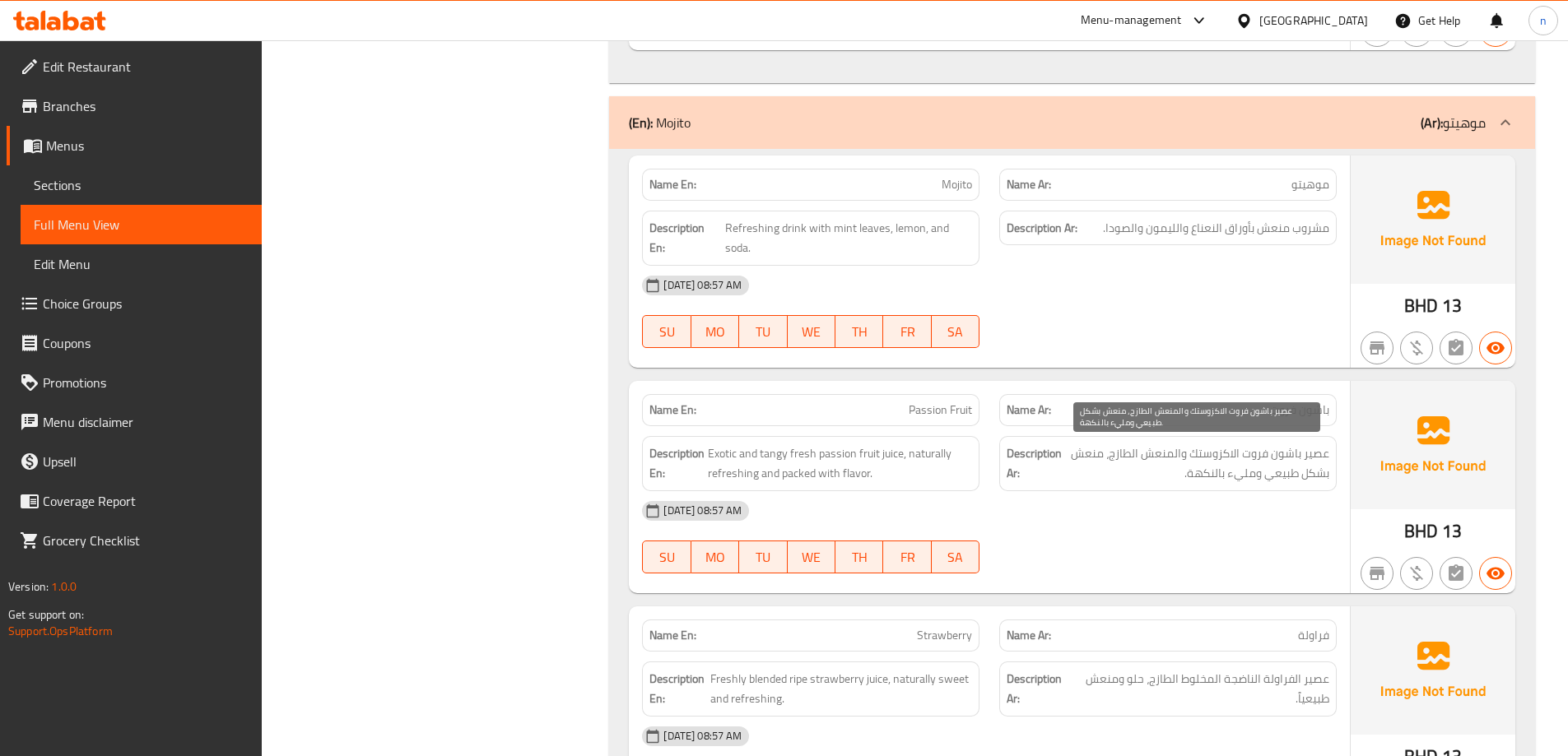
click at [1223, 453] on span "عصير باشون فروت الاكزوستك والمنعش الطازج، منعش بشكل طبيعي ومليء بالنكهة." at bounding box center [1197, 463] width 264 height 40
click at [1171, 556] on div "14-10-2025 08:57 AM SU MO TU WE TH FR SA" at bounding box center [989, 537] width 714 height 92
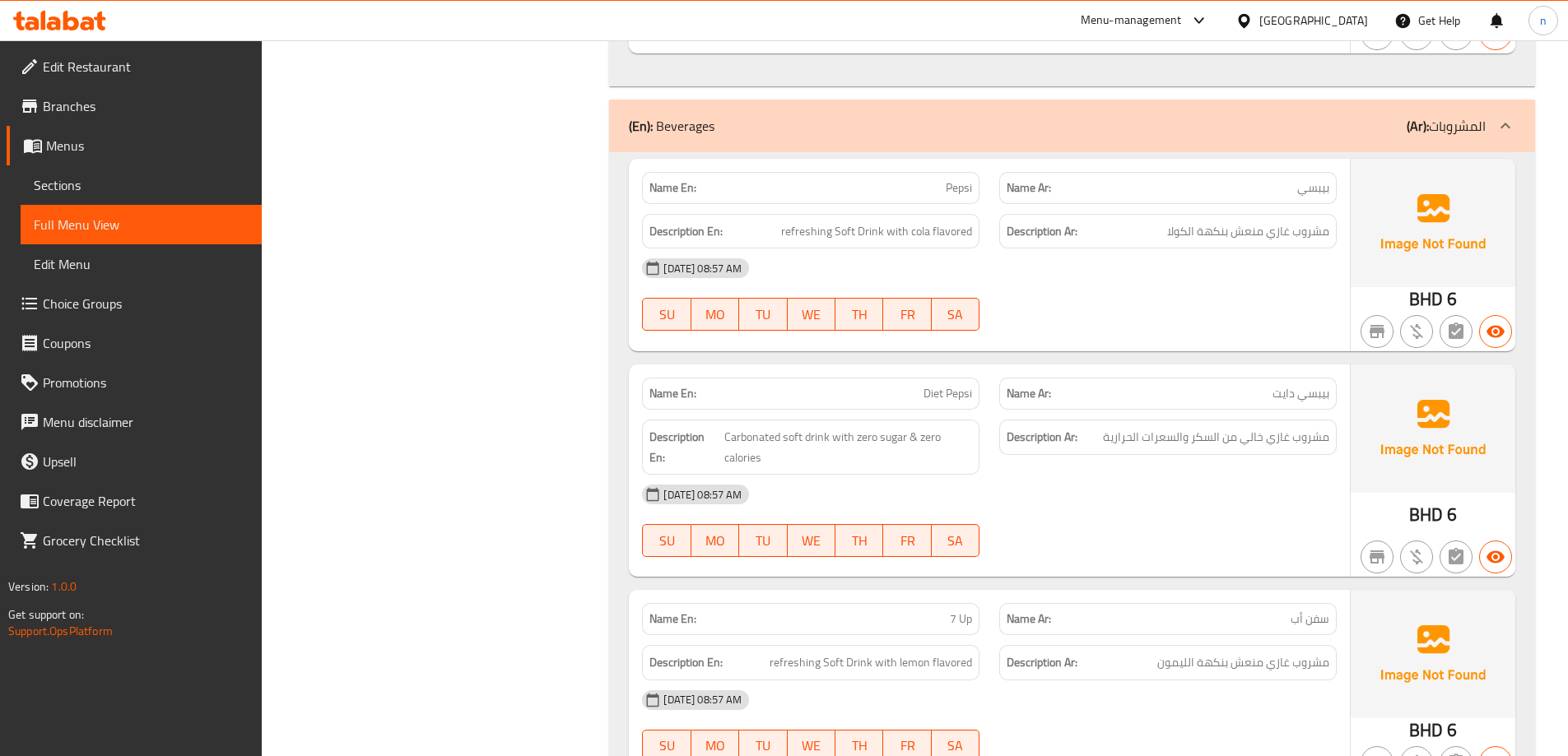
scroll to position [4360, 0]
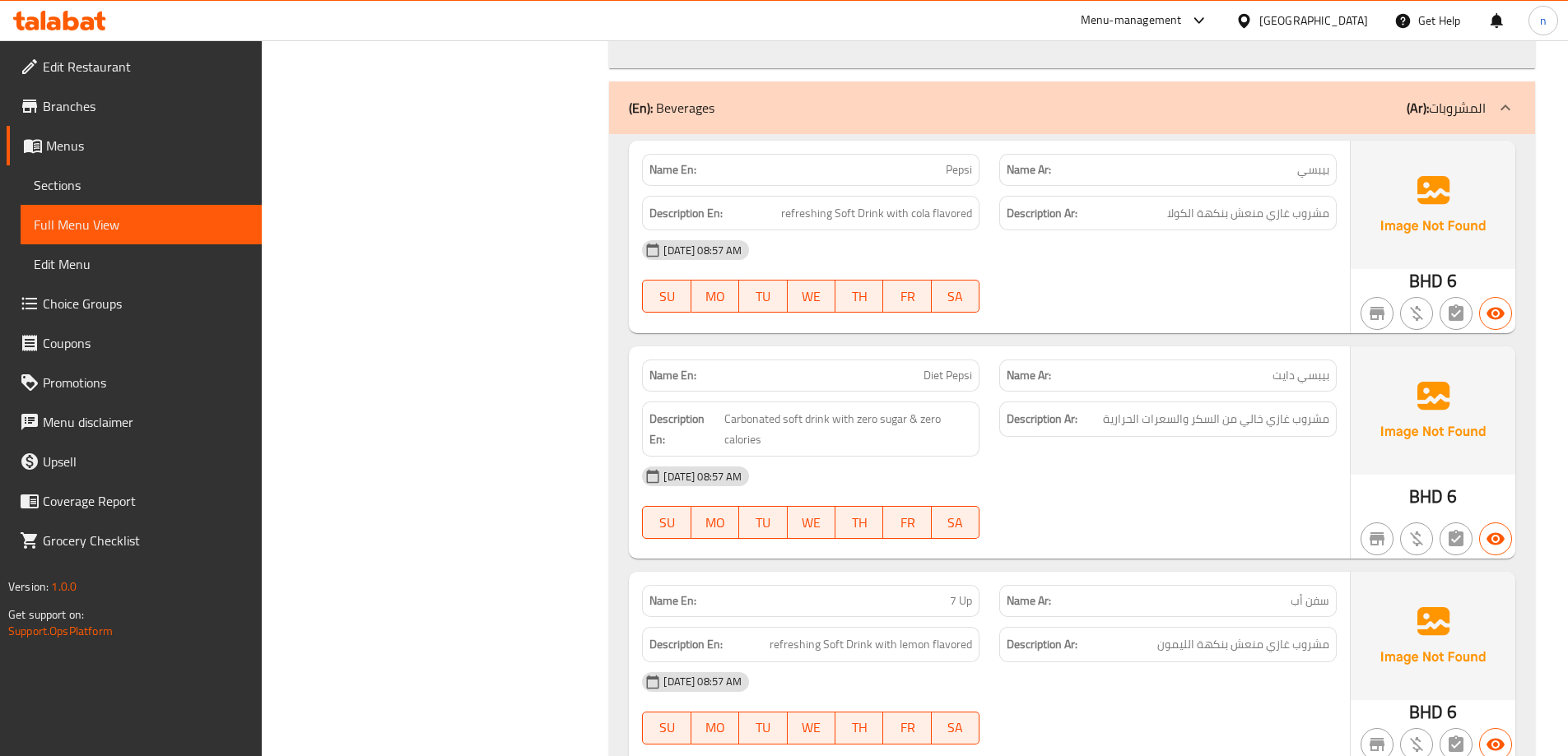
click at [960, 380] on span "Diet Pepsi" at bounding box center [948, 375] width 49 height 18
copy span "Diet Pepsi"
click at [160, 180] on span "Sections" at bounding box center [141, 185] width 215 height 20
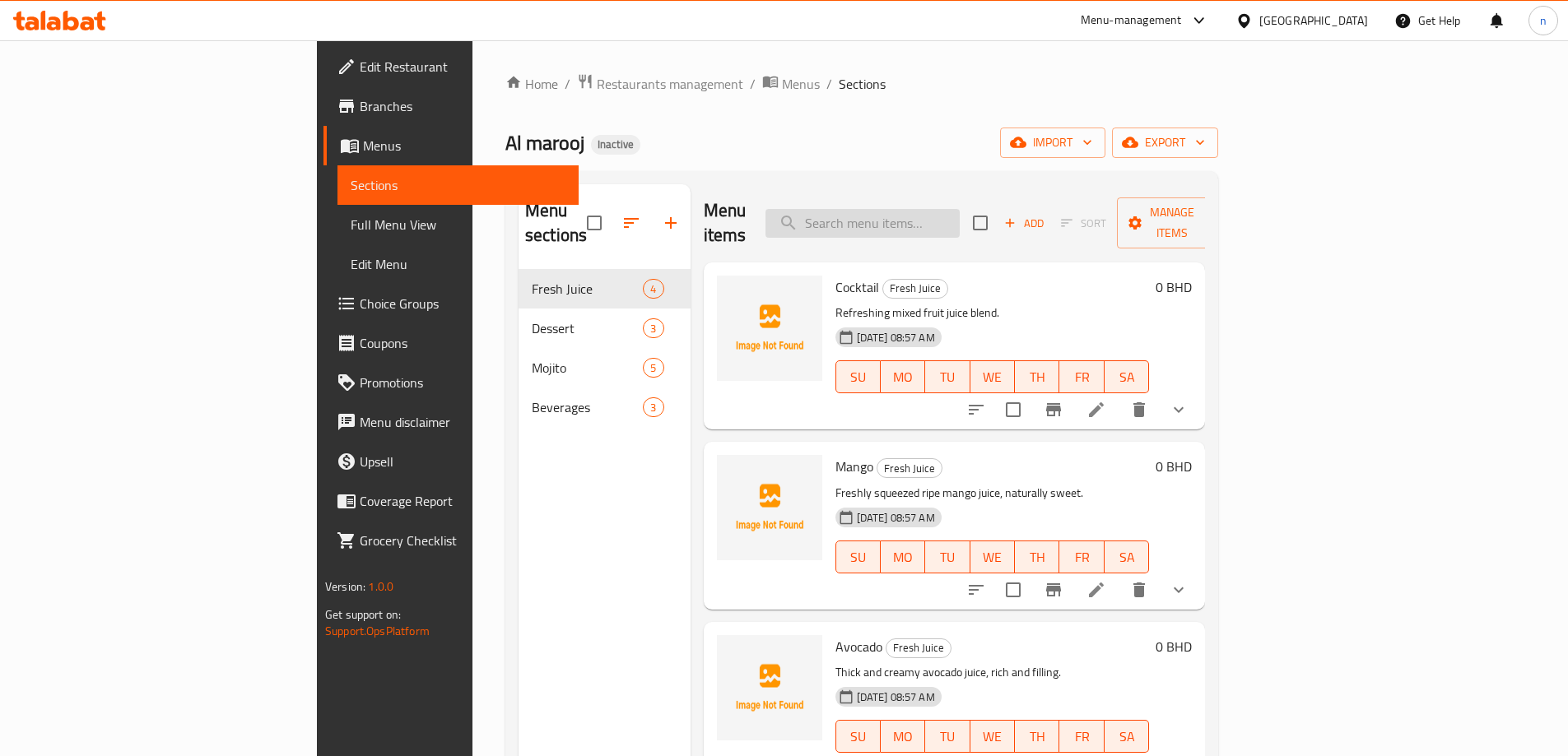
click at [894, 209] on input "search" at bounding box center [863, 223] width 195 height 28
paste input "Diet Pepsi"
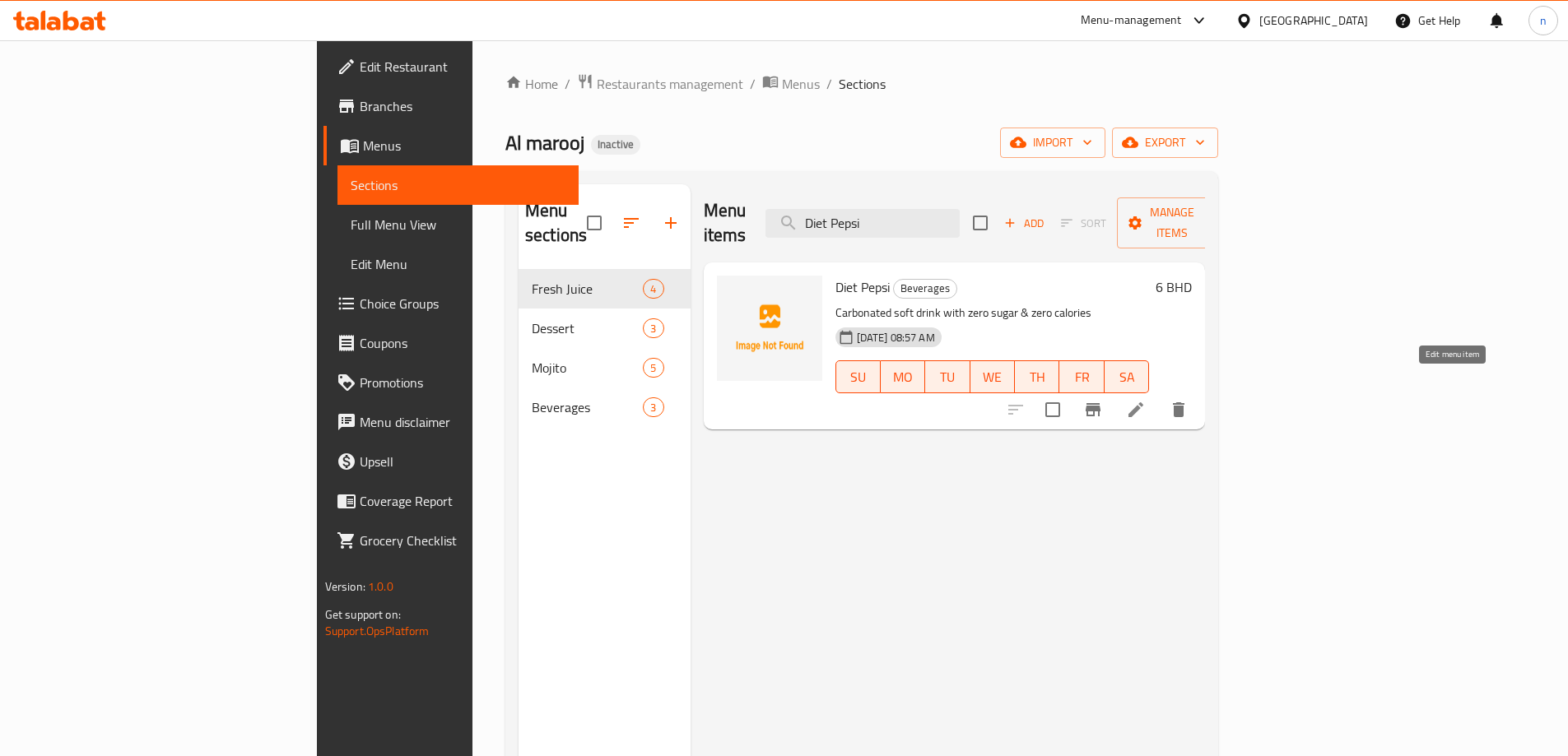
type input "Diet Pepsi"
click at [1145, 400] on icon at bounding box center [1136, 410] width 20 height 20
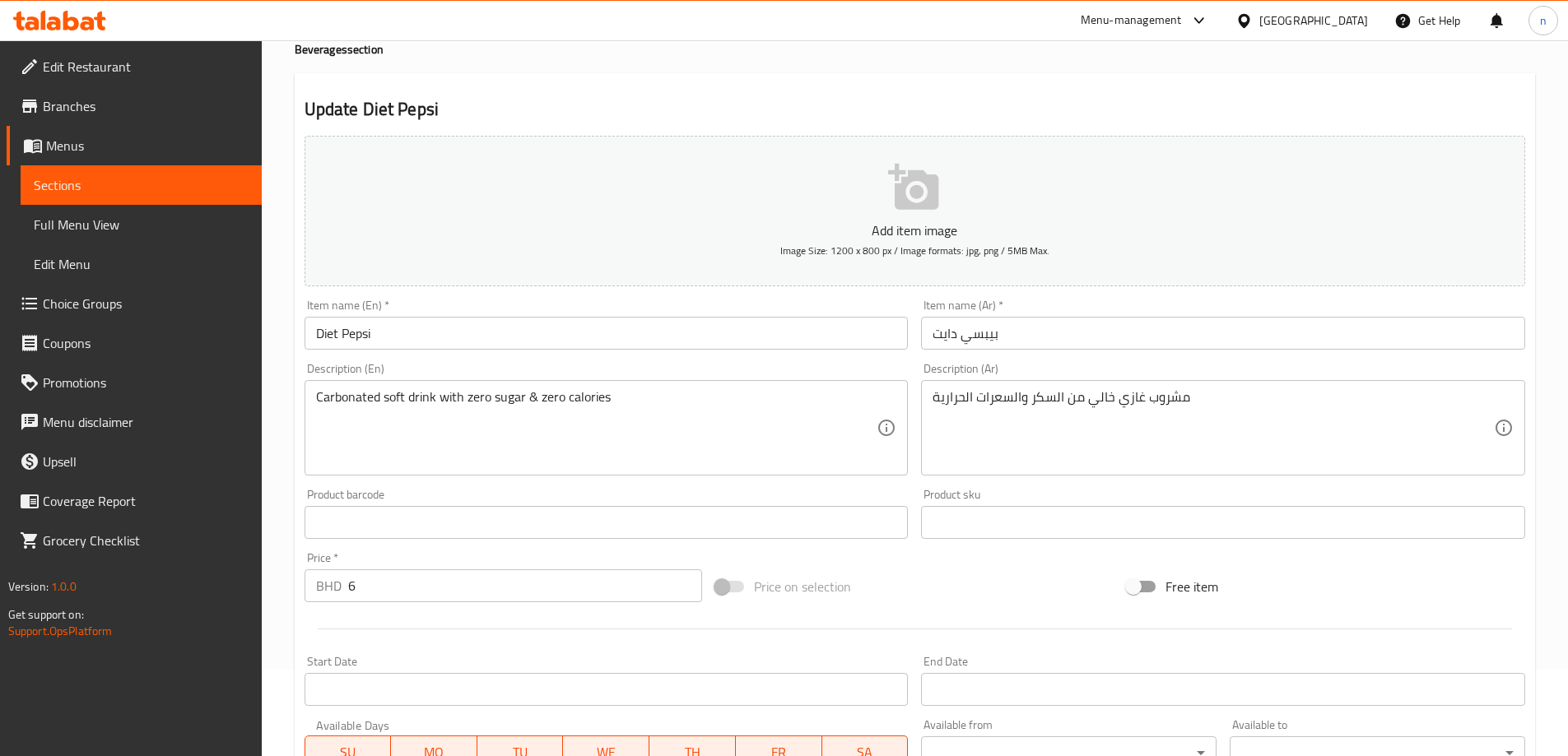
scroll to position [246, 0]
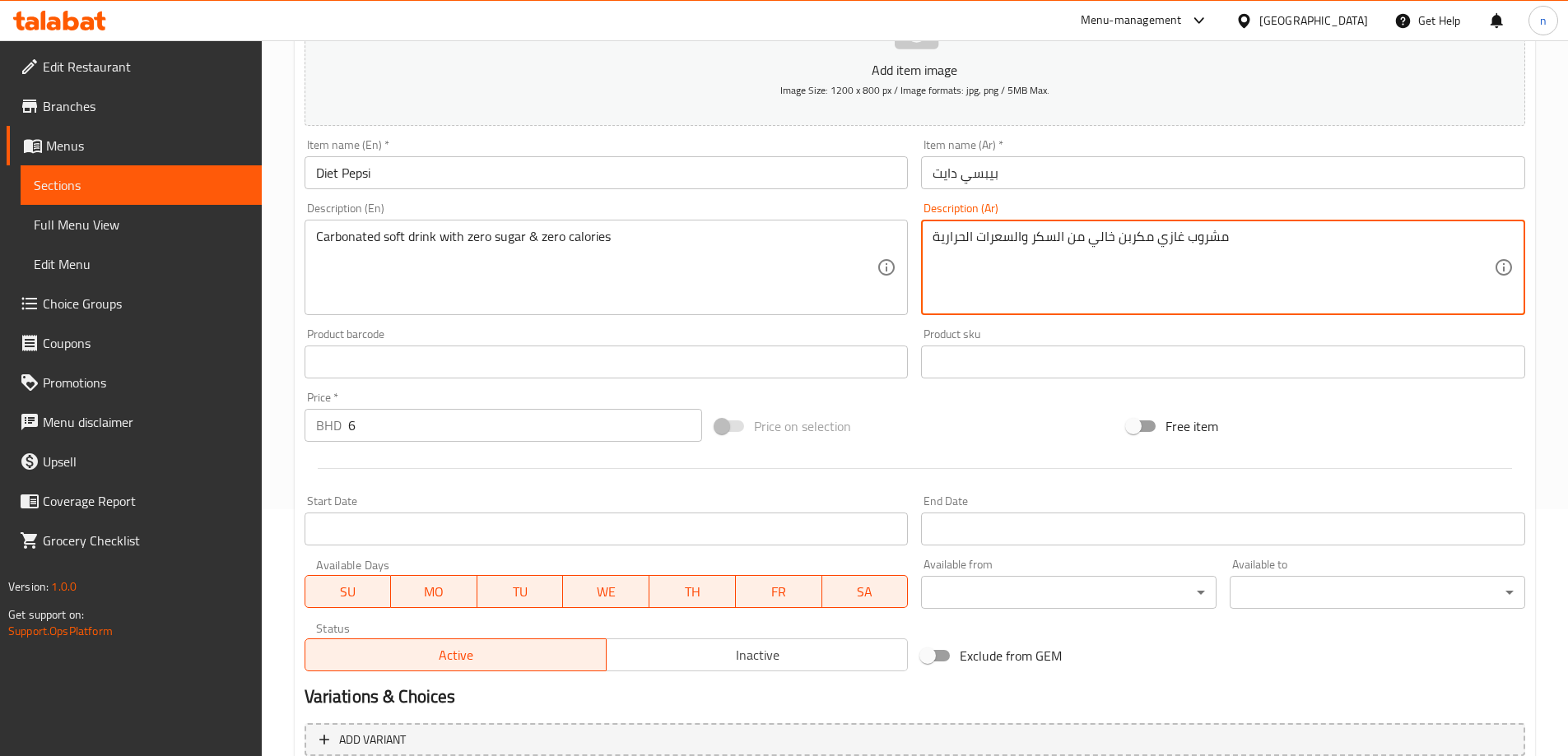
click at [1141, 273] on textarea "مشروب غازي مكربن خالي من السكر والسعرات الحرارية" at bounding box center [1212, 267] width 561 height 78
click at [1278, 267] on textarea "مشروب غازي مكربن خالي من السكر والسعرات الحرارية" at bounding box center [1212, 267] width 561 height 78
drag, startPoint x: 1339, startPoint y: 236, endPoint x: 1381, endPoint y: 257, distance: 47.0
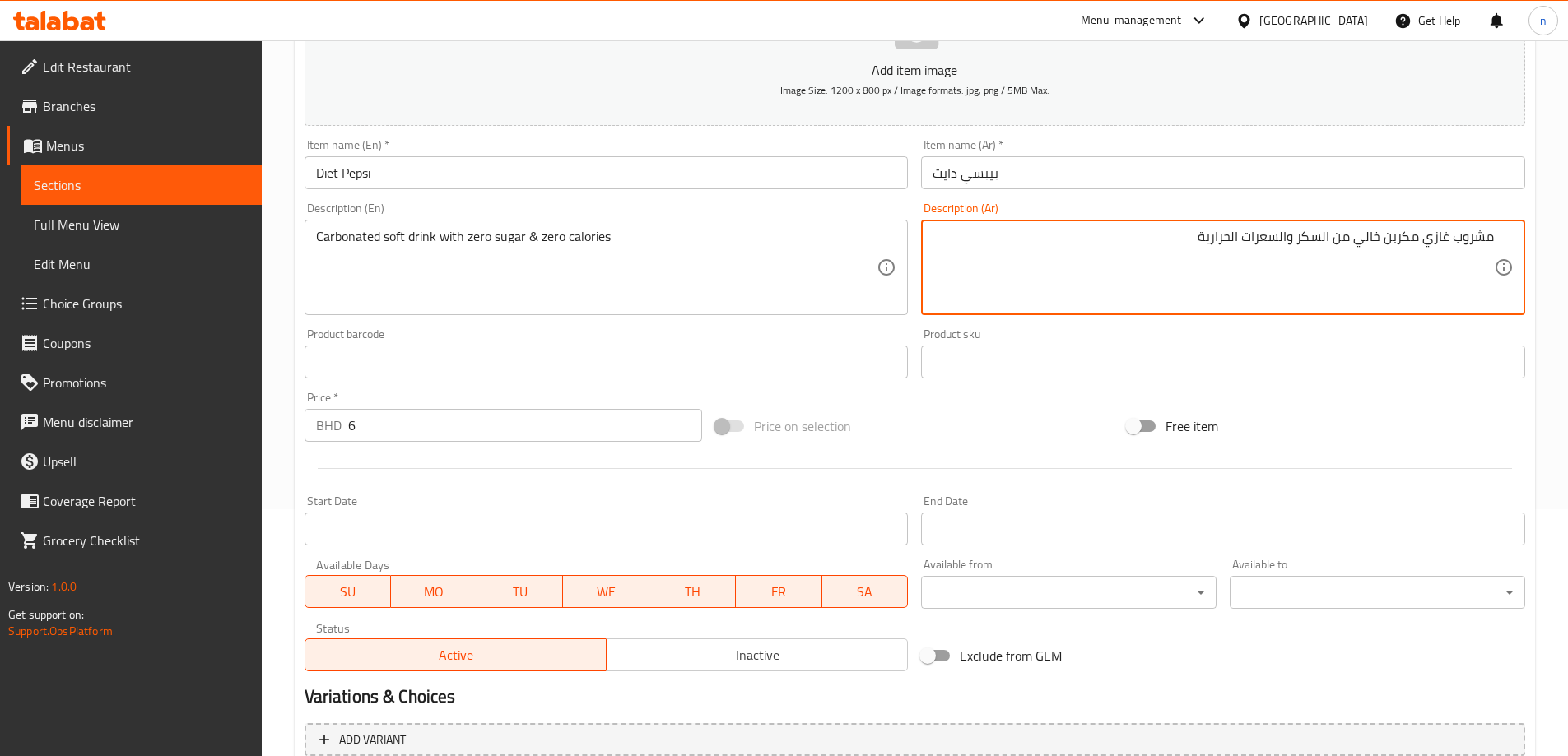
click at [1381, 257] on textarea "مشروب غازي مكربن خالي من السكر والسعرات الحرارية" at bounding box center [1212, 267] width 561 height 78
click at [1250, 239] on textarea "مشروب غازي مكربن زيرو سكر و زيرو سعرات الحرارية" at bounding box center [1212, 267] width 561 height 78
type textarea "مشروب غازي مكربن زيرو سكر و زيرو سعرات حرارية"
click at [1316, 401] on div "Add item image Image Size: 1200 x 800 px / Image formats: jpg, png / 5MB Max. I…" at bounding box center [914, 324] width 1233 height 709
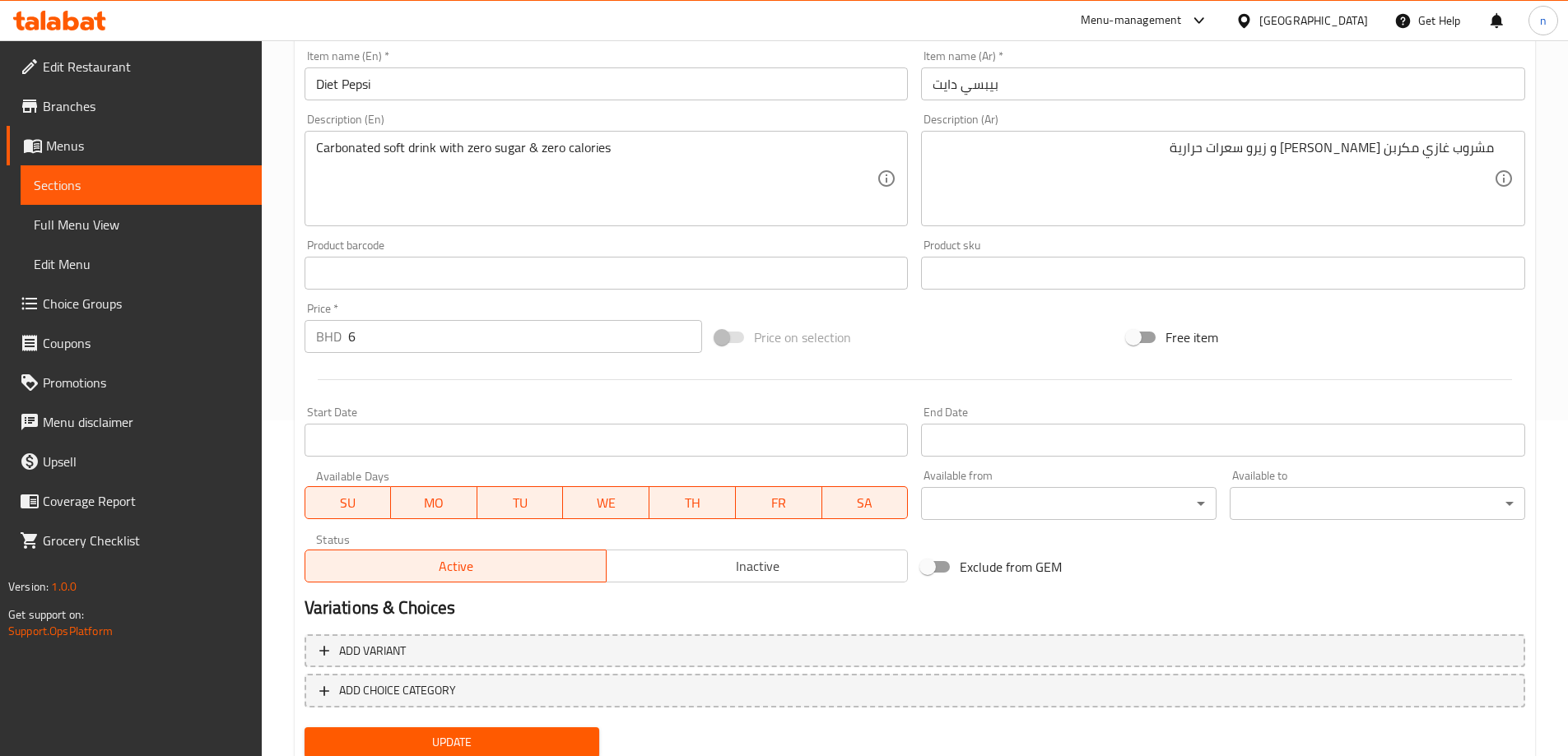
scroll to position [393, 0]
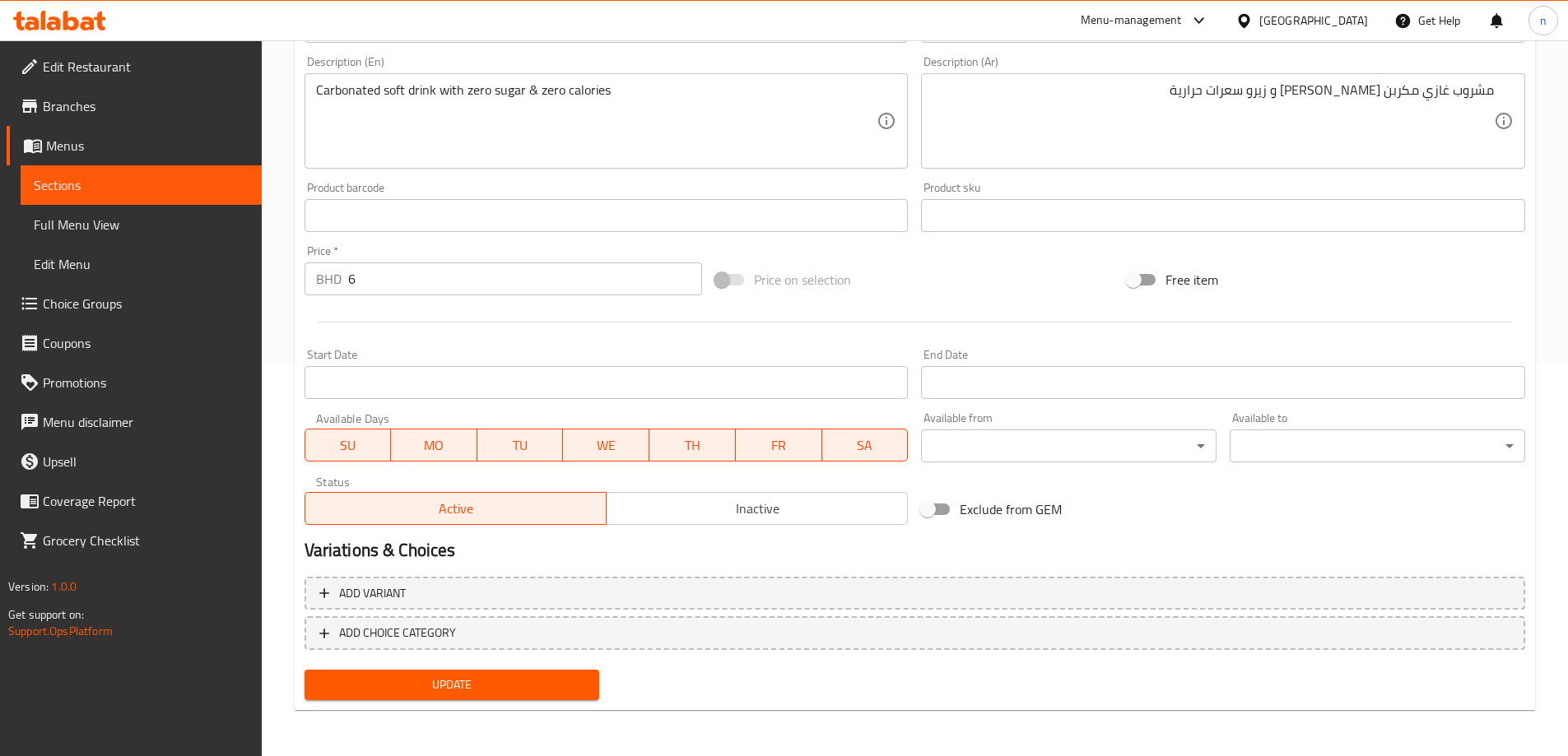
click at [569, 686] on span "Update" at bounding box center [452, 685] width 269 height 21
click at [205, 146] on span "Menus" at bounding box center [147, 146] width 202 height 20
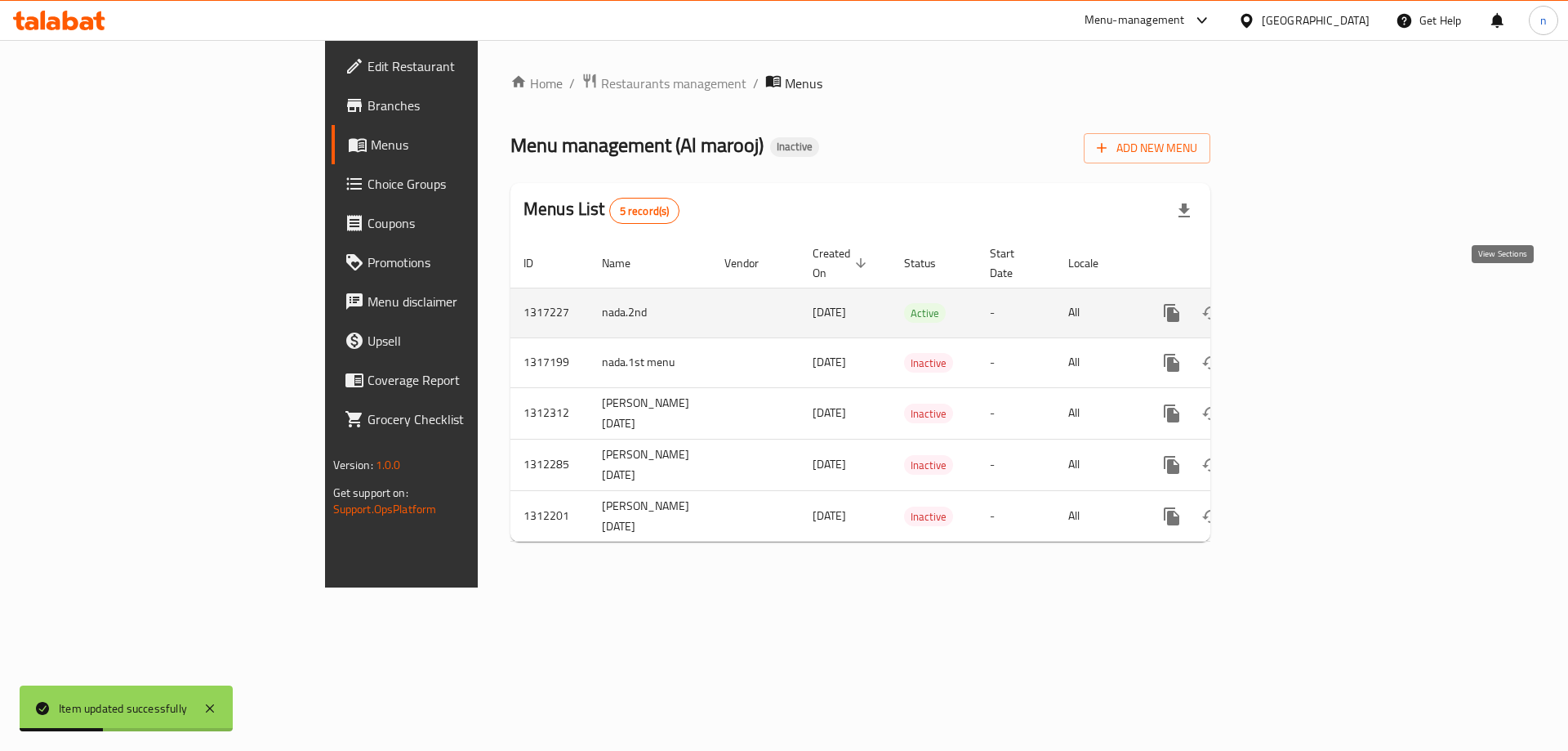
click at [1309, 293] on link "enhanced table" at bounding box center [1289, 312] width 39 height 39
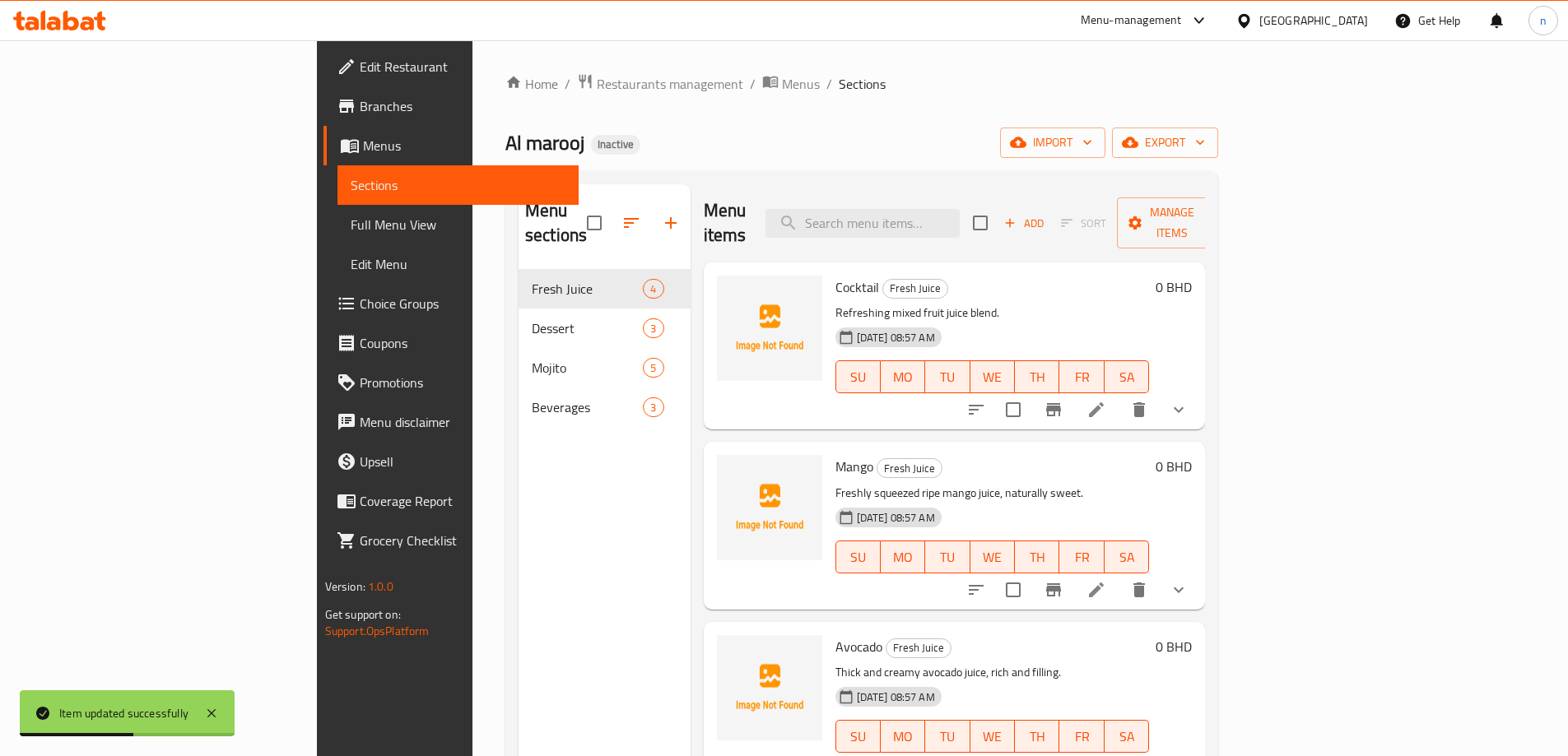
click at [337, 211] on link "Full Menu View" at bounding box center [458, 224] width 241 height 39
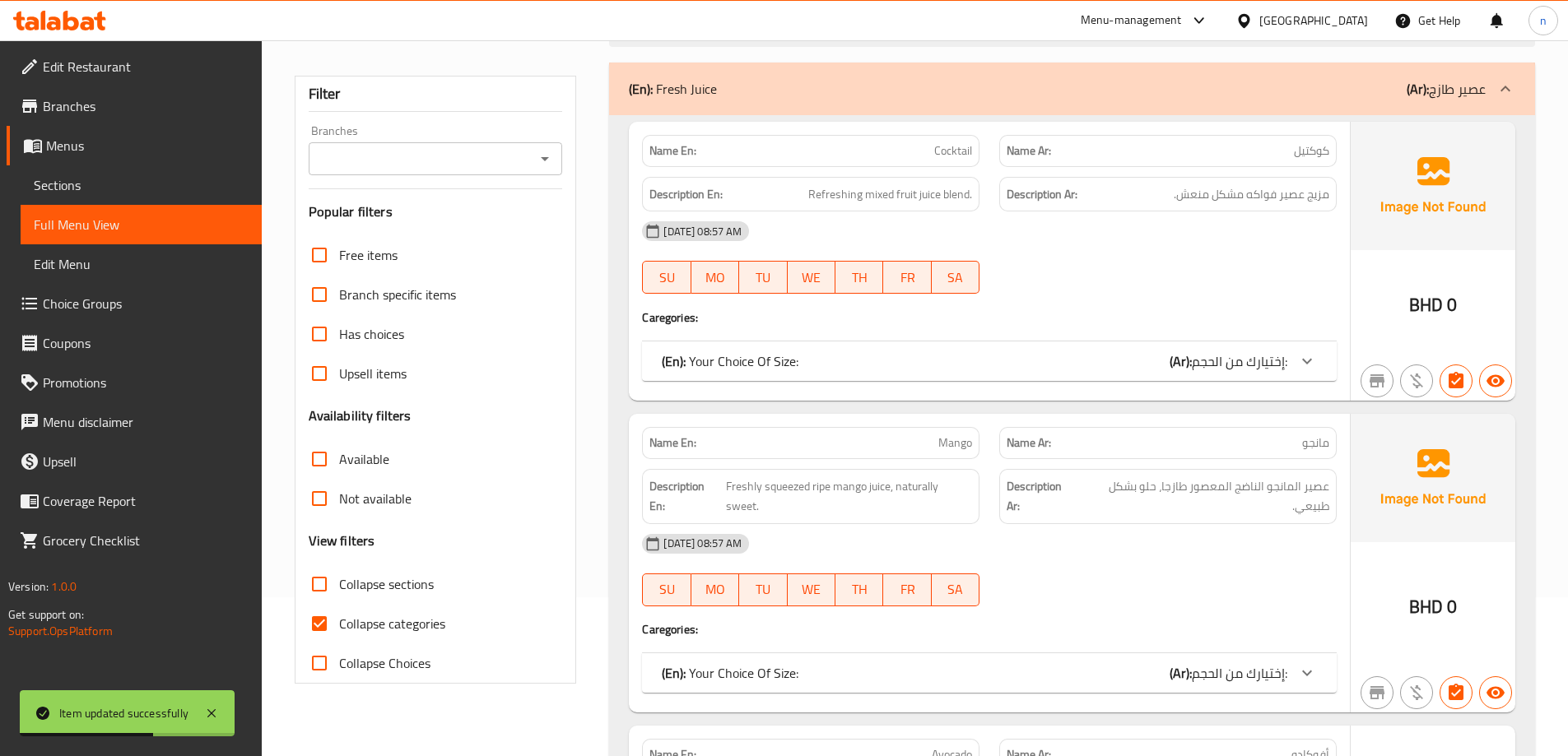
scroll to position [246, 0]
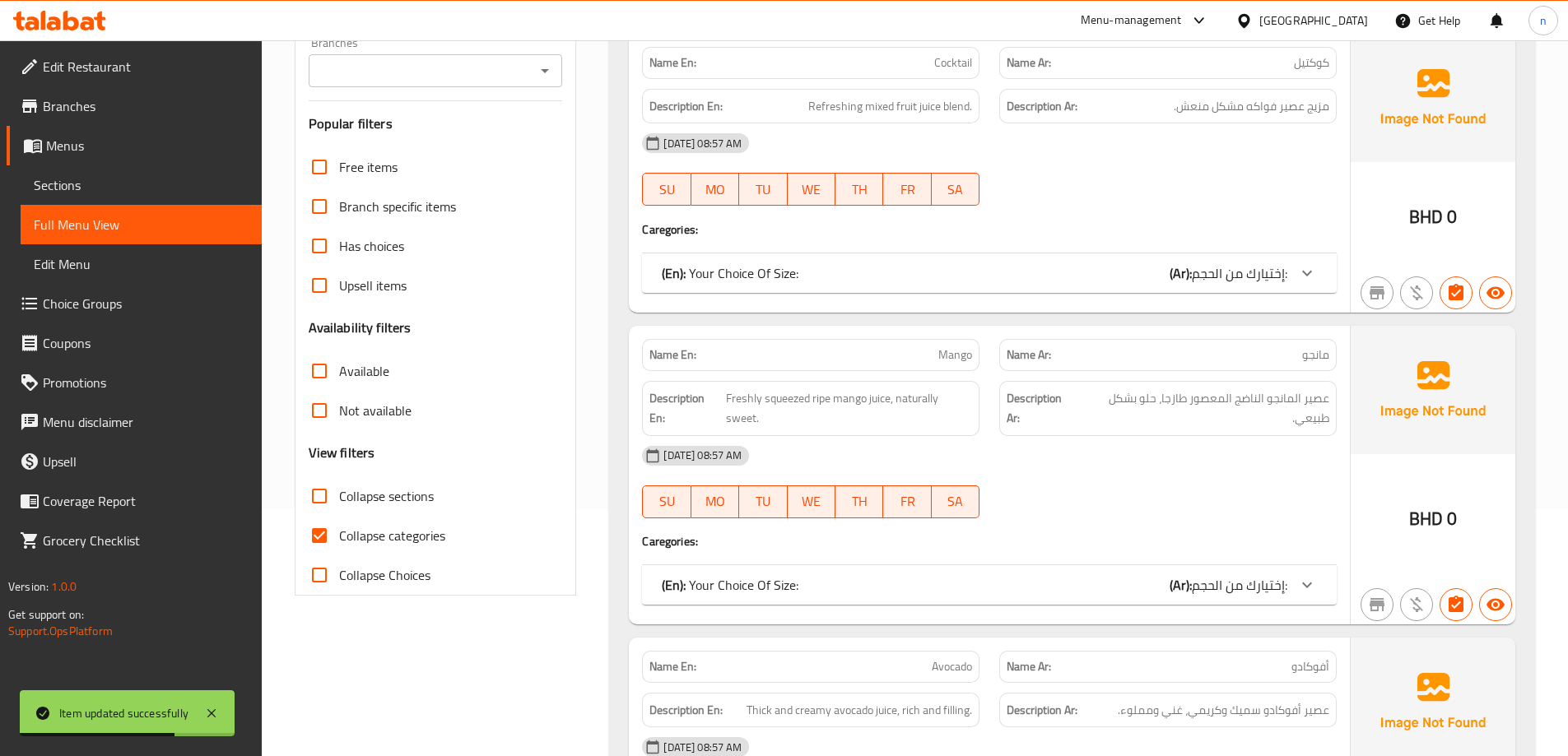
click at [392, 528] on span "Collapse categories" at bounding box center [392, 536] width 106 height 20
click at [339, 528] on input "Collapse categories" at bounding box center [319, 535] width 39 height 39
checkbox input "false"
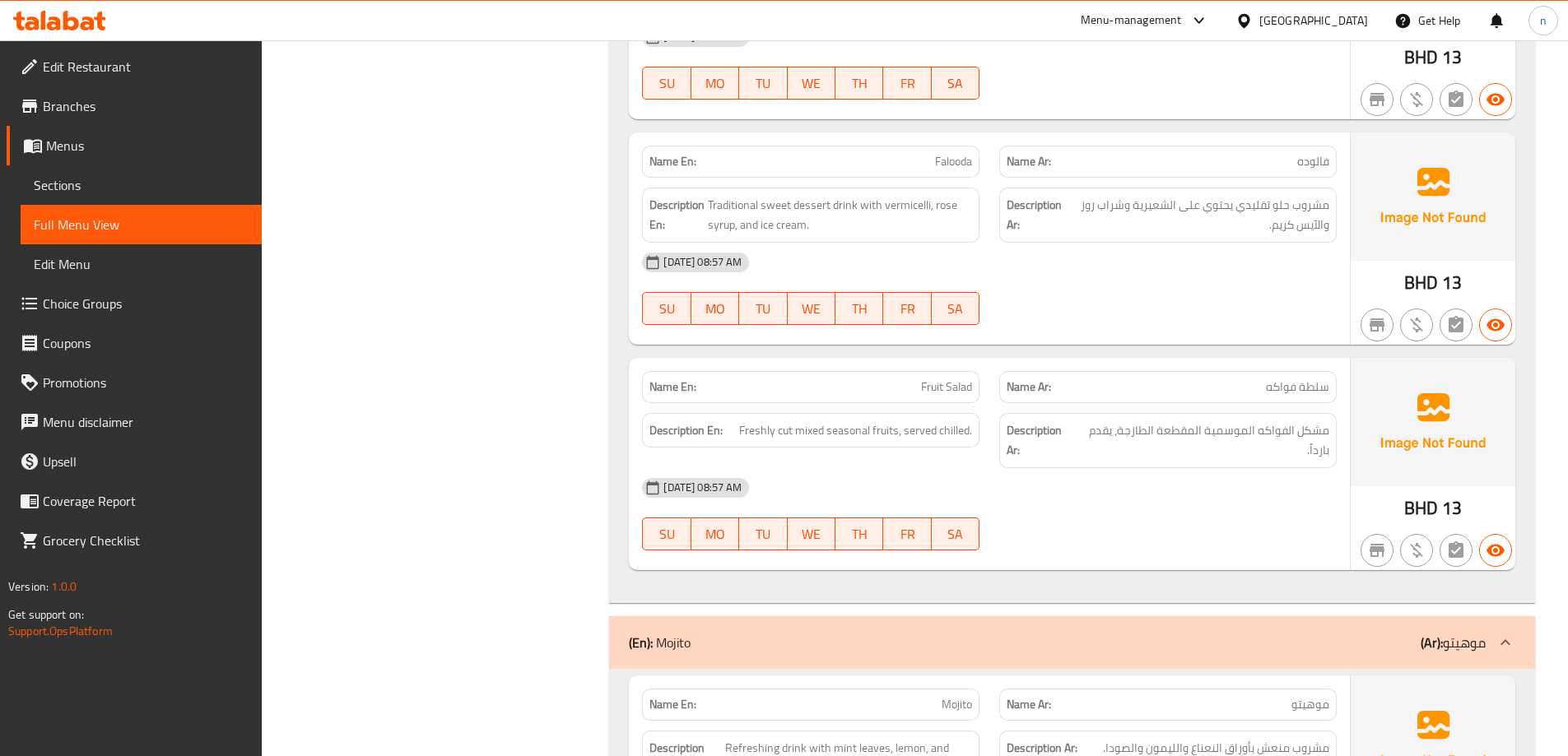
scroll to position [2633, 0]
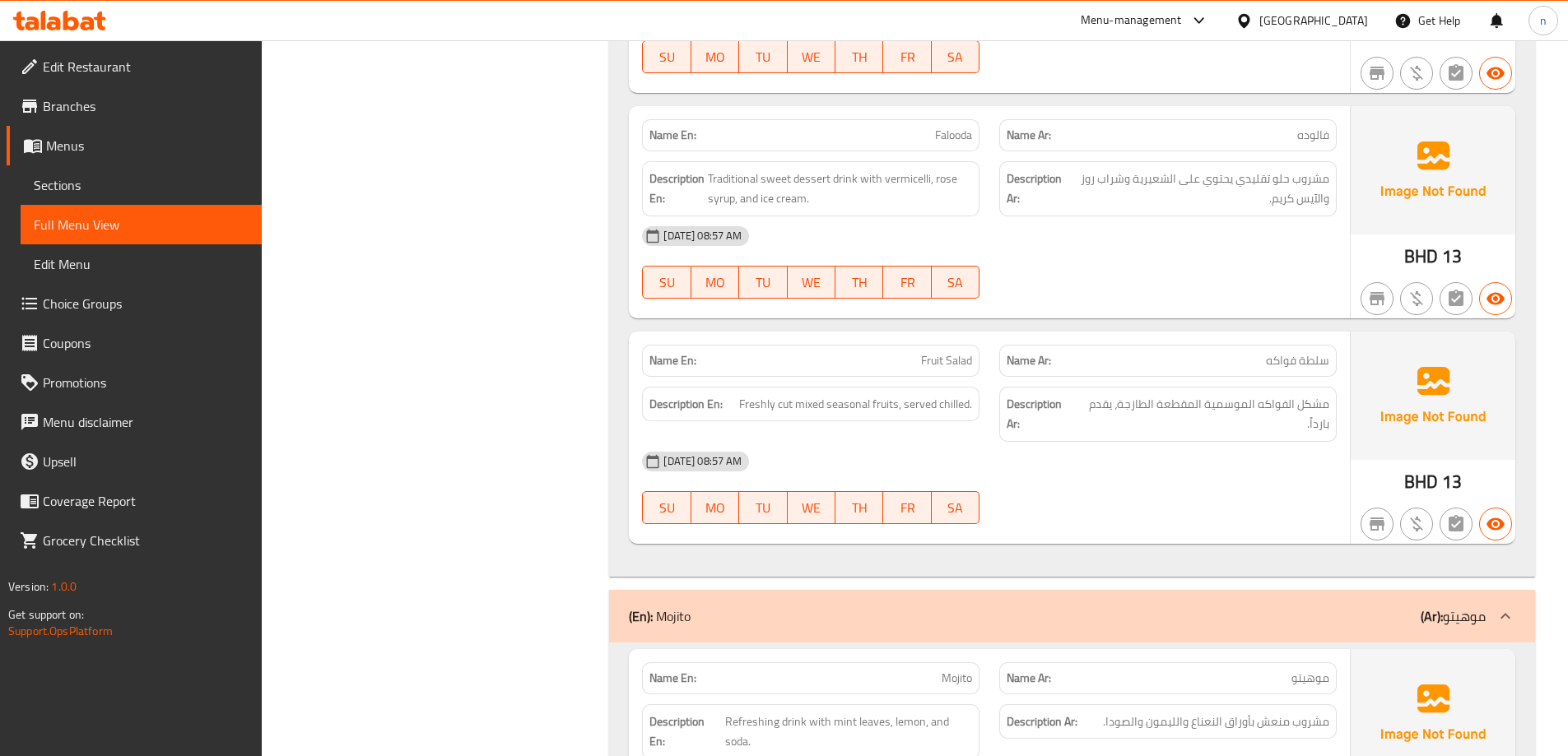
click at [958, 139] on span "Falooda" at bounding box center [953, 135] width 37 height 18
copy span "Falooda"
click at [153, 182] on span "Sections" at bounding box center [141, 185] width 215 height 20
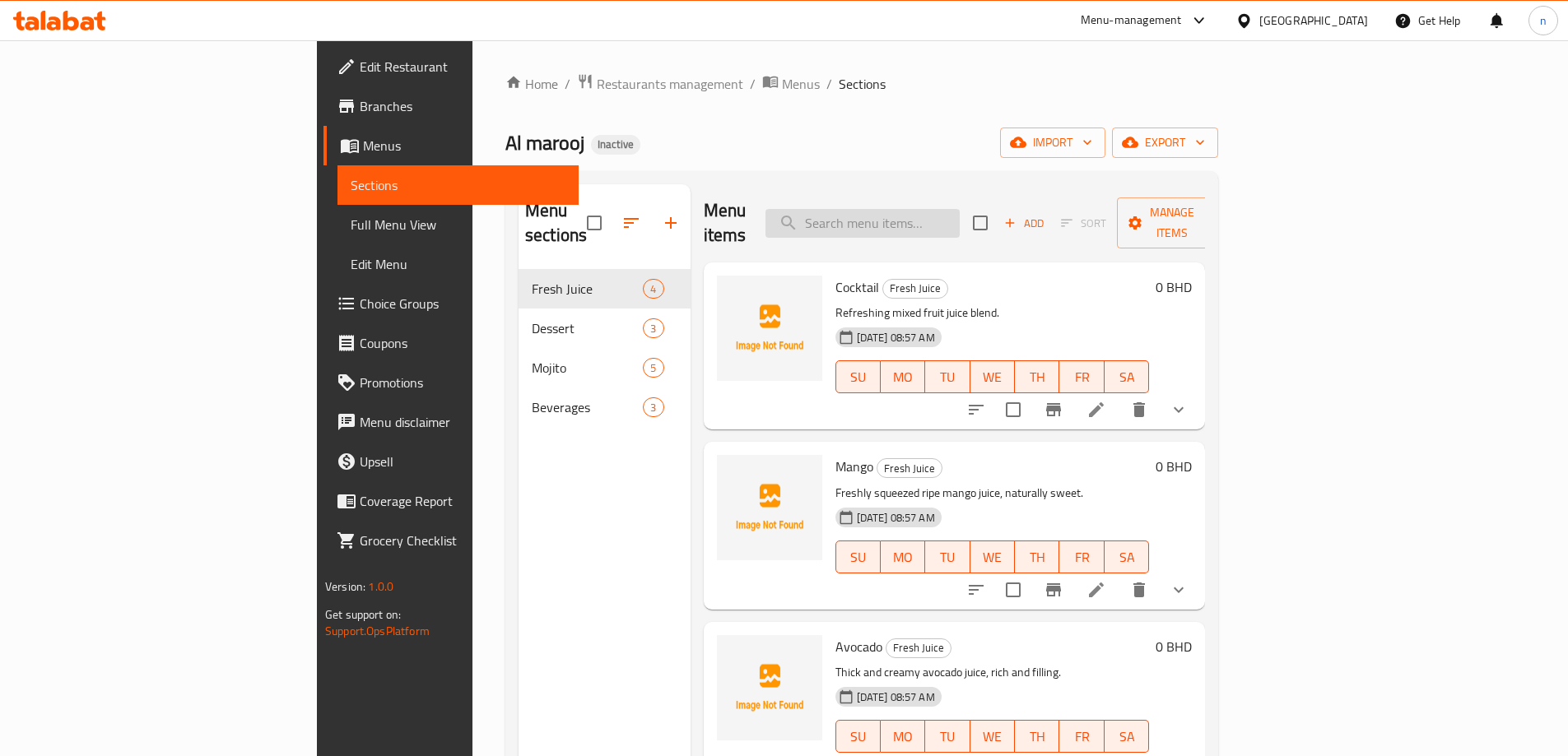
click at [959, 211] on input "search" at bounding box center [863, 223] width 195 height 28
paste input "Falooda"
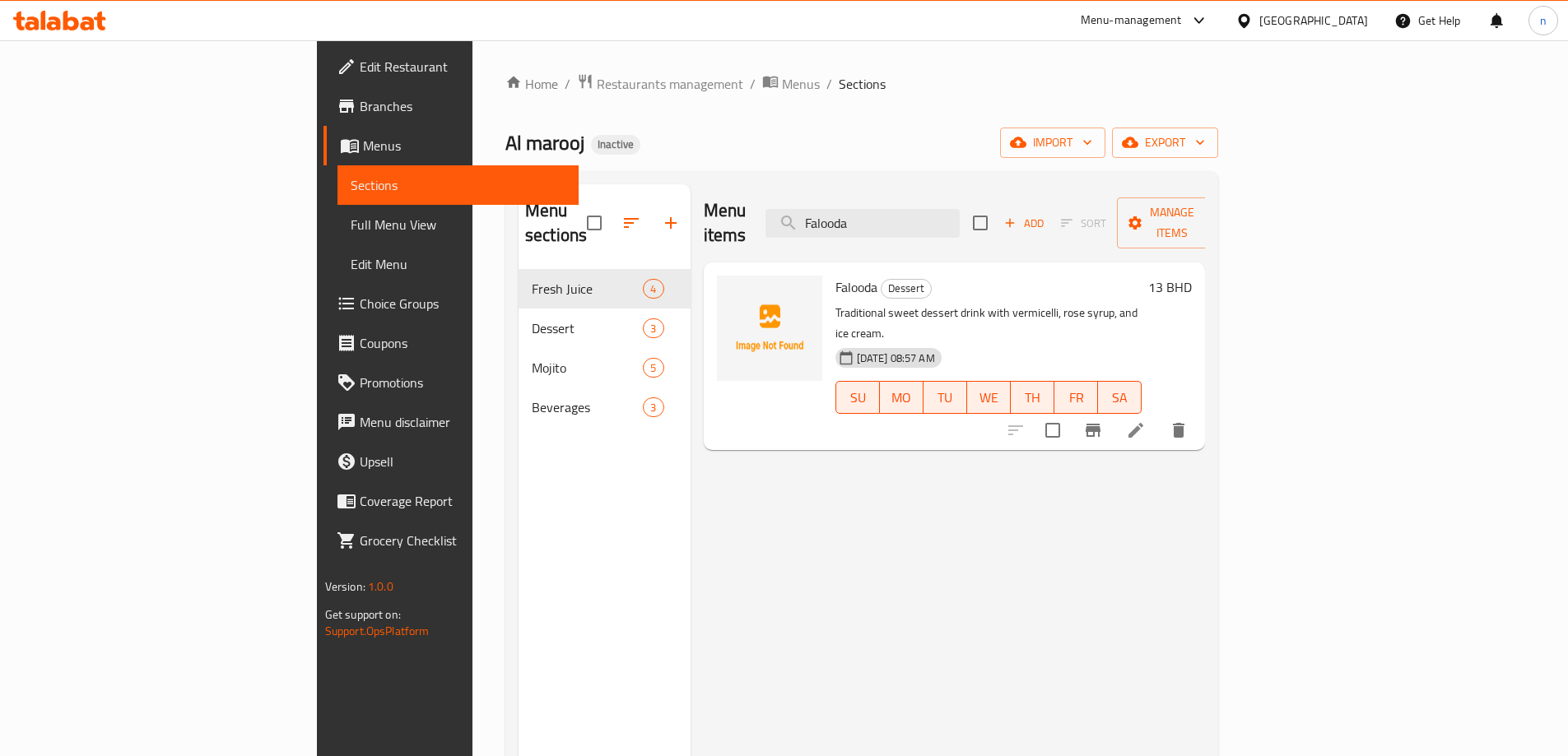
type input "Falooda"
click at [1159, 416] on li at bounding box center [1135, 430] width 46 height 29
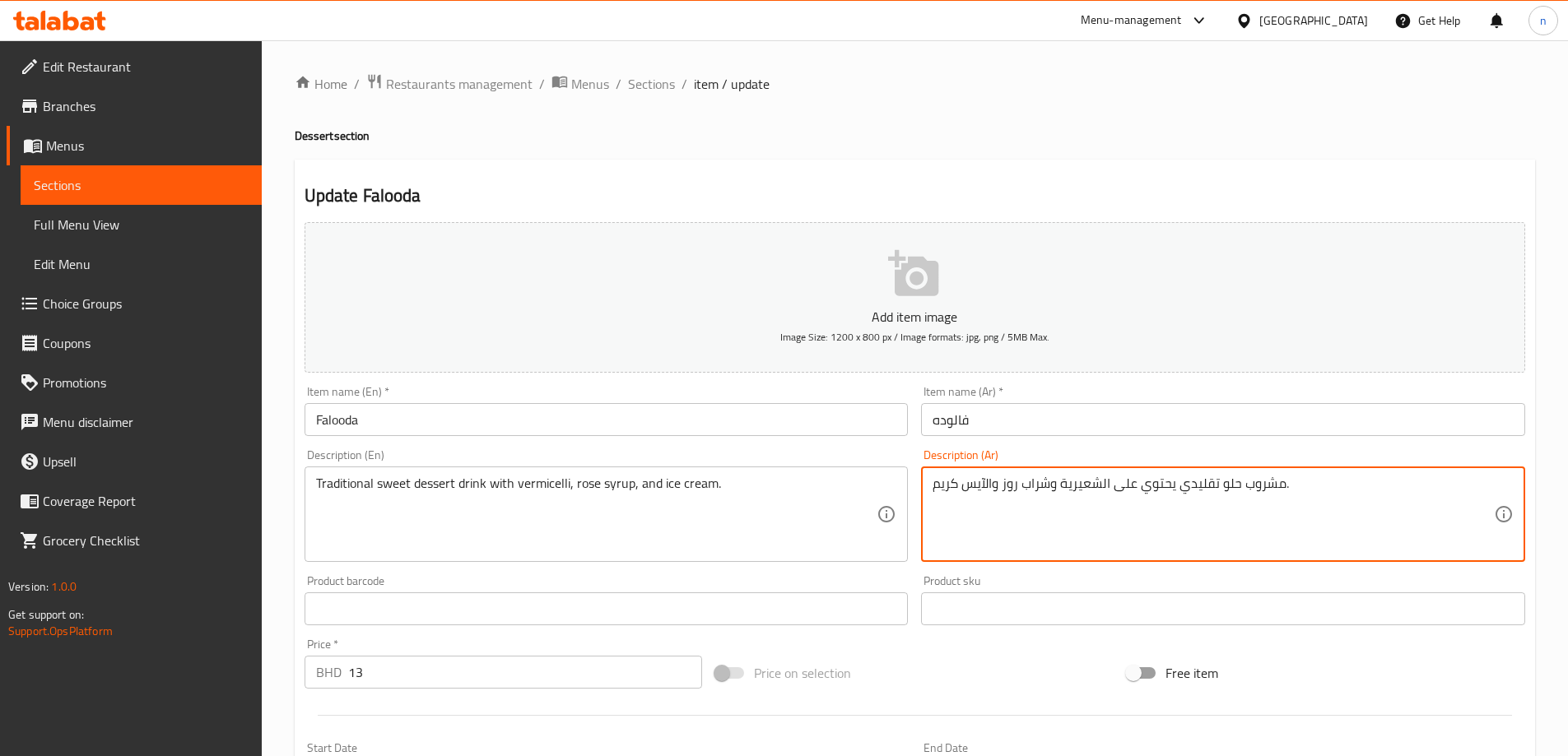
click at [1254, 501] on textarea "مشروب حلو تقليدي يحتوي على الشعيرية وشراب روز والآيس كريم." at bounding box center [1212, 514] width 561 height 78
click at [1332, 490] on textarea "مشروب حلو تقليدي يحتوي على الشعيرية وشراب روز والآيس كريم." at bounding box center [1212, 514] width 561 height 78
click at [1477, 492] on textarea "مشروب حلو تقليدي يحتوي على الشعيرية وشراب روز والآيس كريم." at bounding box center [1212, 514] width 561 height 78
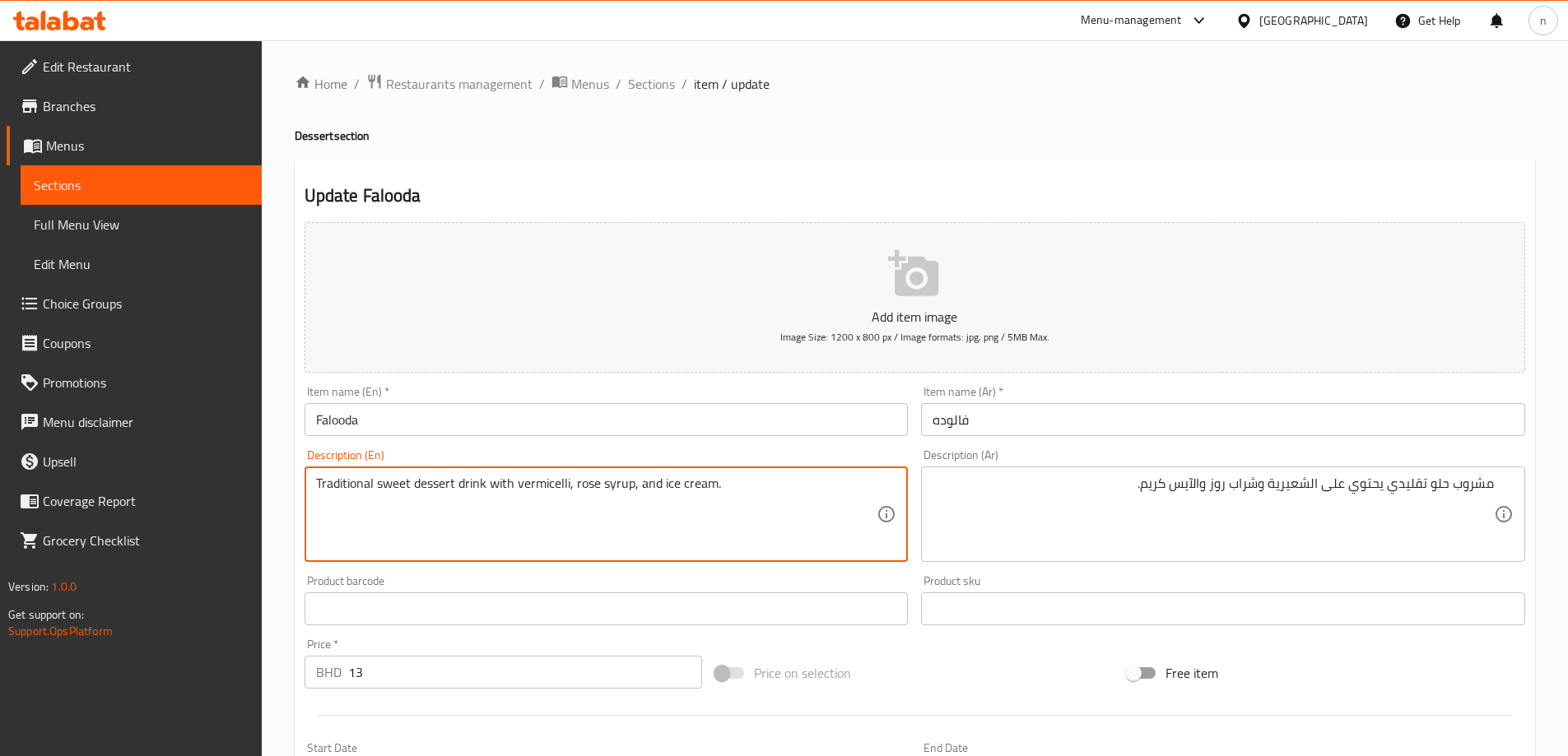
click at [399, 490] on textarea "Traditional sweet dessert drink with vermicelli, rose syrup, and ice cream." at bounding box center [596, 514] width 561 height 78
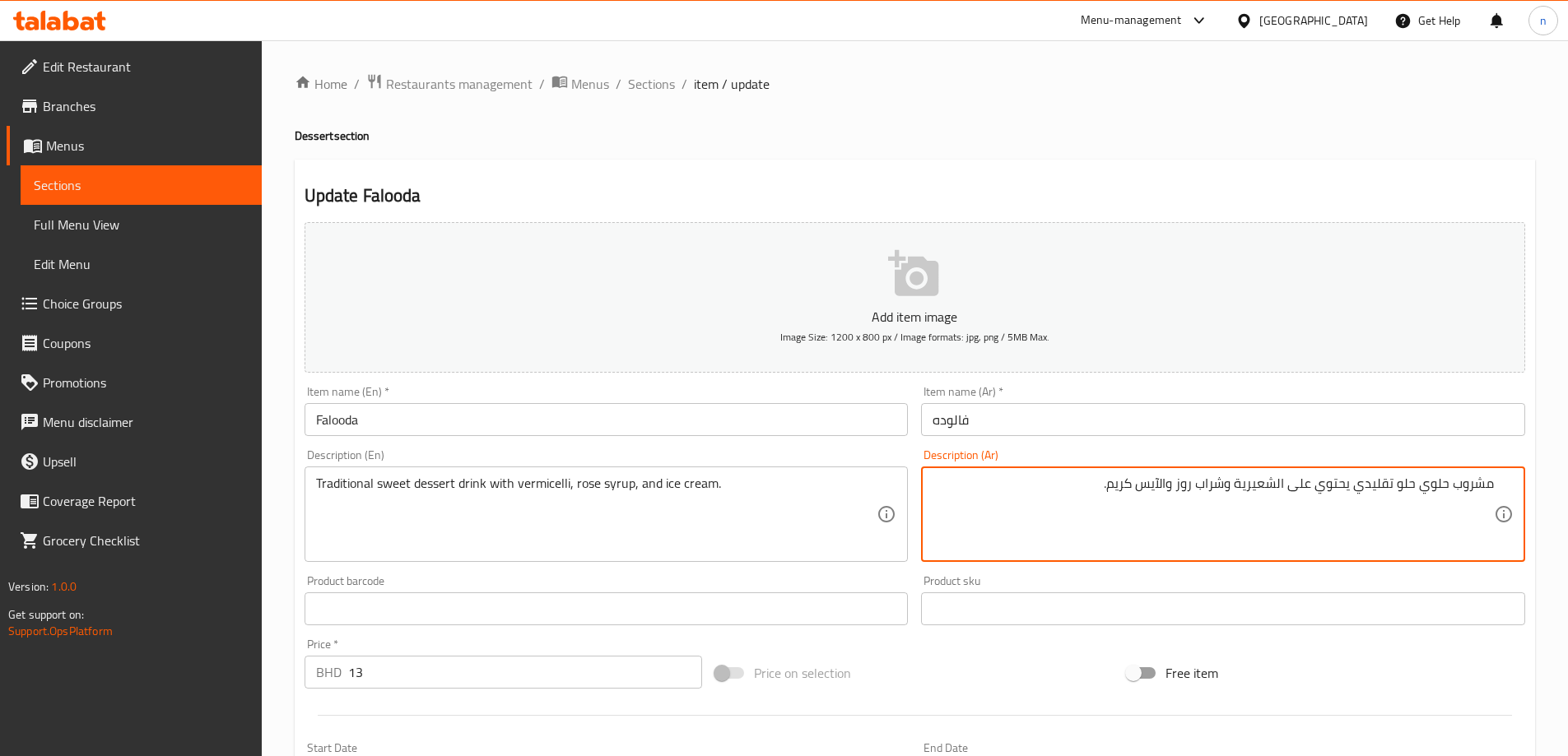
click at [1459, 645] on div "Add item image Image Size: 1200 x 800 px / Image formats: jpg, png / 5MB Max. I…" at bounding box center [914, 570] width 1233 height 709
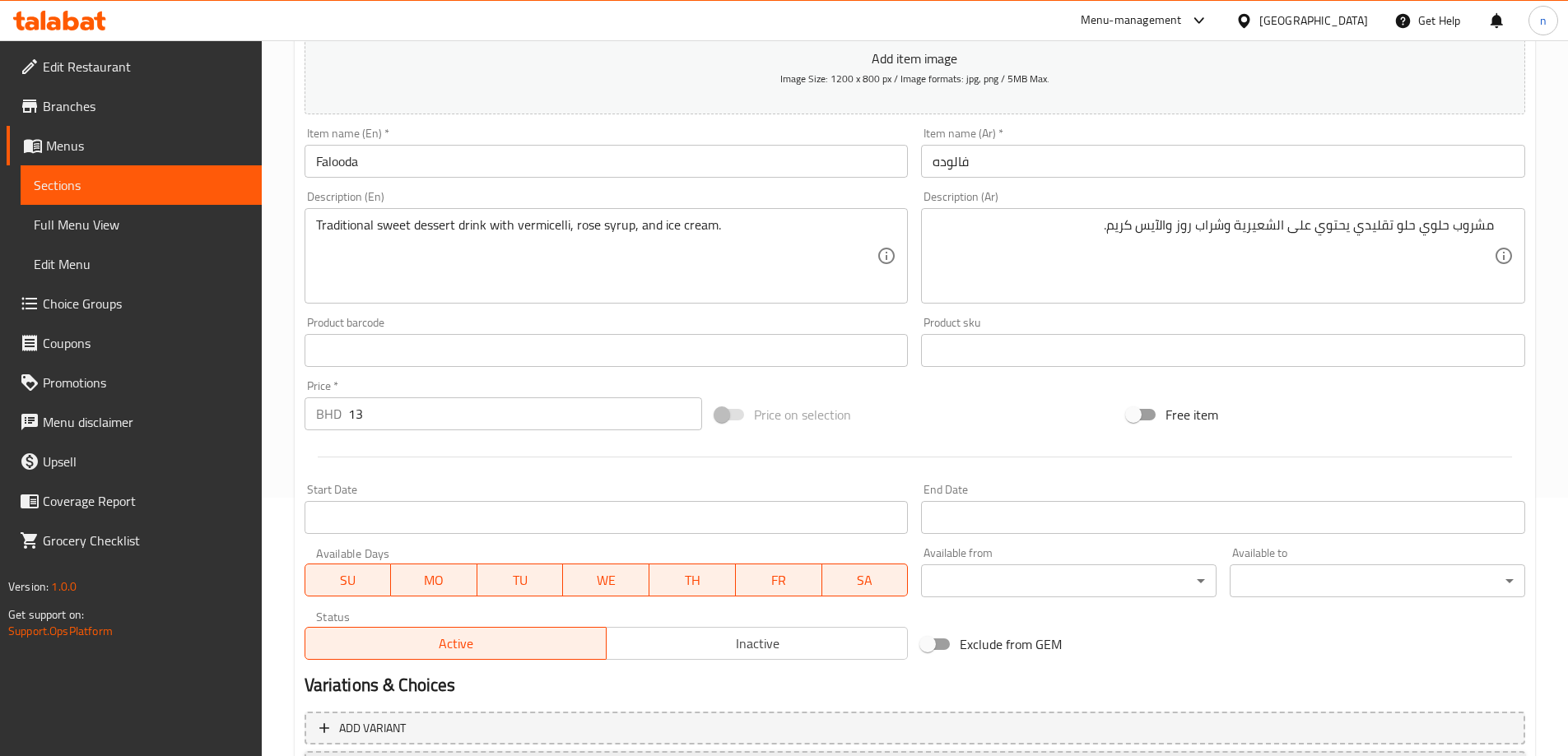
scroll to position [393, 0]
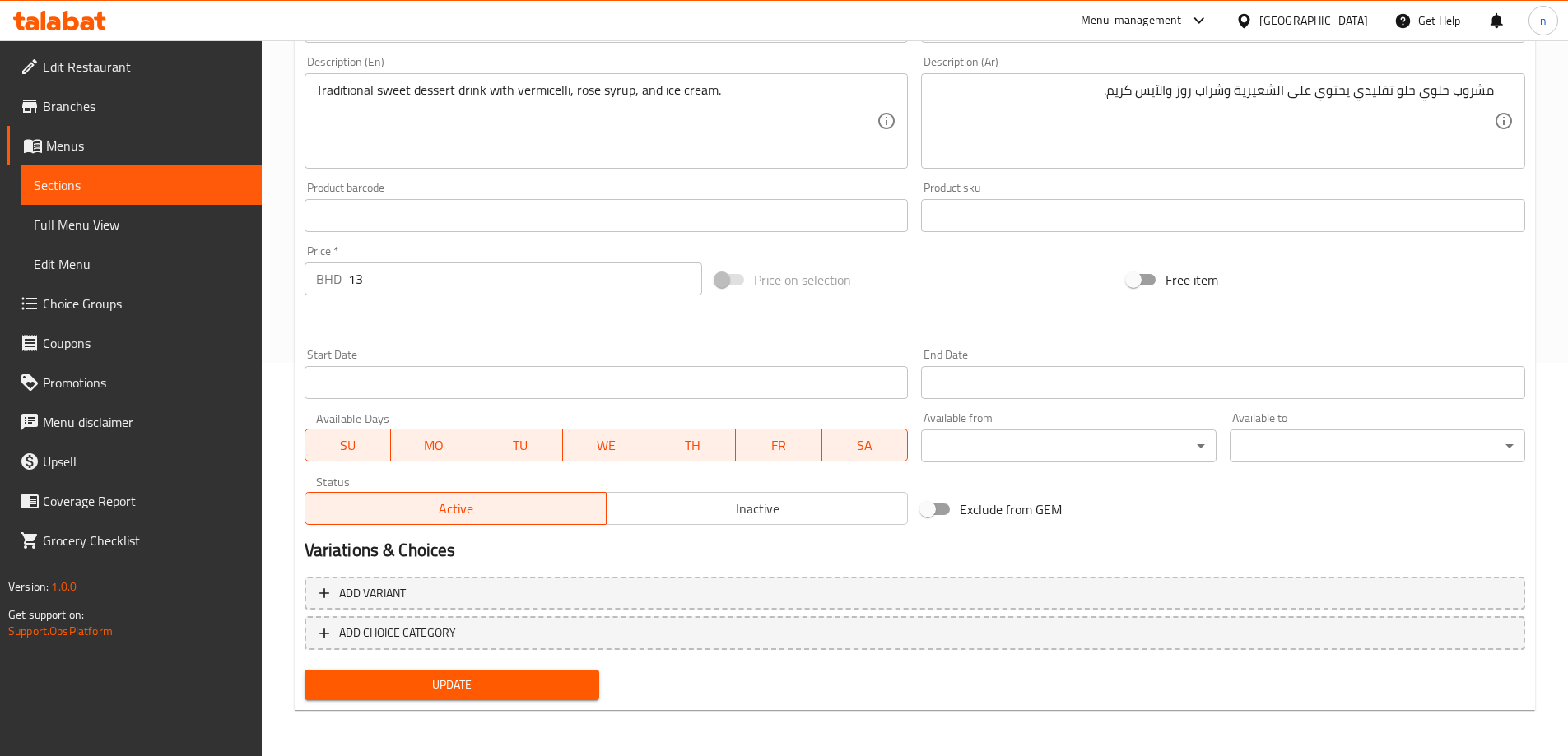
click at [573, 675] on span "Update" at bounding box center [452, 685] width 269 height 21
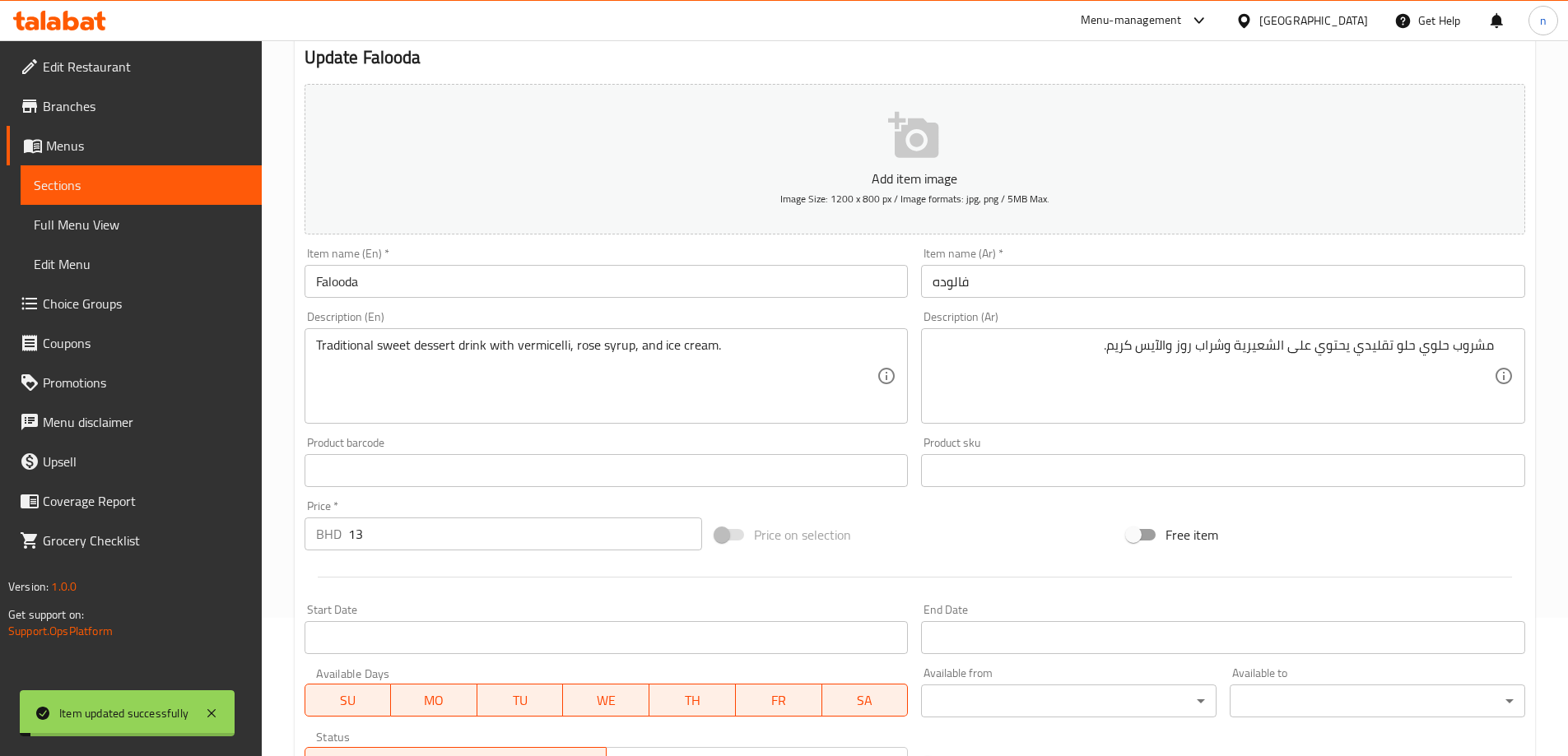
scroll to position [0, 0]
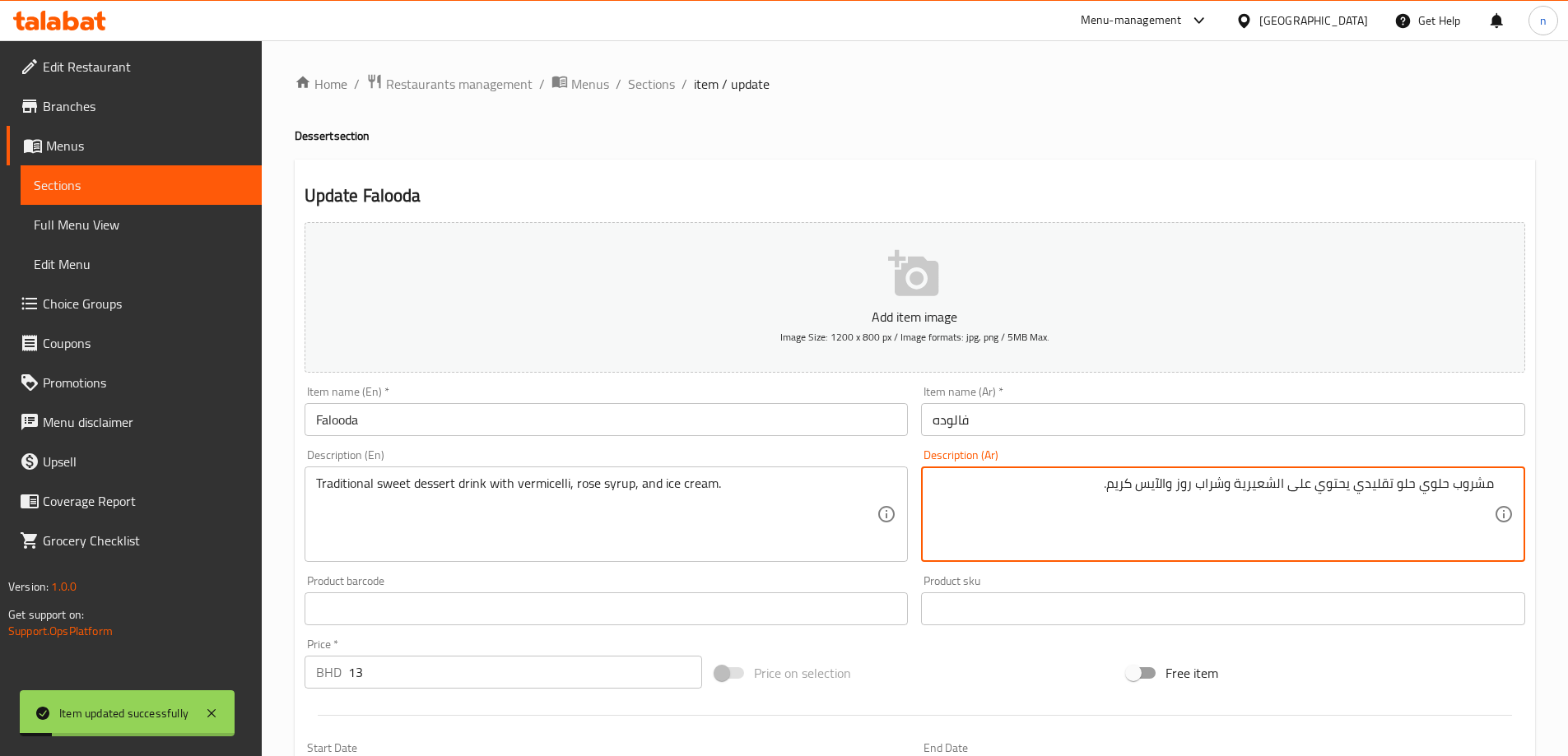
click at [1324, 484] on textarea "مشروب حلوي حلو تقليدي يحتوي على الشعيرية وشراب روز والآيس كريم." at bounding box center [1212, 514] width 561 height 78
click at [1318, 481] on textarea "مشروب حلوي حلو تقليدي مع على الشعيرية وشراب روز والآيس كريم." at bounding box center [1212, 514] width 561 height 78
type textarea "مشروب حلوي حلو تقليدي مع الشعيرية وشراب روز والآيس كريم."
click at [947, 218] on div "Add item image Image Size: 1200 x 800 px / Image formats: jpg, png / 5MB Max." at bounding box center [914, 297] width 1233 height 163
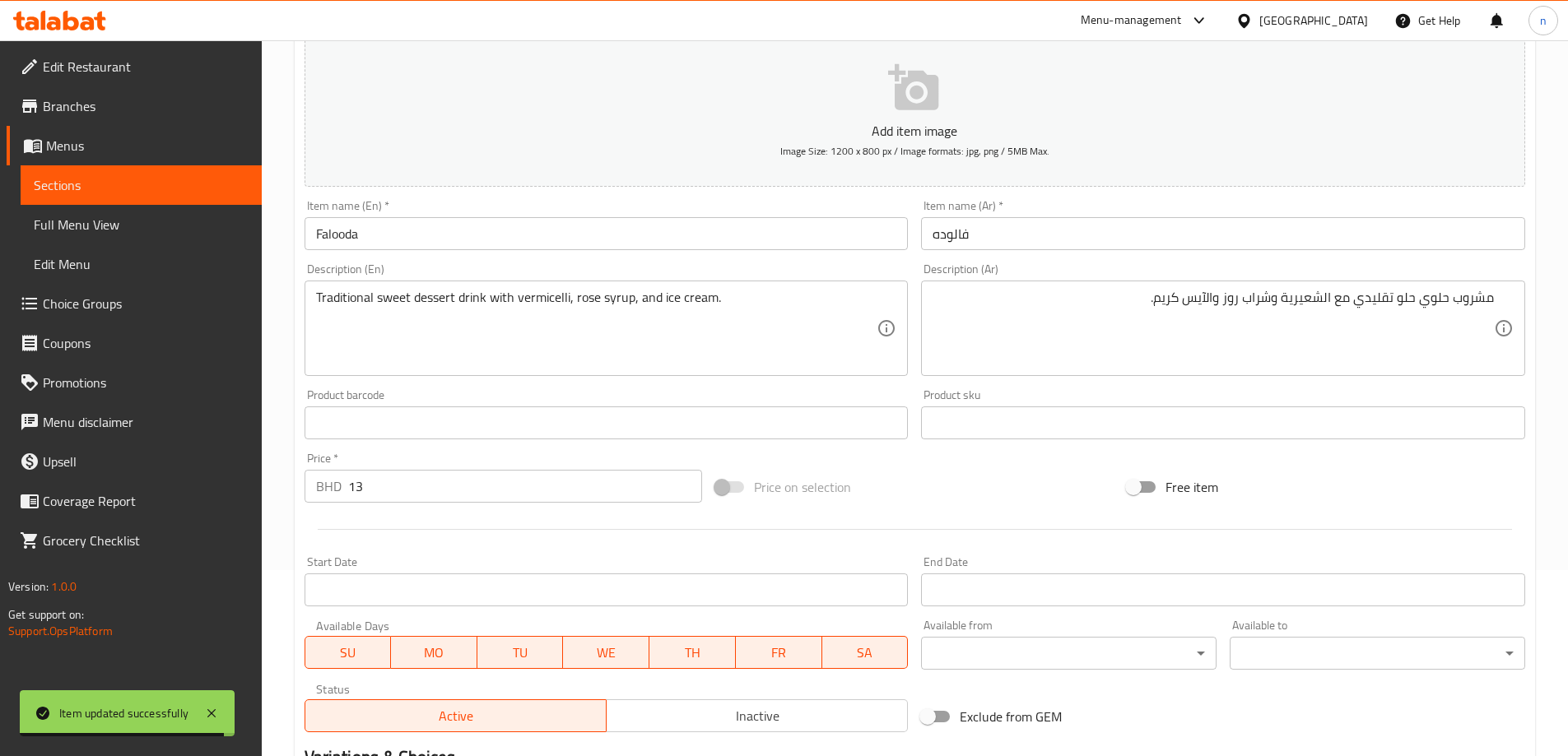
scroll to position [393, 0]
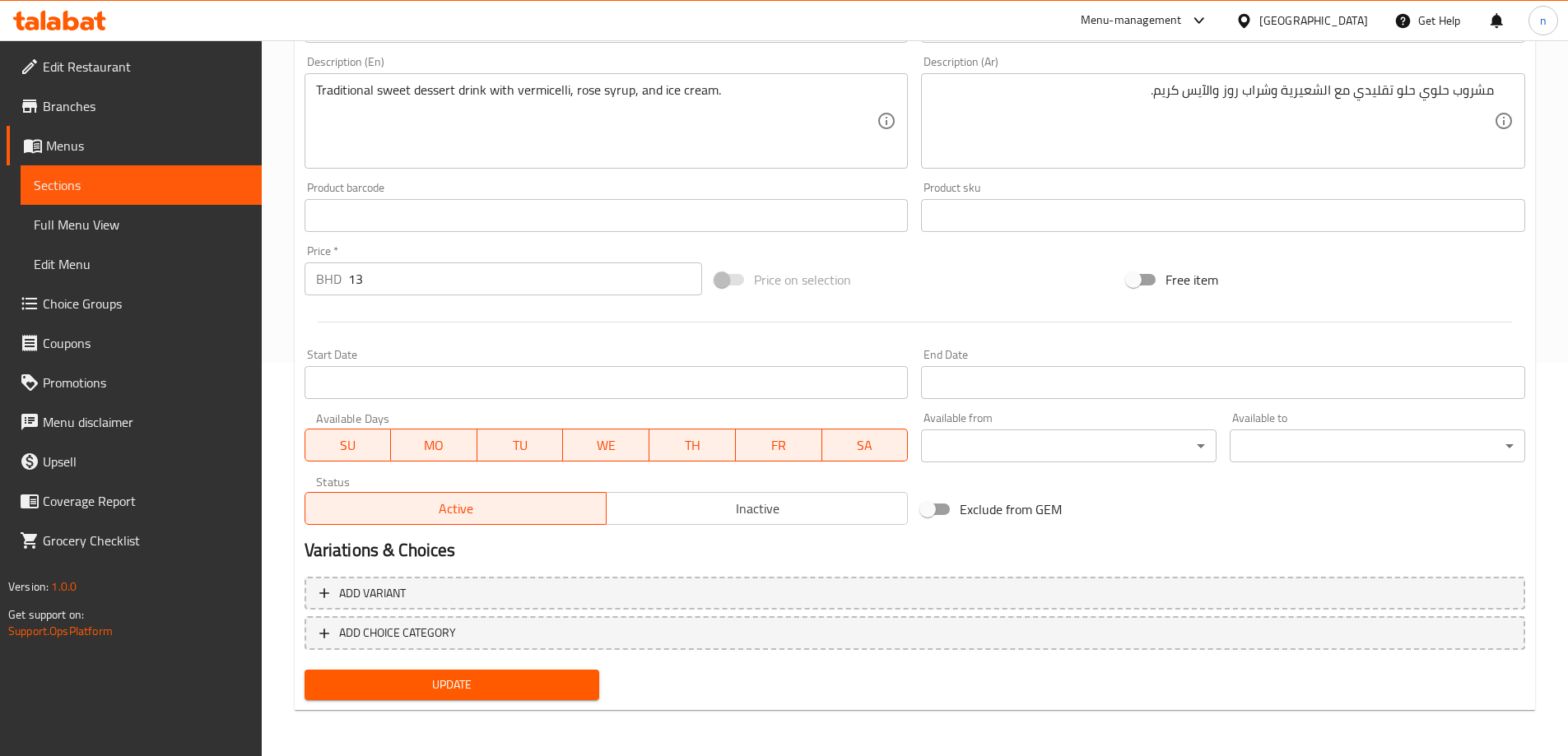
click at [579, 676] on span "Update" at bounding box center [452, 685] width 269 height 21
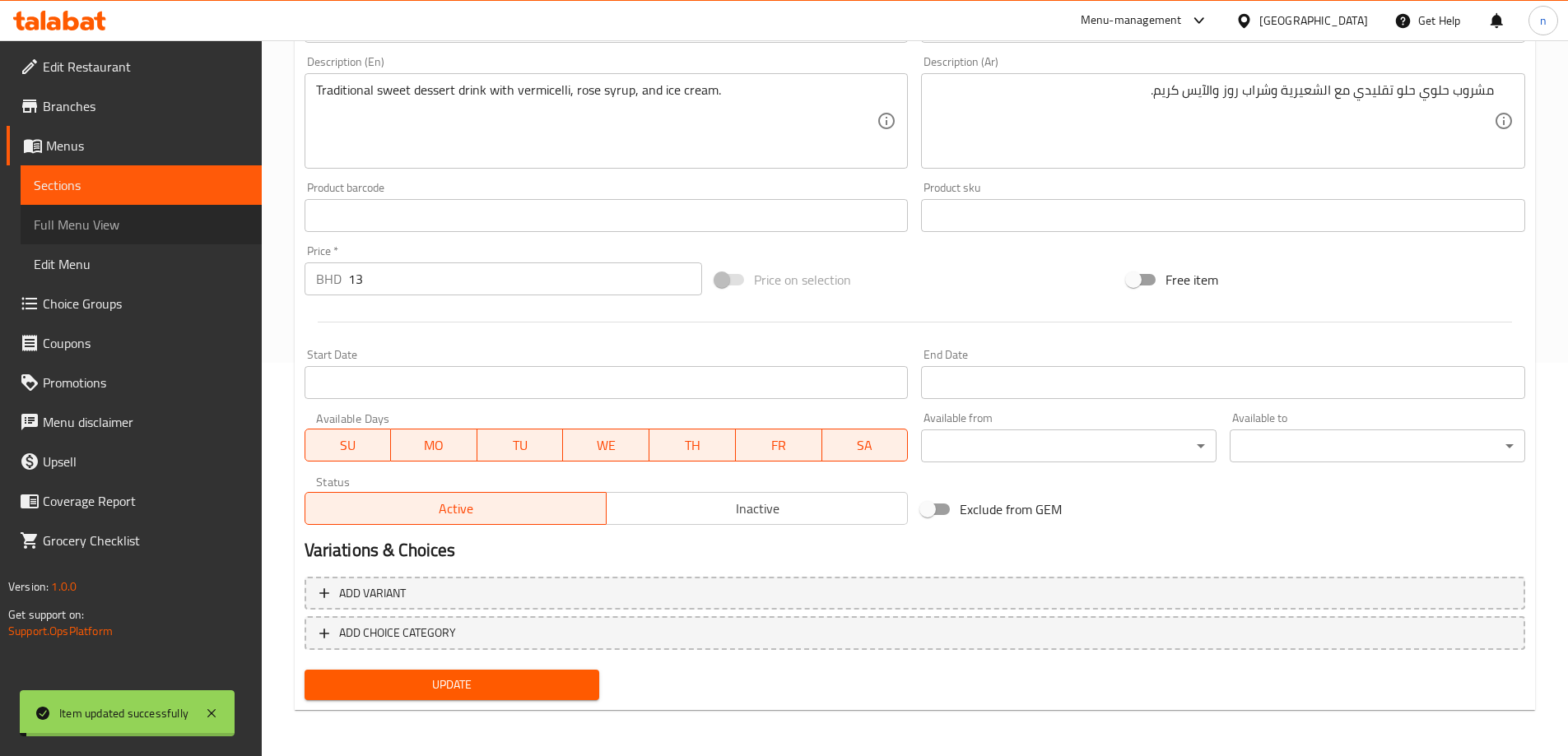
click at [187, 206] on link "Full Menu View" at bounding box center [142, 224] width 241 height 39
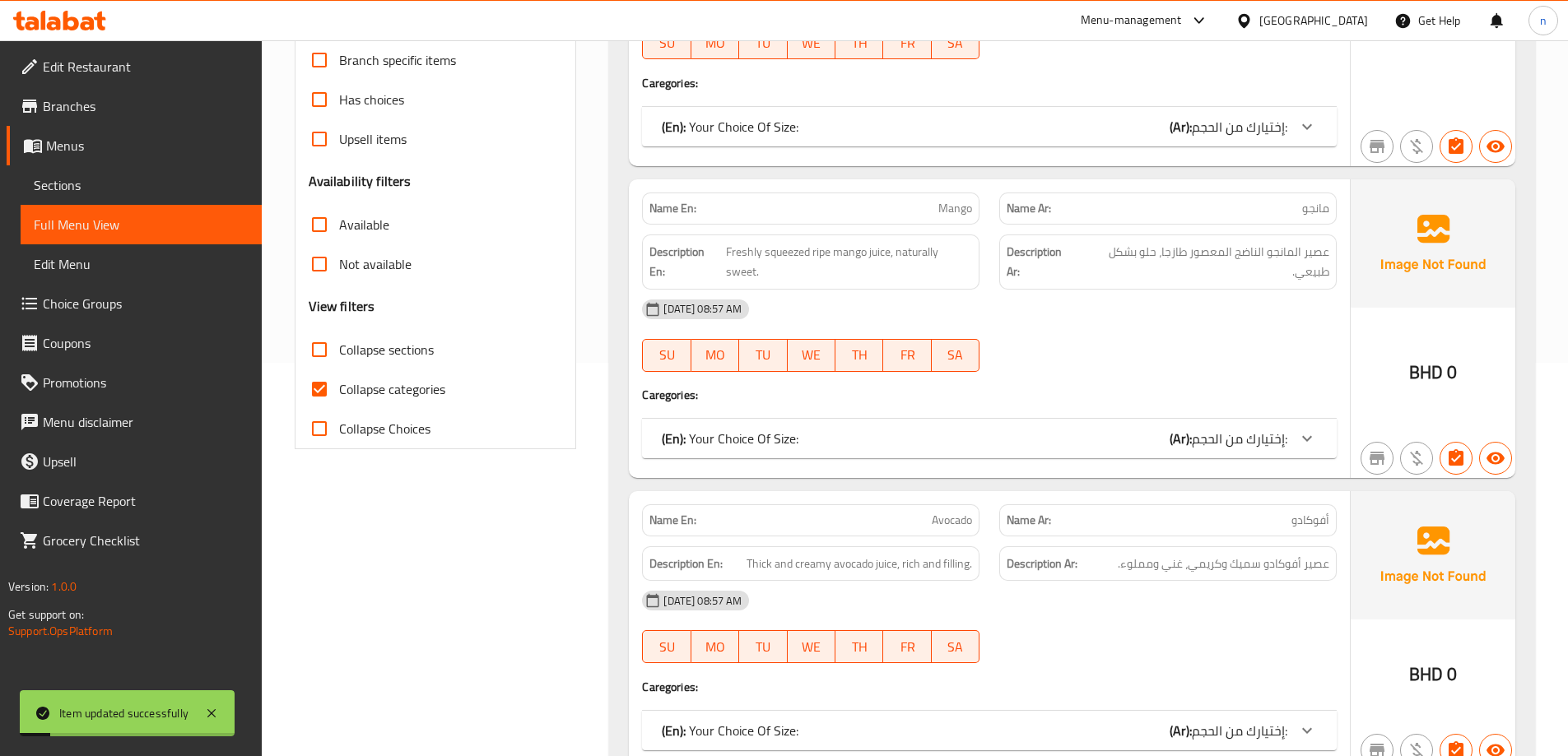
click at [397, 391] on span "Collapse categories" at bounding box center [392, 389] width 106 height 20
click at [339, 391] on input "Collapse categories" at bounding box center [319, 389] width 39 height 39
checkbox input "false"
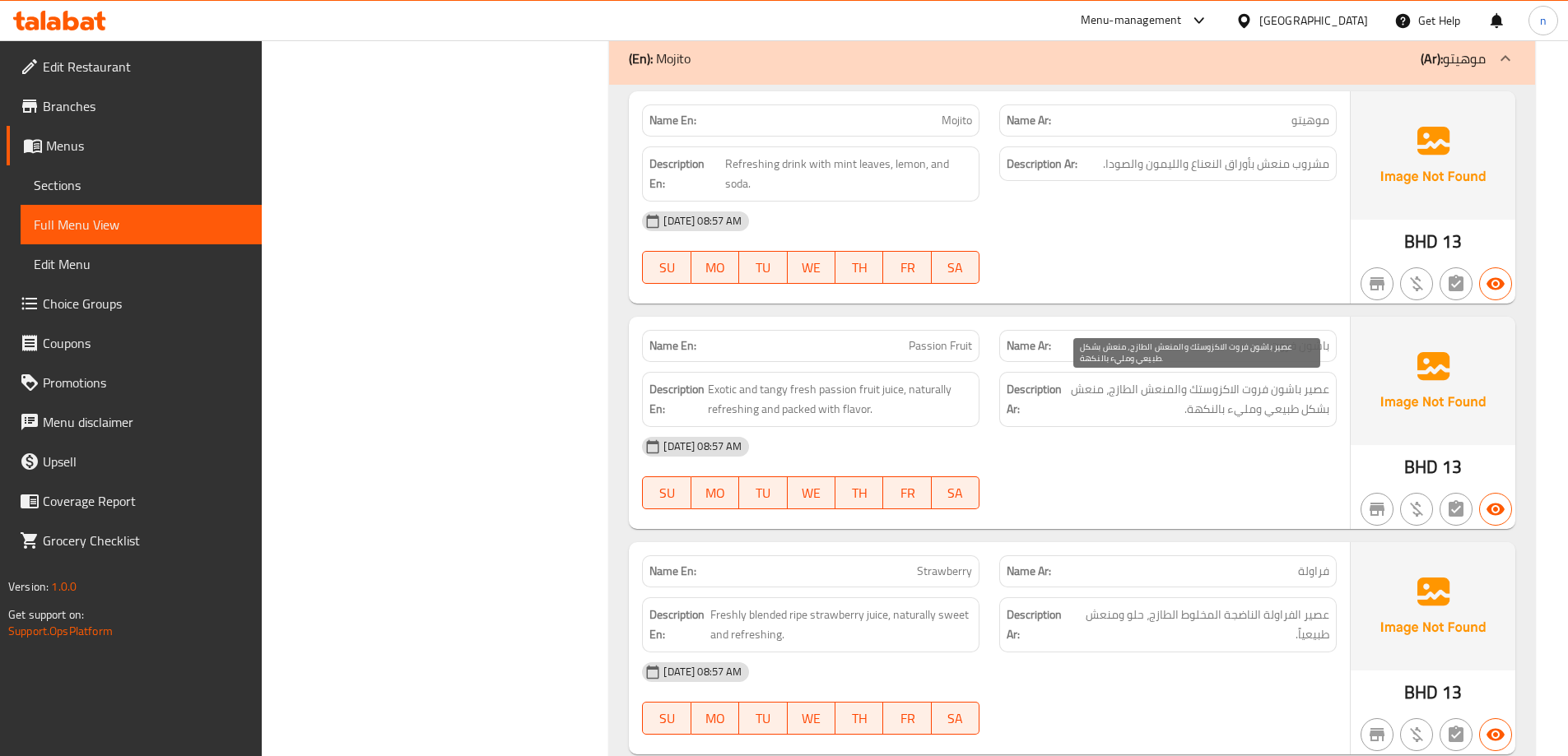
scroll to position [3272, 0]
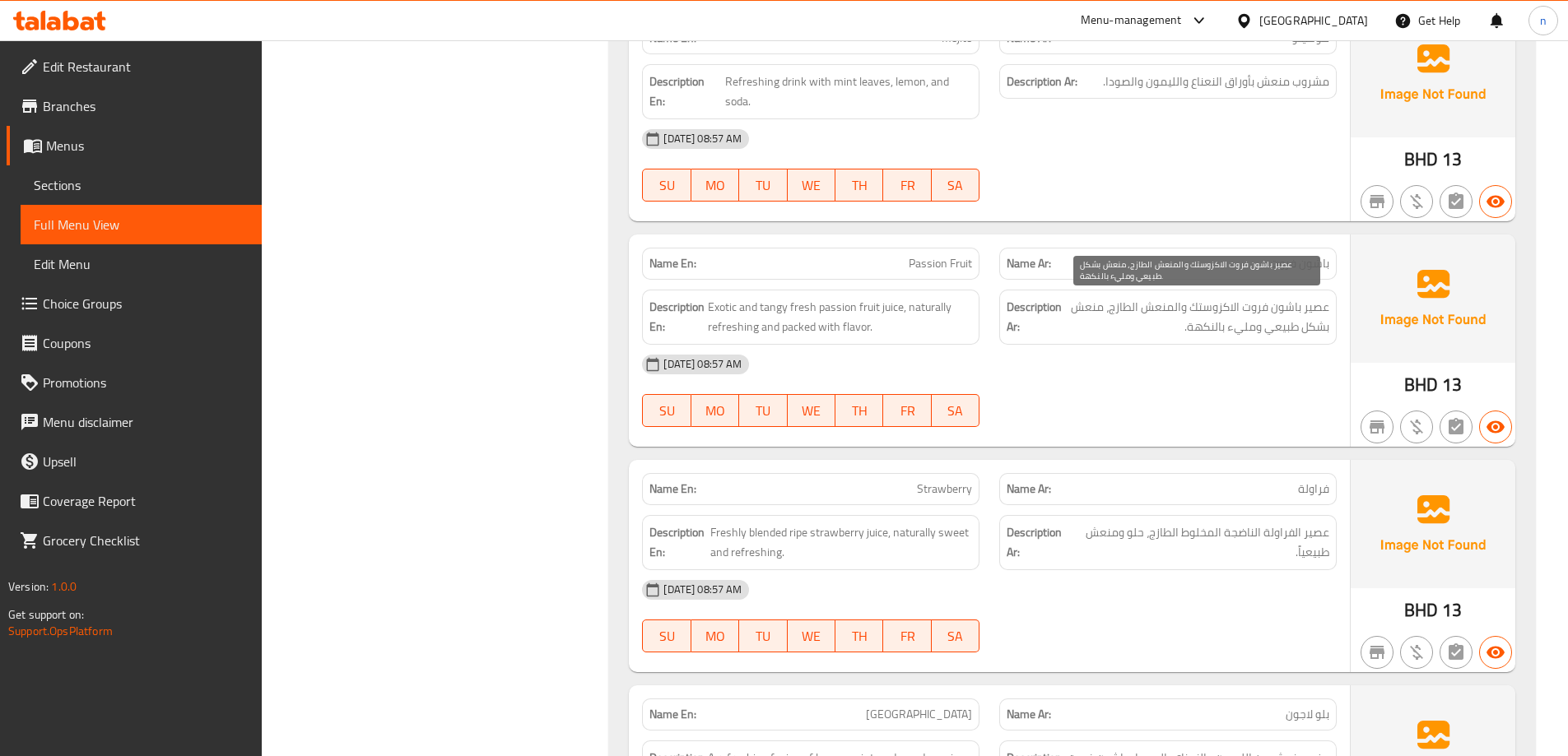
click at [1125, 310] on span "عصير باشون فروت الاكزوستك والمنعش الطازج، منعش بشكل طبيعي ومليء بالنكهة." at bounding box center [1197, 317] width 264 height 40
copy span "الطازج"
click at [956, 261] on span "Passion Fruit" at bounding box center [941, 263] width 64 height 18
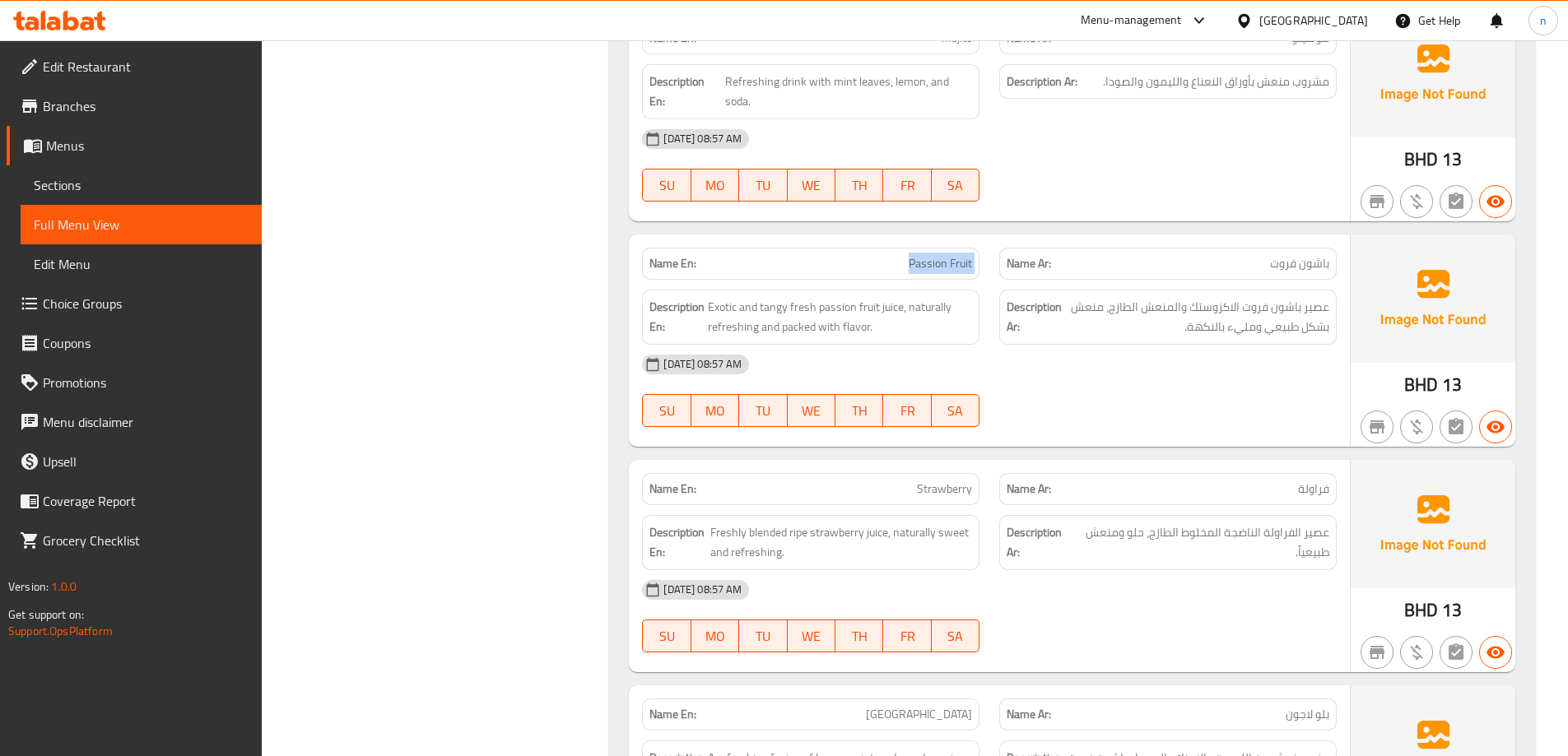
click at [956, 261] on span "Passion Fruit" at bounding box center [941, 263] width 64 height 18
click at [153, 189] on span "Sections" at bounding box center [141, 185] width 215 height 20
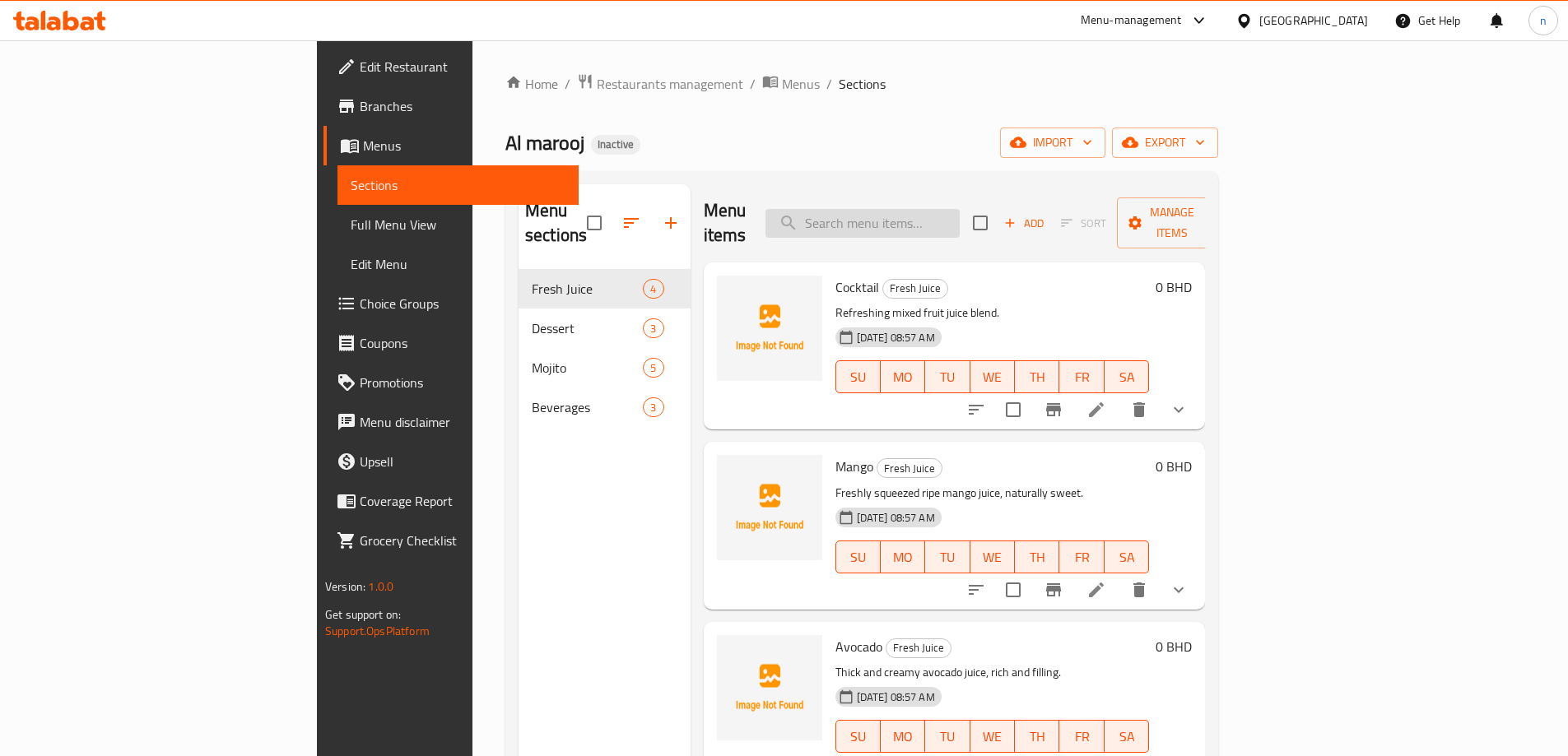
click at [954, 214] on input "search" at bounding box center [863, 223] width 195 height 28
paste input "Passion Fruit"
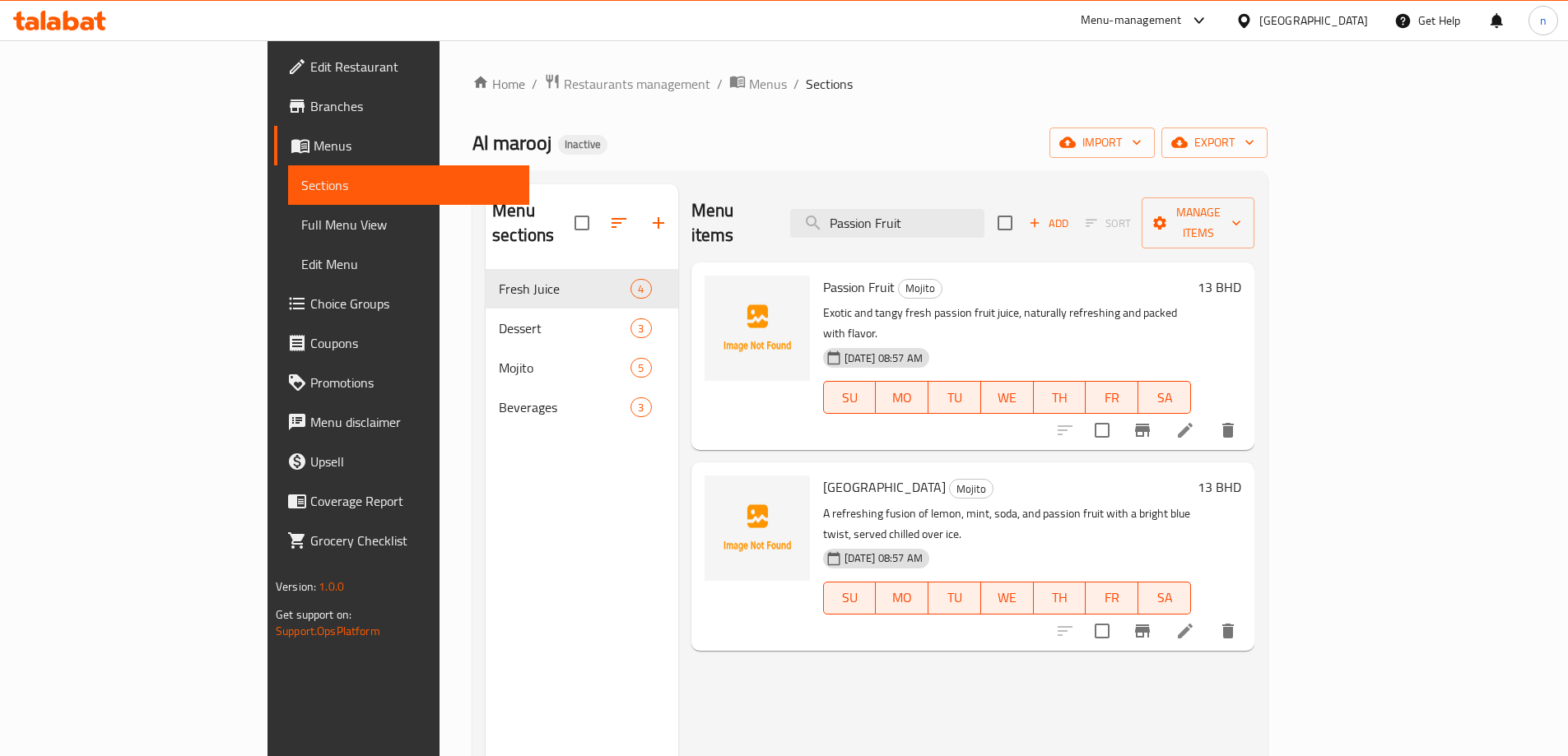
type input "Passion Fruit"
click at [1195, 421] on icon at bounding box center [1186, 431] width 20 height 20
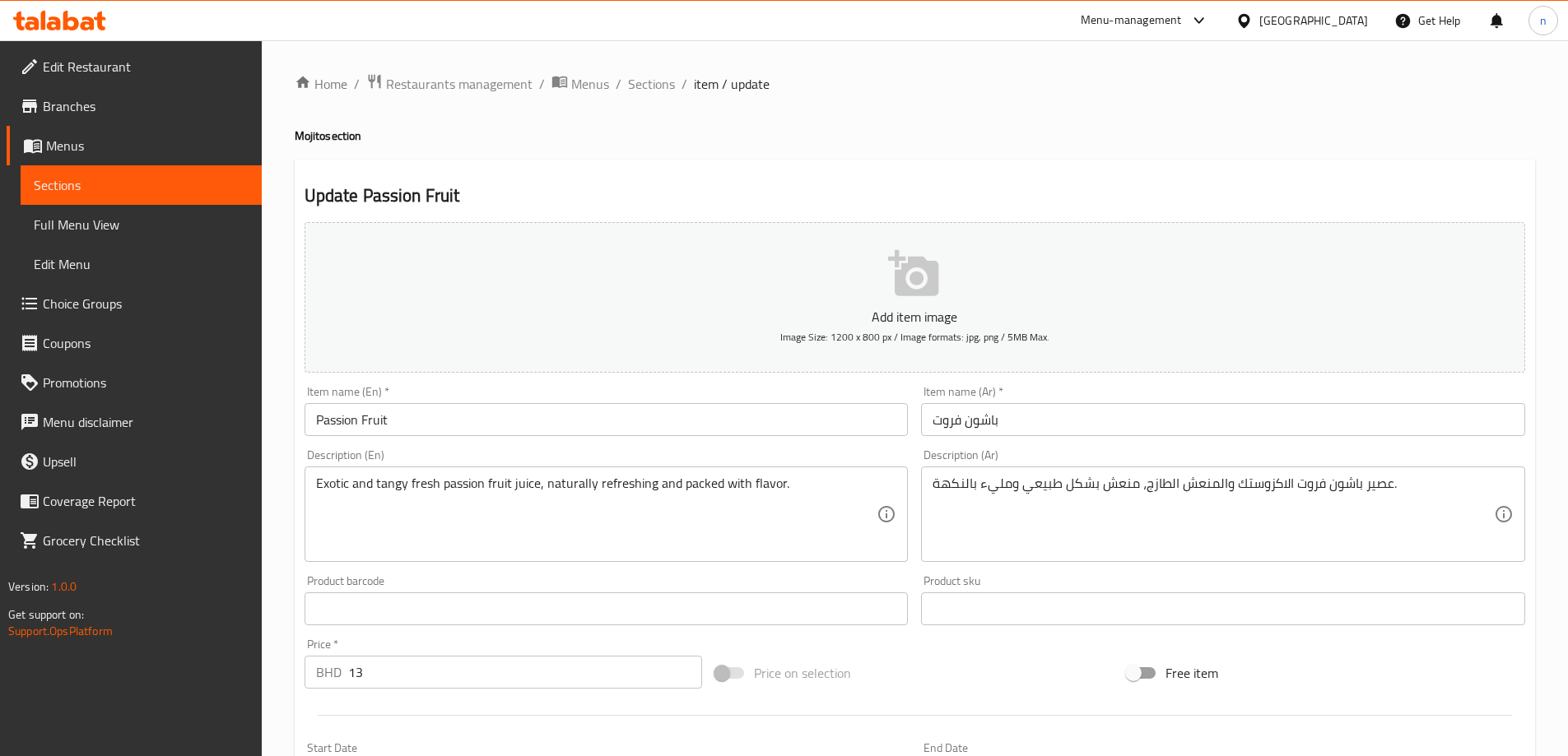
click at [1355, 477] on textarea "عصير باشون فروت الاكزوستك والمنعش الطازج، منعش بشكل طبيعي ومليء بالنكهة." at bounding box center [1212, 514] width 561 height 78
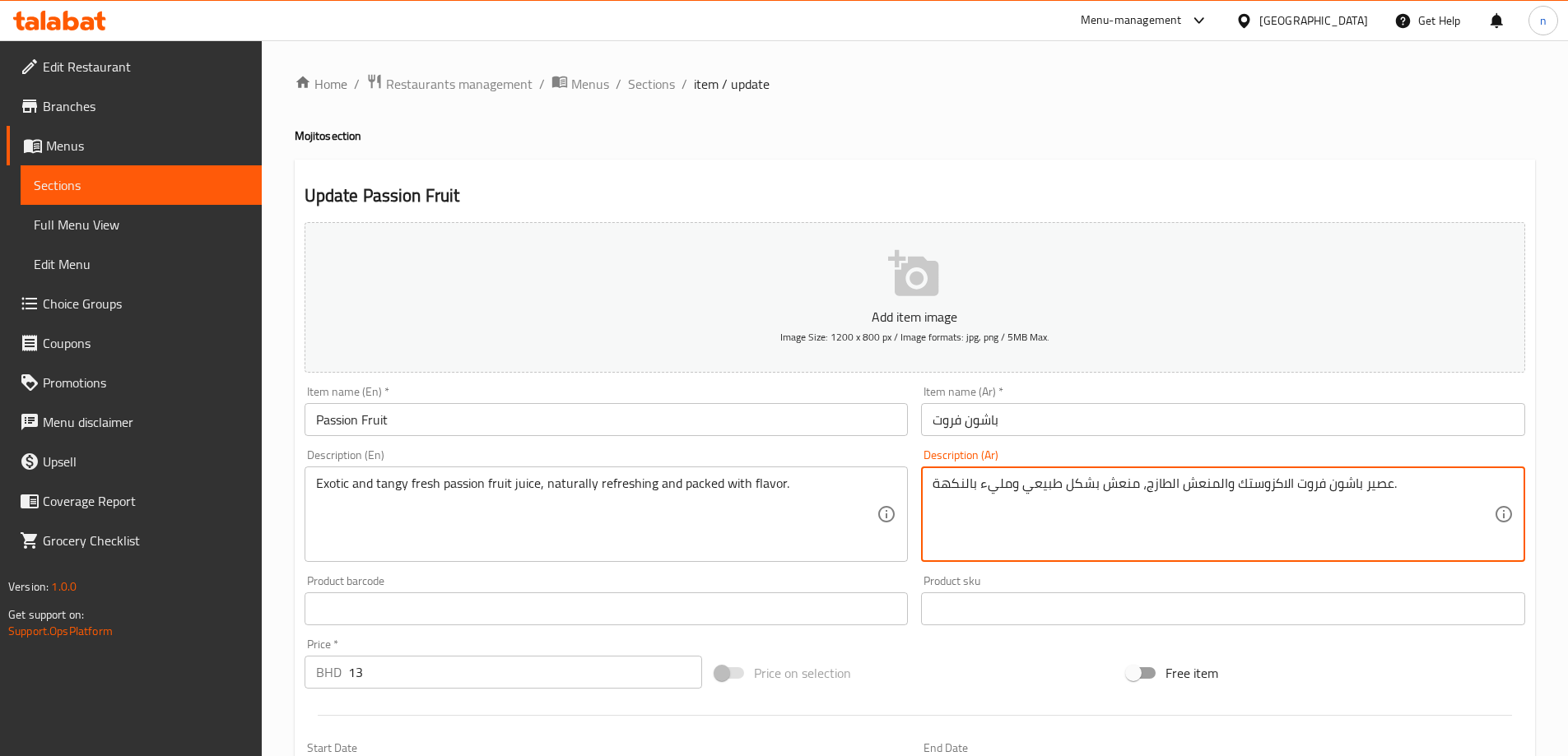
click at [1355, 477] on textarea "عصير باشون فروت الاكزوستك والمنعش الطازج، منعش بشكل طبيعي ومليء بالنكهة." at bounding box center [1212, 514] width 561 height 78
click at [1450, 517] on textarea "عصير باشون فروت الاكزوستك والمنعش الطازج، منعش بشكل طبيعي ومليء بالنكهة." at bounding box center [1212, 514] width 561 height 78
click at [1272, 485] on textarea "عصير باشون فروت الاكزوستك والمنعش الطازج، منعش بشكل طبيعي ومليء بالنكهة." at bounding box center [1212, 514] width 561 height 78
paste textarea "ازجال"
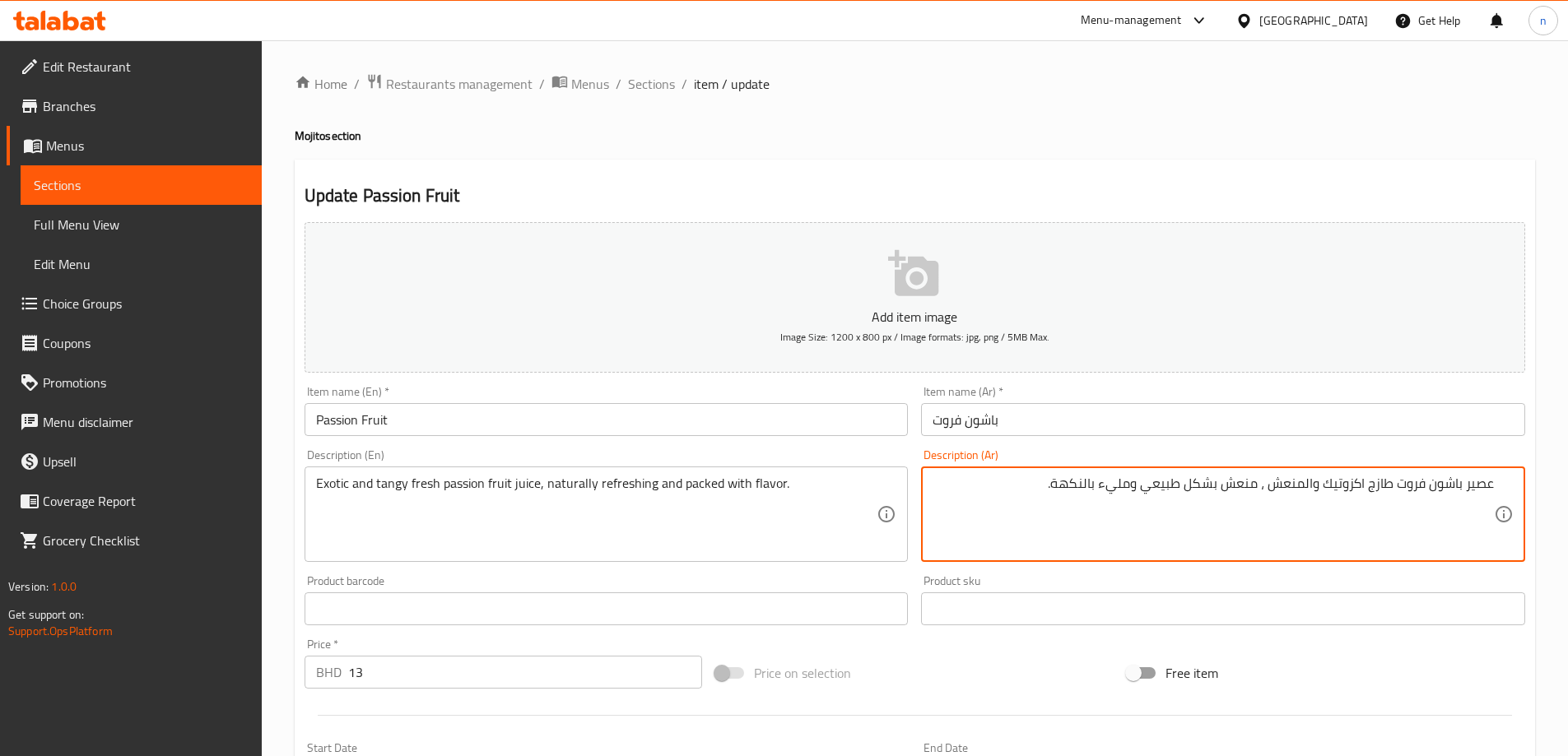
type textarea "عصير باشون فروت طازج اكزوتيك والمنعش ، منعش بشكل طبيعي ومليء بالنكهة."
click at [1337, 639] on div "Add item image Image Size: 1200 x 800 px / Image formats: jpg, png / 5MB Max. I…" at bounding box center [914, 570] width 1233 height 709
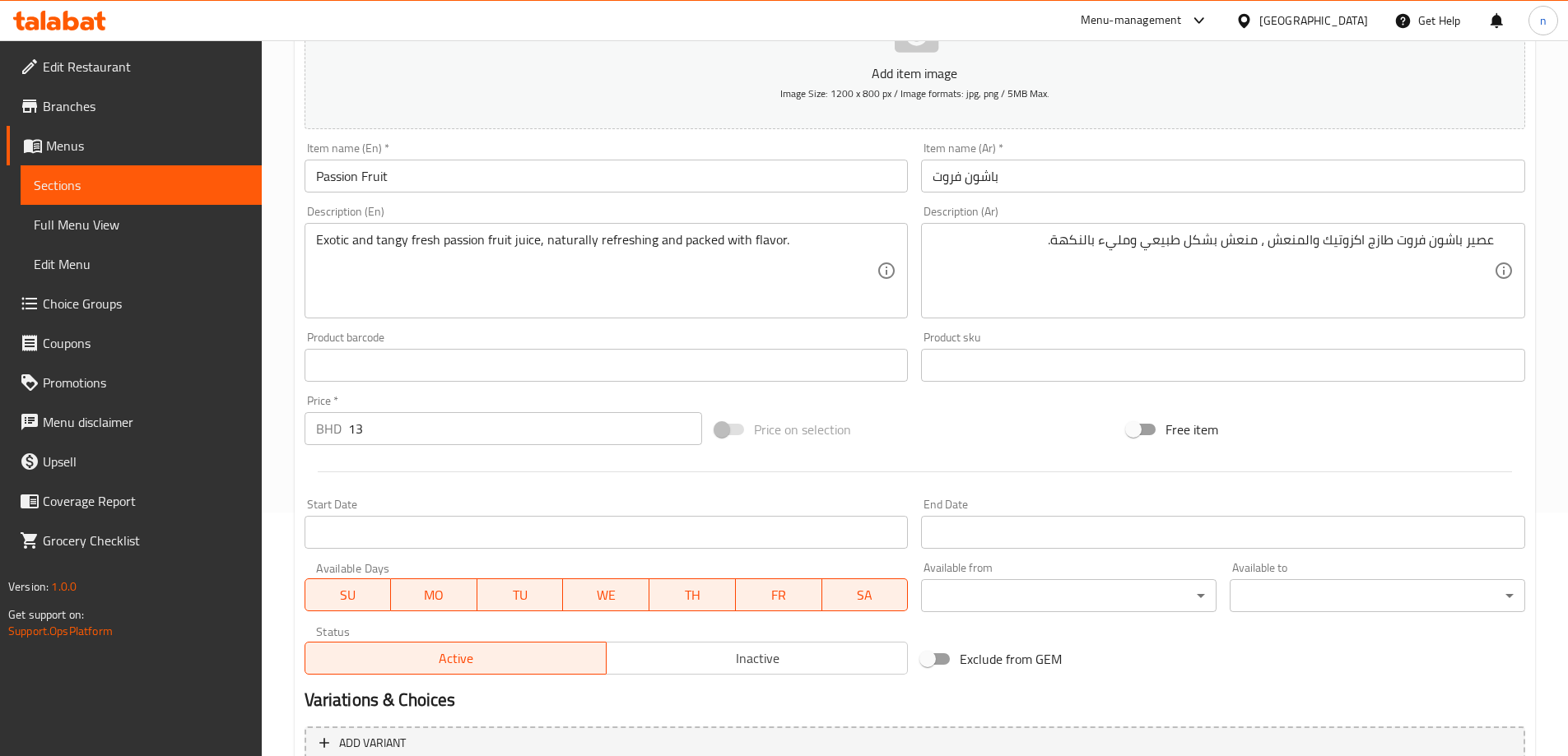
scroll to position [393, 0]
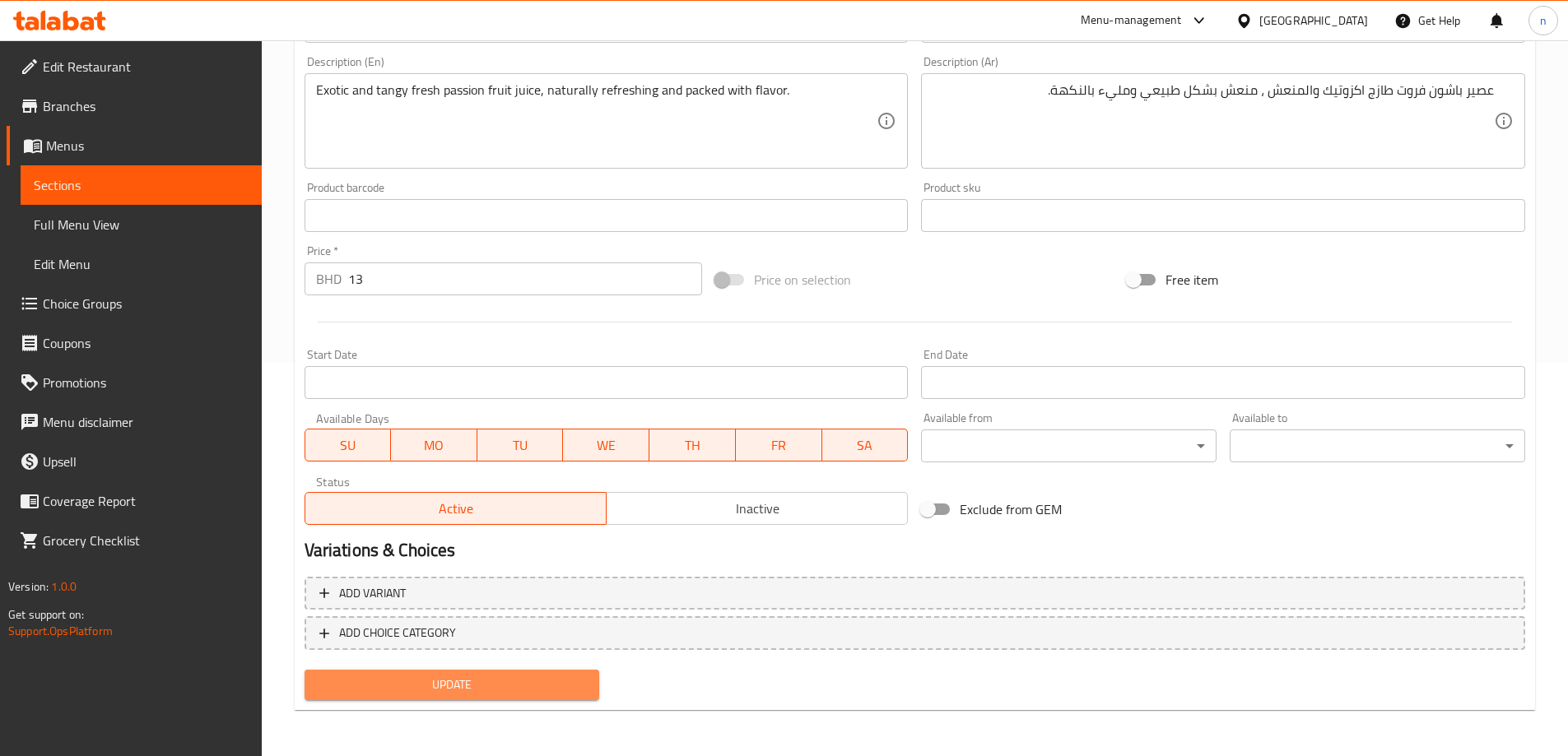
click at [558, 678] on span "Update" at bounding box center [452, 685] width 269 height 21
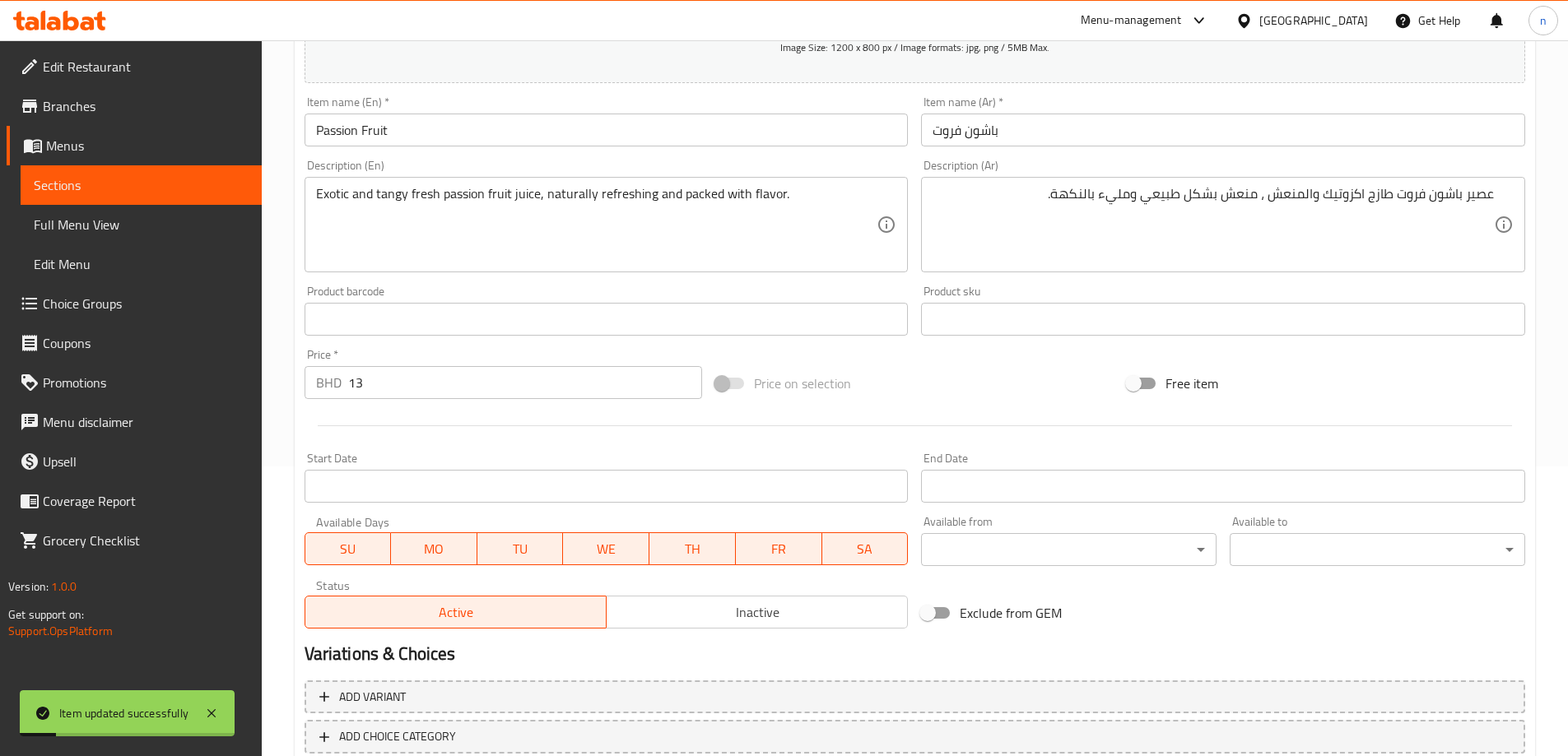
scroll to position [229, 0]
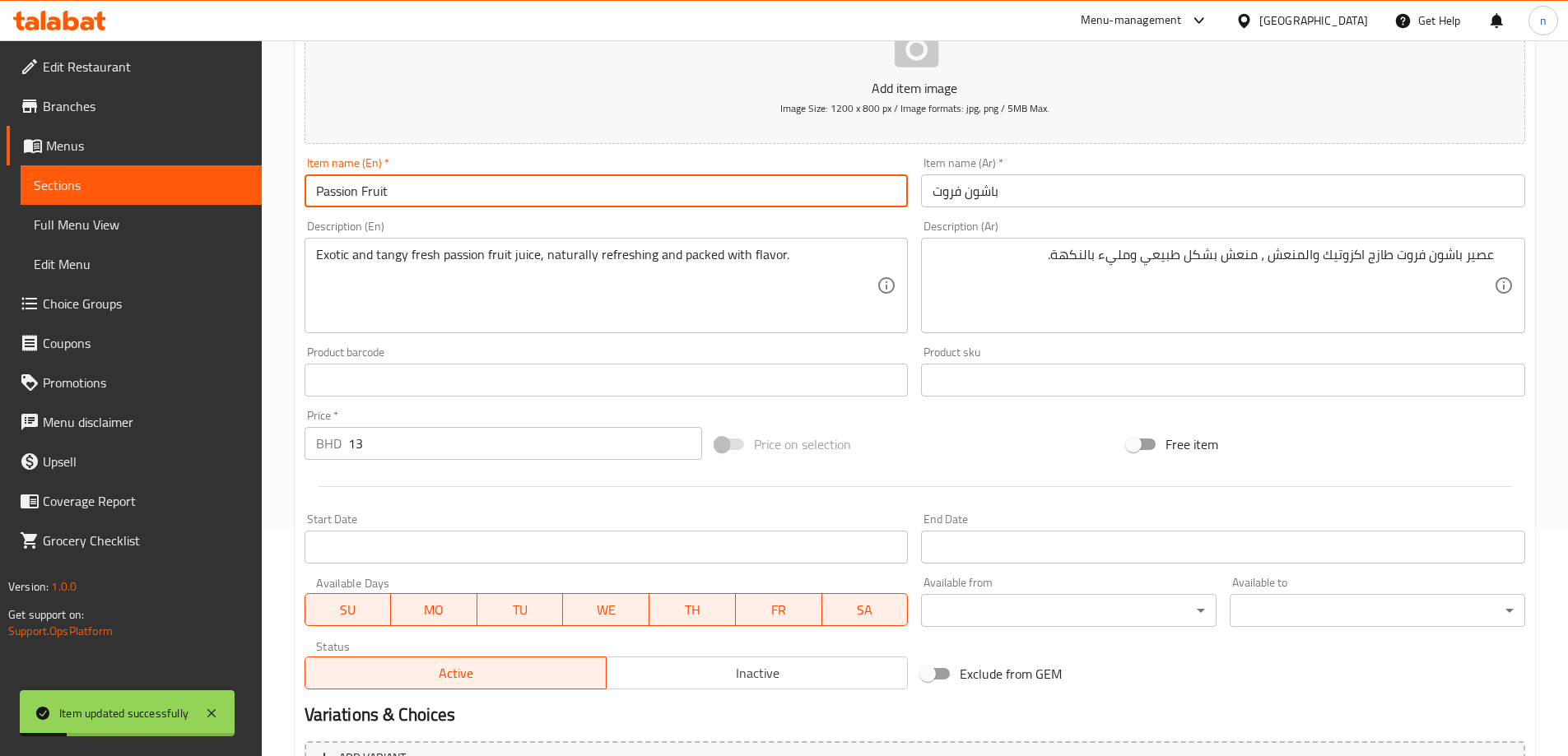
click at [359, 199] on input "Passion Fruit" at bounding box center [606, 190] width 604 height 33
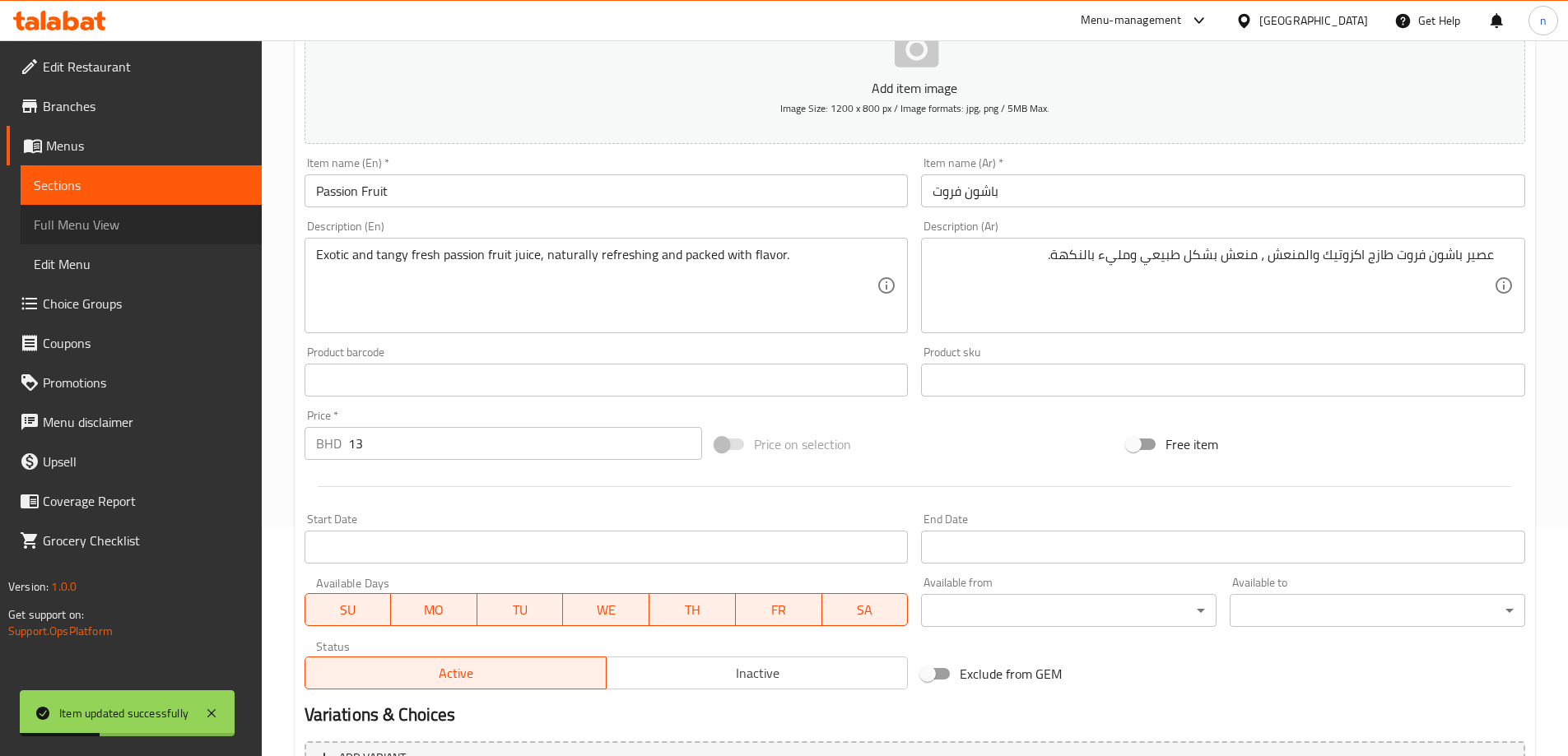
click at [145, 231] on span "Full Menu View" at bounding box center [141, 225] width 215 height 20
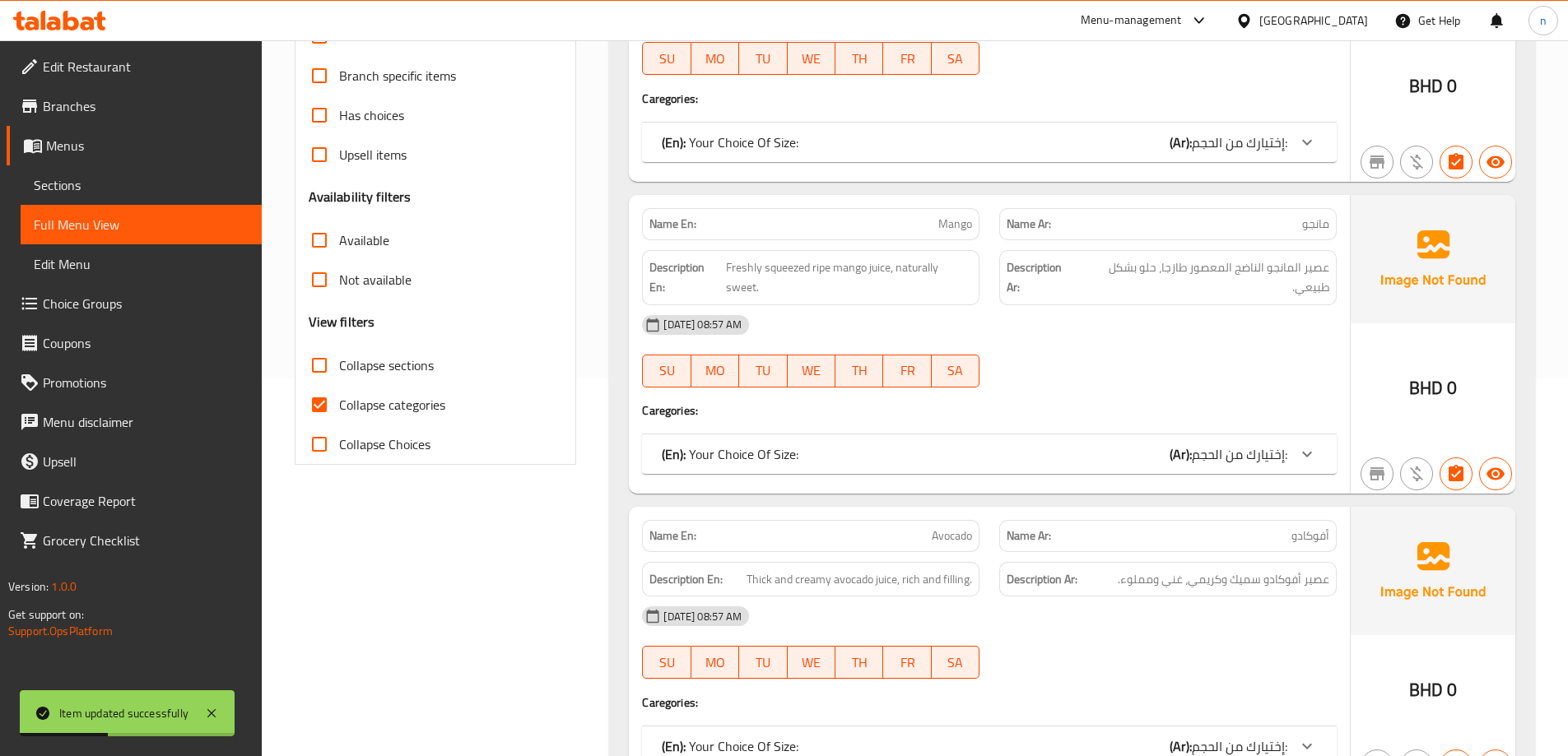
scroll to position [557, 0]
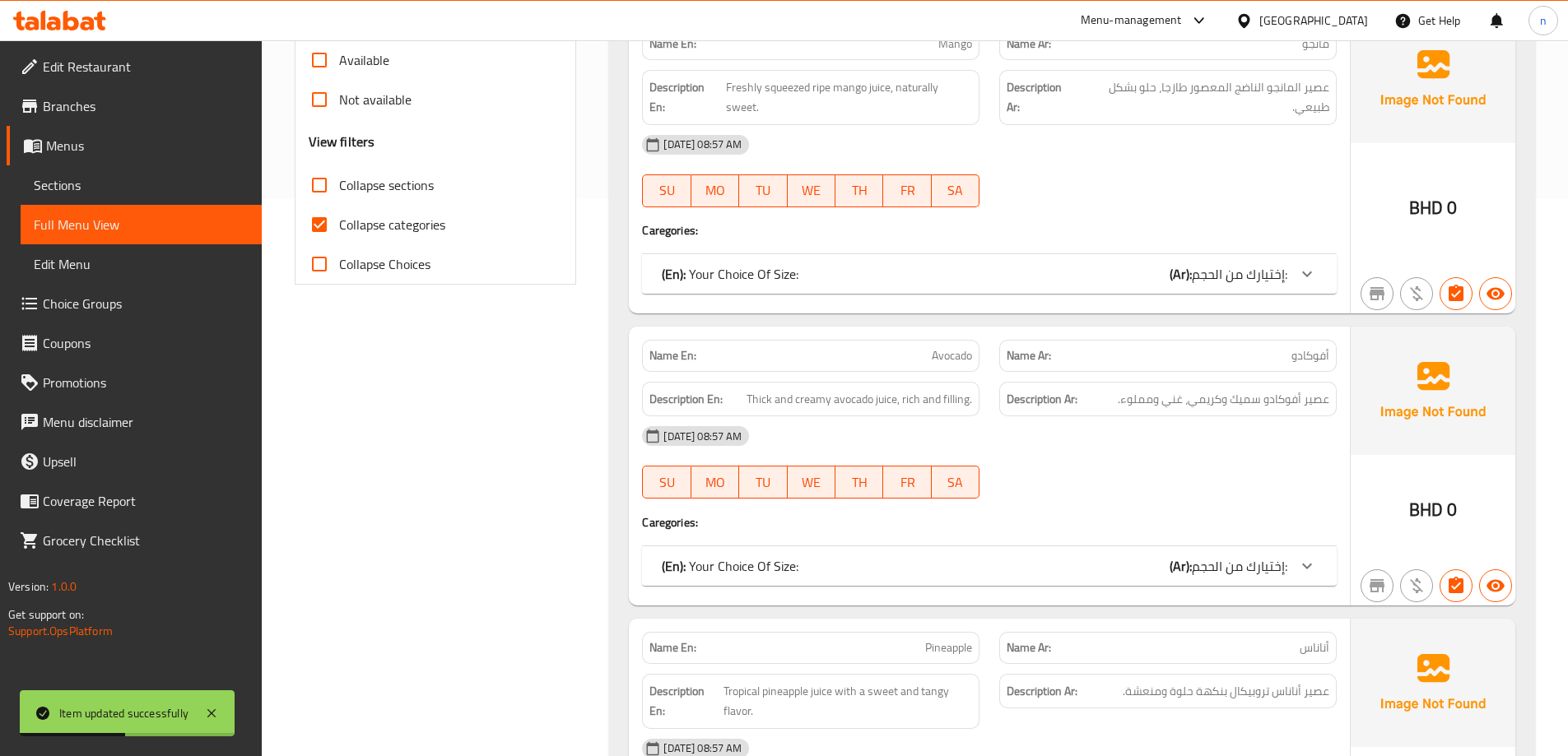
click at [410, 232] on span "Collapse categories" at bounding box center [392, 225] width 106 height 20
click at [339, 232] on input "Collapse categories" at bounding box center [319, 224] width 39 height 39
checkbox input "false"
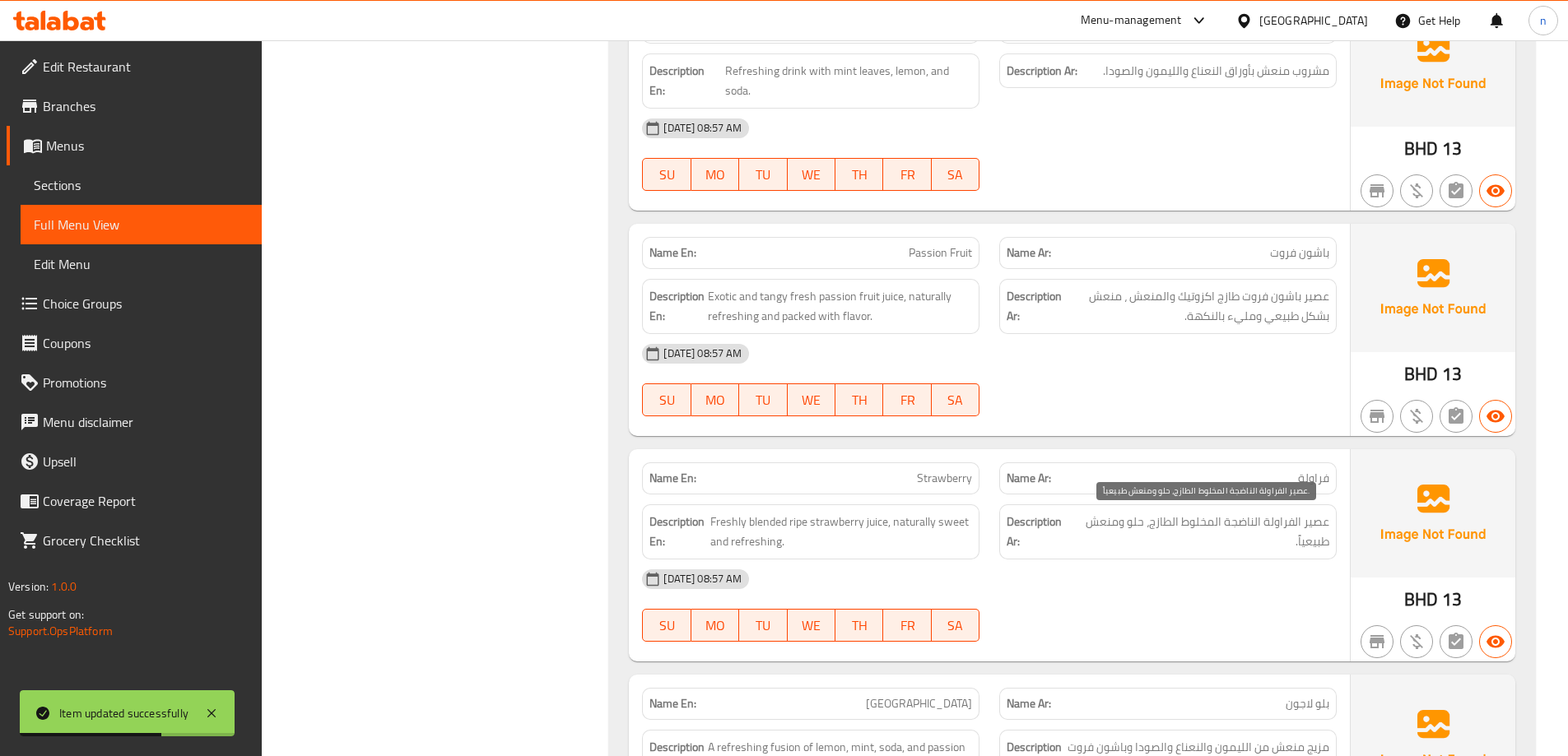
scroll to position [3404, 0]
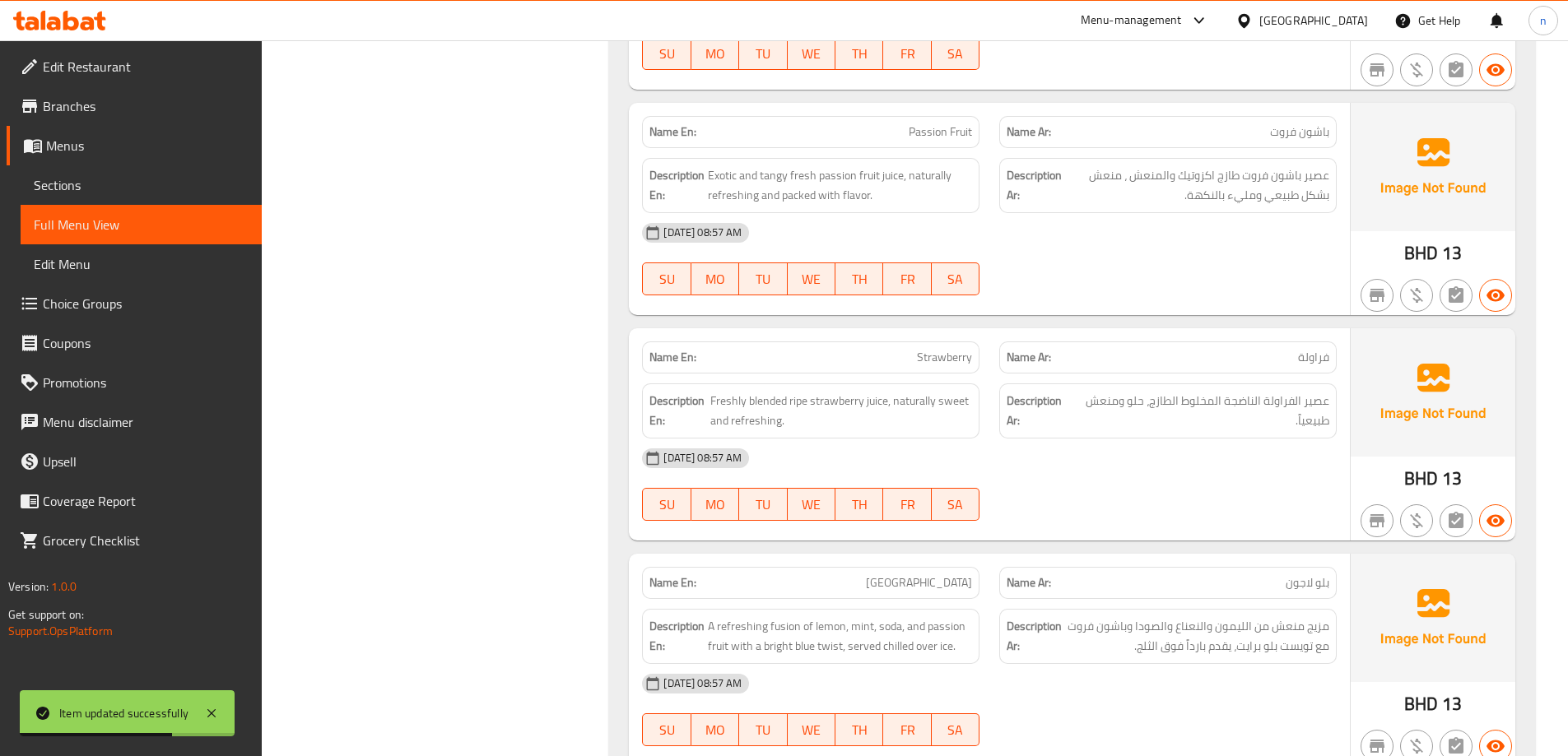
click at [1241, 479] on div "14-10-2025 08:57 AM SU MO TU WE TH FR SA" at bounding box center [989, 484] width 714 height 92
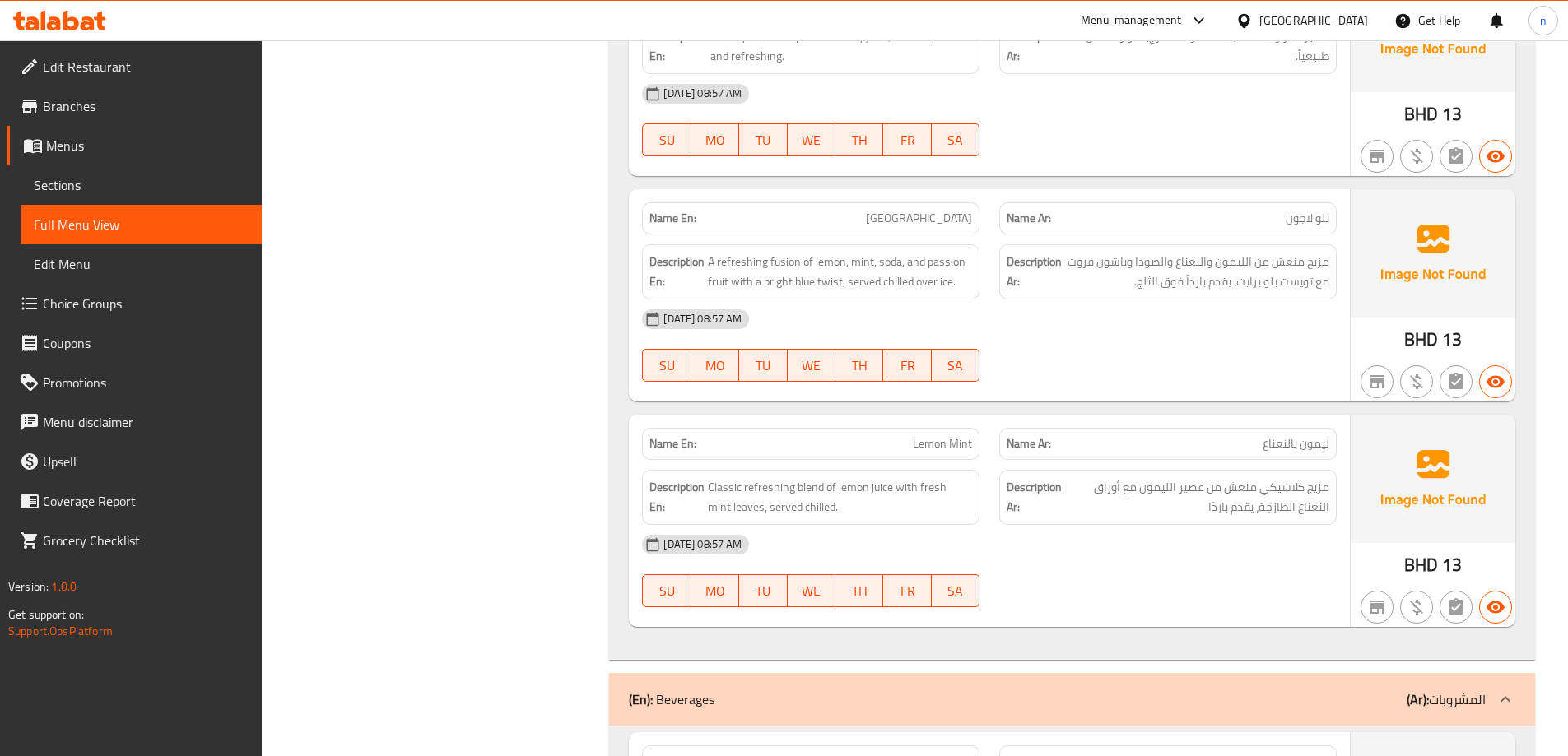
scroll to position [3815, 0]
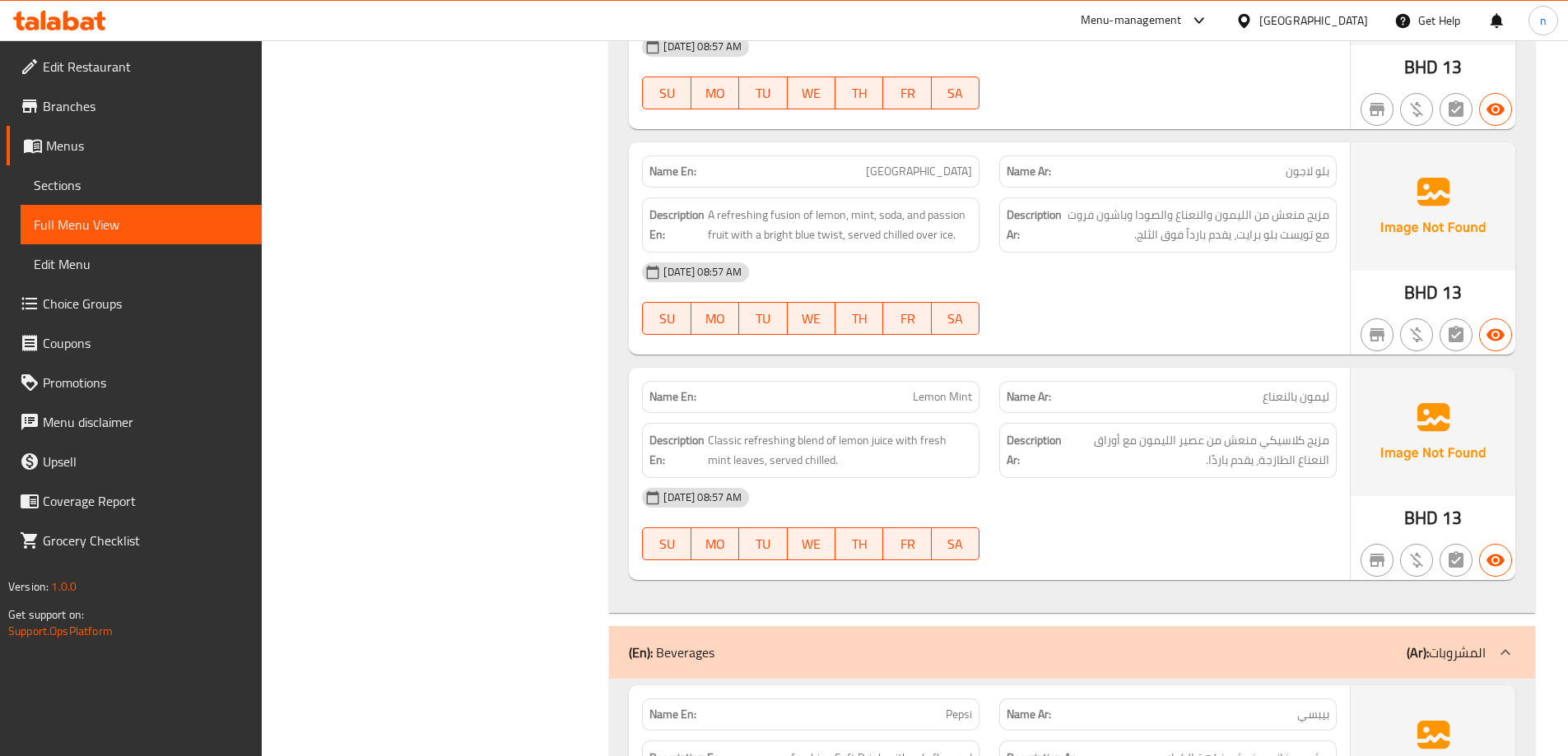
click at [1173, 402] on p "Name Ar: ليمون بالنعناع" at bounding box center [1167, 396] width 323 height 18
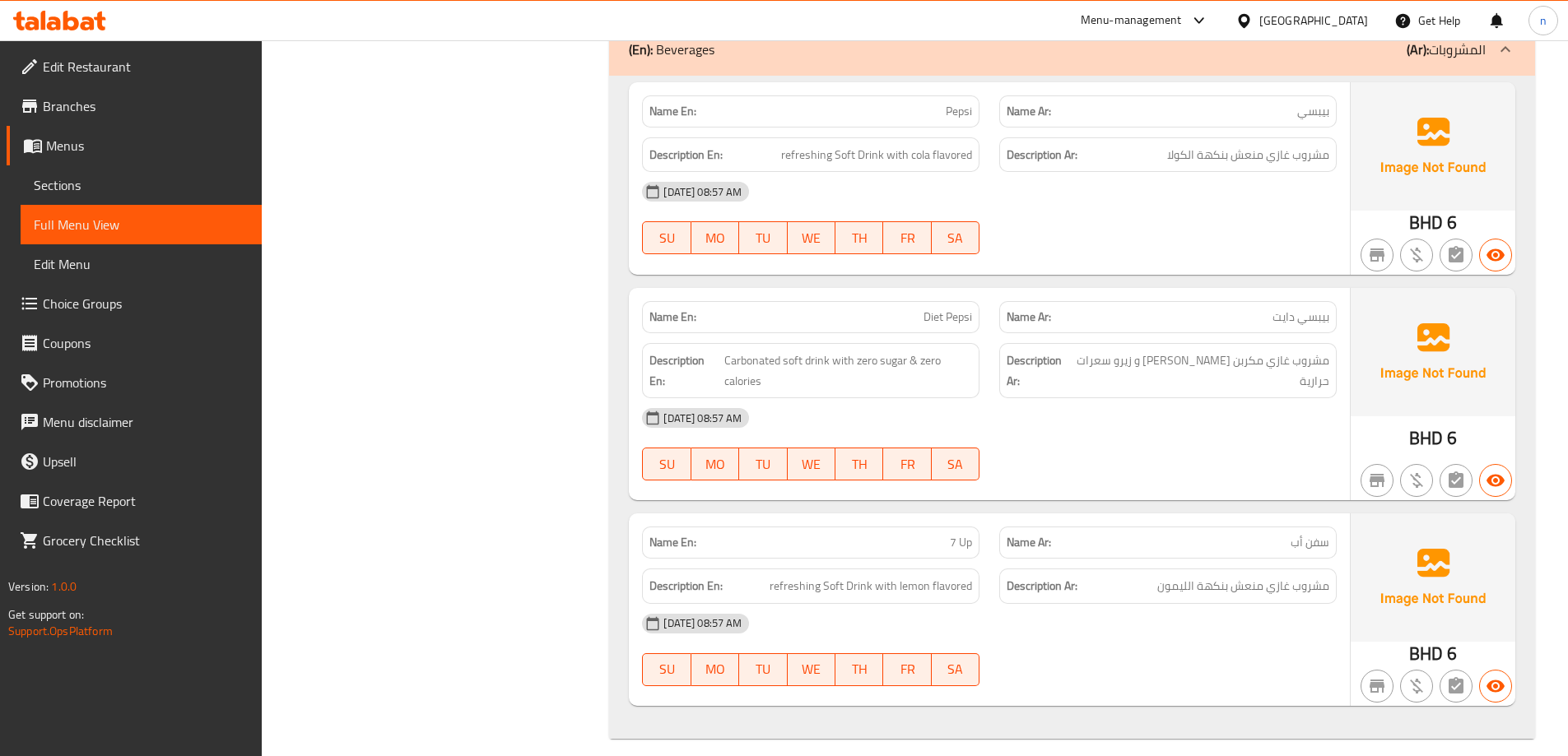
scroll to position [4434, 0]
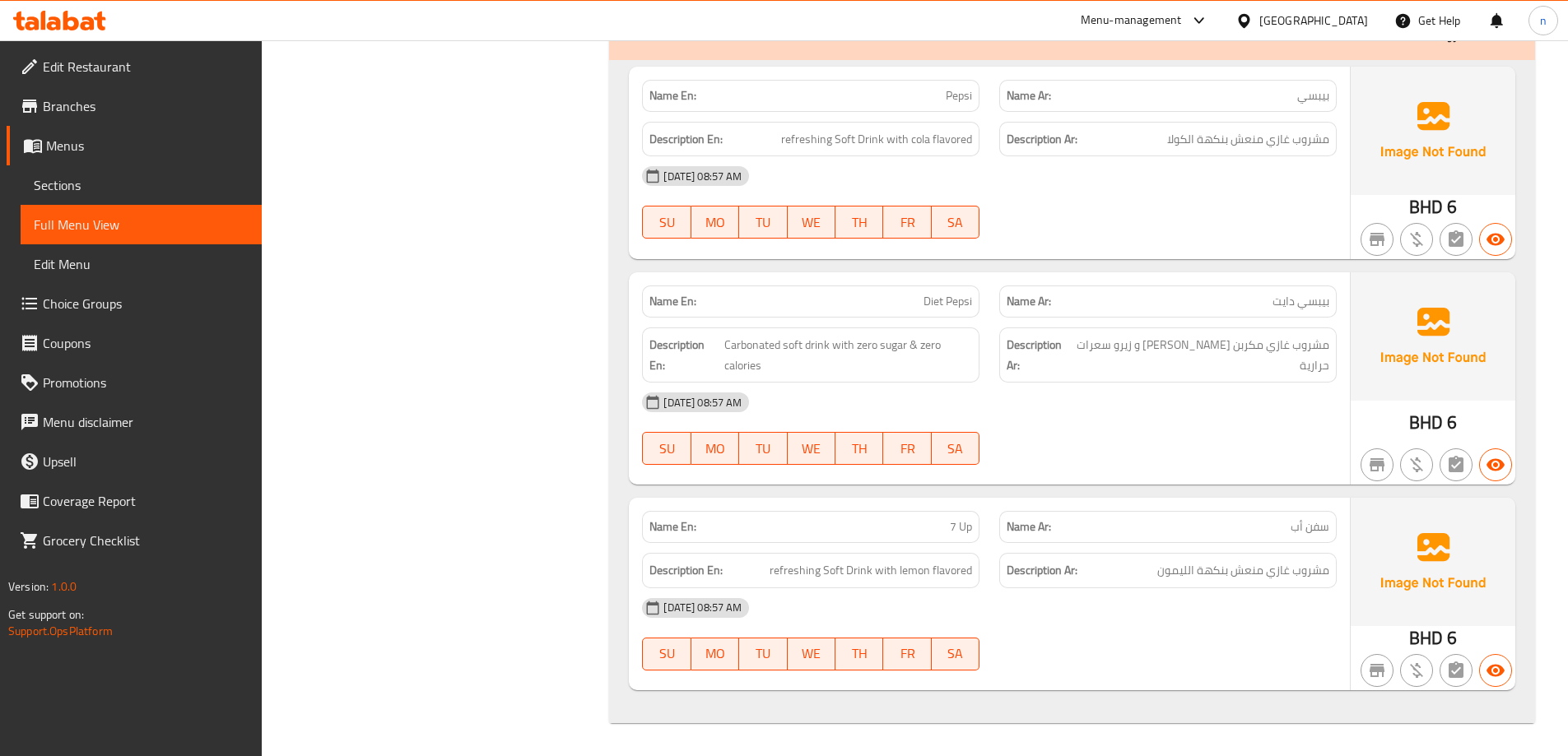
click at [1202, 589] on div "14-10-2025 08:57 AM" at bounding box center [989, 608] width 714 height 39
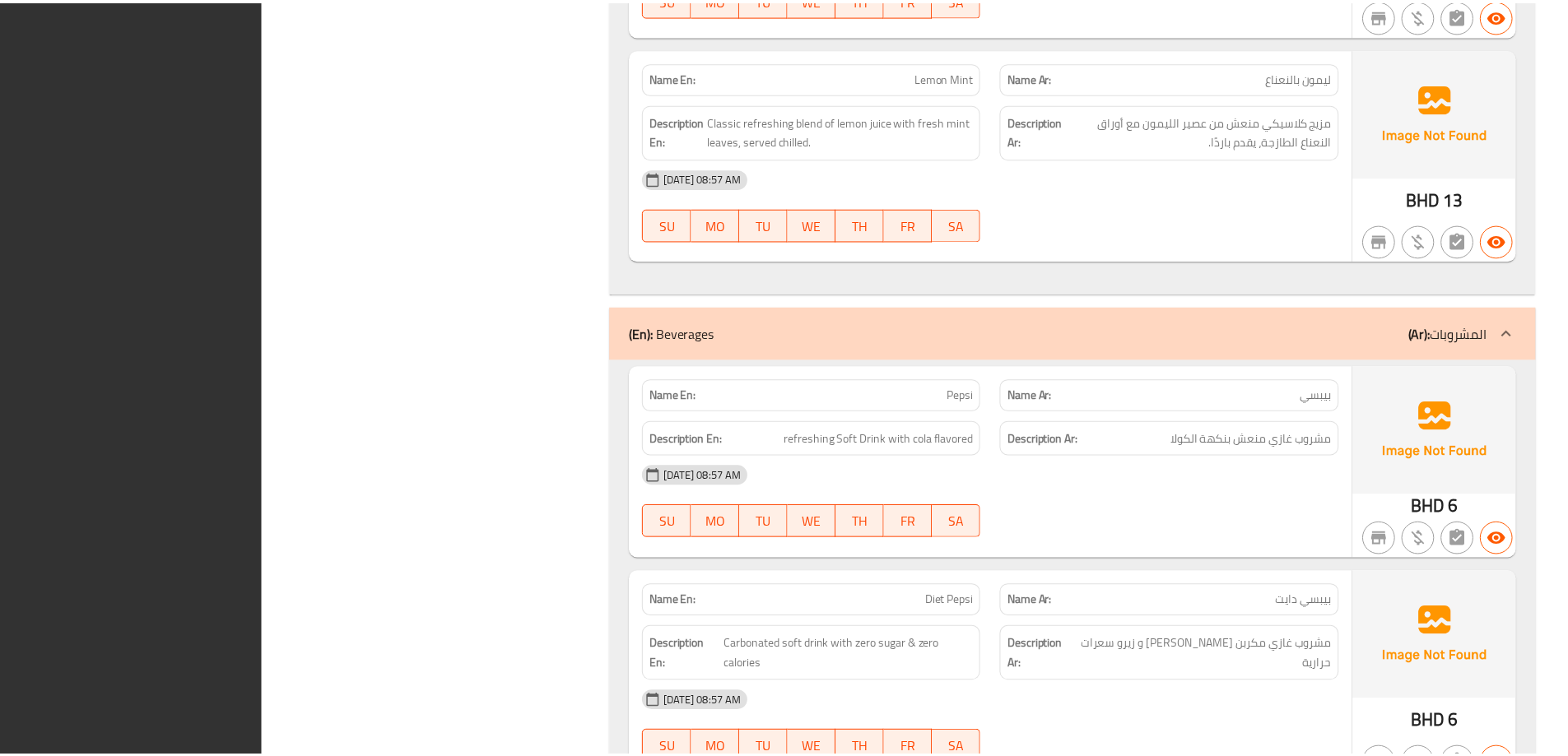
scroll to position [4414, 0]
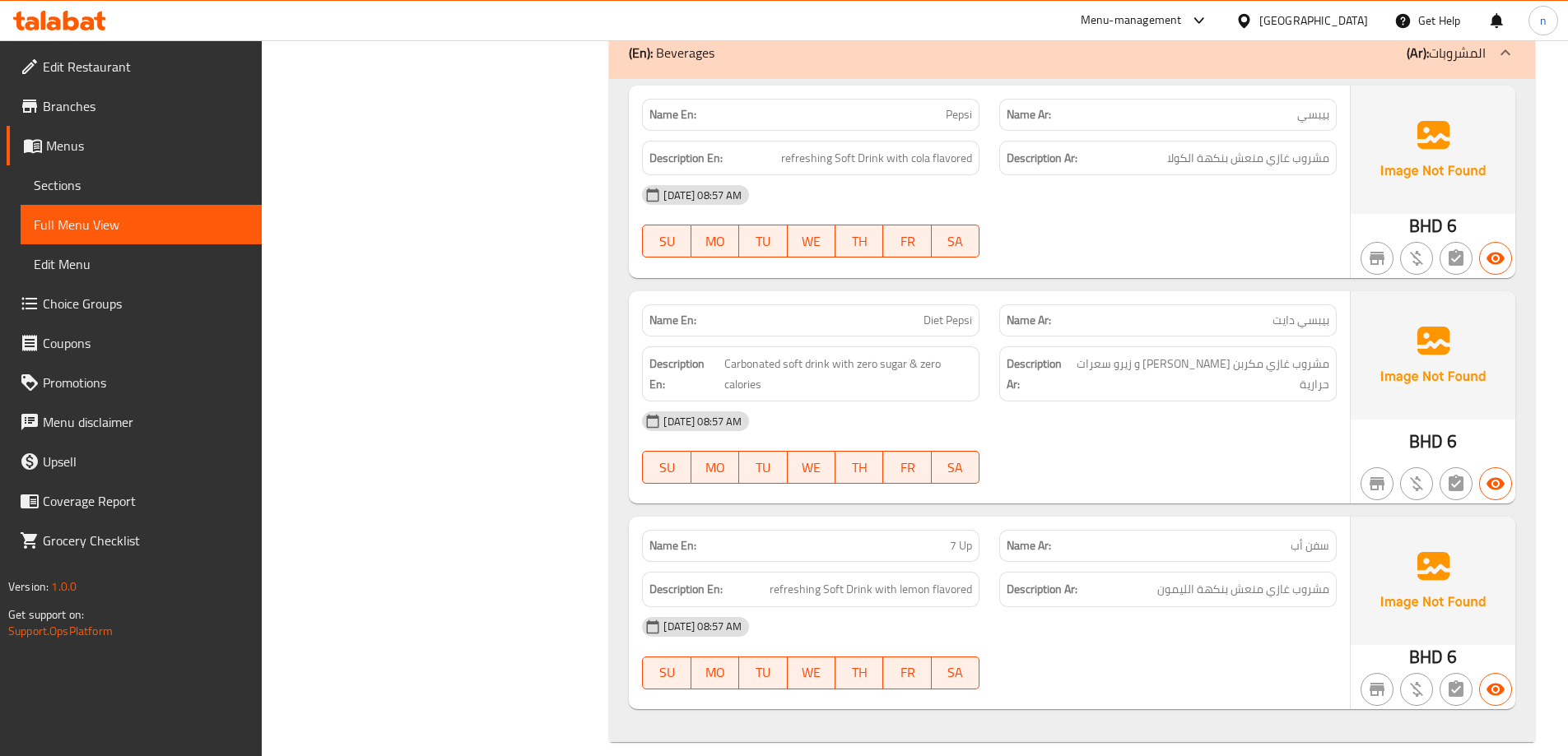
click at [102, 181] on span "Sections" at bounding box center [141, 185] width 215 height 20
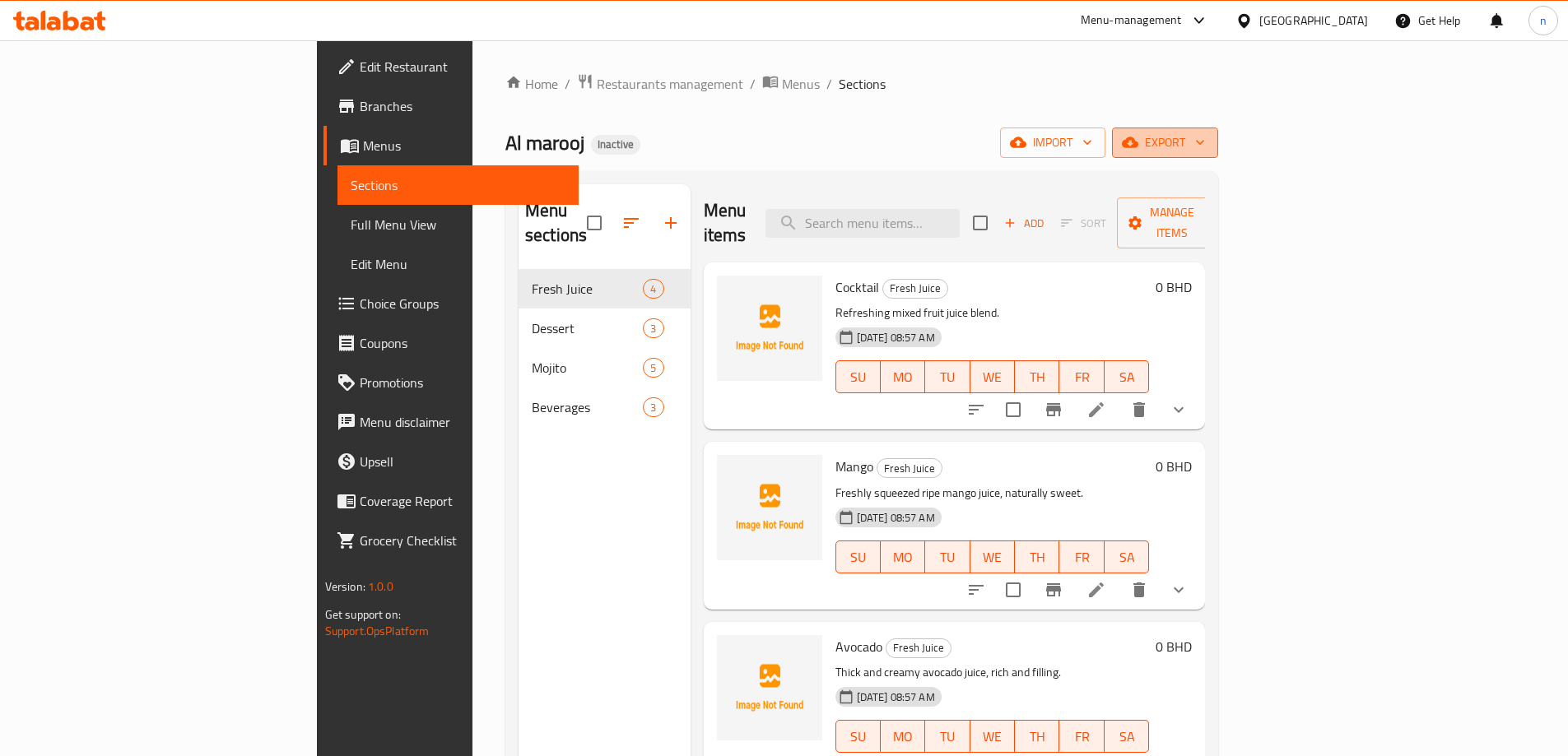
click at [1205, 153] on span "export" at bounding box center [1165, 142] width 80 height 21
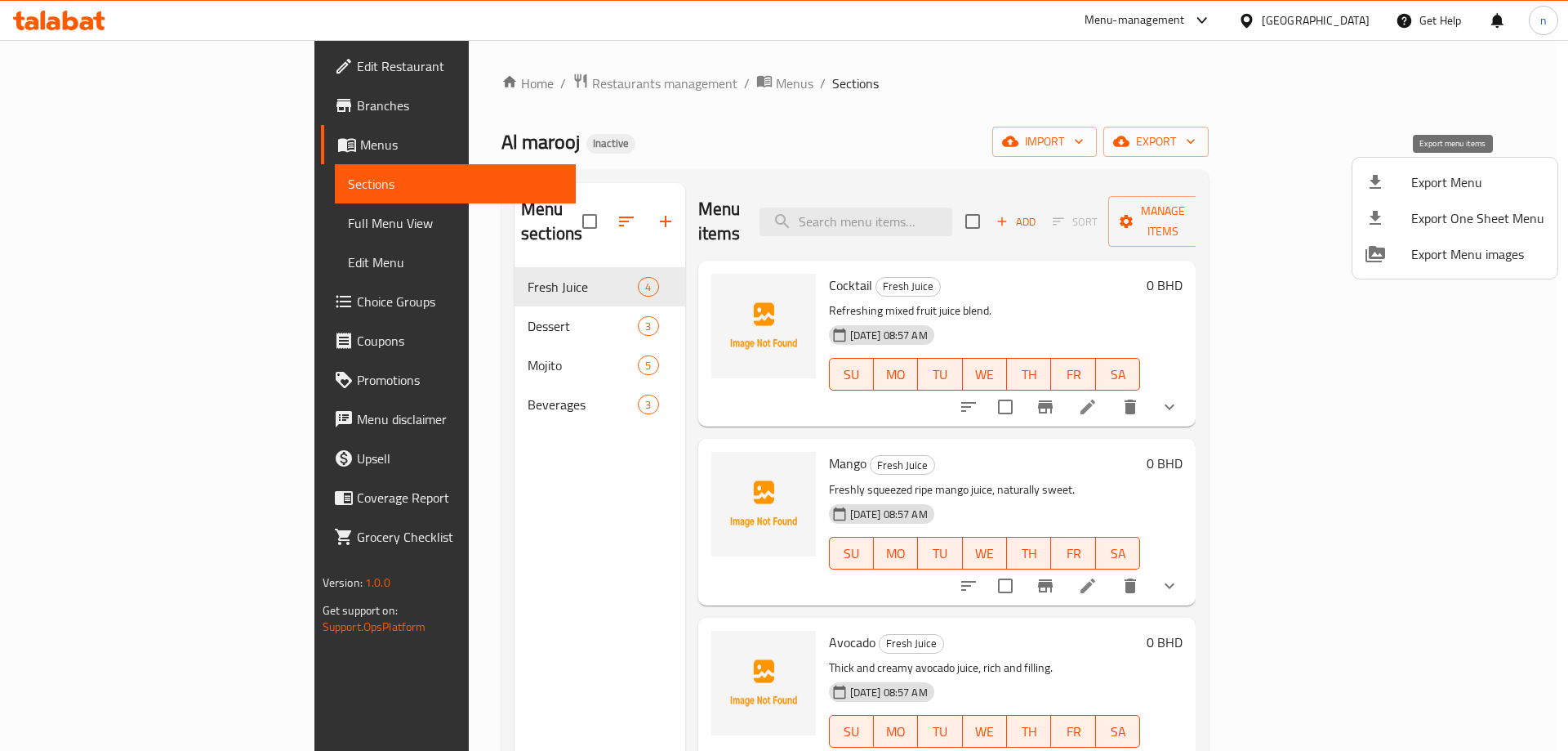
click at [1372, 173] on icon at bounding box center [1376, 182] width 20 height 20
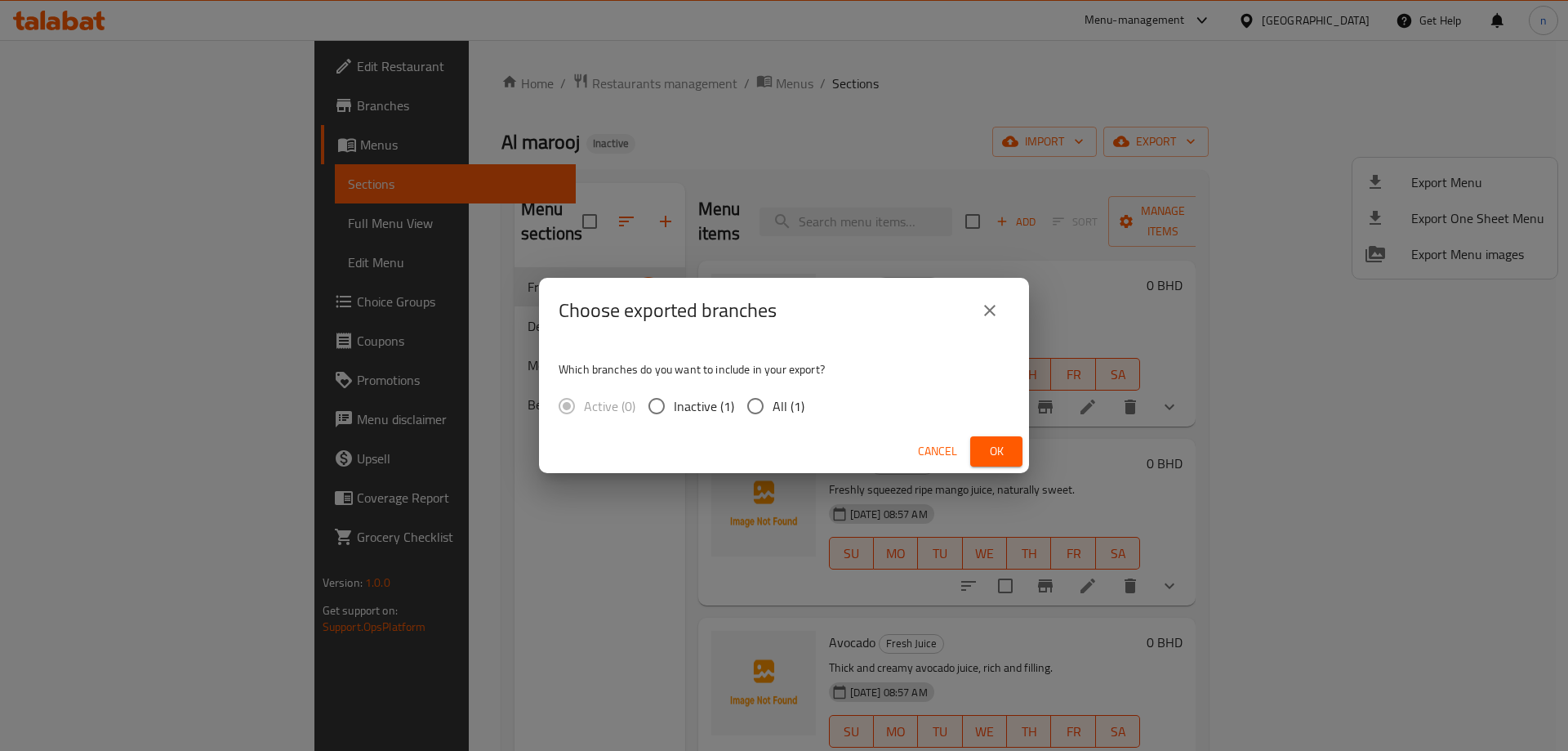
click at [765, 397] on input "All (1)" at bounding box center [755, 405] width 34 height 34
radio input "true"
click at [1007, 447] on span "Ok" at bounding box center [996, 451] width 26 height 21
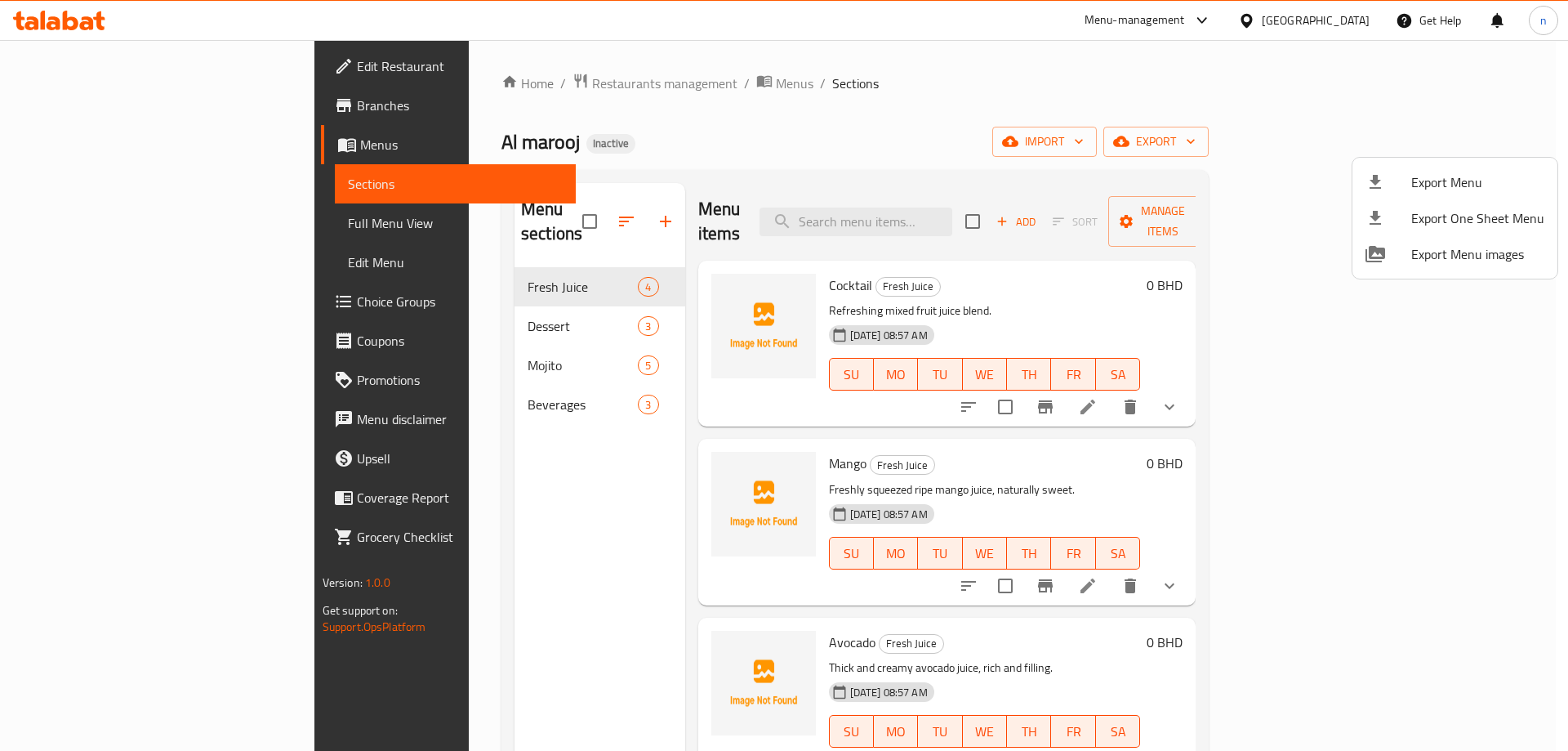
click at [30, 226] on div at bounding box center [784, 376] width 1568 height 751
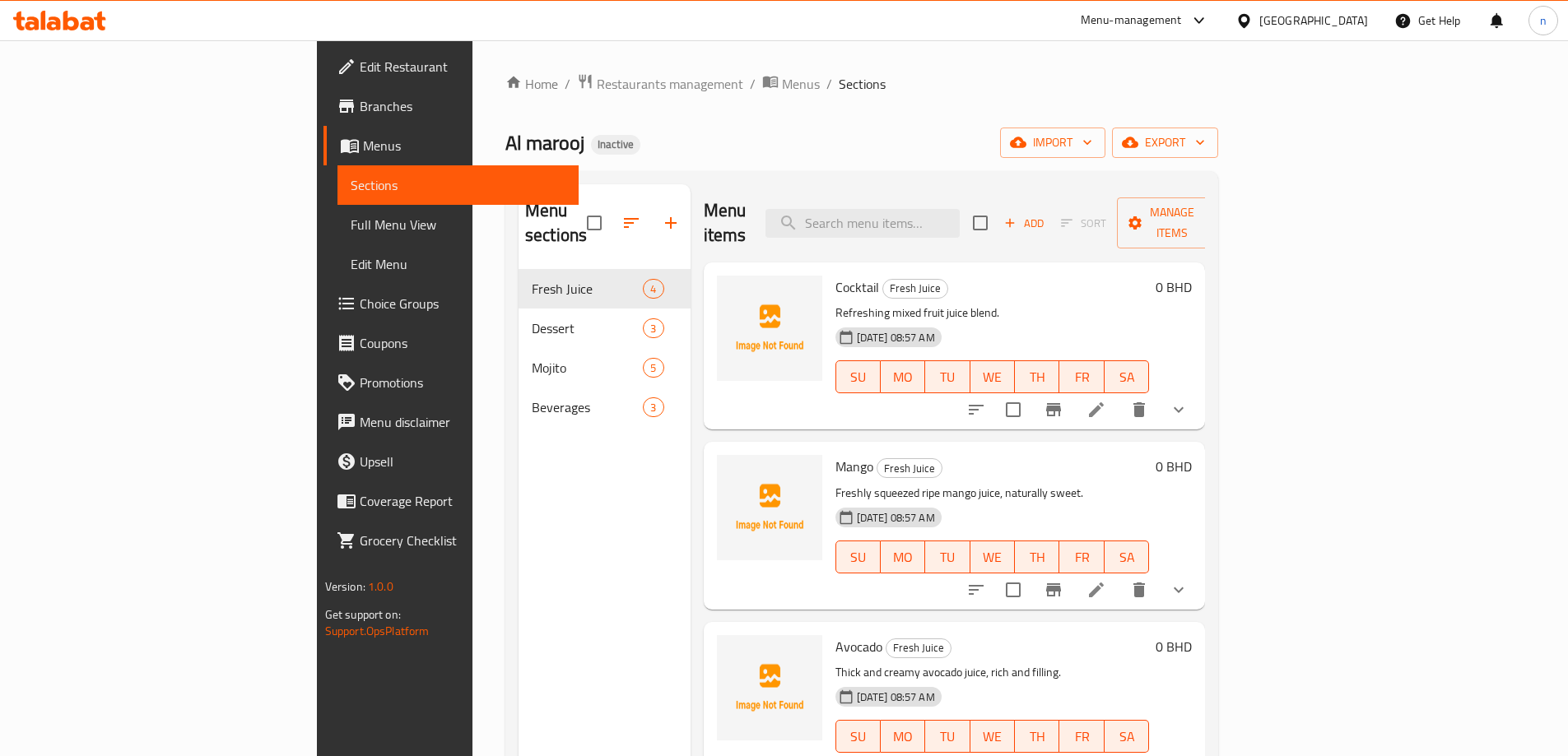
click at [350, 215] on span "Full Menu View" at bounding box center [458, 225] width 215 height 20
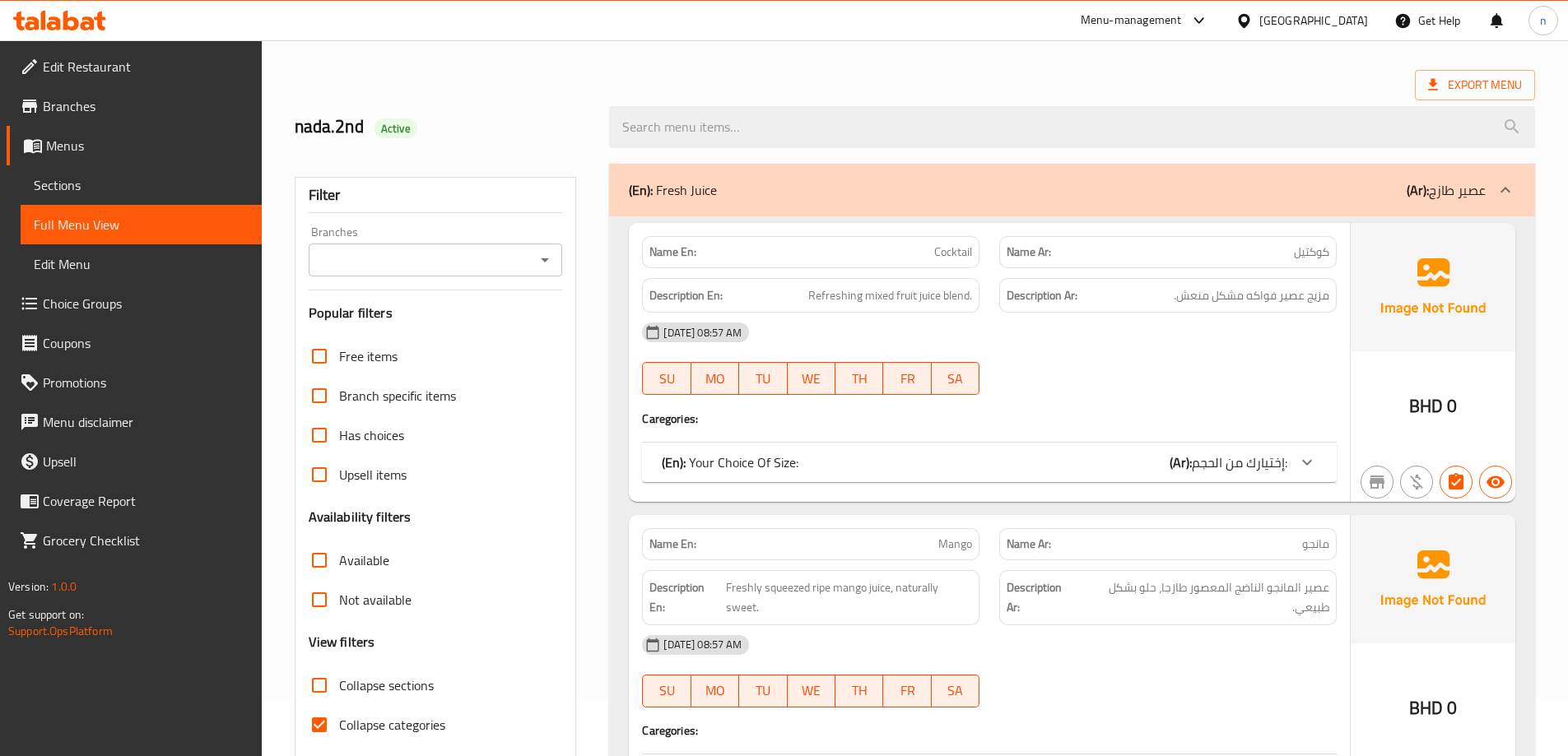
scroll to position [82, 0]
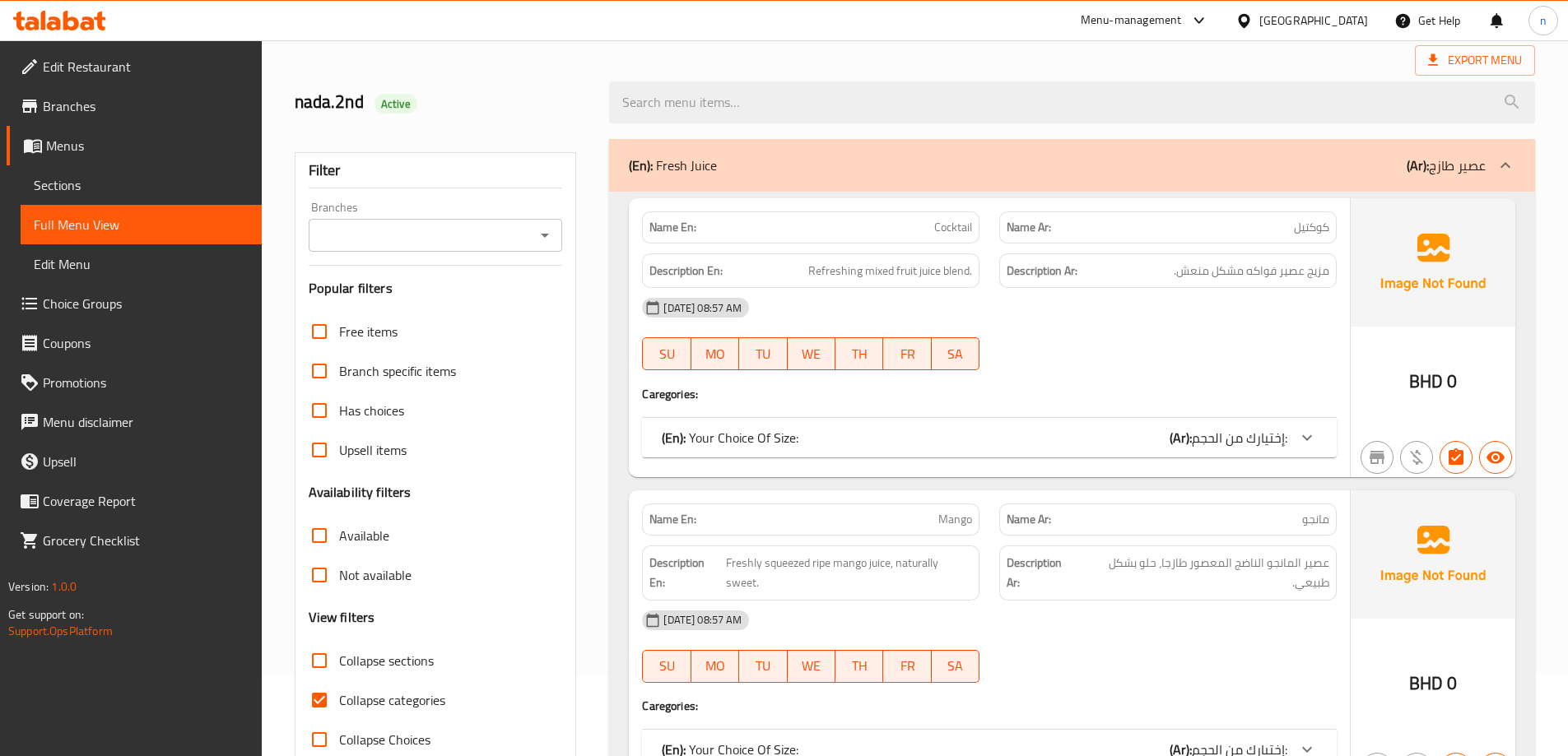
click at [32, 187] on link "Sections" at bounding box center [142, 184] width 241 height 39
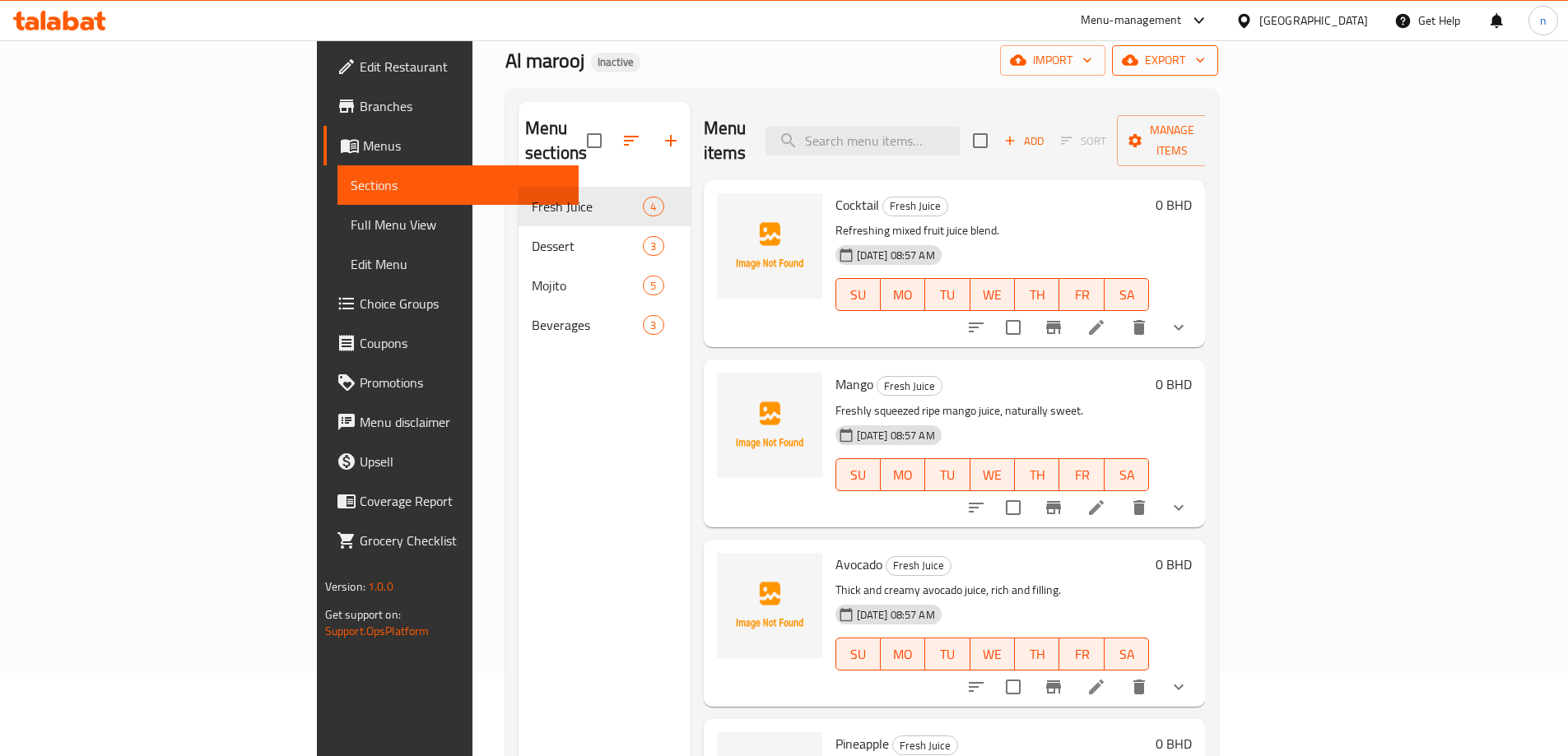
click at [1138, 66] on icon "button" at bounding box center [1130, 60] width 17 height 17
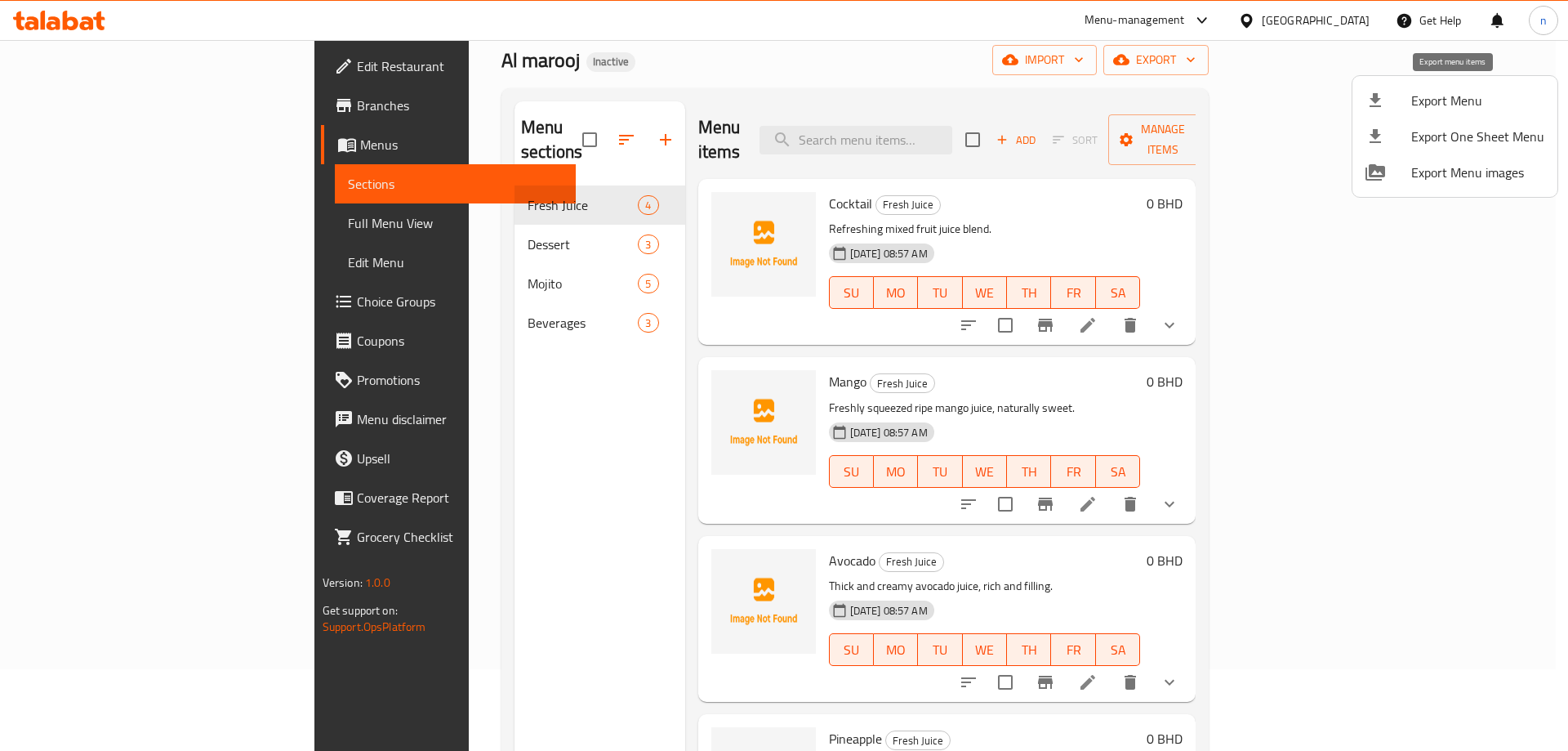
click at [1399, 96] on div at bounding box center [1388, 101] width 46 height 20
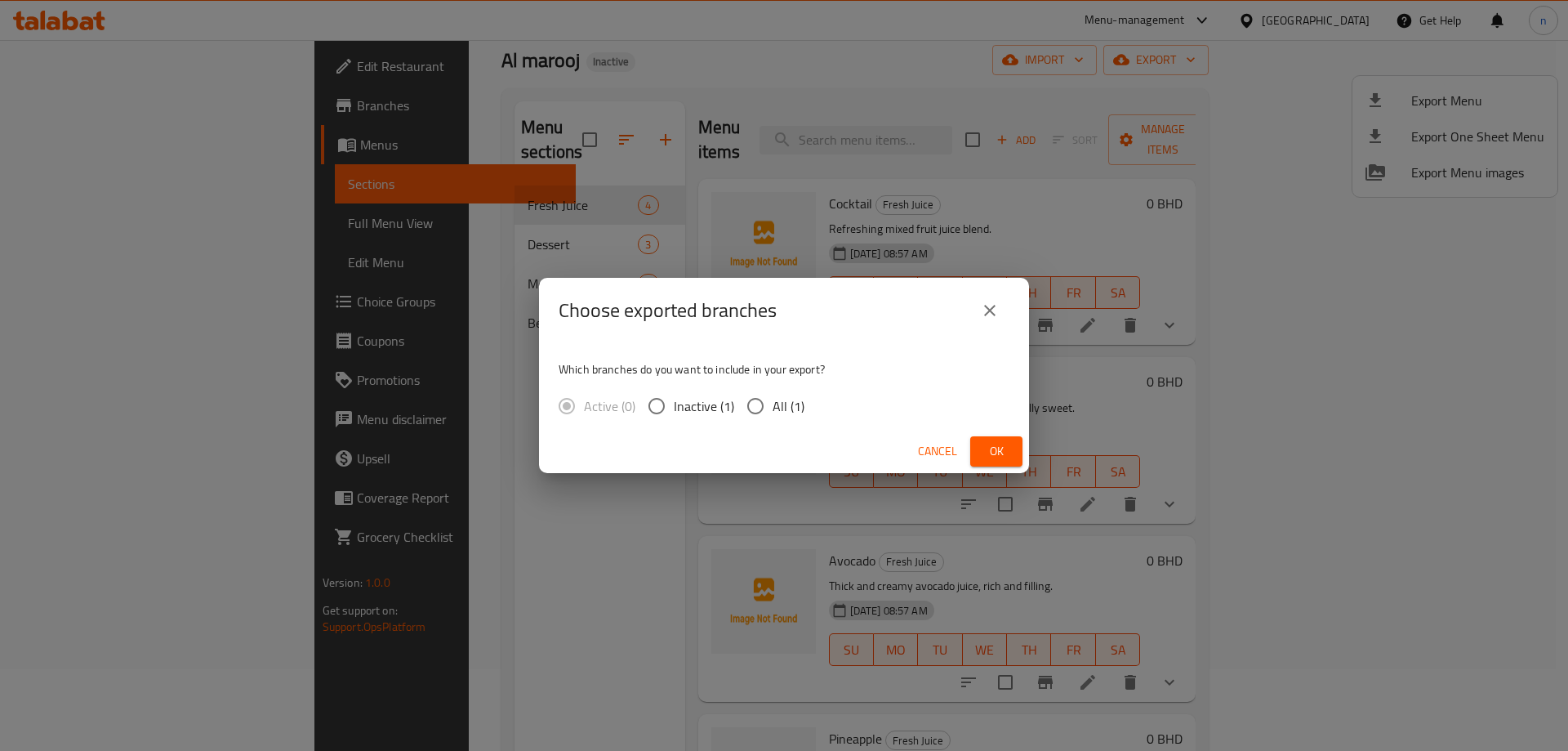
click at [755, 403] on input "All (1)" at bounding box center [755, 405] width 34 height 34
radio input "true"
click at [1015, 453] on button "Ok" at bounding box center [996, 451] width 52 height 30
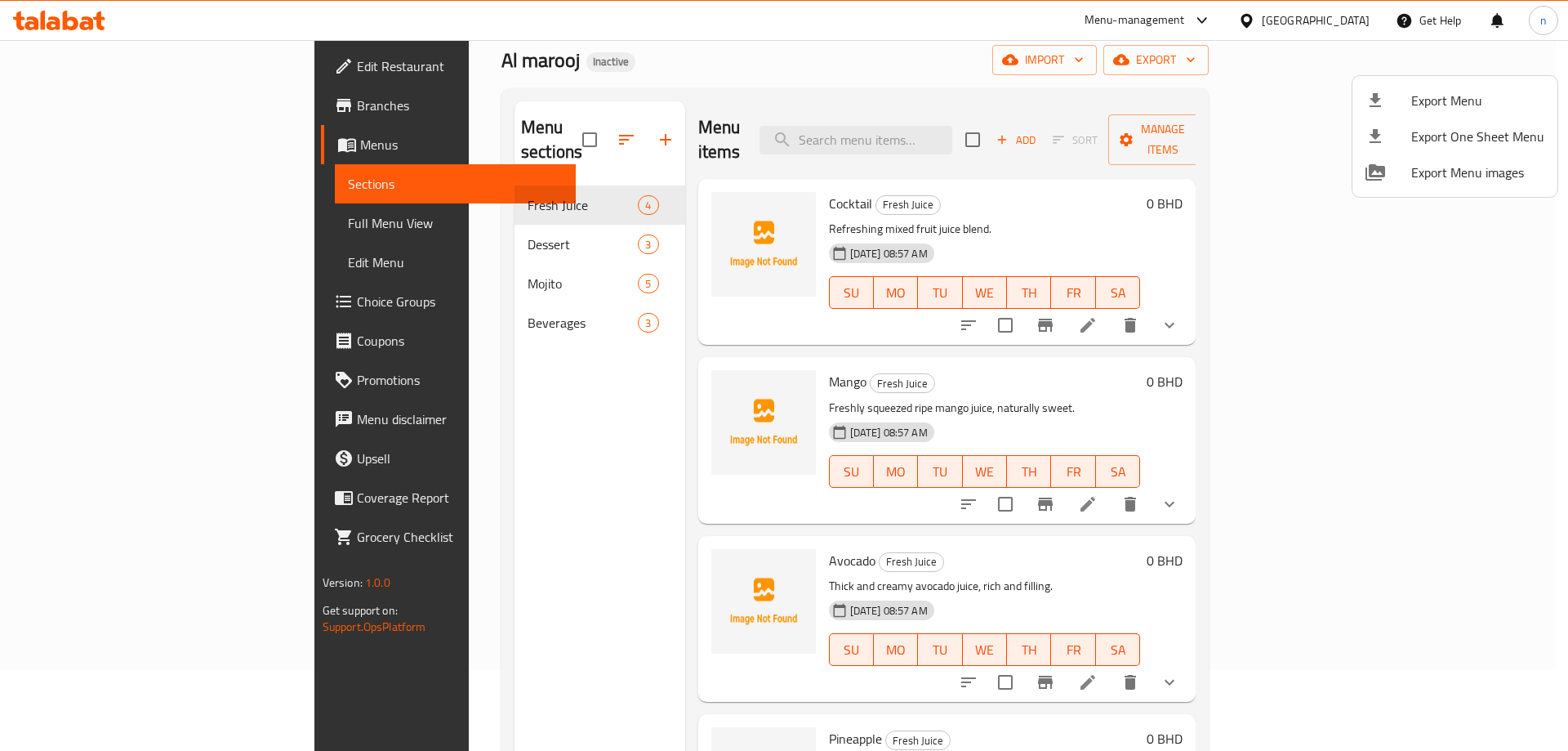
click at [117, 64] on div at bounding box center [784, 376] width 1568 height 751
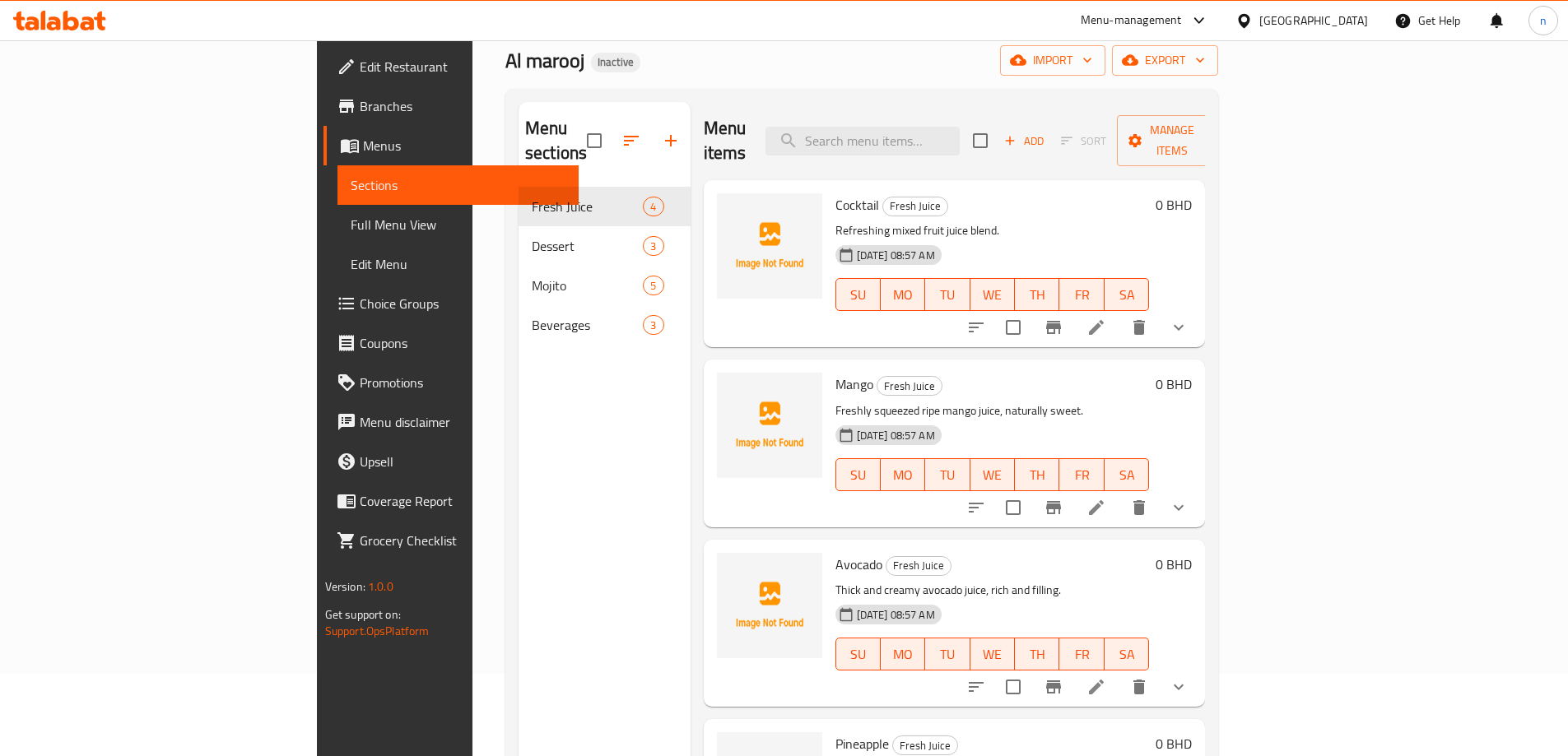
click at [363, 143] on span "Menus" at bounding box center [464, 146] width 202 height 20
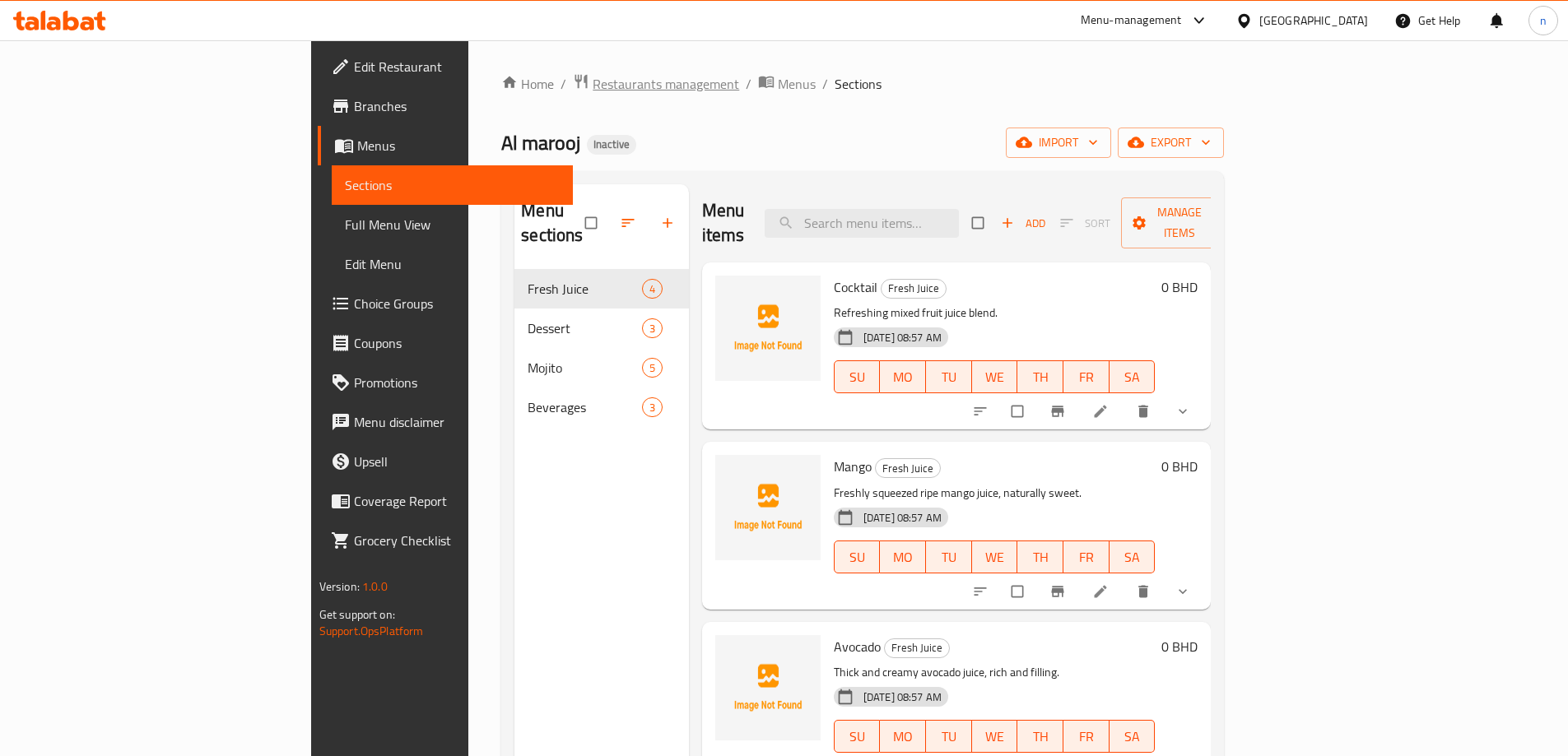
click at [593, 87] on span "Restaurants management" at bounding box center [666, 84] width 147 height 20
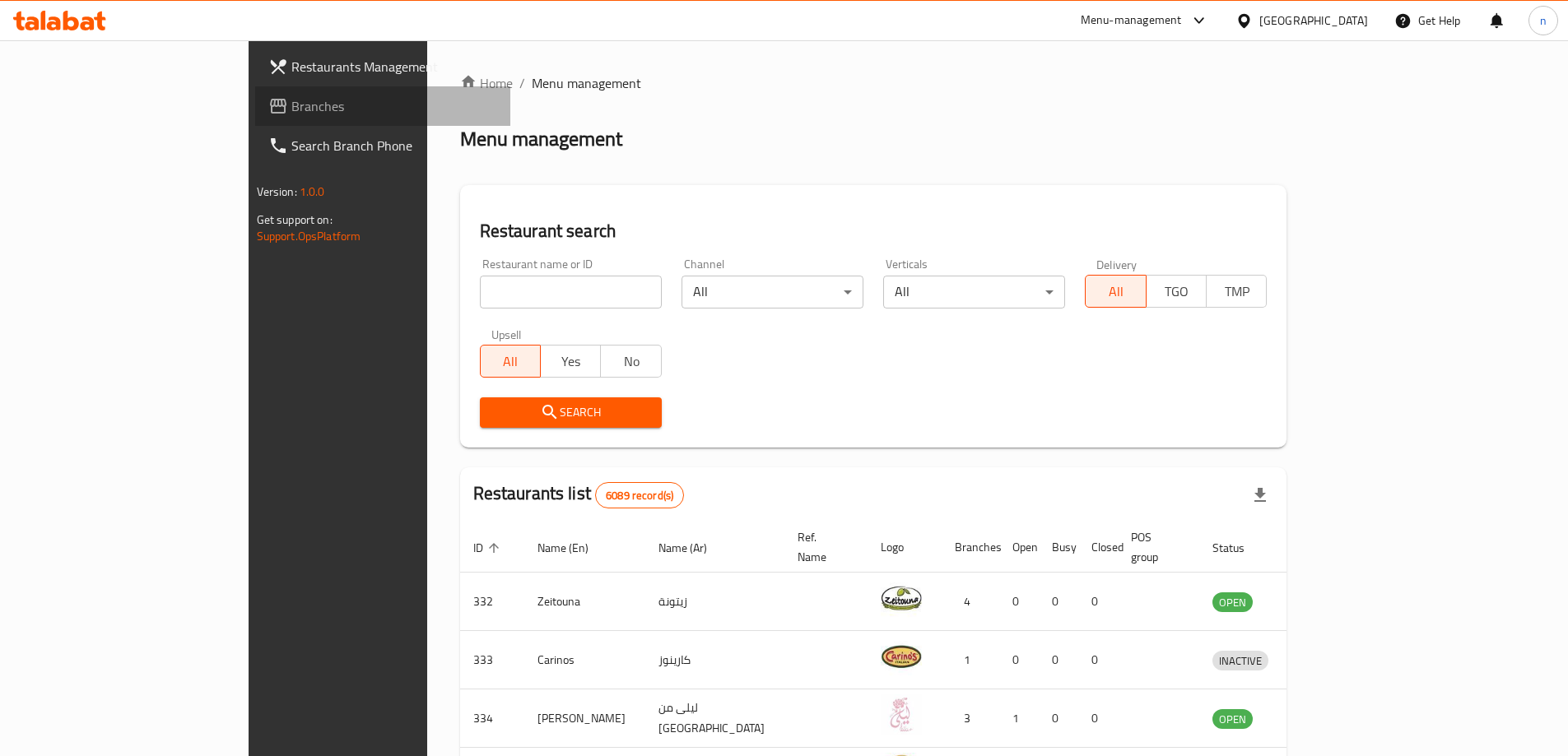
click at [291, 113] on span "Branches" at bounding box center [393, 106] width 205 height 20
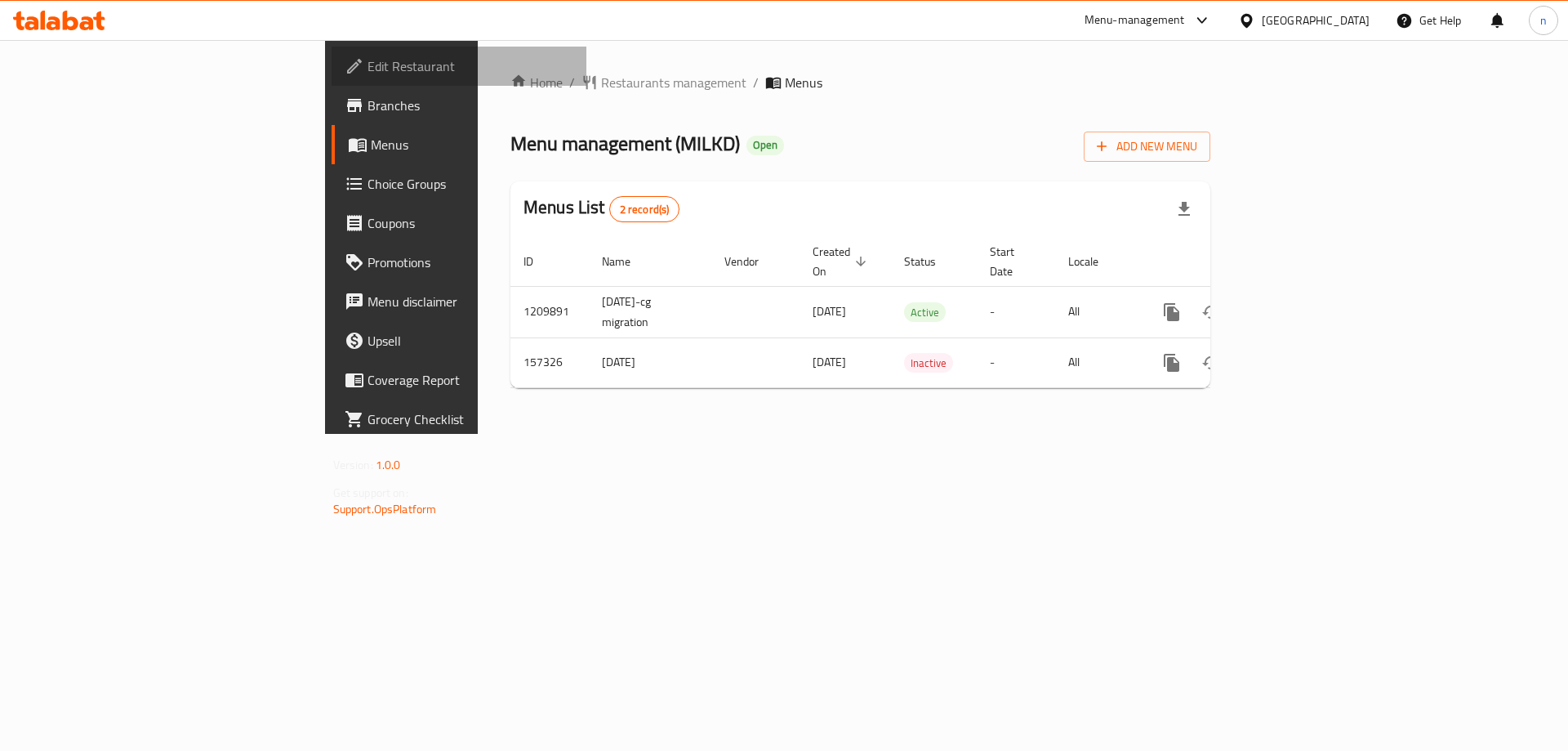
click at [368, 76] on span "Edit Restaurant" at bounding box center [471, 67] width 206 height 20
click at [368, 106] on span "Branches" at bounding box center [471, 106] width 206 height 20
click at [331, 116] on link "Branches" at bounding box center [459, 105] width 256 height 39
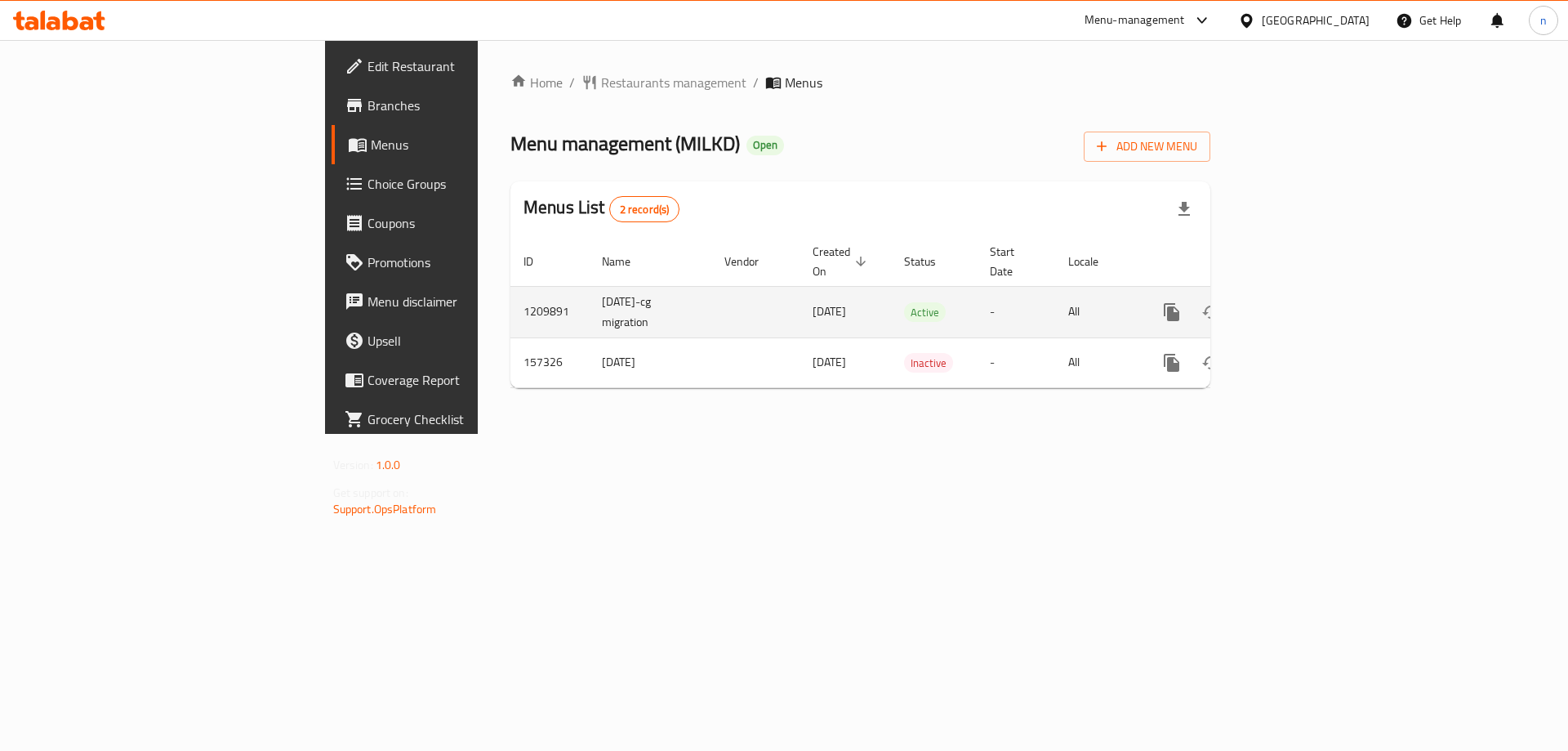
click at [1299, 302] on icon "enhanced table" at bounding box center [1290, 312] width 20 height 20
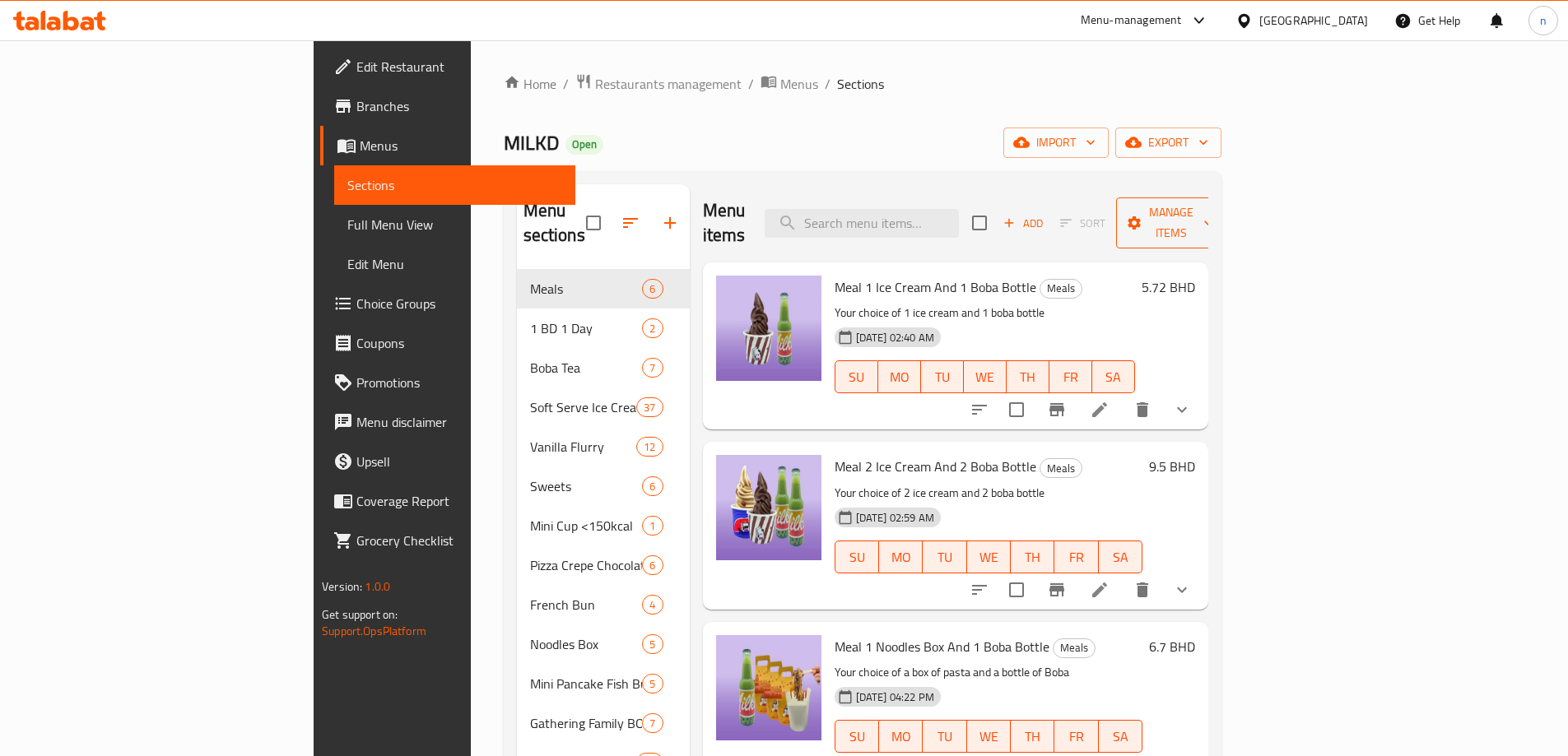
click at [1217, 217] on icon "button" at bounding box center [1208, 223] width 17 height 17
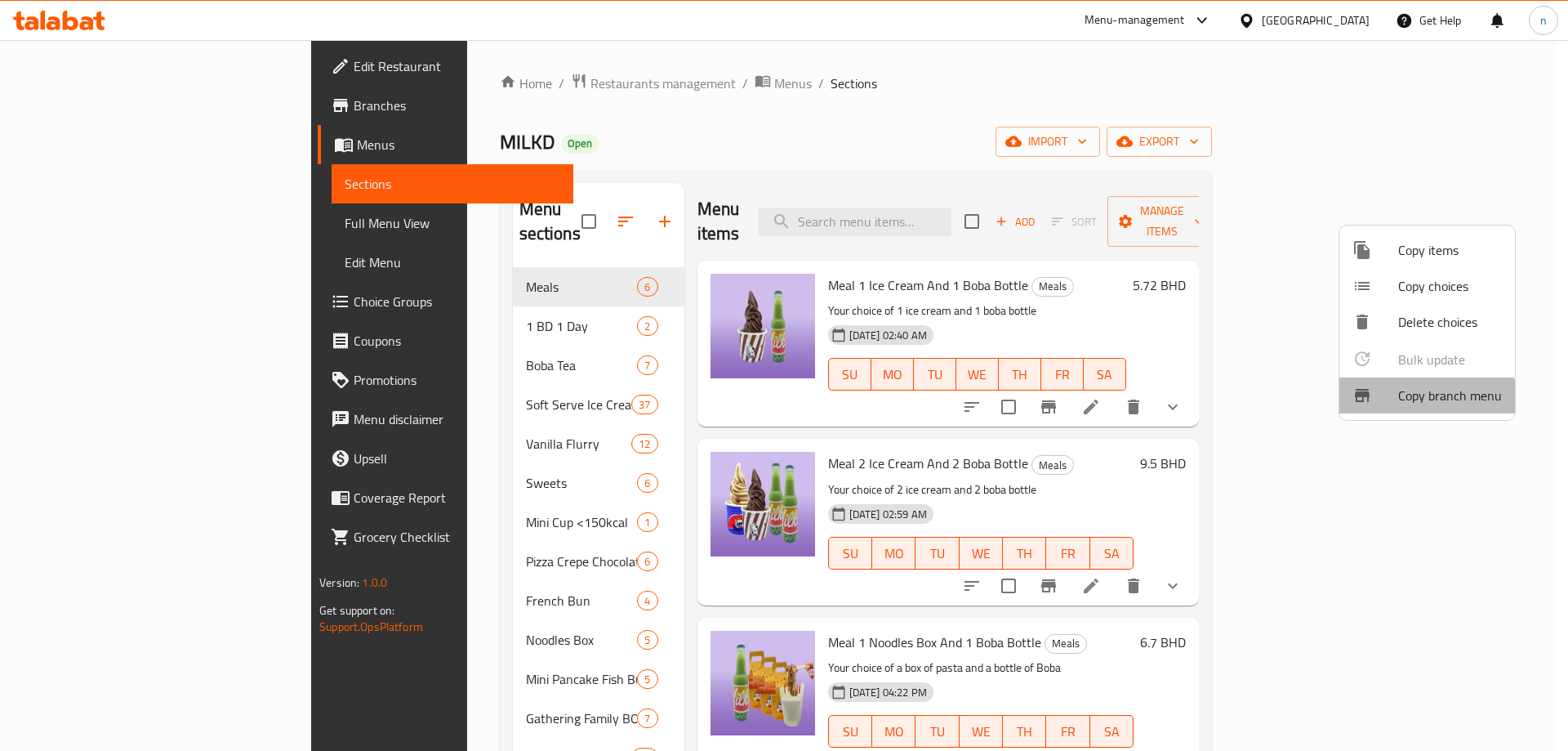
click at [1410, 404] on span "Copy branch menu" at bounding box center [1450, 395] width 104 height 20
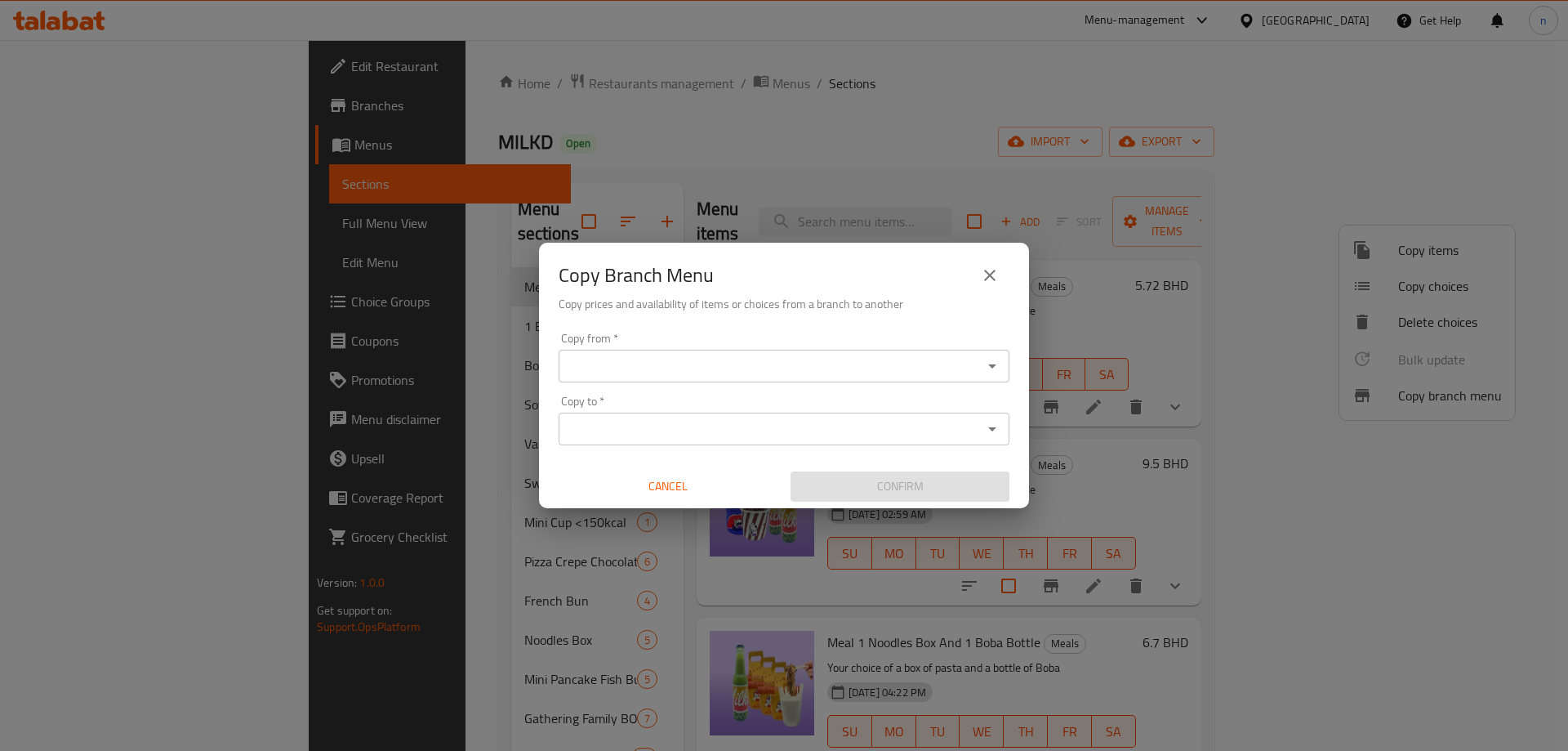
click at [694, 371] on input "Copy from   *" at bounding box center [771, 366] width 414 height 22
click at [695, 356] on input "Copy from   *" at bounding box center [771, 366] width 414 height 22
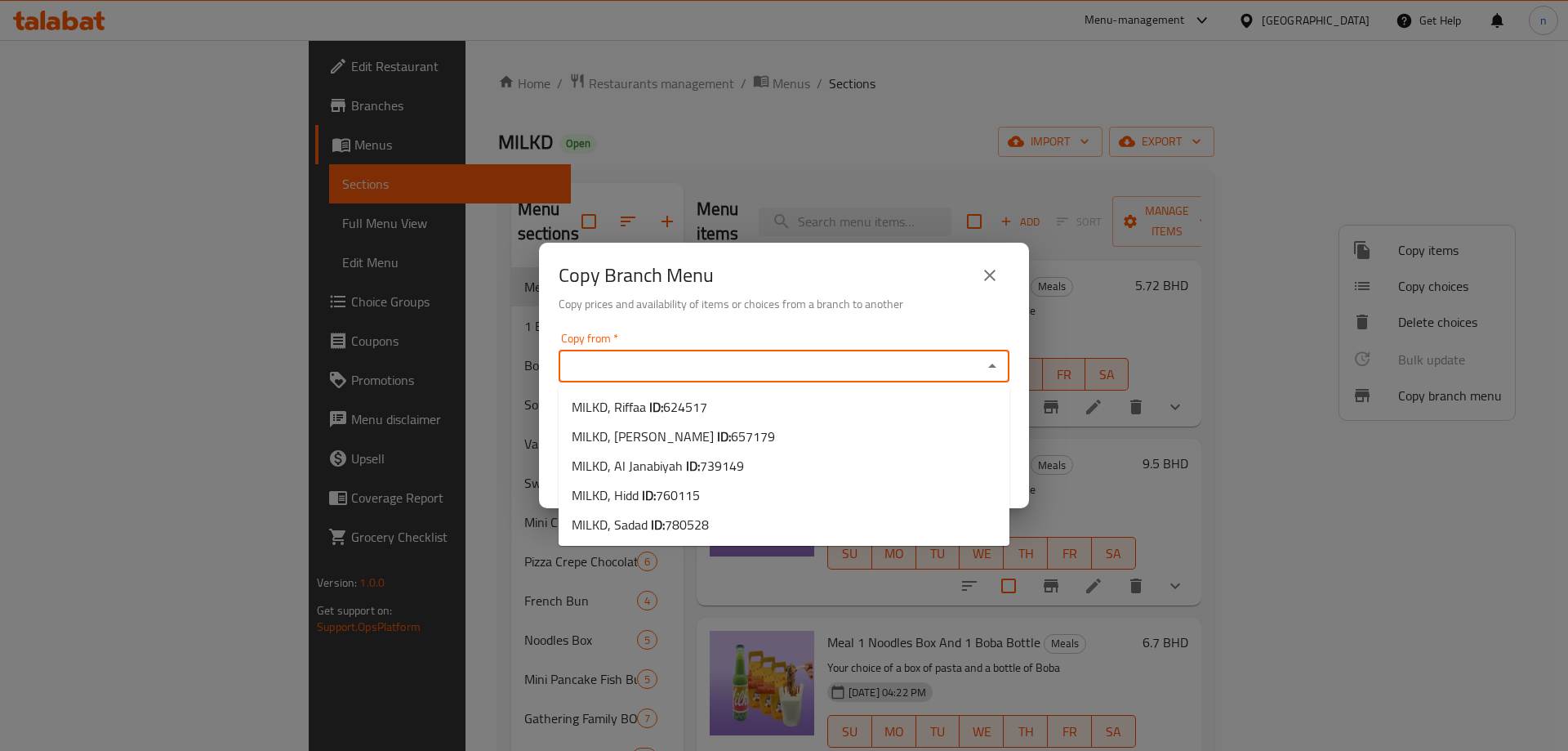
paste input "624517"
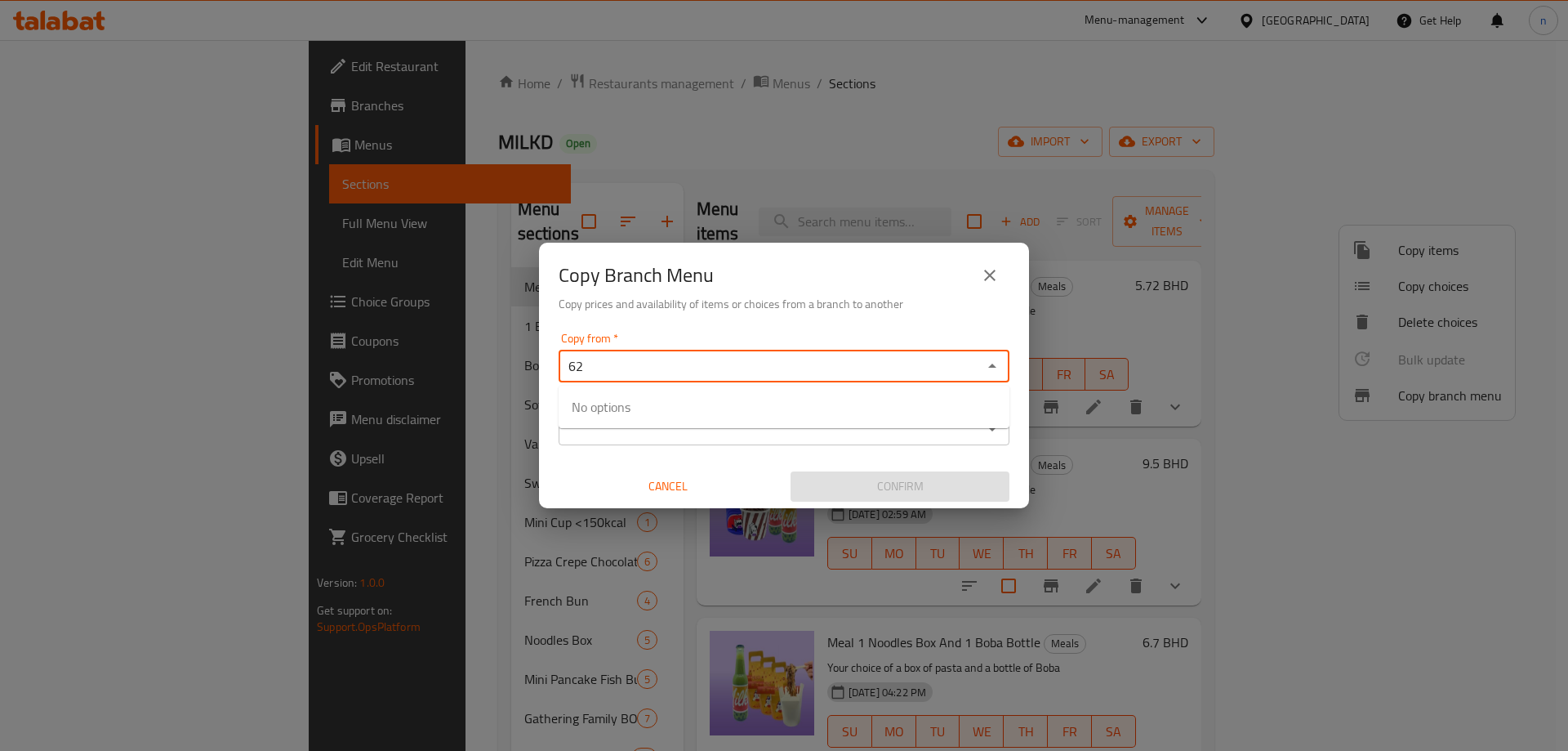
type input "6"
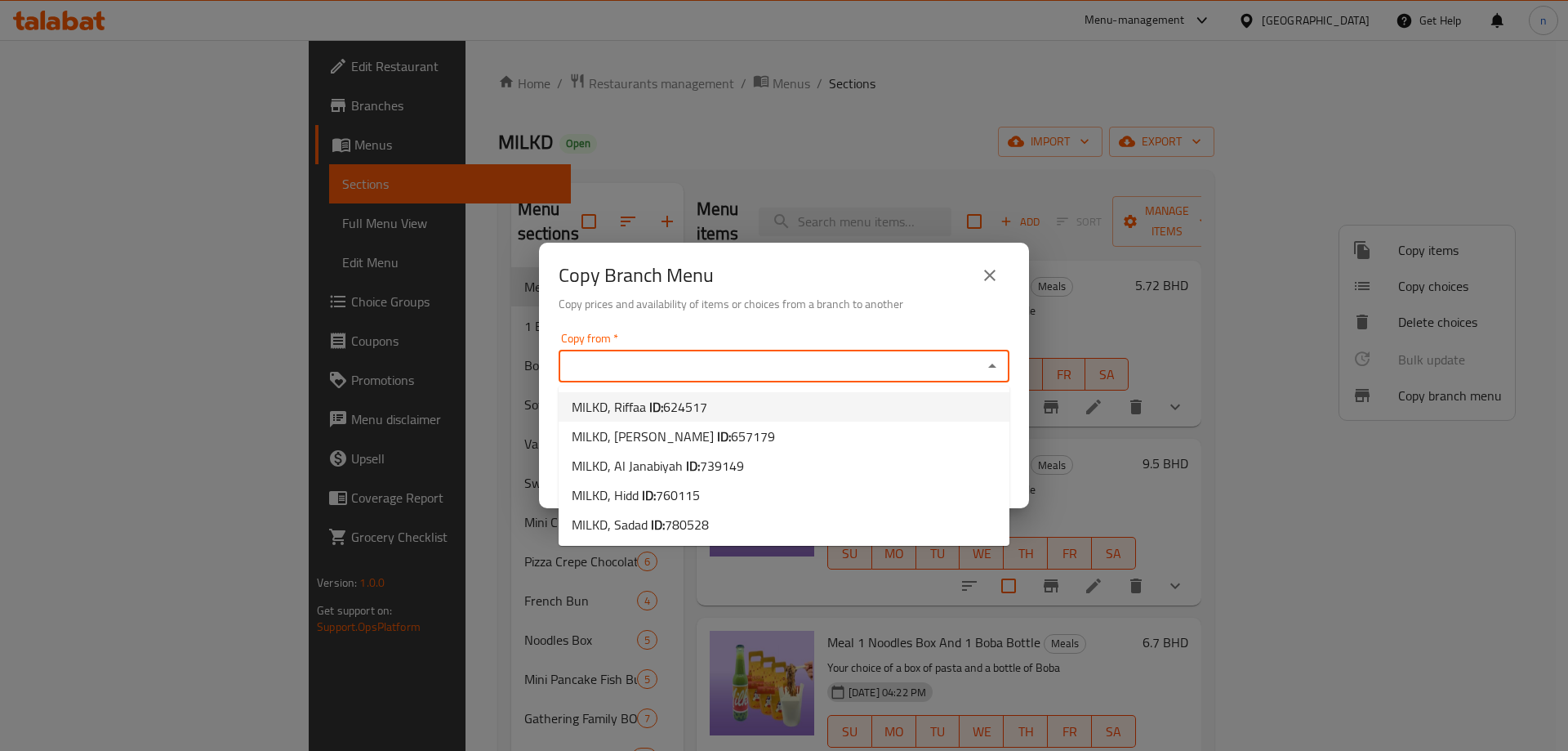
click at [687, 407] on span "624517" at bounding box center [685, 406] width 44 height 24
type input "MILKD, Riffaa"
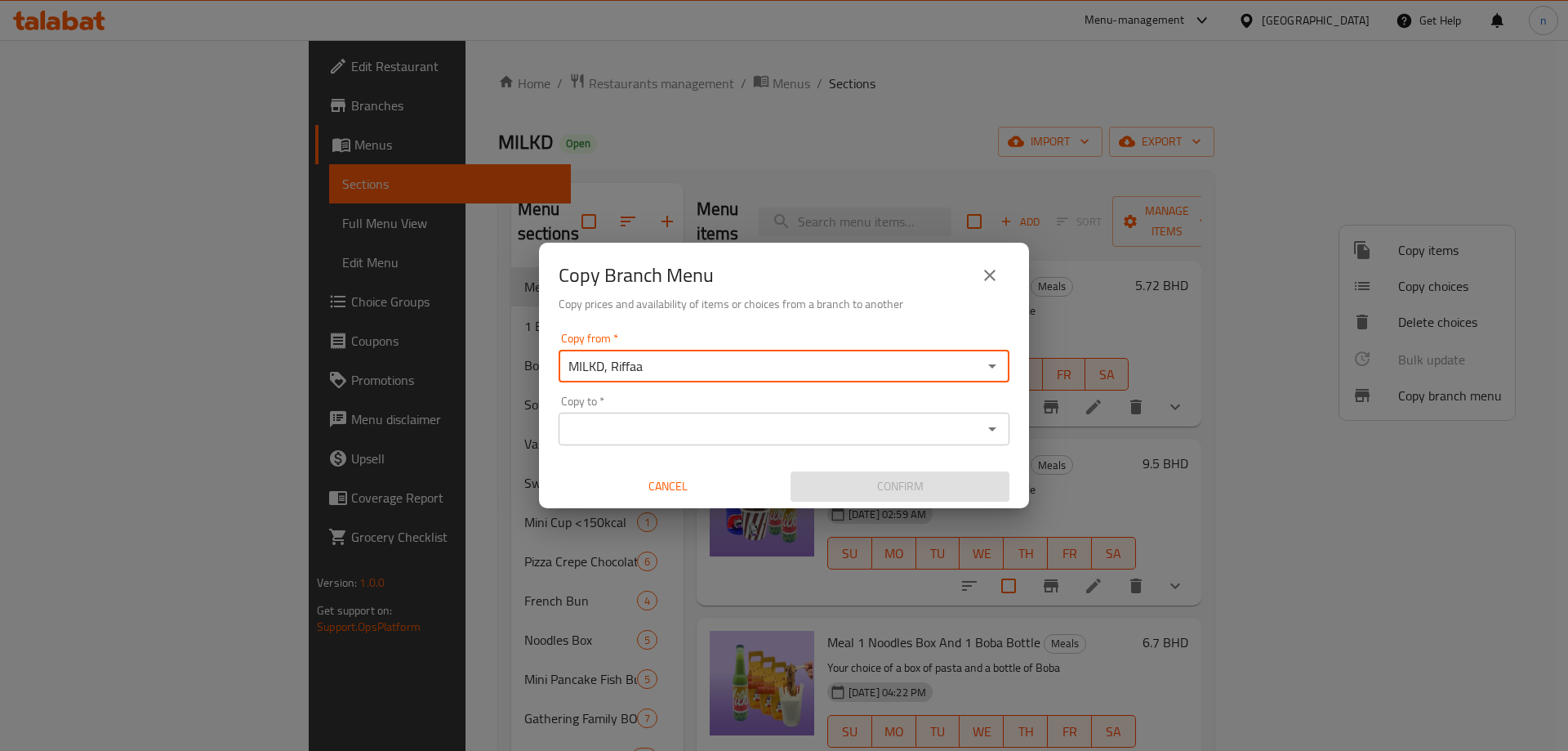
click at [652, 418] on input "Copy to   *" at bounding box center [771, 429] width 414 height 22
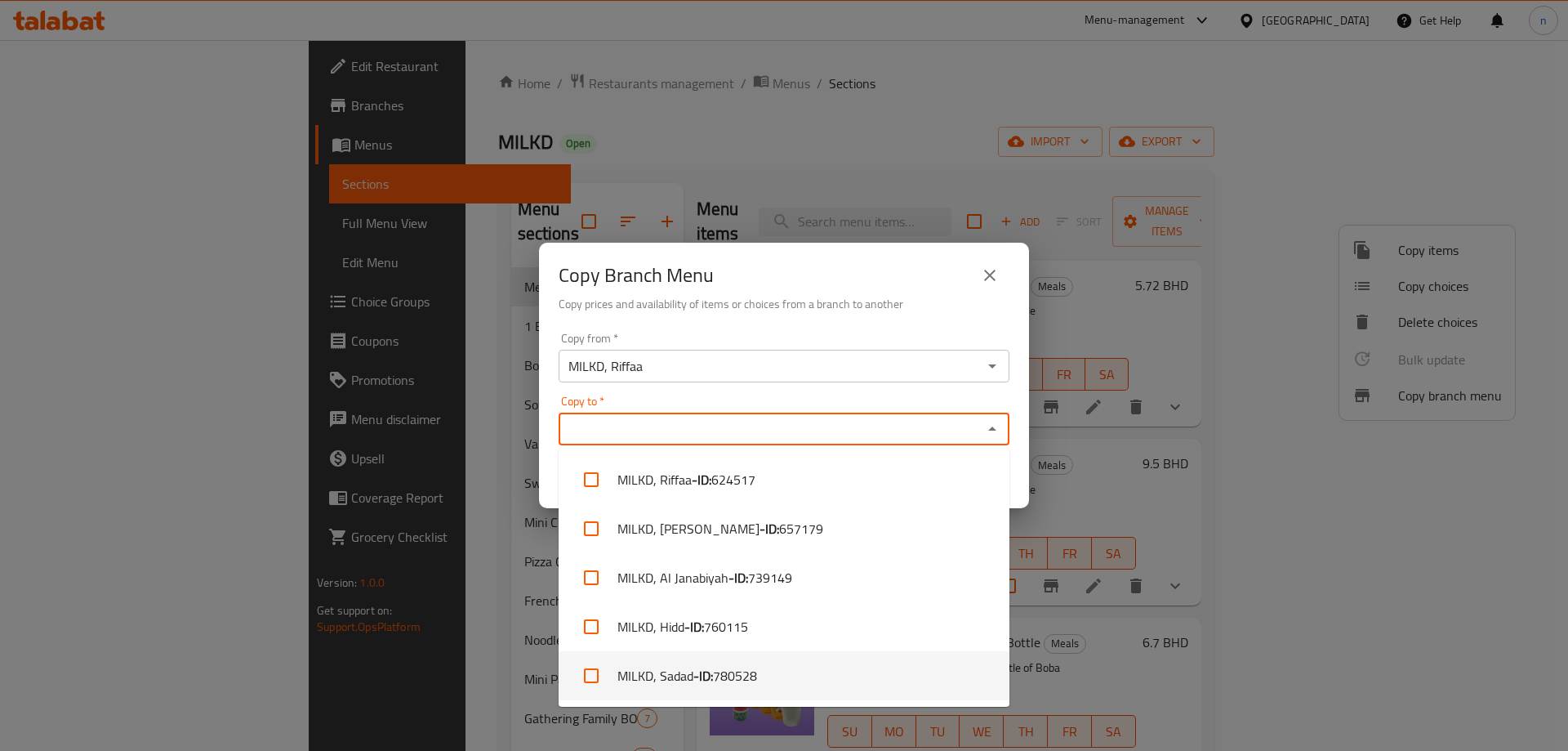
click at [735, 677] on span "780528" at bounding box center [735, 676] width 44 height 20
checkbox input "true"
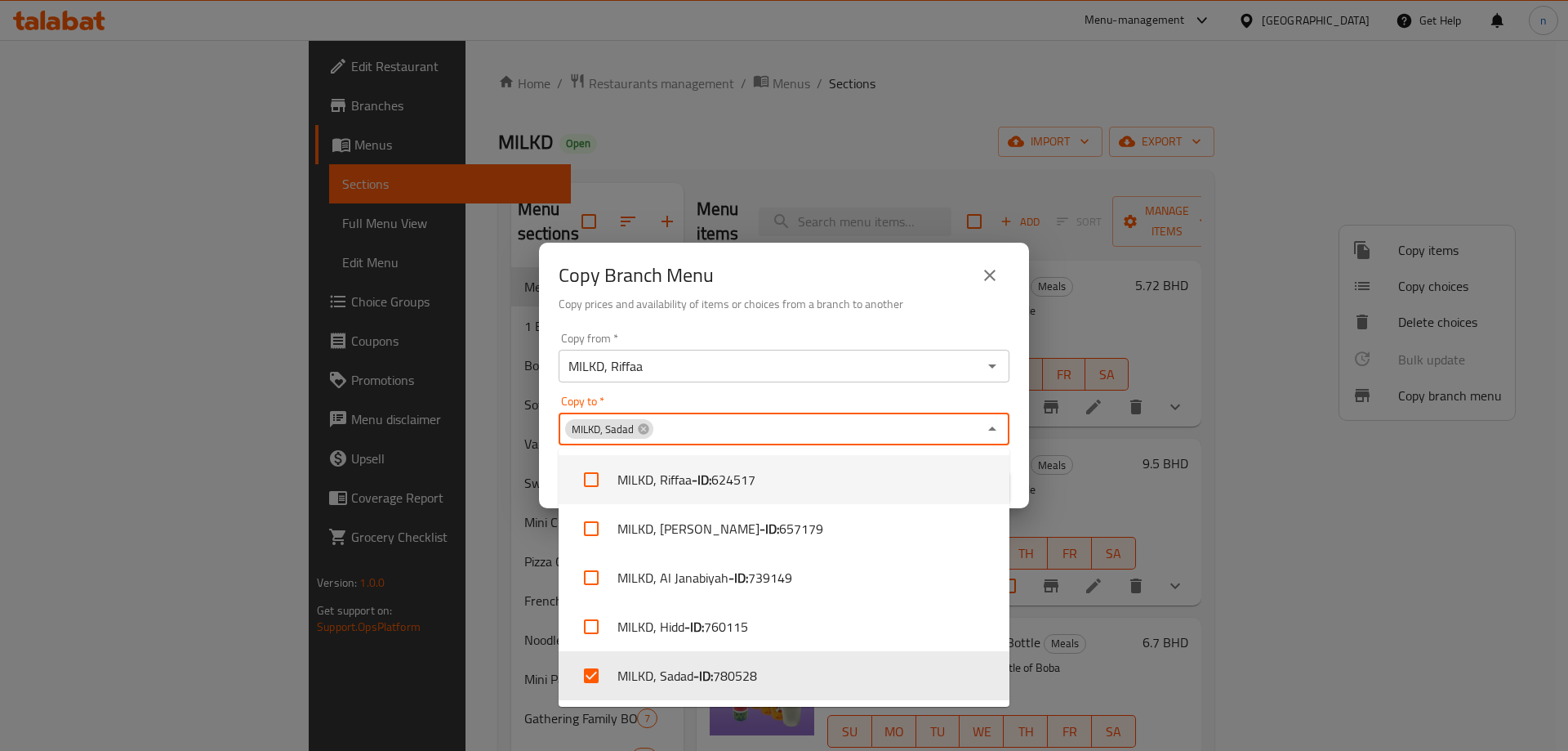
click at [947, 395] on div "Copy to   * MILKD, Sadad Copy to *" at bounding box center [784, 420] width 451 height 50
click at [857, 307] on h6 "Copy prices and availability of items or choices from a branch to another" at bounding box center [784, 304] width 451 height 18
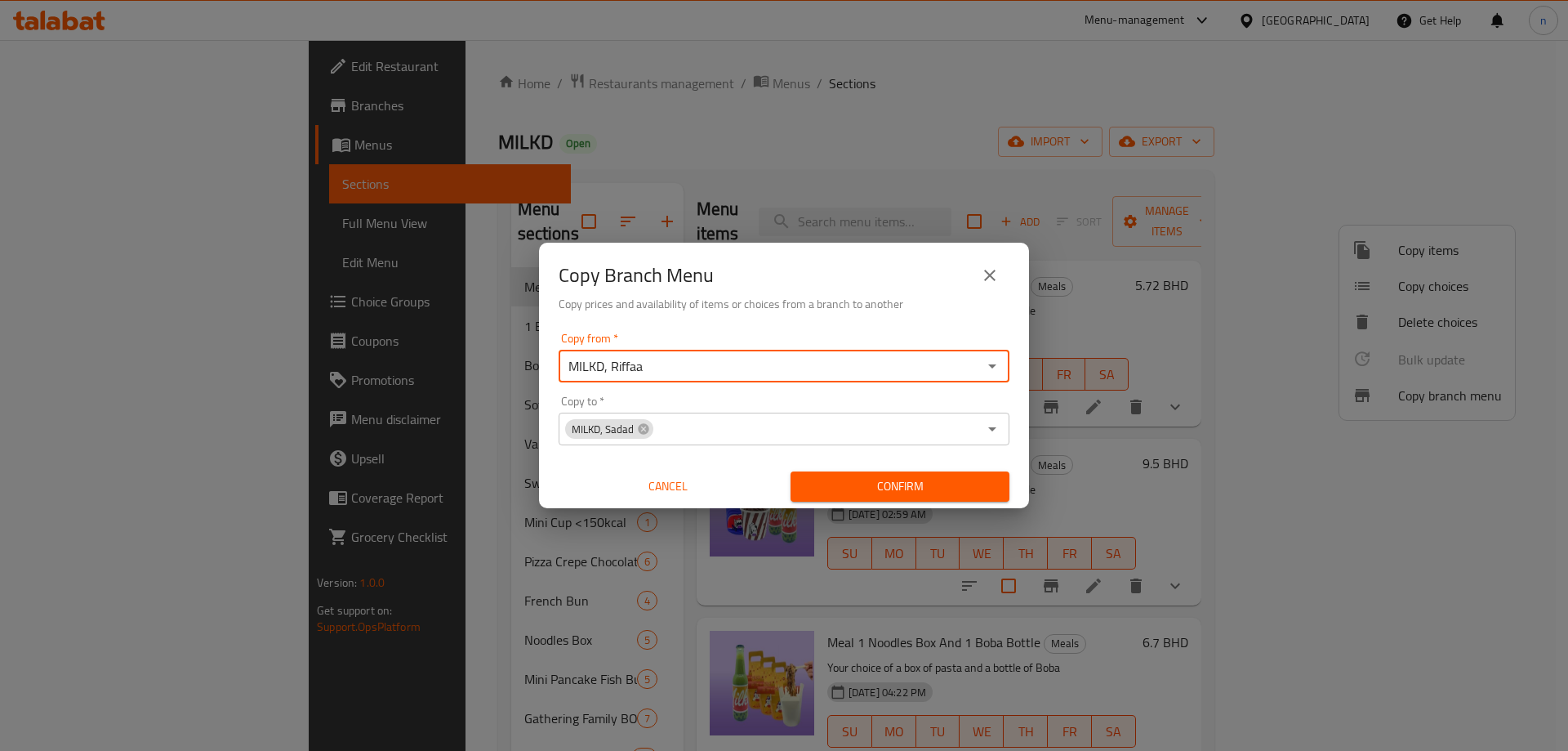
click at [808, 376] on input "MILKD, Riffaa" at bounding box center [771, 366] width 414 height 22
click at [808, 367] on input "MILKD, Riffaa" at bounding box center [771, 366] width 414 height 22
click at [984, 366] on icon "Open" at bounding box center [993, 366] width 20 height 20
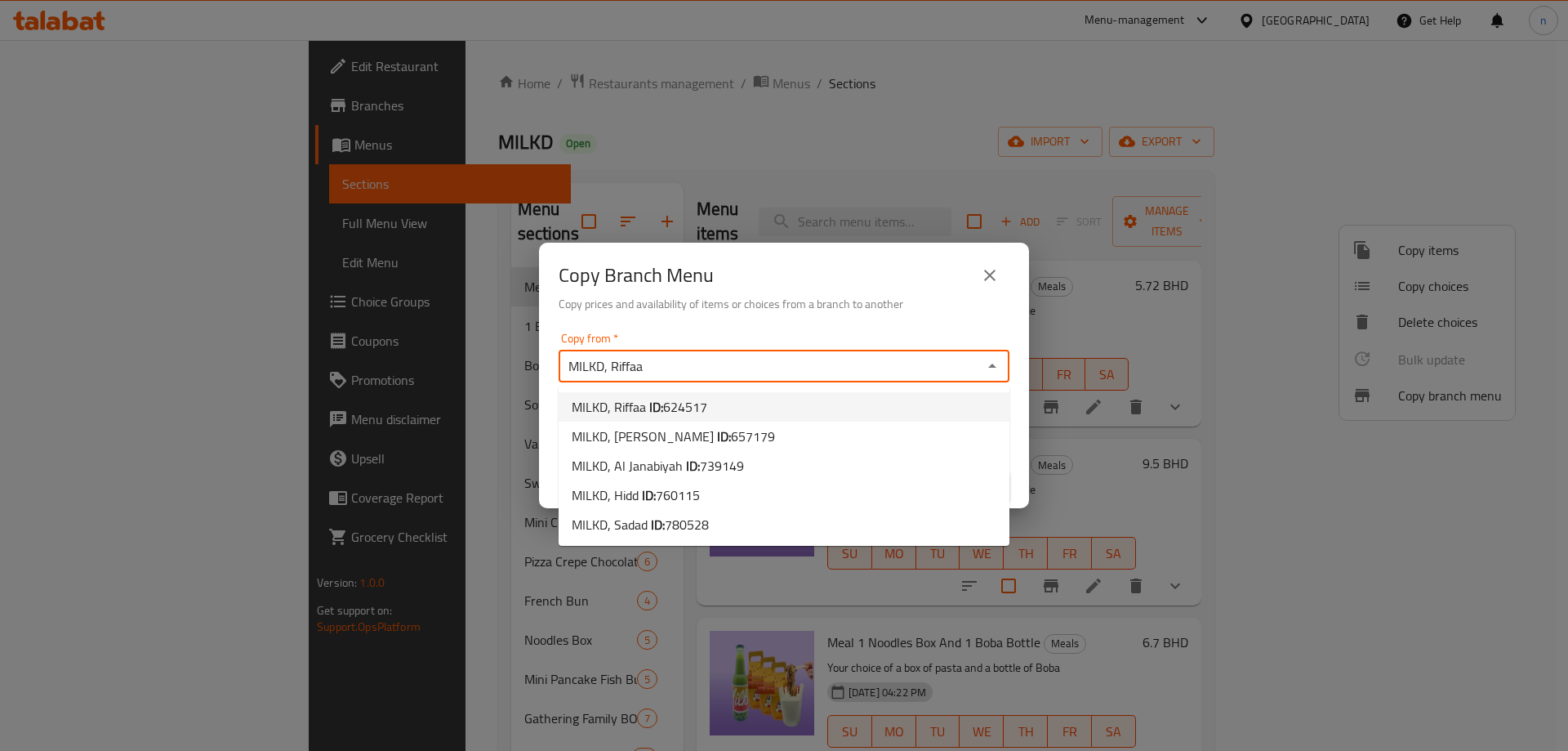
click at [689, 410] on span "624517" at bounding box center [685, 406] width 44 height 24
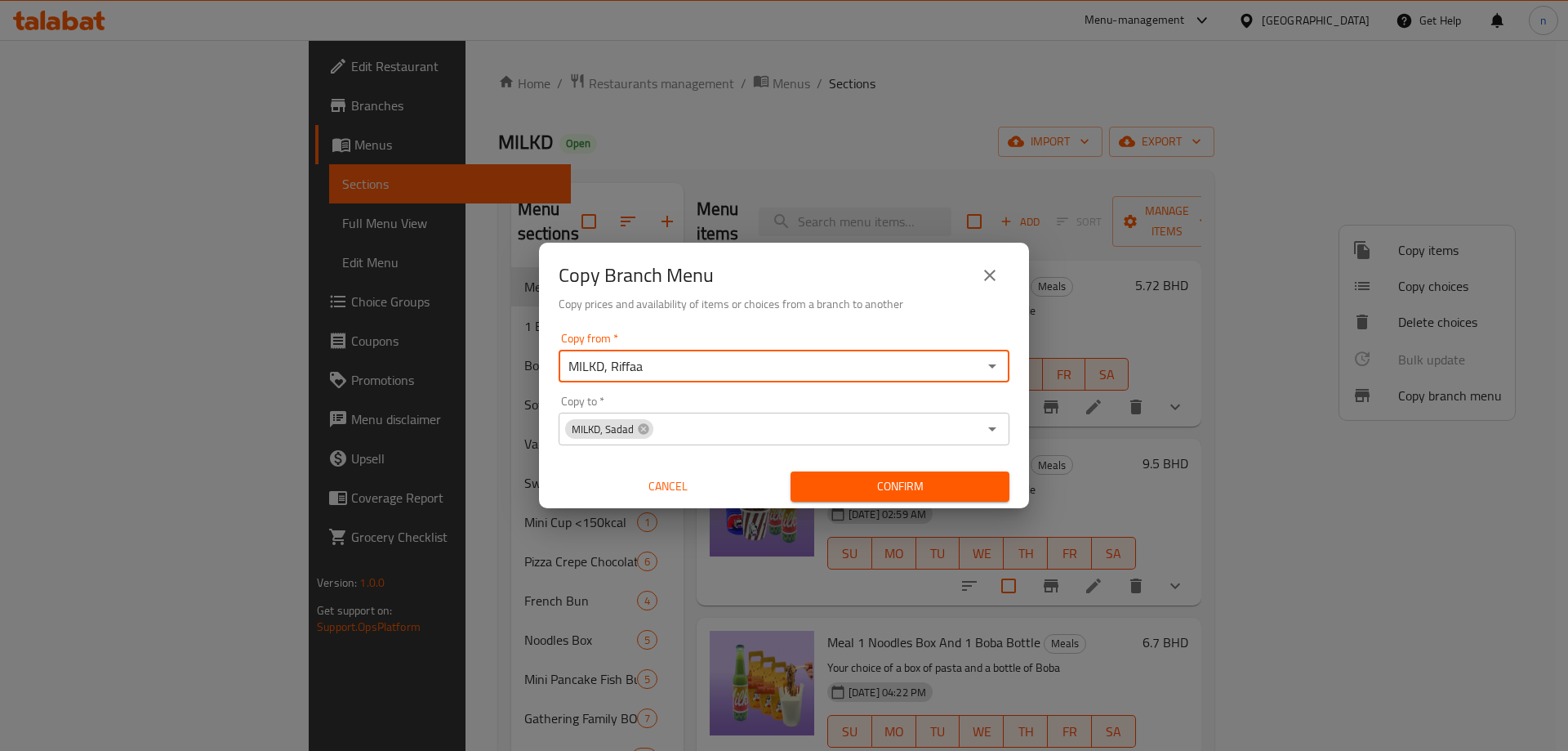
click at [849, 485] on span "Confirm" at bounding box center [901, 486] width 193 height 21
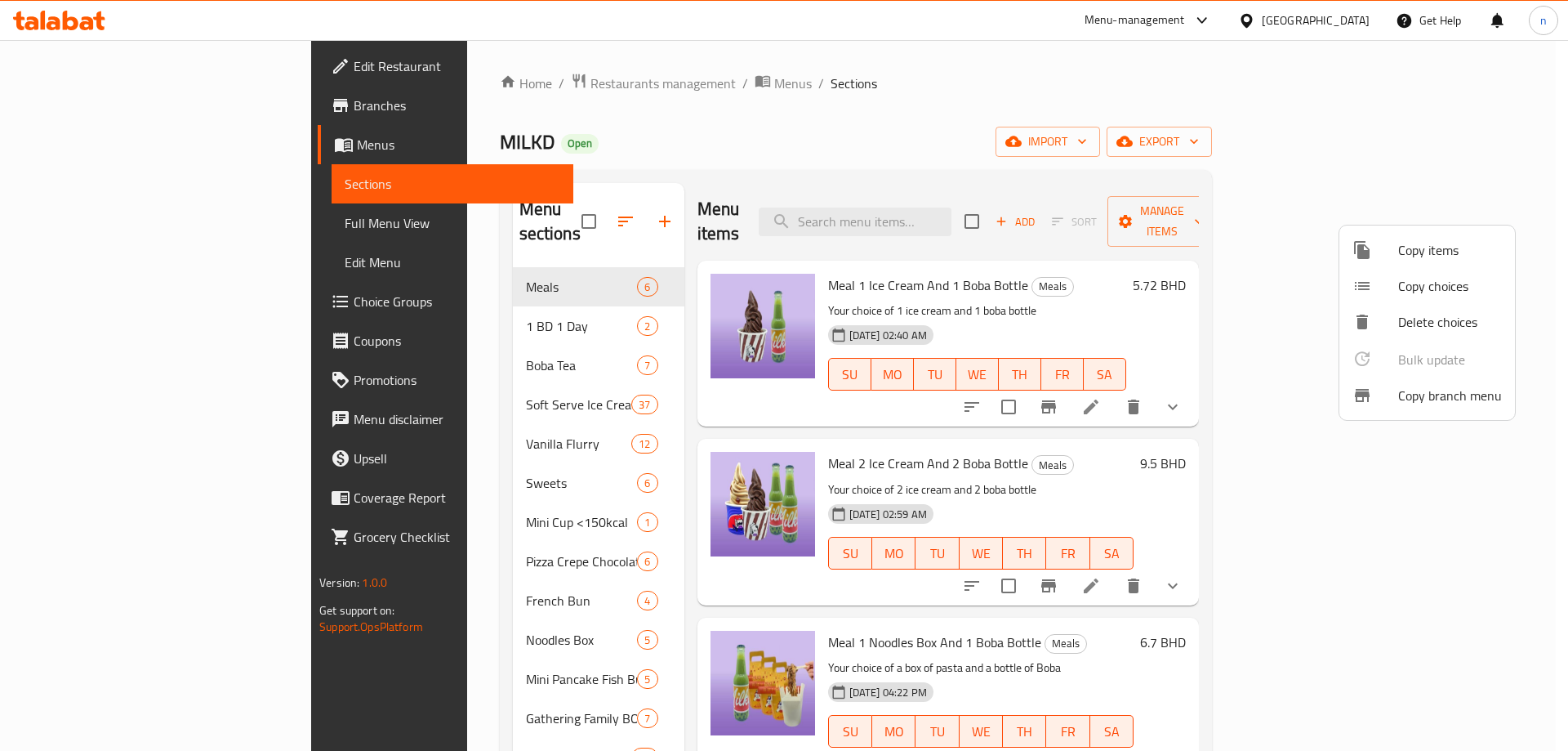
click at [1246, 264] on div at bounding box center [784, 376] width 1568 height 751
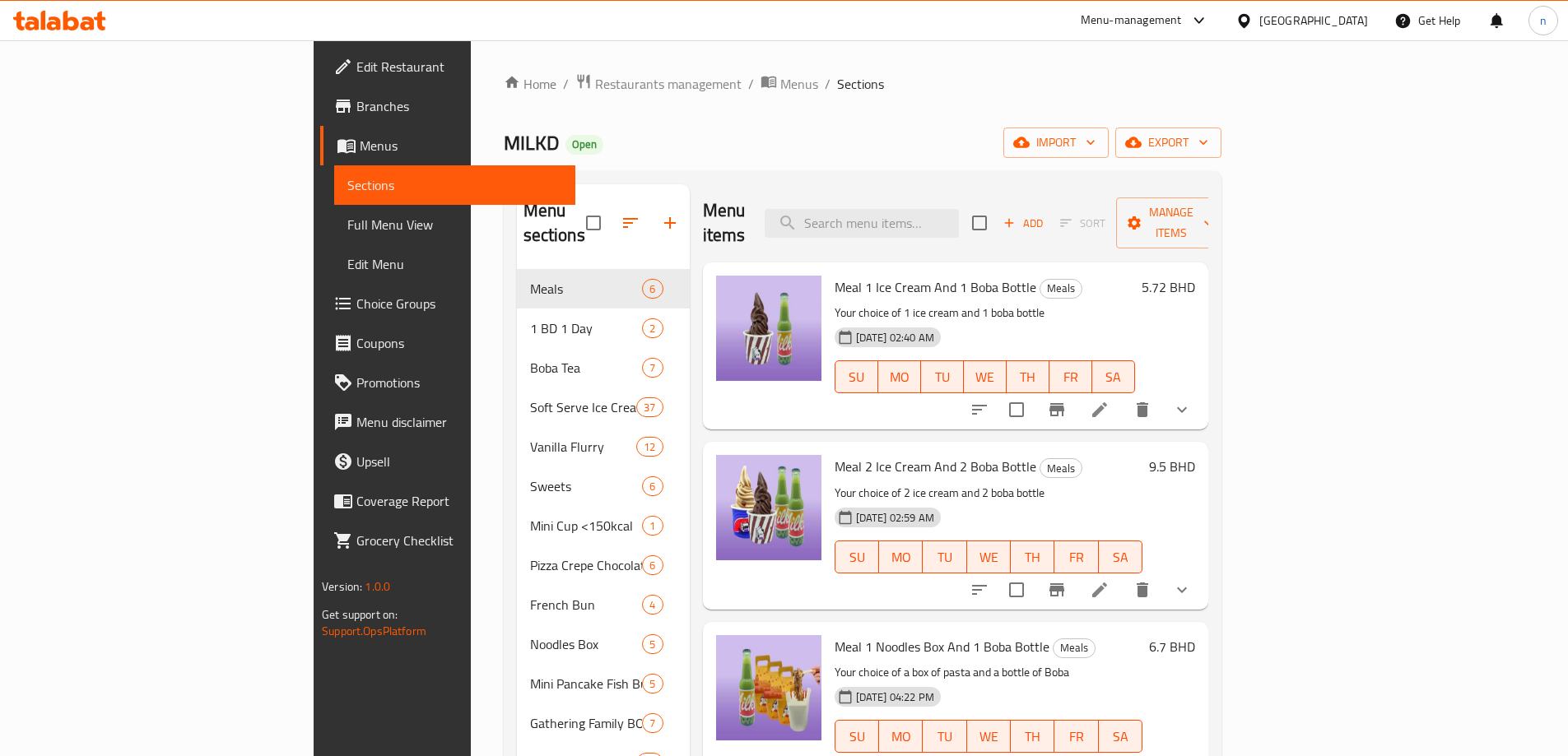
drag, startPoint x: 75, startPoint y: 229, endPoint x: 72, endPoint y: 124, distance: 105.0
click at [347, 229] on span "Full Menu View" at bounding box center [454, 225] width 215 height 20
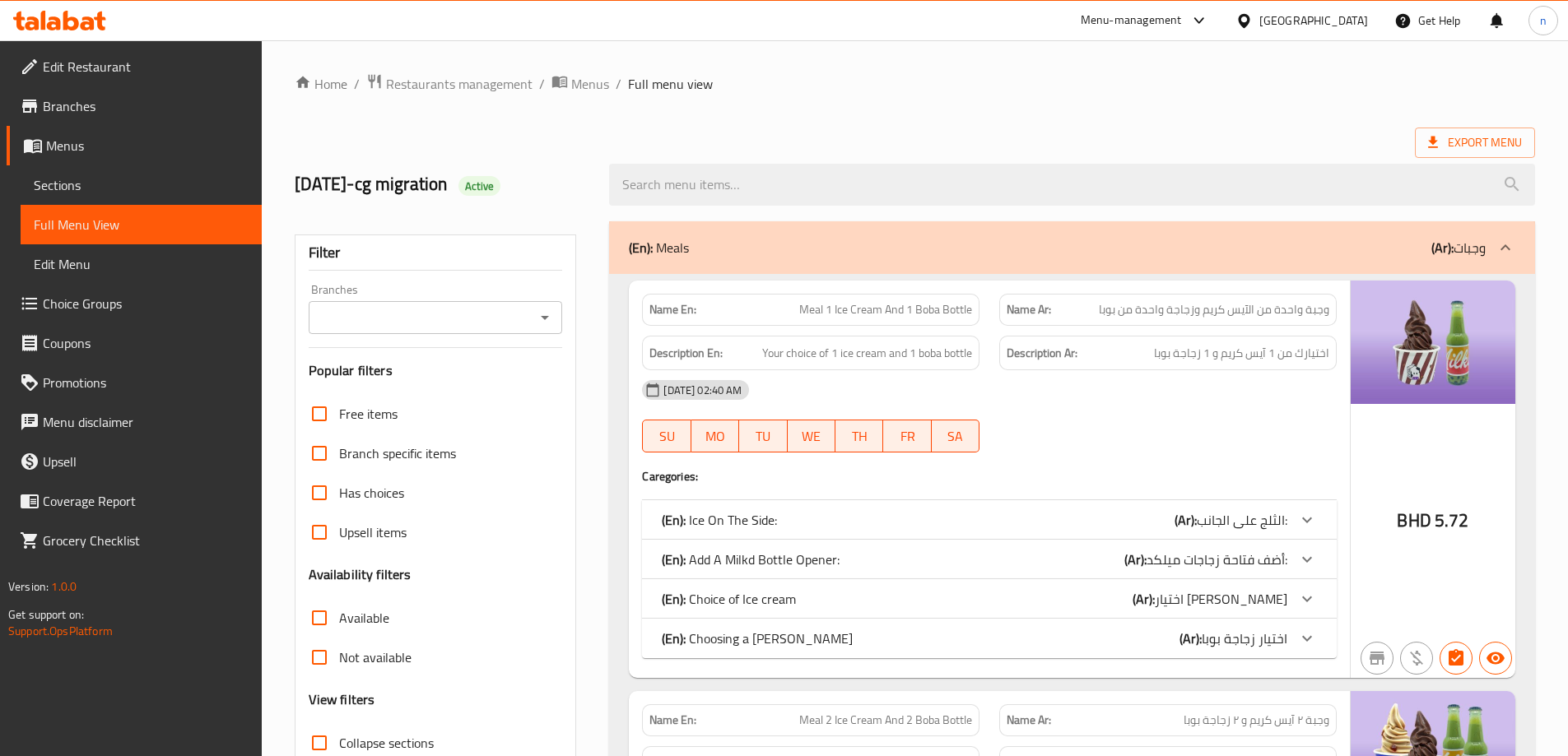
click at [913, 85] on ol "Home / Restaurants management / Menus / Full menu view" at bounding box center [914, 84] width 1240 height 22
click at [996, 137] on div "Export Menu" at bounding box center [914, 142] width 1240 height 30
click at [73, 105] on span "Branches" at bounding box center [145, 106] width 205 height 20
click at [71, 107] on span "Branches" at bounding box center [145, 106] width 205 height 20
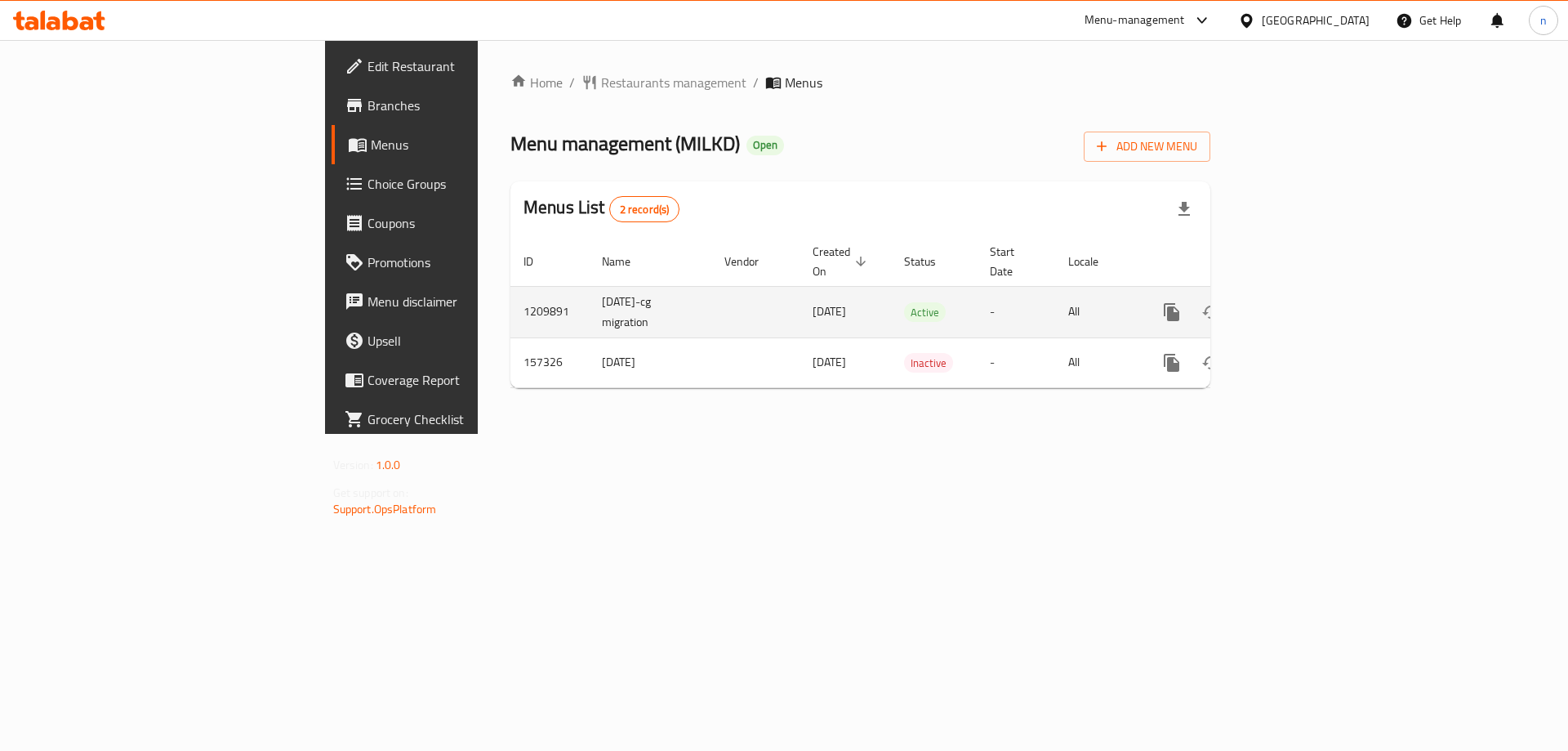
click at [510, 290] on td "1209891" at bounding box center [549, 312] width 78 height 52
drag, startPoint x: 305, startPoint y: 290, endPoint x: 314, endPoint y: 290, distance: 9.0
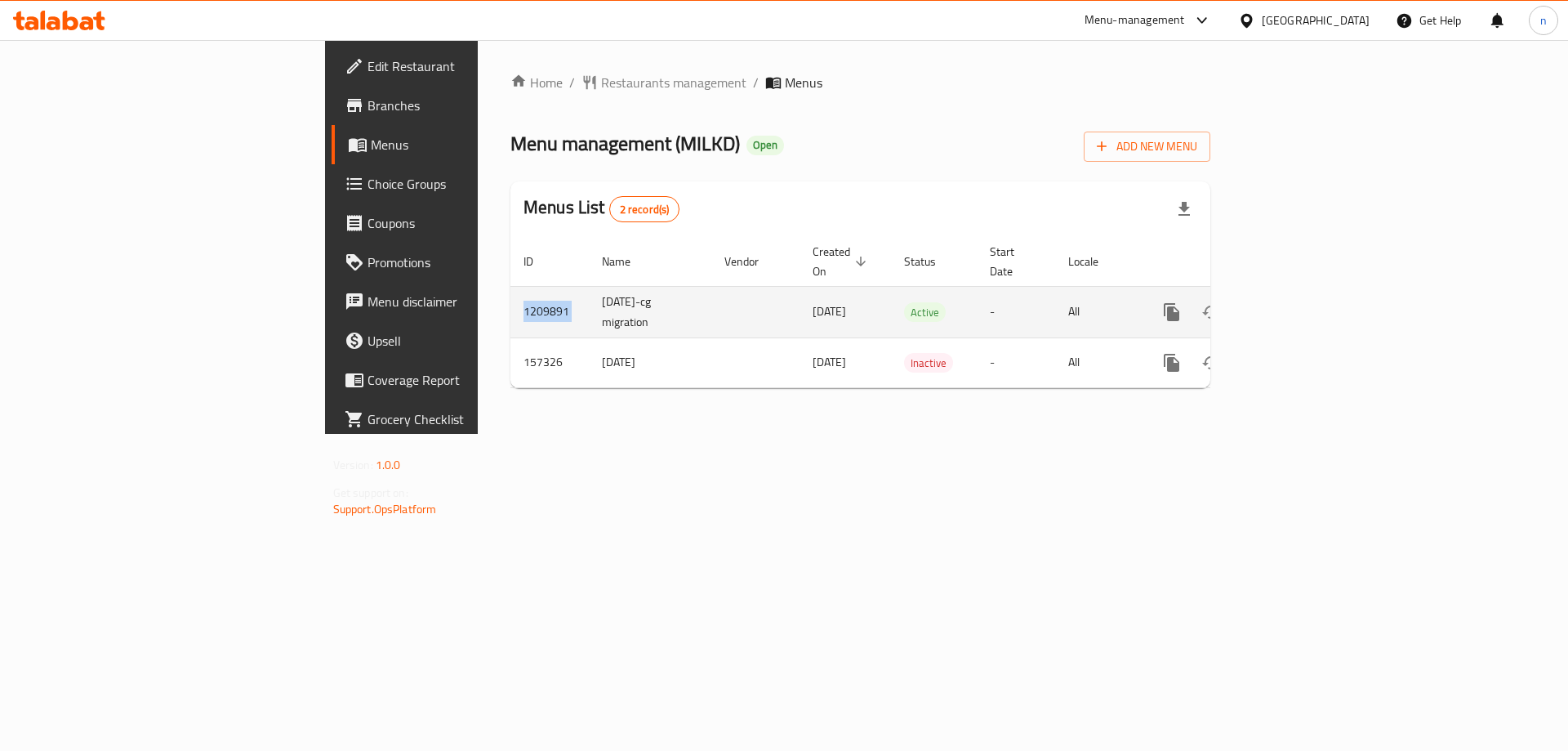
click at [510, 290] on td "1209891" at bounding box center [549, 312] width 78 height 52
drag, startPoint x: 315, startPoint y: 290, endPoint x: 320, endPoint y: 281, distance: 10.3
click at [510, 288] on td "1209891" at bounding box center [549, 312] width 78 height 52
click at [510, 286] on td "1209891" at bounding box center [549, 312] width 78 height 52
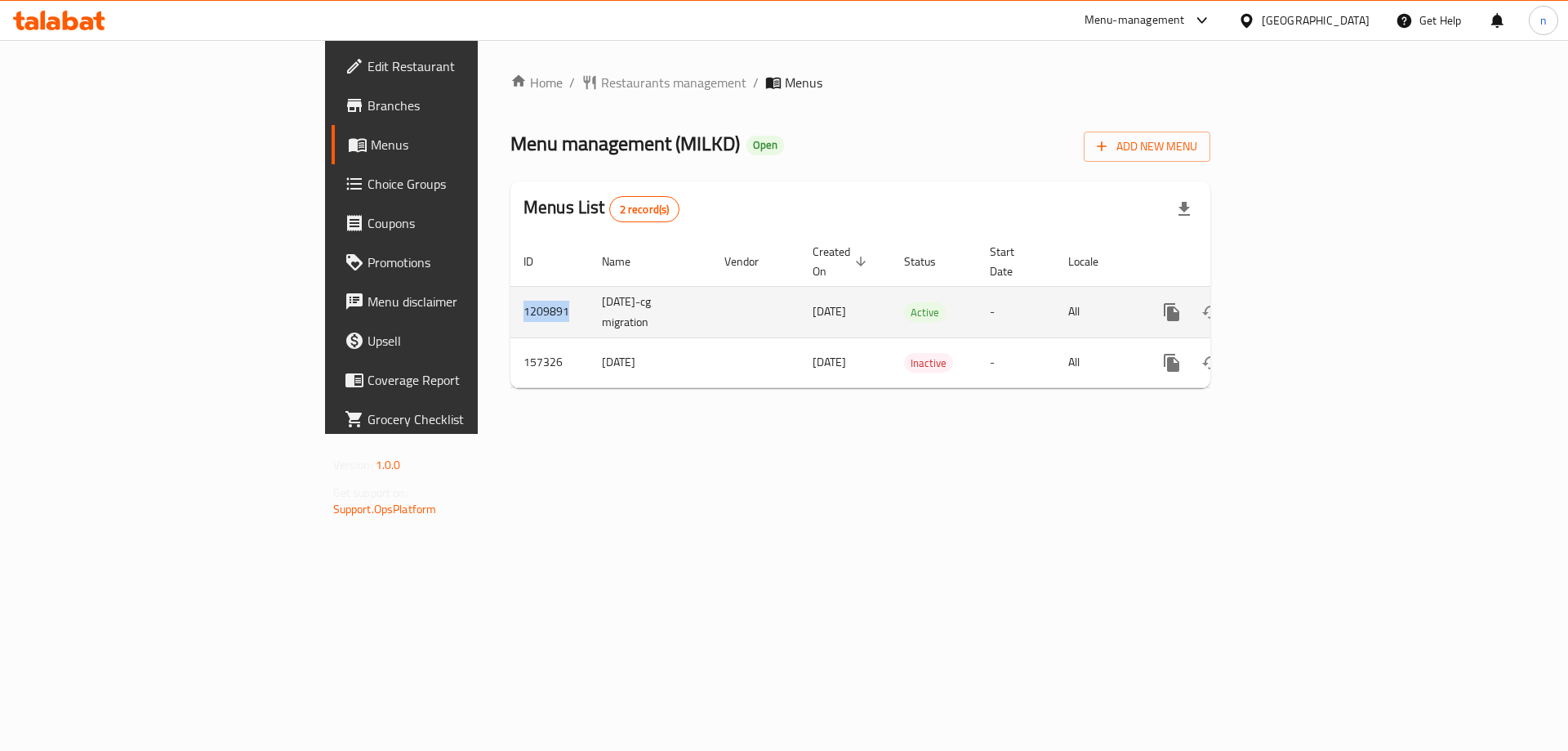
click at [510, 286] on td "1209891" at bounding box center [549, 312] width 78 height 52
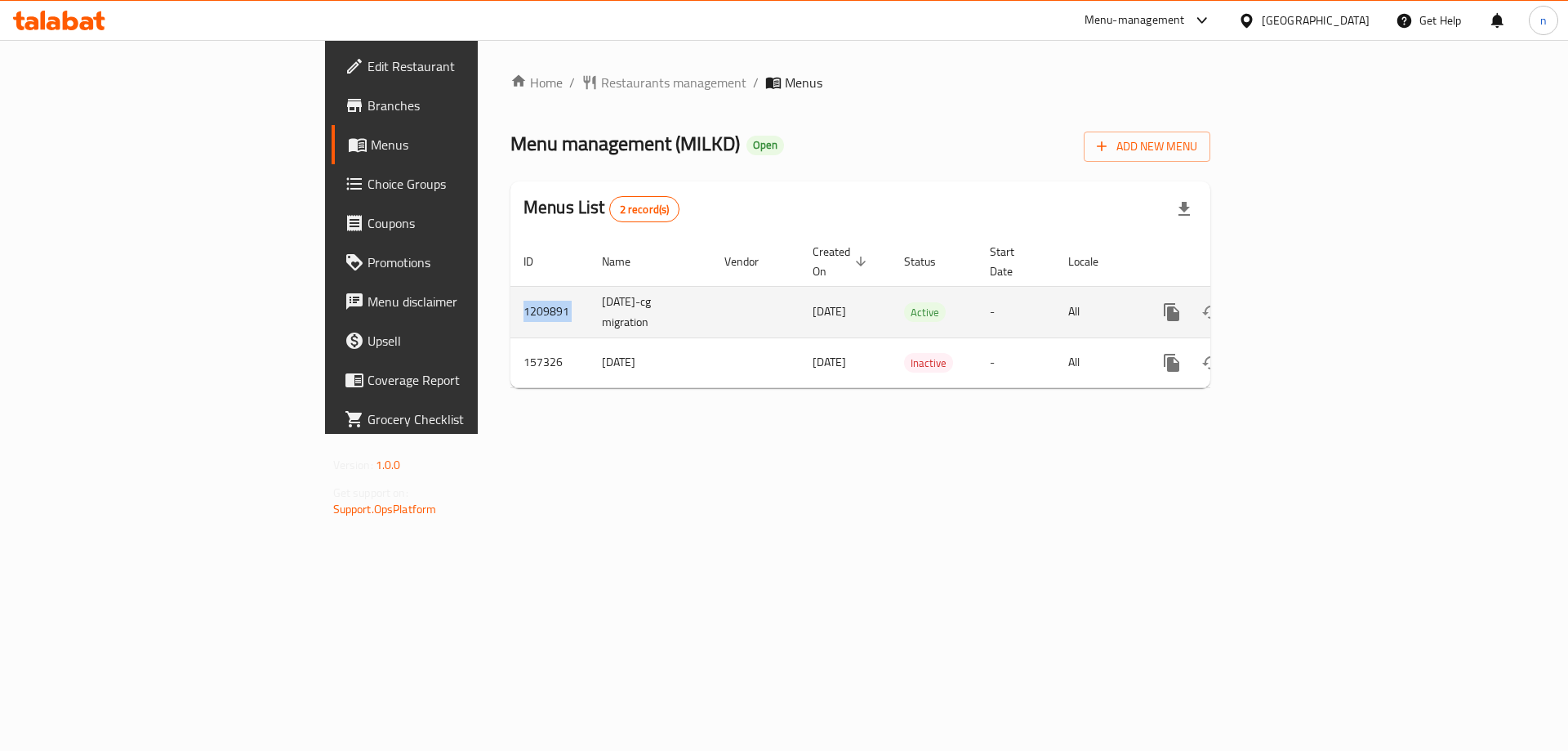
click at [510, 286] on td "1209891" at bounding box center [549, 312] width 78 height 52
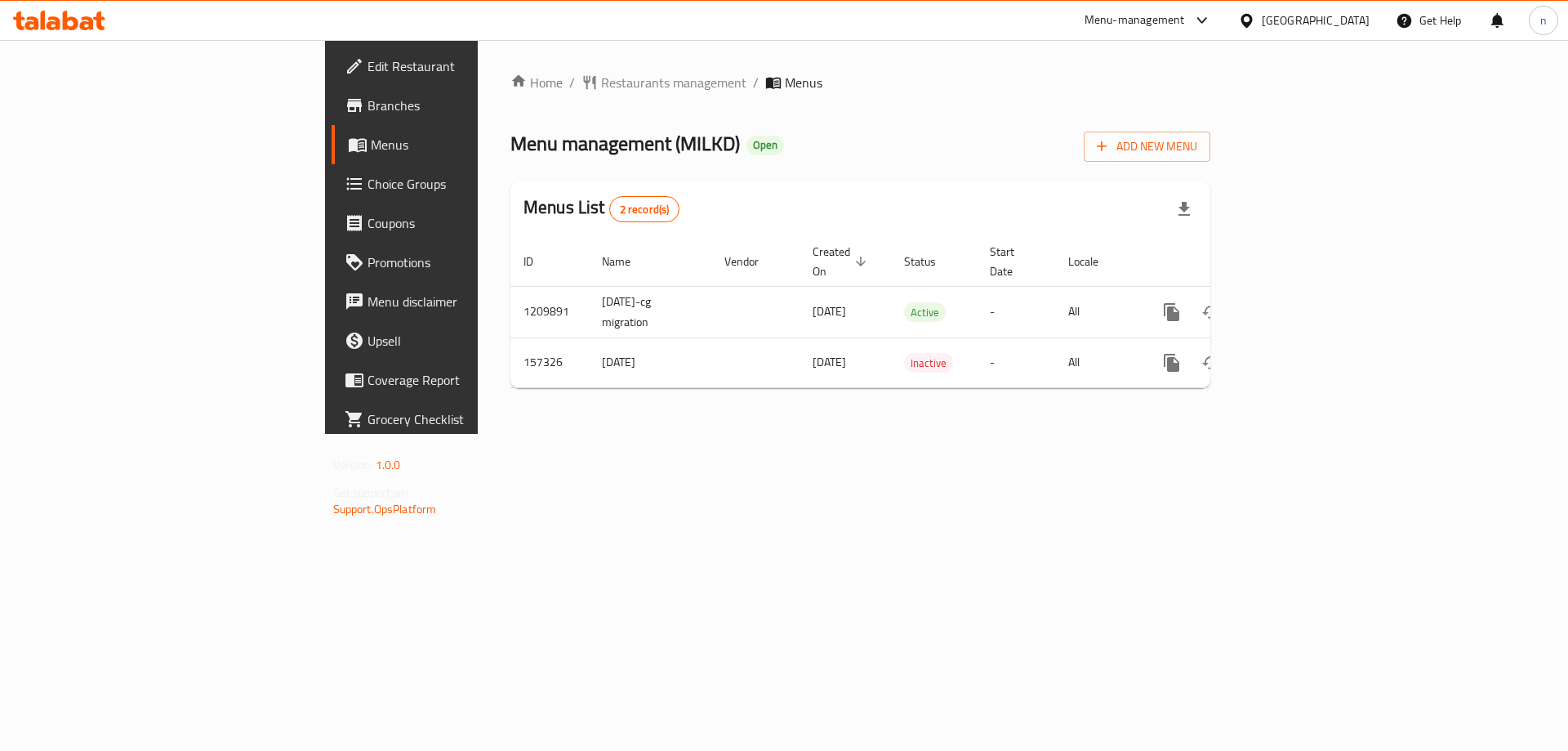
click at [1051, 157] on div "Menu management ( MILKD ) Open Add New Menu" at bounding box center [860, 143] width 700 height 37
click at [861, 63] on div "Home / Restaurants management / Menus Menu management ( MILKD ) Open Add New Me…" at bounding box center [861, 236] width 766 height 394
